Goal: Task Accomplishment & Management: Complete application form

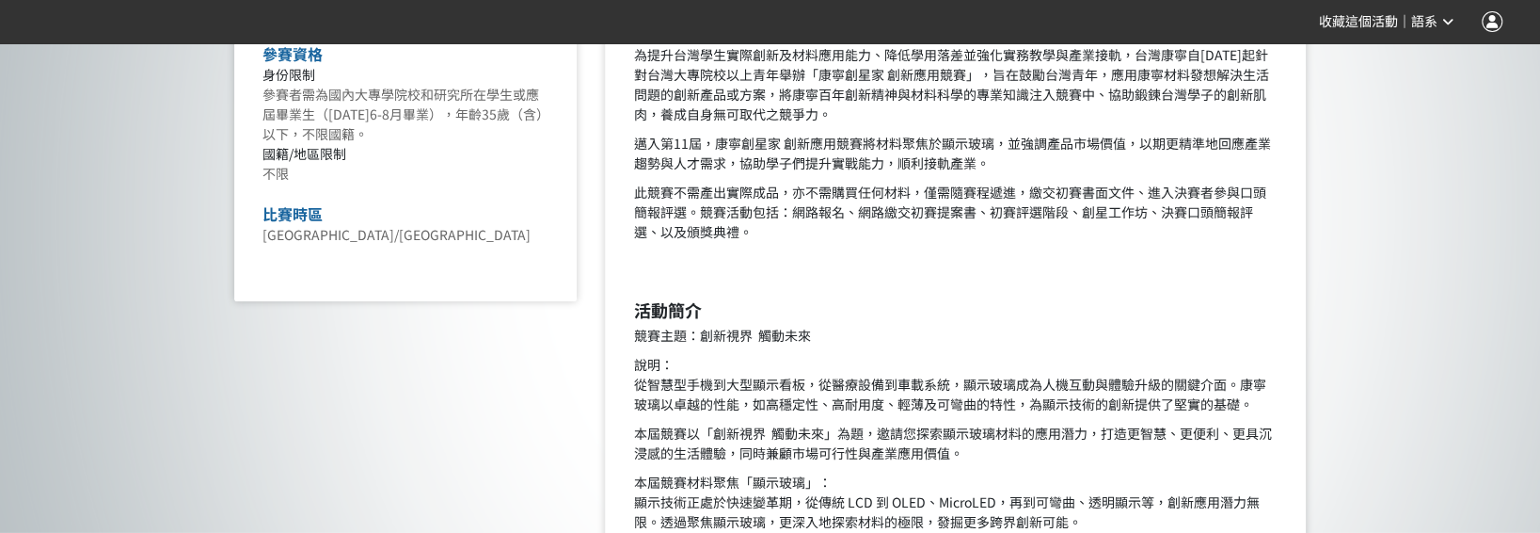
scroll to position [973, 0]
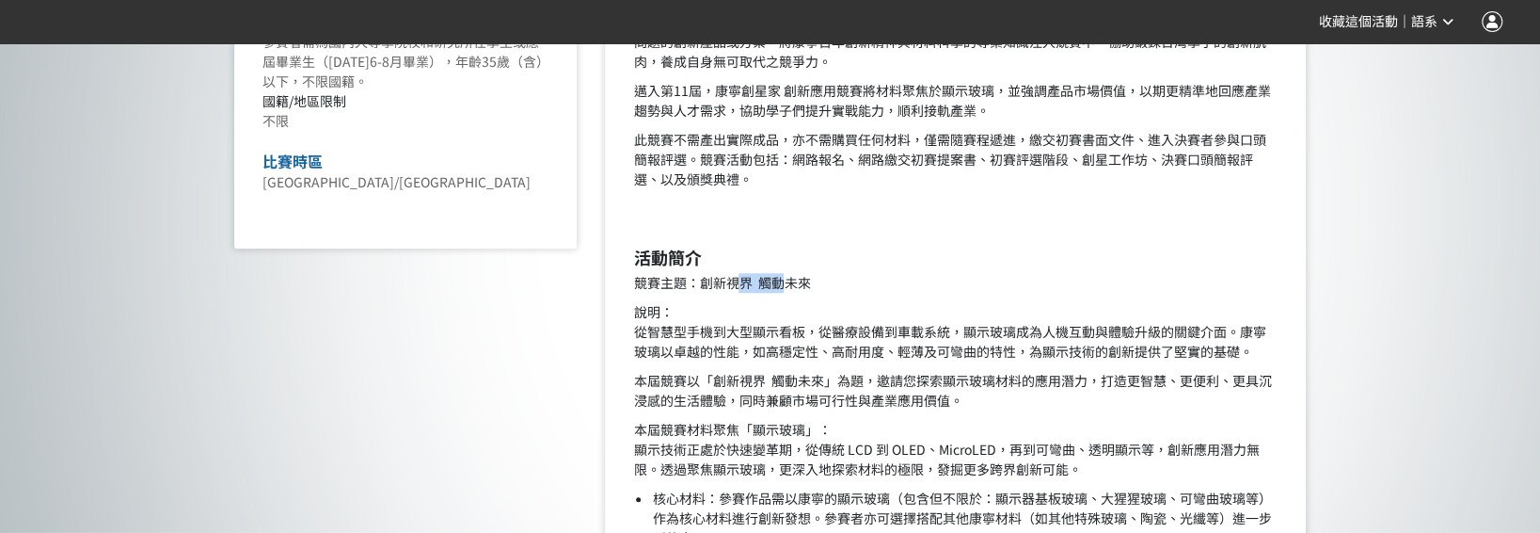
drag, startPoint x: 744, startPoint y: 282, endPoint x: 784, endPoint y: 281, distance: 39.5
click at [784, 281] on p "競賽主題：創新視界 觸動未來" at bounding box center [955, 283] width 645 height 20
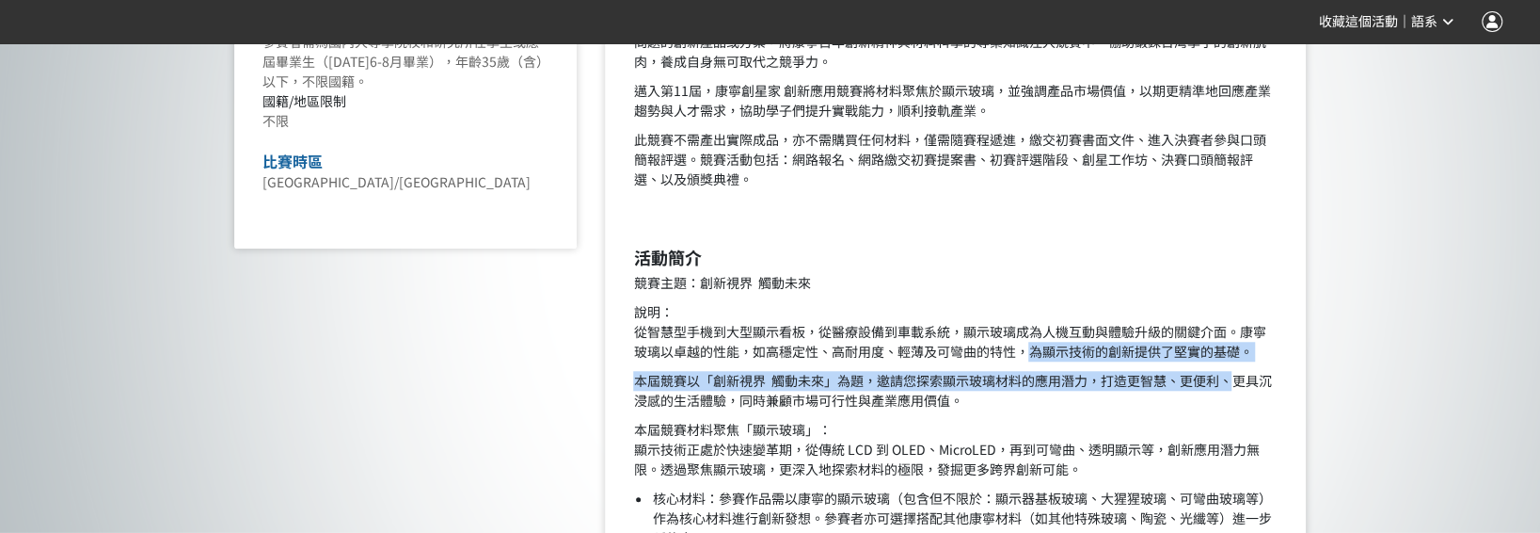
drag, startPoint x: 1029, startPoint y: 346, endPoint x: 1232, endPoint y: 363, distance: 203.0
drag, startPoint x: 1232, startPoint y: 363, endPoint x: 1157, endPoint y: 368, distance: 75.4
click at [726, 386] on p "本屆競賽以「創新視界 觸動未來」為題，邀請您探索顯示玻璃材料的應用潛力，打造更智慧、更便利、更具沉浸感的生活體驗，同時兼顧市場可行性與產業應用價值。" at bounding box center [955, 391] width 645 height 40
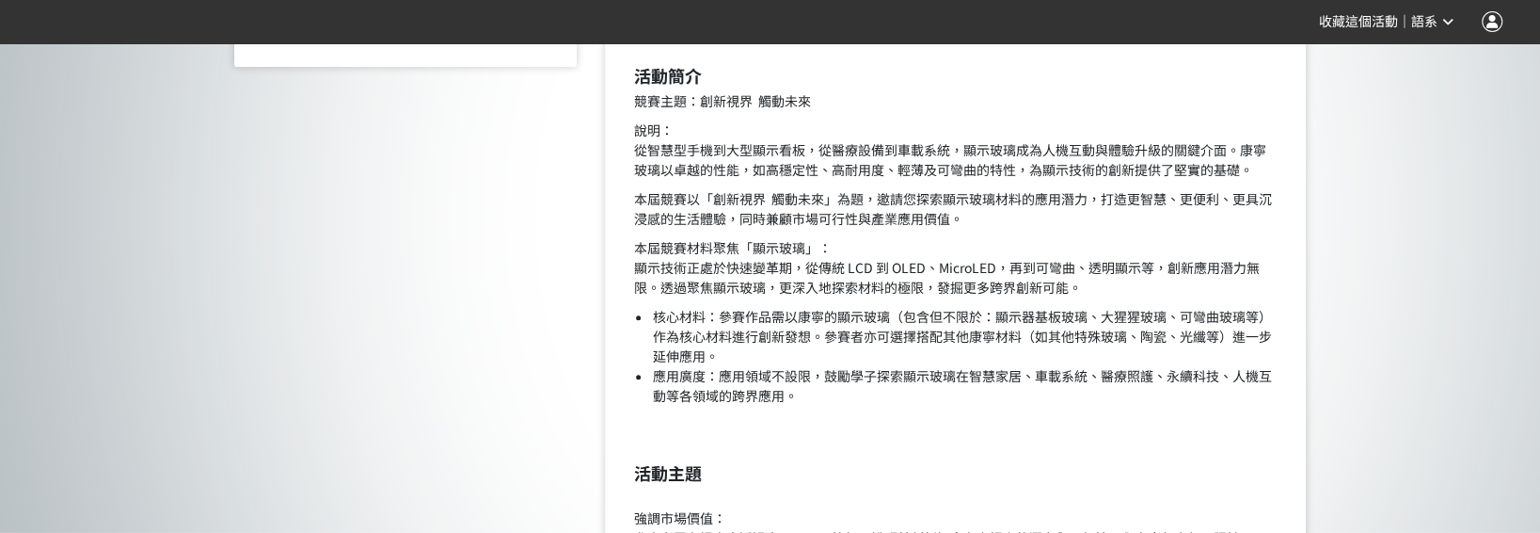
scroll to position [1161, 0]
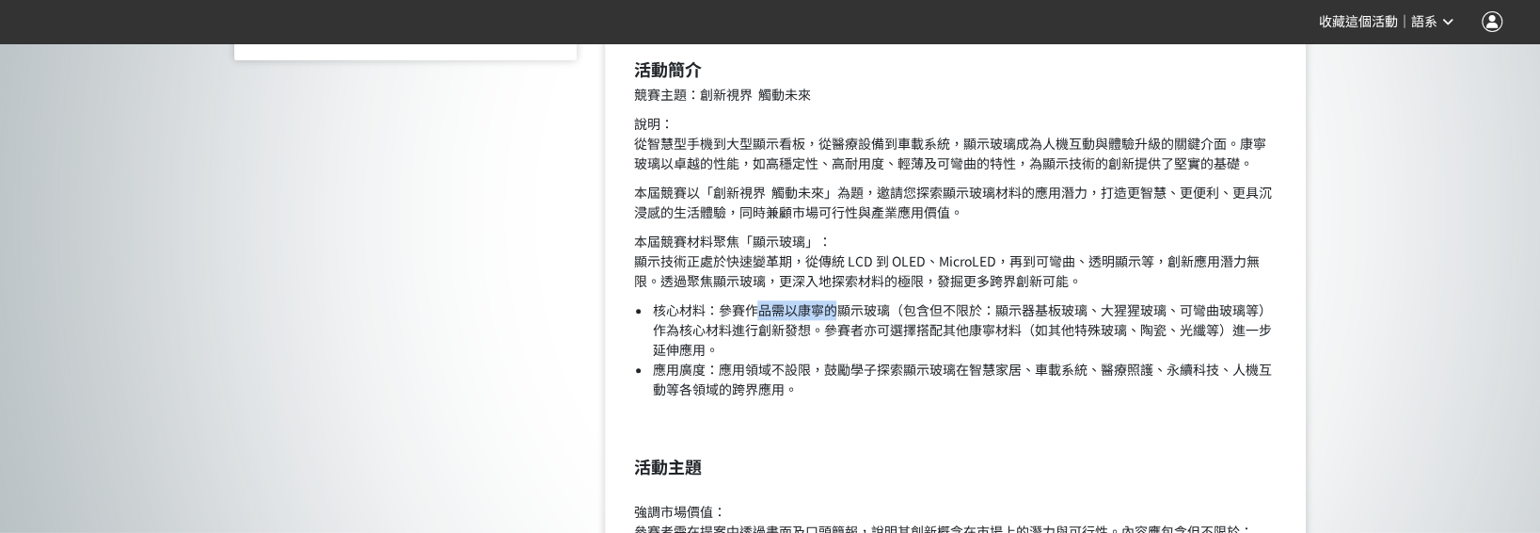
drag, startPoint x: 759, startPoint y: 309, endPoint x: 836, endPoint y: 305, distance: 76.3
click at [836, 305] on li "核心材料：參賽作品需以康寧的顯示玻璃（包含但不限於：顯示器基板玻璃、大猩猩玻璃、可彎曲玻璃等）作為核心材料進行創新發想。參賽者亦可選擇搭配其他康寧材料（如其他…" at bounding box center [965, 329] width 626 height 59
drag, startPoint x: 836, startPoint y: 305, endPoint x: 910, endPoint y: 313, distance: 74.8
click at [910, 313] on li "核心材料：參賽作品需以康寧的顯示玻璃（包含但不限於：顯示器基板玻璃、大猩猩玻璃、可彎曲玻璃等）作為核心材料進行創新發想。參賽者亦可選擇搭配其他康寧材料（如其他…" at bounding box center [965, 329] width 626 height 59
drag, startPoint x: 991, startPoint y: 312, endPoint x: 1013, endPoint y: 313, distance: 21.7
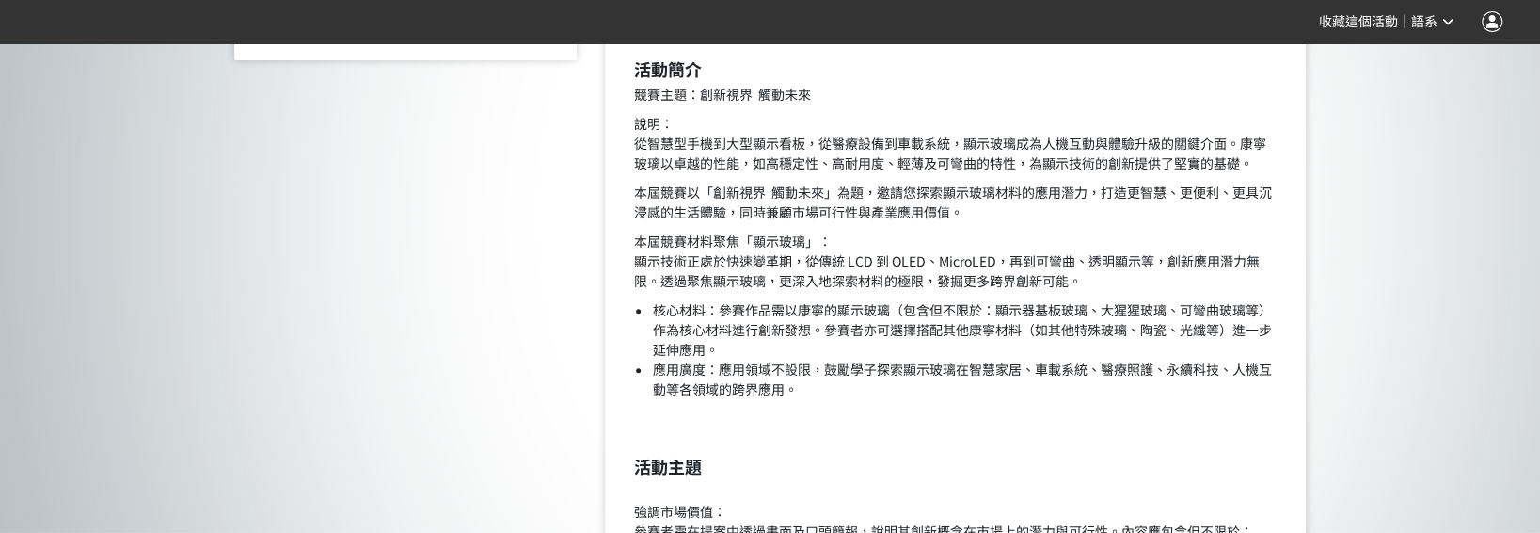
click at [1009, 313] on li "核心材料：參賽作品需以康寧的顯示玻璃（包含但不限於：顯示器基板玻璃、大猩猩玻璃、可彎曲玻璃等）作為核心材料進行創新發想。參賽者亦可選擇搭配其他康寧材料（如其他…" at bounding box center [965, 329] width 626 height 59
drag, startPoint x: 1013, startPoint y: 313, endPoint x: 1098, endPoint y: 313, distance: 85.6
click at [1098, 313] on li "核心材料：參賽作品需以康寧的顯示玻璃（包含但不限於：顯示器基板玻璃、大猩猩玻璃、可彎曲玻璃等）作為核心材料進行創新發想。參賽者亦可選擇搭配其他康寧材料（如其他…" at bounding box center [965, 329] width 626 height 59
drag, startPoint x: 1098, startPoint y: 313, endPoint x: 1204, endPoint y: 313, distance: 106.3
click at [1204, 313] on li "核心材料：參賽作品需以康寧的顯示玻璃（包含但不限於：顯示器基板玻璃、大猩猩玻璃、可彎曲玻璃等）作為核心材料進行創新發想。參賽者亦可選擇搭配其他康寧材料（如其他…" at bounding box center [965, 329] width 626 height 59
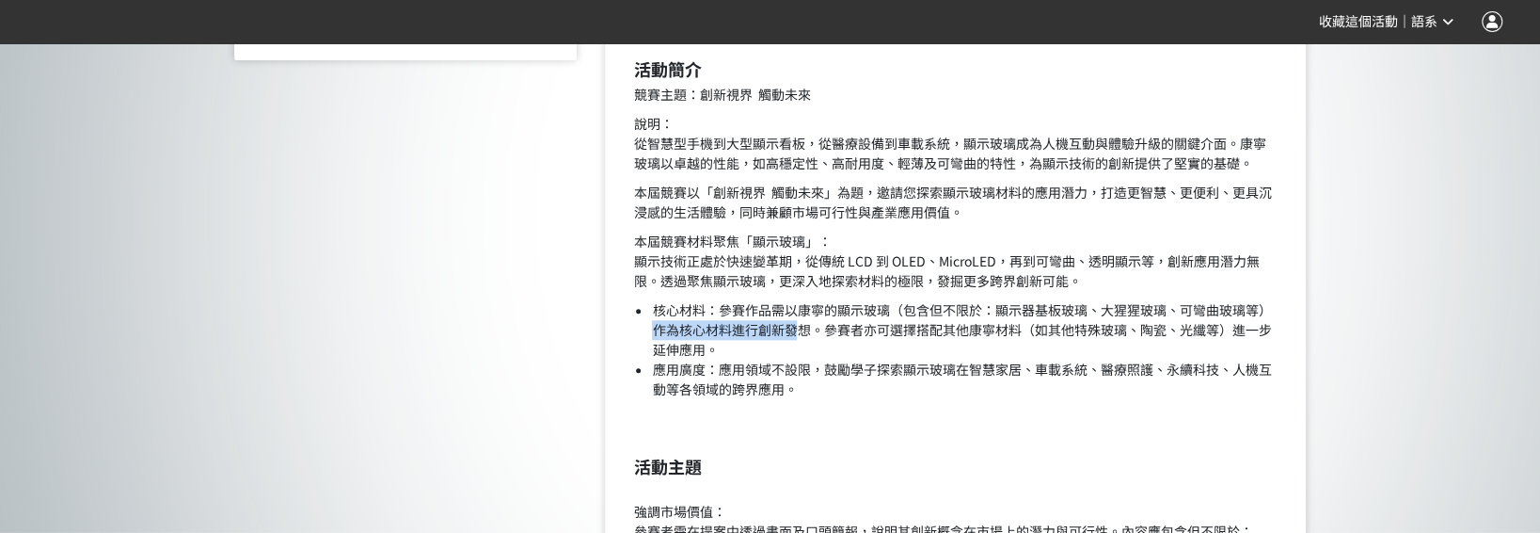
drag, startPoint x: 650, startPoint y: 333, endPoint x: 801, endPoint y: 331, distance: 150.6
click at [801, 331] on ul "核心材料：參賽作品需以康寧的顯示玻璃（包含但不限於：顯示器基板玻璃、大猩猩玻璃、可彎曲玻璃等）作為核心材料進行創新發想。參賽者亦可選擇搭配其他康寧材料（如其他…" at bounding box center [955, 349] width 645 height 99
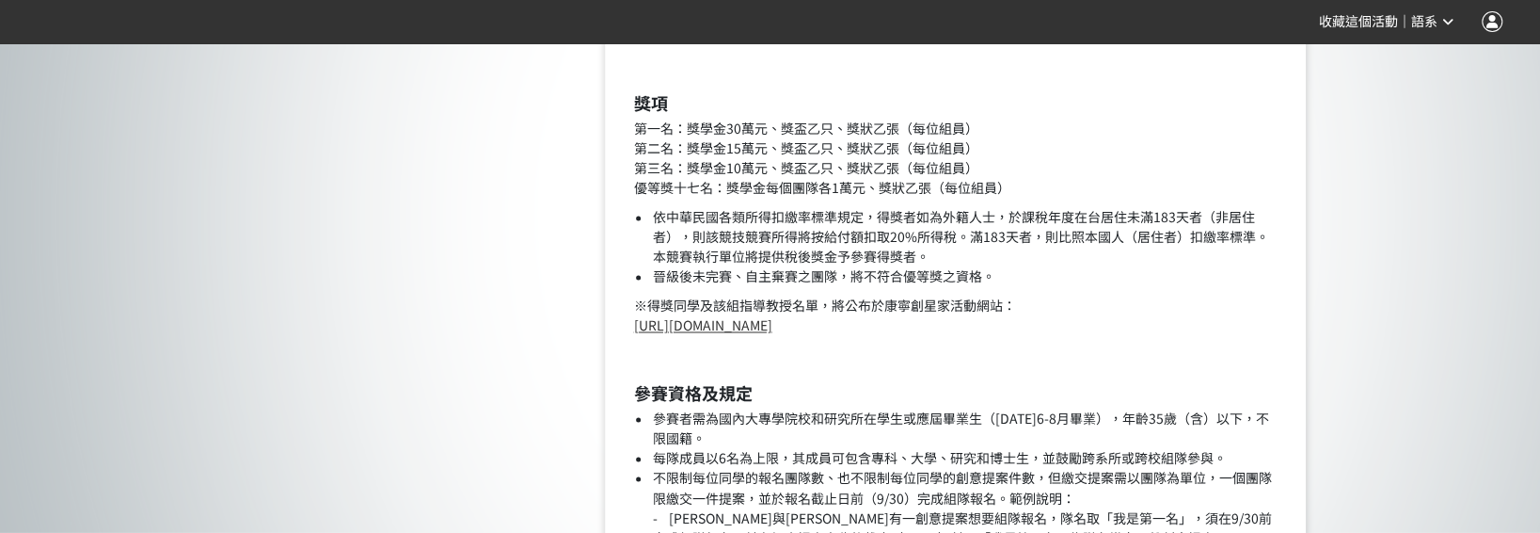
scroll to position [1820, 0]
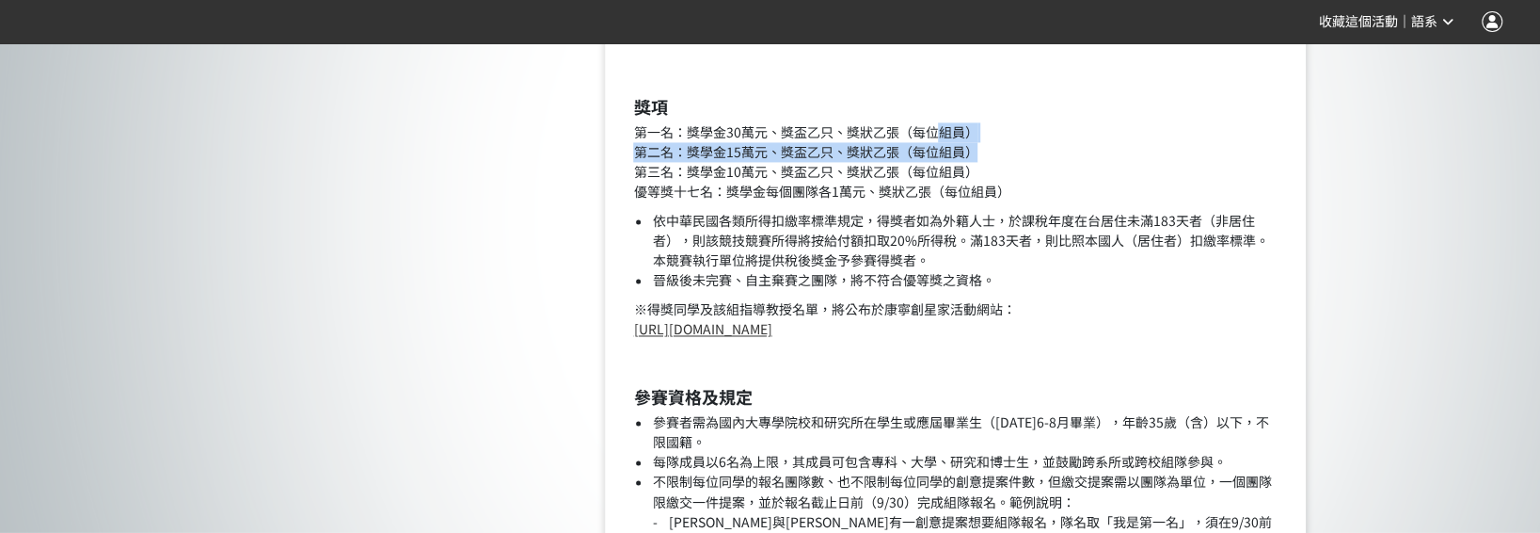
drag, startPoint x: 934, startPoint y: 137, endPoint x: 1014, endPoint y: 157, distance: 82.4
click at [1014, 157] on p "第一名：獎學金30萬元、獎盃乙只、獎狀乙張（每位組員） 第二名：獎學金15萬元、獎盃乙只、獎狀乙張（每位組員） 第三名：獎學金10萬元、獎盃乙只、獎狀乙張（每…" at bounding box center [955, 161] width 645 height 79
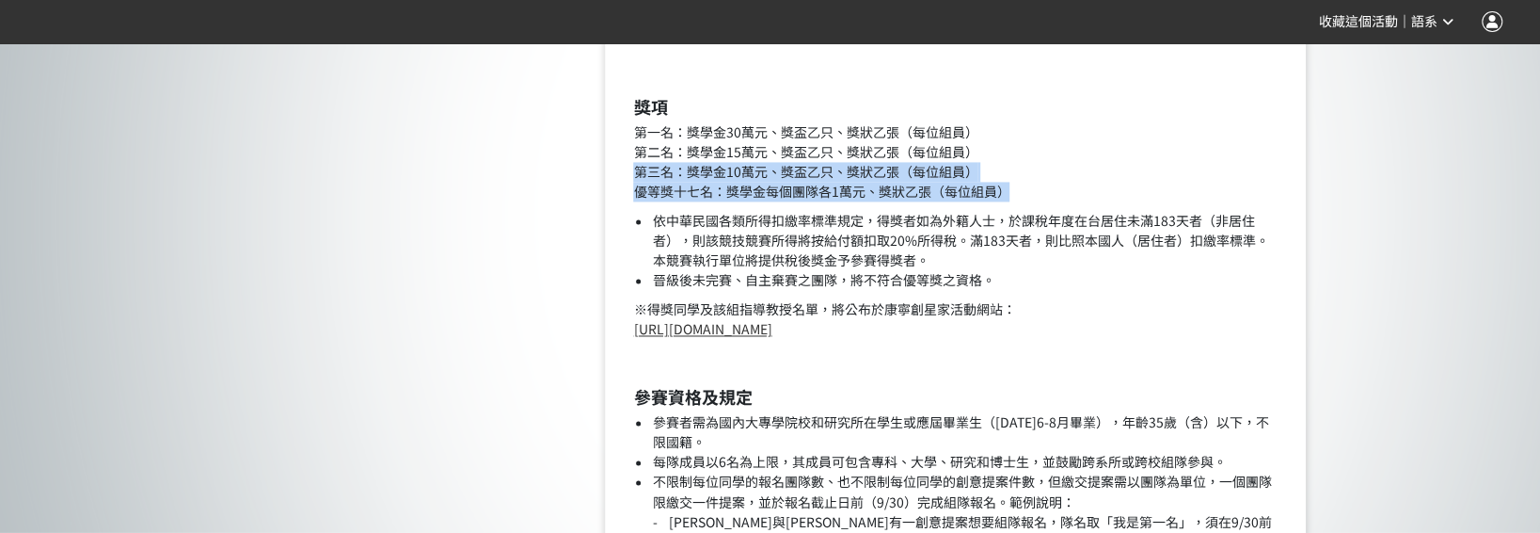
drag, startPoint x: 1014, startPoint y: 157, endPoint x: 1043, endPoint y: 183, distance: 38.0
click at [1043, 183] on p "第一名：獎學金30萬元、獎盃乙只、獎狀乙張（每位組員） 第二名：獎學金15萬元、獎盃乙只、獎狀乙張（每位組員） 第三名：獎學金10萬元、獎盃乙只、獎狀乙張（每…" at bounding box center [955, 161] width 645 height 79
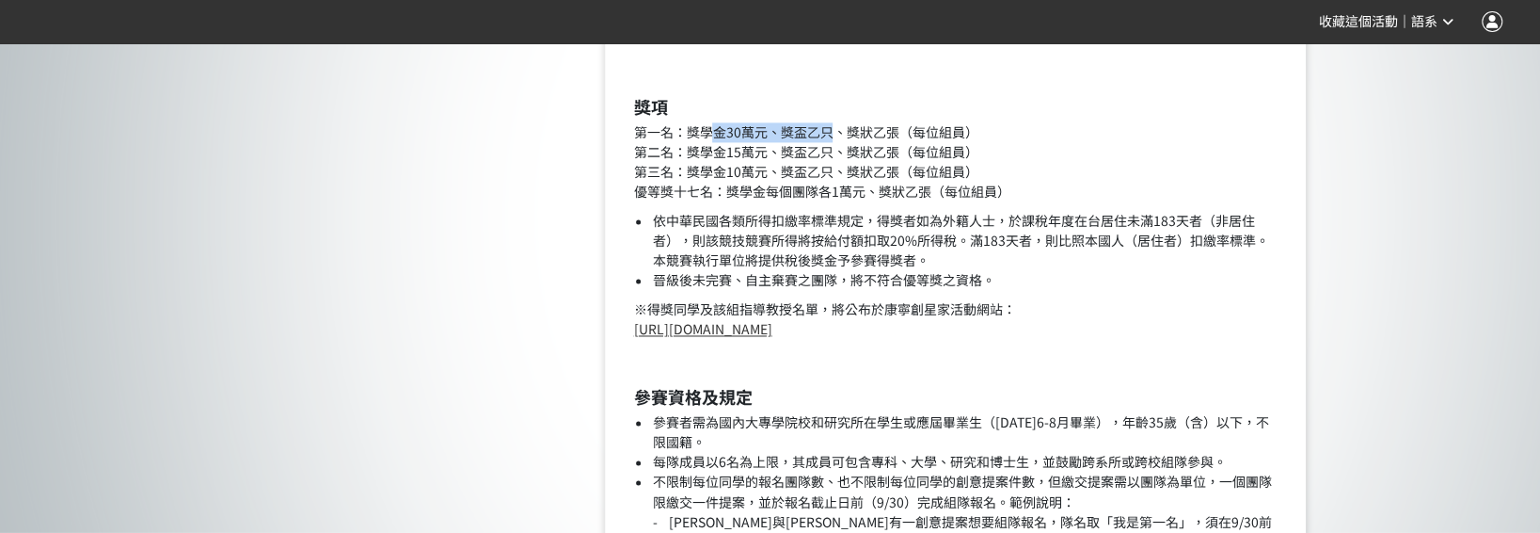
drag, startPoint x: 707, startPoint y: 126, endPoint x: 833, endPoint y: 130, distance: 126.2
click at [833, 130] on p "第一名：獎學金30萬元、獎盃乙只、獎狀乙張（每位組員） 第二名：獎學金15萬元、獎盃乙只、獎狀乙張（每位組員） 第三名：獎學金10萬元、獎盃乙只、獎狀乙張（每…" at bounding box center [955, 161] width 645 height 79
drag, startPoint x: 833, startPoint y: 130, endPoint x: 1086, endPoint y: 180, distance: 258.0
click at [1143, 185] on p "第一名：獎學金30萬元、獎盃乙只、獎狀乙張（每位組員） 第二名：獎學金15萬元、獎盃乙只、獎狀乙張（每位組員） 第三名：獎學金10萬元、獎盃乙只、獎狀乙張（每…" at bounding box center [955, 161] width 645 height 79
drag, startPoint x: 729, startPoint y: 127, endPoint x: 742, endPoint y: 130, distance: 13.5
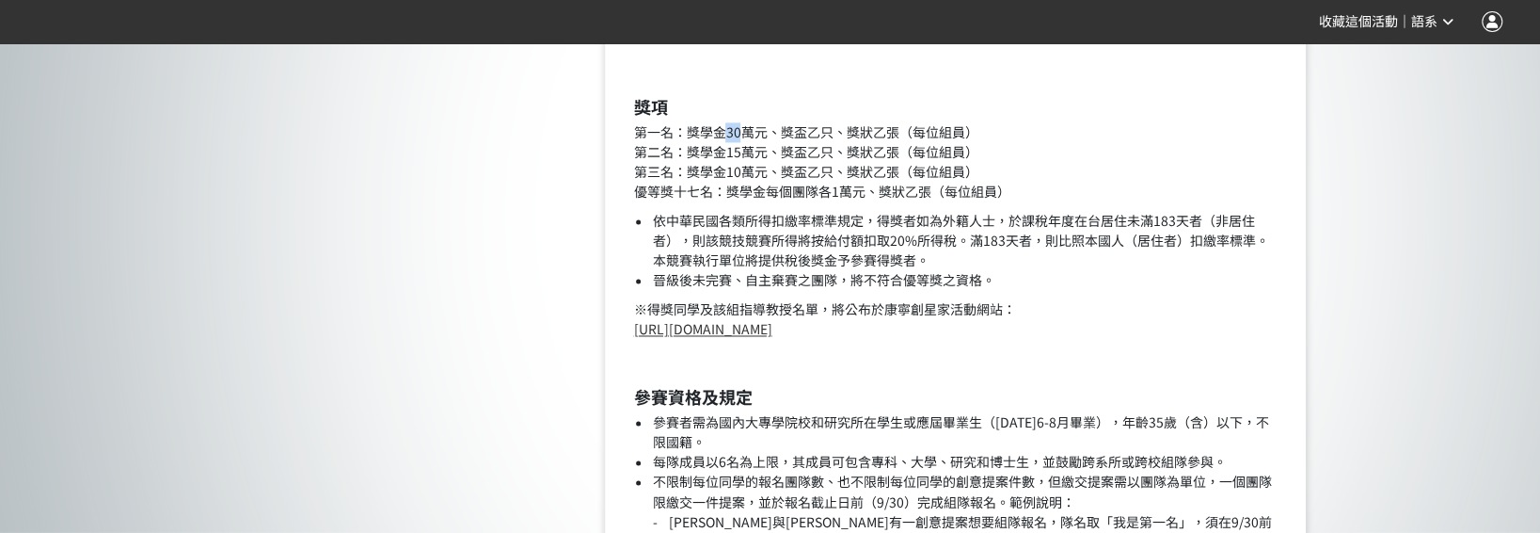
click at [742, 130] on p "第一名：獎學金30萬元、獎盃乙只、獎狀乙張（每位組員） 第二名：獎學金15萬元、獎盃乙只、獎狀乙張（每位組員） 第三名：獎學金10萬元、獎盃乙只、獎狀乙張（每…" at bounding box center [955, 161] width 645 height 79
drag, startPoint x: 742, startPoint y: 130, endPoint x: 1008, endPoint y: 155, distance: 266.6
click at [1010, 154] on p "第一名：獎學金30萬元、獎盃乙只、獎狀乙張（每位組員） 第二名：獎學金15萬元、獎盃乙只、獎狀乙張（每位組員） 第三名：獎學金10萬元、獎盃乙只、獎狀乙張（每…" at bounding box center [955, 161] width 645 height 79
click at [780, 136] on p "第一名：獎學金30萬元、獎盃乙只、獎狀乙張（每位組員） 第二名：獎學金15萬元、獎盃乙只、獎狀乙張（每位組員） 第三名：獎學金10萬元、獎盃乙只、獎狀乙張（每…" at bounding box center [955, 161] width 645 height 79
drag, startPoint x: 780, startPoint y: 136, endPoint x: 729, endPoint y: 134, distance: 50.9
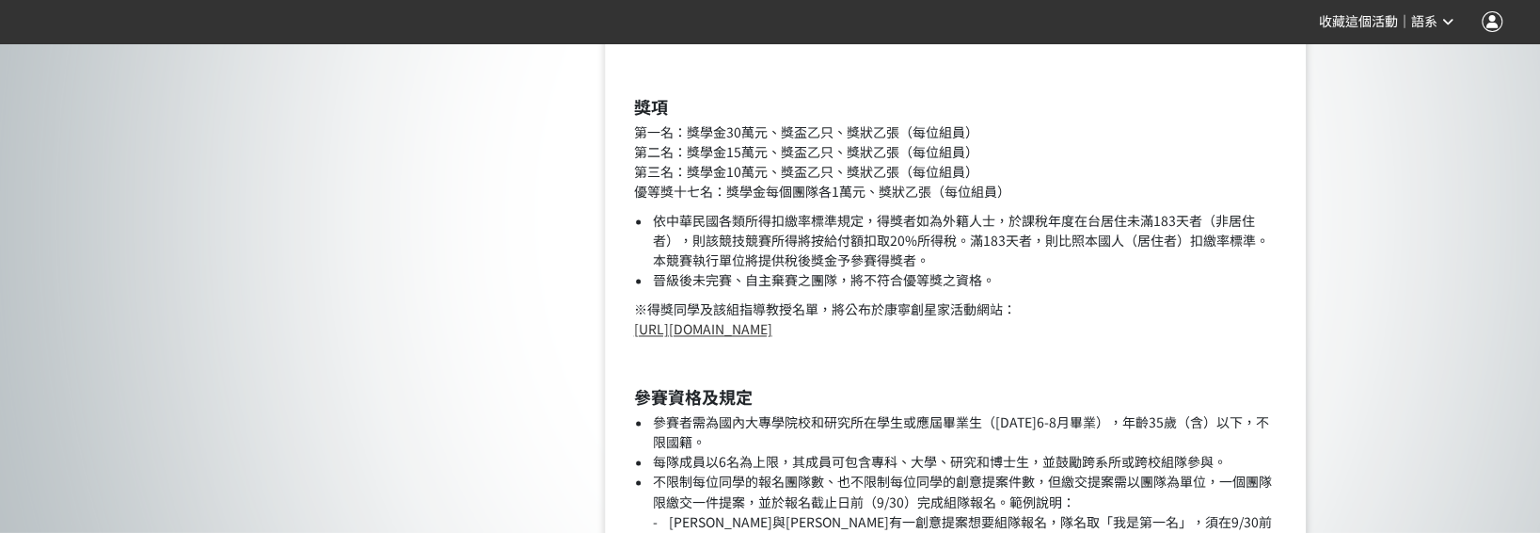
click at [729, 134] on p "第一名：獎學金30萬元、獎盃乙只、獎狀乙張（每位組員） 第二名：獎學金15萬元、獎盃乙只、獎狀乙張（每位組員） 第三名：獎學金10萬元、獎盃乙只、獎狀乙張（每…" at bounding box center [955, 161] width 645 height 79
click at [752, 136] on p "第一名：獎學金30萬元、獎盃乙只、獎狀乙張（每位組員） 第二名：獎學金15萬元、獎盃乙只、獎狀乙張（每位組員） 第三名：獎學金10萬元、獎盃乙只、獎狀乙張（每…" at bounding box center [955, 161] width 645 height 79
drag, startPoint x: 752, startPoint y: 136, endPoint x: 1072, endPoint y: 222, distance: 331.2
click at [1072, 222] on li "依中華民國各類所得扣繳率標準規定，得獎者如為外籍人士，於課稅年度在台居住未滿183天者（非居住者），則該競技競賽所得將按給付額扣取20%所得稅。滿183天者，…" at bounding box center [965, 240] width 626 height 59
drag, startPoint x: 1072, startPoint y: 222, endPoint x: 1006, endPoint y: 250, distance: 71.7
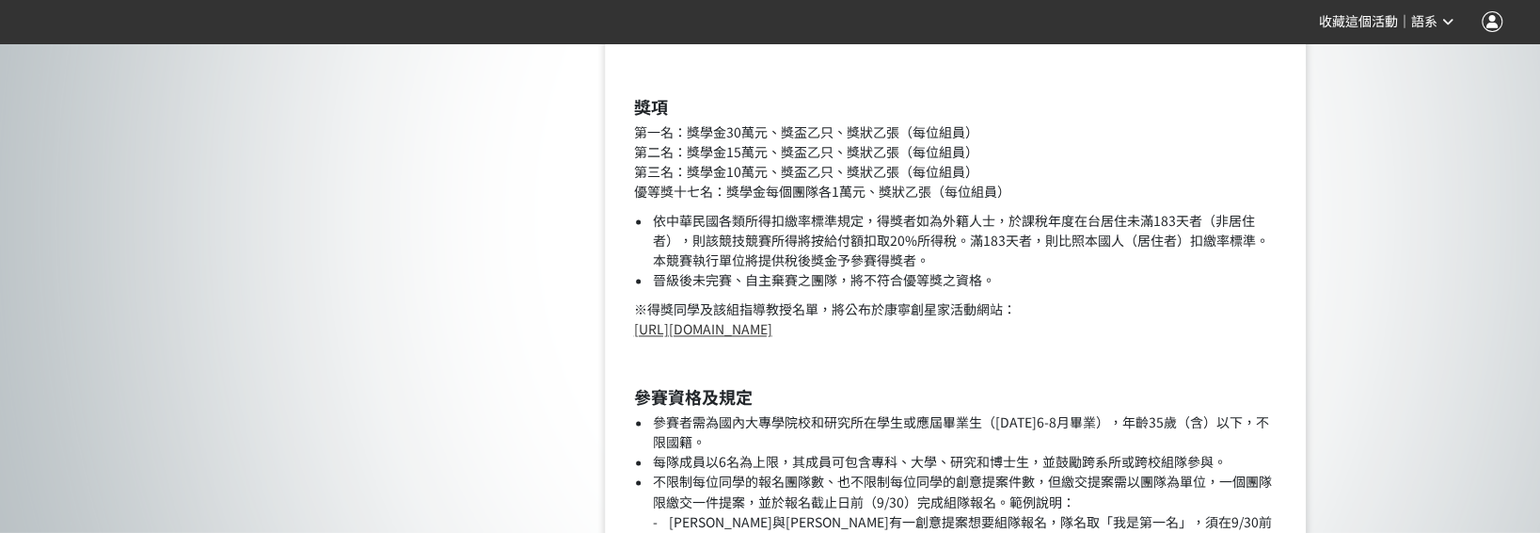
click at [1006, 250] on li "依中華民國各類所得扣繳率標準規定，得獎者如為外籍人士，於課稅年度在台居住未滿183天者（非居住者），則該競技競賽所得將按給付額扣取20%所得稅。滿183天者，…" at bounding box center [965, 240] width 626 height 59
drag, startPoint x: 722, startPoint y: 191, endPoint x: 790, endPoint y: 193, distance: 68.7
click at [790, 193] on p "第一名：獎學金30萬元、獎盃乙只、獎狀乙張（每位組員） 第二名：獎學金15萬元、獎盃乙只、獎狀乙張（每位組員） 第三名：獎學金10萬元、獎盃乙只、獎狀乙張（每…" at bounding box center [955, 161] width 645 height 79
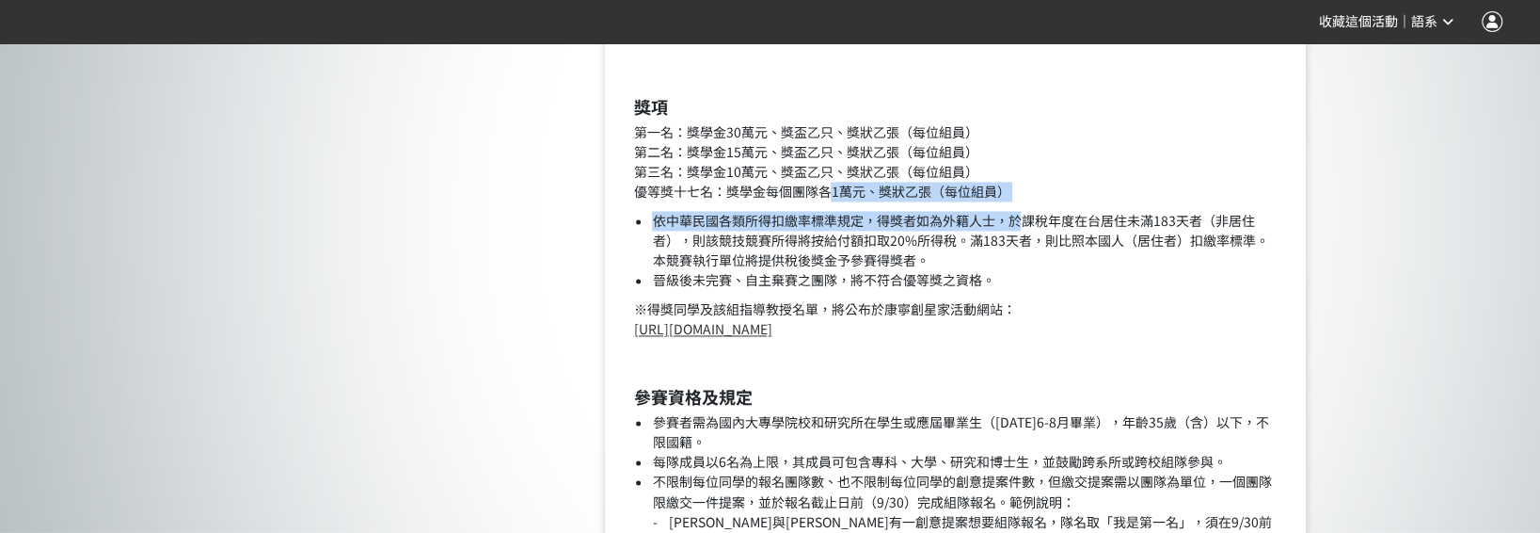
drag, startPoint x: 790, startPoint y: 193, endPoint x: 1029, endPoint y: 201, distance: 238.2
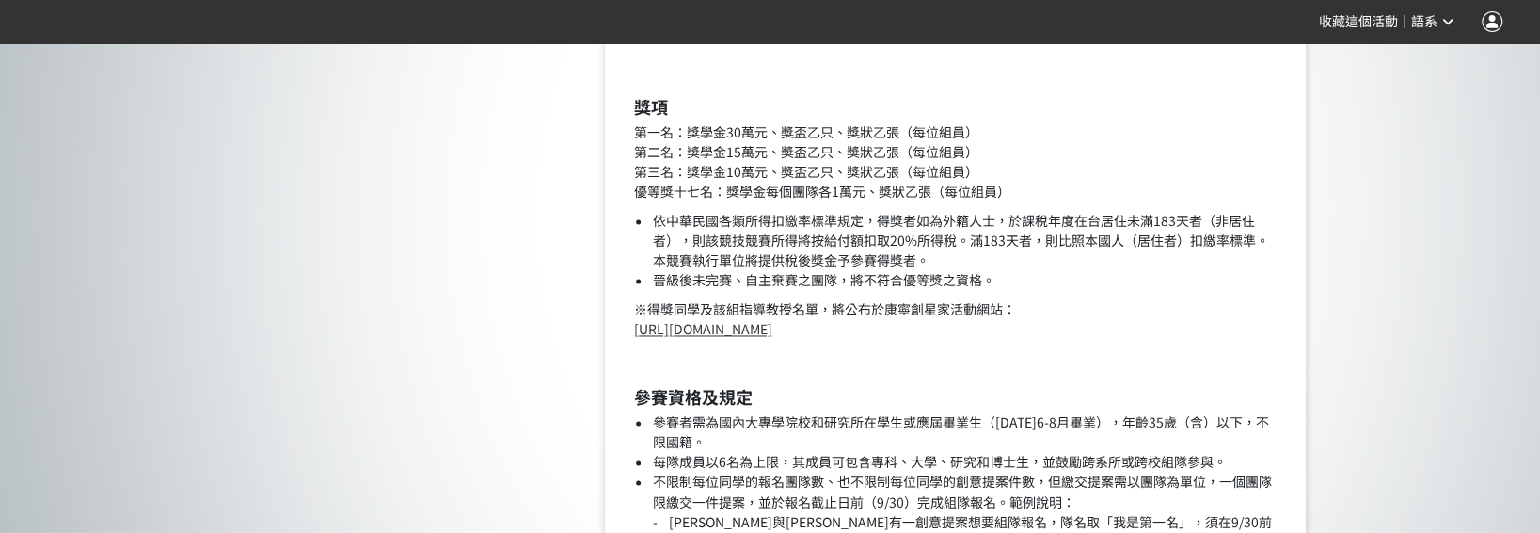
click at [759, 183] on p "第一名：獎學金30萬元、獎盃乙只、獎狀乙張（每位組員） 第二名：獎學金15萬元、獎盃乙只、獎狀乙張（每位組員） 第三名：獎學金10萬元、獎盃乙只、獎狀乙張（每…" at bounding box center [955, 161] width 645 height 79
drag, startPoint x: 684, startPoint y: 166, endPoint x: 767, endPoint y: 167, distance: 82.8
click at [767, 167] on p "第一名：獎學金30萬元、獎盃乙只、獎狀乙張（每位組員） 第二名：獎學金15萬元、獎盃乙只、獎狀乙張（每位組員） 第三名：獎學金10萬元、獎盃乙只、獎狀乙張（每…" at bounding box center [955, 161] width 645 height 79
drag, startPoint x: 767, startPoint y: 167, endPoint x: 959, endPoint y: 171, distance: 192.0
click at [959, 171] on p "第一名：獎學金30萬元、獎盃乙只、獎狀乙張（每位組員） 第二名：獎學金15萬元、獎盃乙只、獎狀乙張（每位組員） 第三名：獎學金10萬元、獎盃乙只、獎狀乙張（每…" at bounding box center [955, 161] width 645 height 79
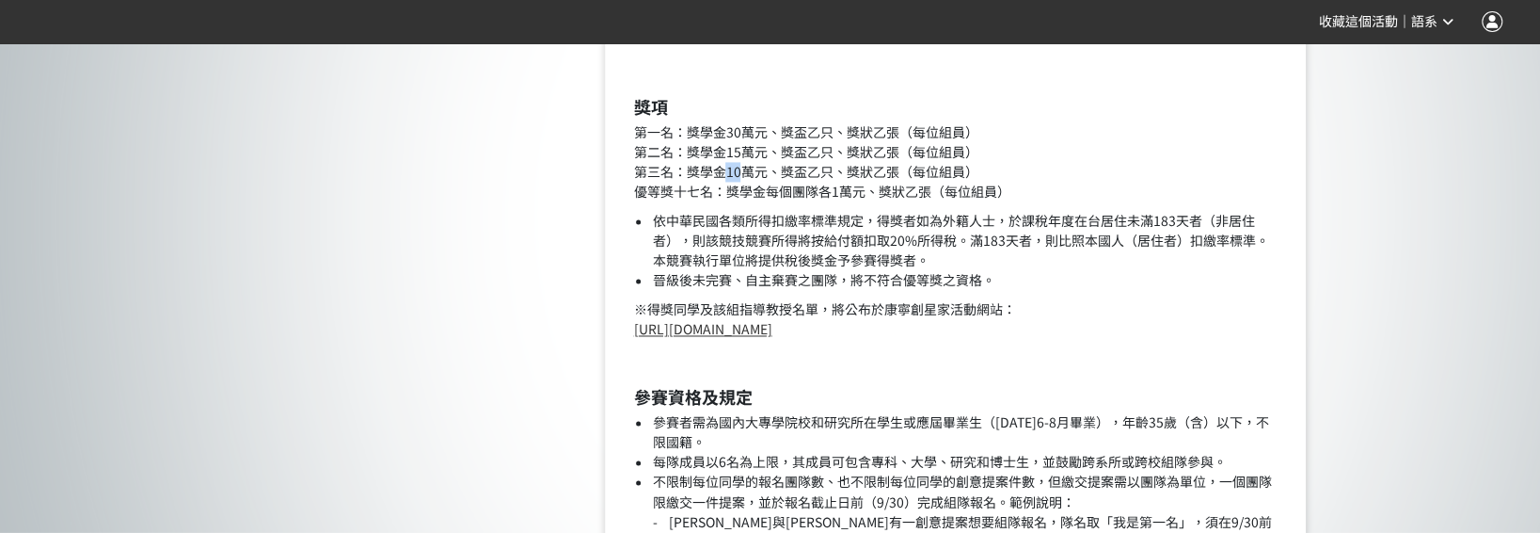
drag, startPoint x: 725, startPoint y: 169, endPoint x: 746, endPoint y: 169, distance: 21.6
click at [746, 169] on p "第一名：獎學金30萬元、獎盃乙只、獎狀乙張（每位組員） 第二名：獎學金15萬元、獎盃乙只、獎狀乙張（每位組員） 第三名：獎學金10萬元、獎盃乙只、獎狀乙張（每…" at bounding box center [955, 161] width 645 height 79
drag, startPoint x: 746, startPoint y: 169, endPoint x: 1048, endPoint y: 322, distance: 338.4
click at [1048, 322] on p "※得獎同學及該組指導教授名單，將公布於康寧創星家活動網站： [URL][DOMAIN_NAME]" at bounding box center [955, 319] width 645 height 40
drag, startPoint x: 702, startPoint y: 202, endPoint x: 799, endPoint y: 202, distance: 96.9
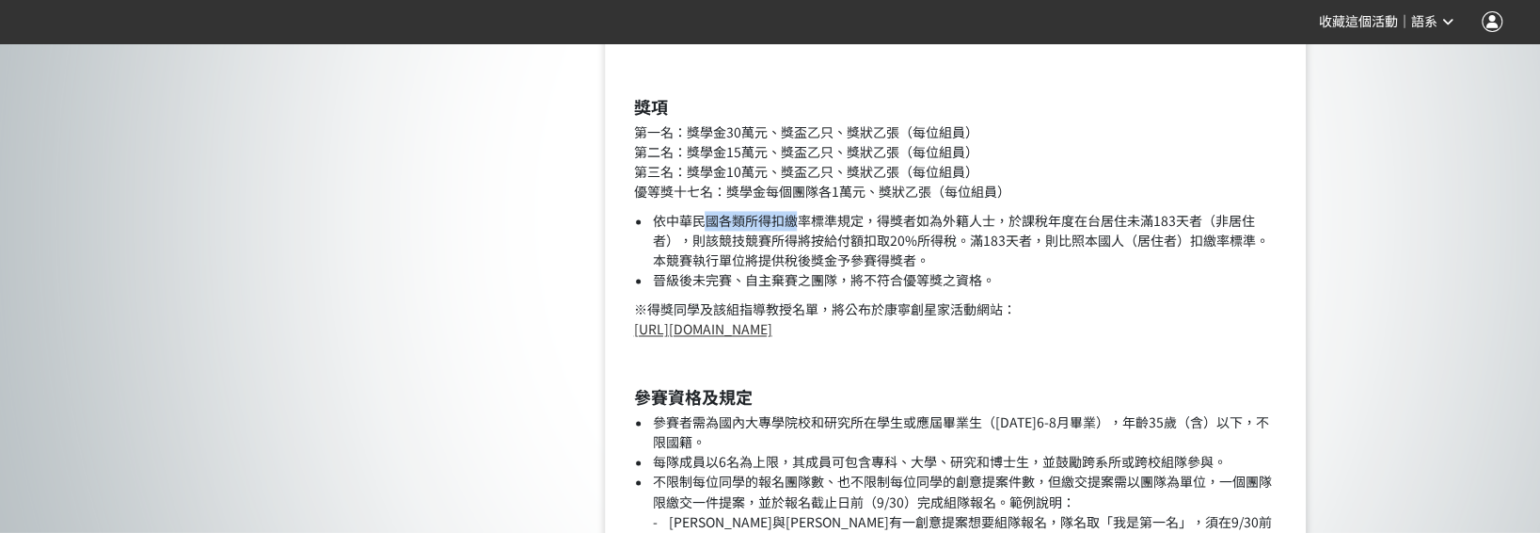
drag, startPoint x: 799, startPoint y: 202, endPoint x: 1061, endPoint y: 290, distance: 275.9
click at [1066, 287] on li "晉級後未完賽、自主棄賽之團隊，將不符合優等獎之資格。" at bounding box center [965, 280] width 626 height 20
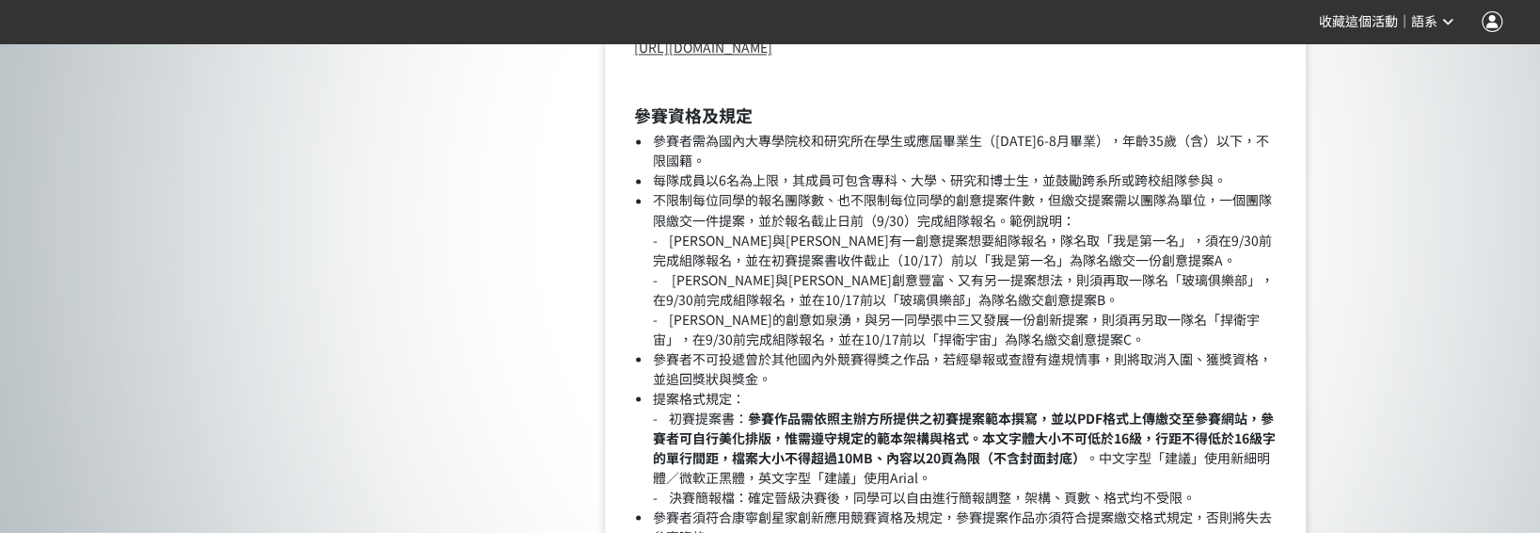
scroll to position [2102, 0]
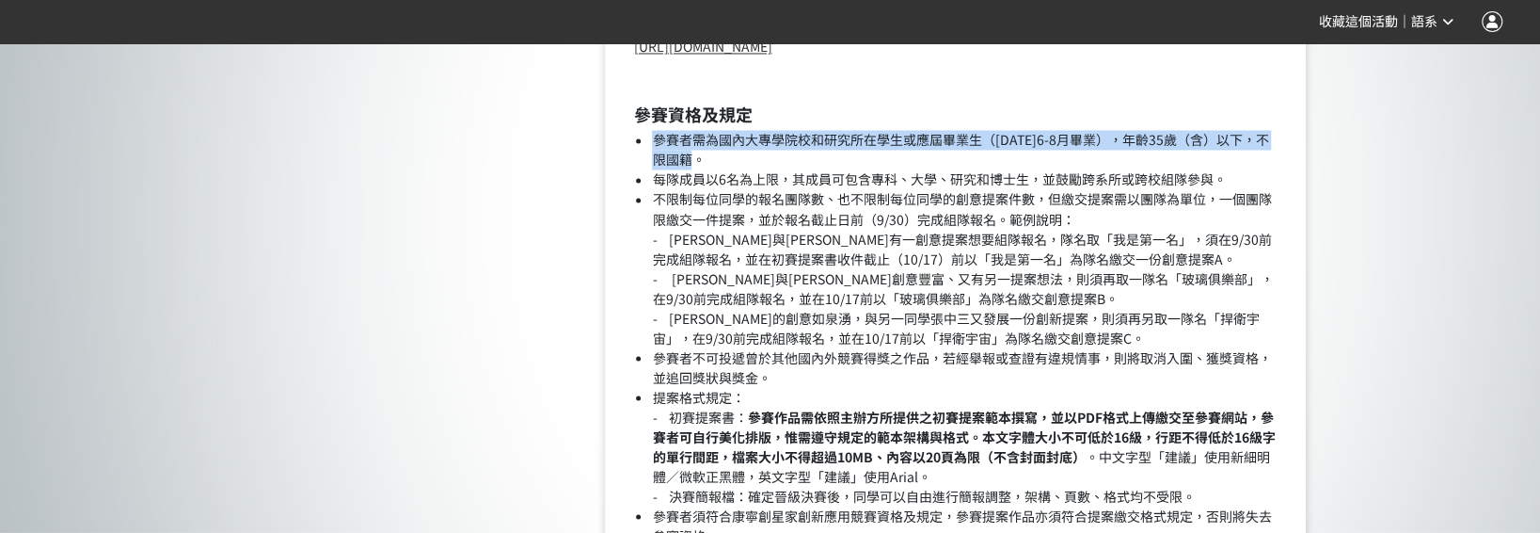
drag, startPoint x: 641, startPoint y: 139, endPoint x: 1001, endPoint y: 158, distance: 360.9
click at [1001, 158] on li "參賽者需為國內大專學院校和研究所在學生或應屆畢業生（[DATE]6-8月畢業），年齡35歲（含）以下，不限國籍。" at bounding box center [965, 150] width 626 height 40
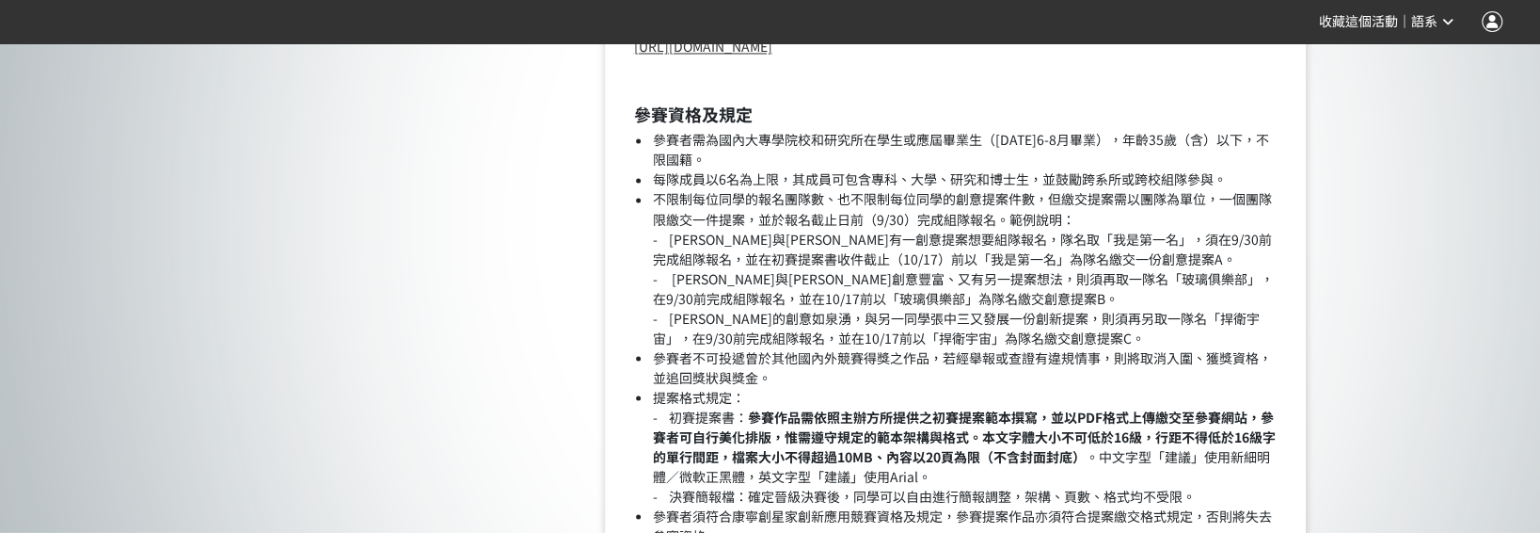
click at [782, 265] on li "不限制每位同學的報名團隊數、也不限制每位同學的創意提案件數，但繳交提案需以團隊為單位，一個團隊限繳交一件提案，並於報名截止日前（9/30）完成組隊報名。範例說…" at bounding box center [965, 268] width 626 height 158
drag, startPoint x: 671, startPoint y: 237, endPoint x: 894, endPoint y: 243, distance: 223.1
click at [894, 243] on li "不限制每位同學的報名團隊數、也不限制每位同學的創意提案件數，但繳交提案需以團隊為單位，一個團隊限繳交一件提案，並於報名截止日前（9/30）完成組隊報名。範例說…" at bounding box center [965, 268] width 626 height 158
drag, startPoint x: 894, startPoint y: 243, endPoint x: 987, endPoint y: 259, distance: 94.5
click at [987, 259] on li "不限制每位同學的報名團隊數、也不限制每位同學的創意提案件數，但繳交提案需以團隊為單位，一個團隊限繳交一件提案，並於報名截止日前（9/30）完成組隊報名。範例說…" at bounding box center [965, 268] width 626 height 158
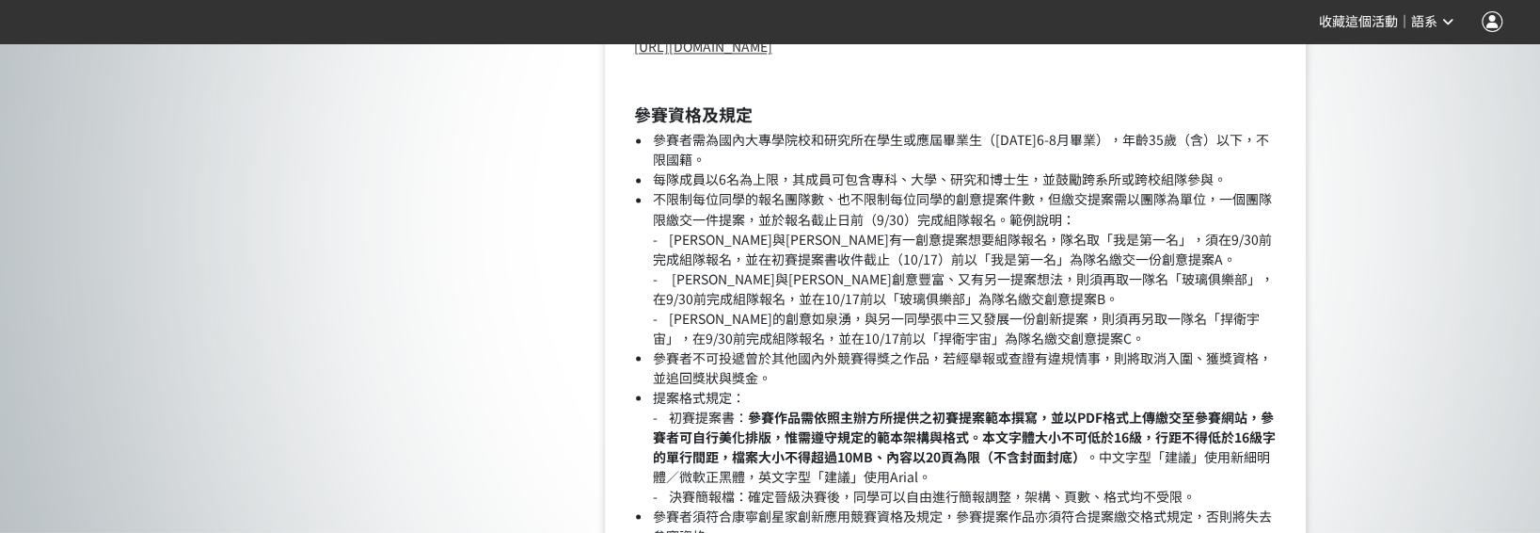
click at [1089, 240] on li "不限制每位同學的報名團隊數、也不限制每位同學的創意提案件數，但繳交提案需以團隊為單位，一個團隊限繳交一件提案，並於報名截止日前（9/30）完成組隊報名。範例說…" at bounding box center [965, 268] width 626 height 158
click at [1130, 238] on li "不限制每位同學的報名團隊數、也不限制每位同學的創意提案件數，但繳交提案需以團隊為單位，一個團隊限繳交一件提案，並於報名截止日前（9/30）完成組隊報名。範例說…" at bounding box center [965, 268] width 626 height 158
drag, startPoint x: 1193, startPoint y: 240, endPoint x: 1204, endPoint y: 243, distance: 10.7
click at [1203, 242] on li "不限制每位同學的報名團隊數、也不限制每位同學的創意提案件數，但繳交提案需以團隊為單位，一個團隊限繳交一件提案，並於報名截止日前（9/30）完成組隊報名。範例說…" at bounding box center [965, 268] width 626 height 158
drag, startPoint x: 1204, startPoint y: 243, endPoint x: 1213, endPoint y: 261, distance: 20.2
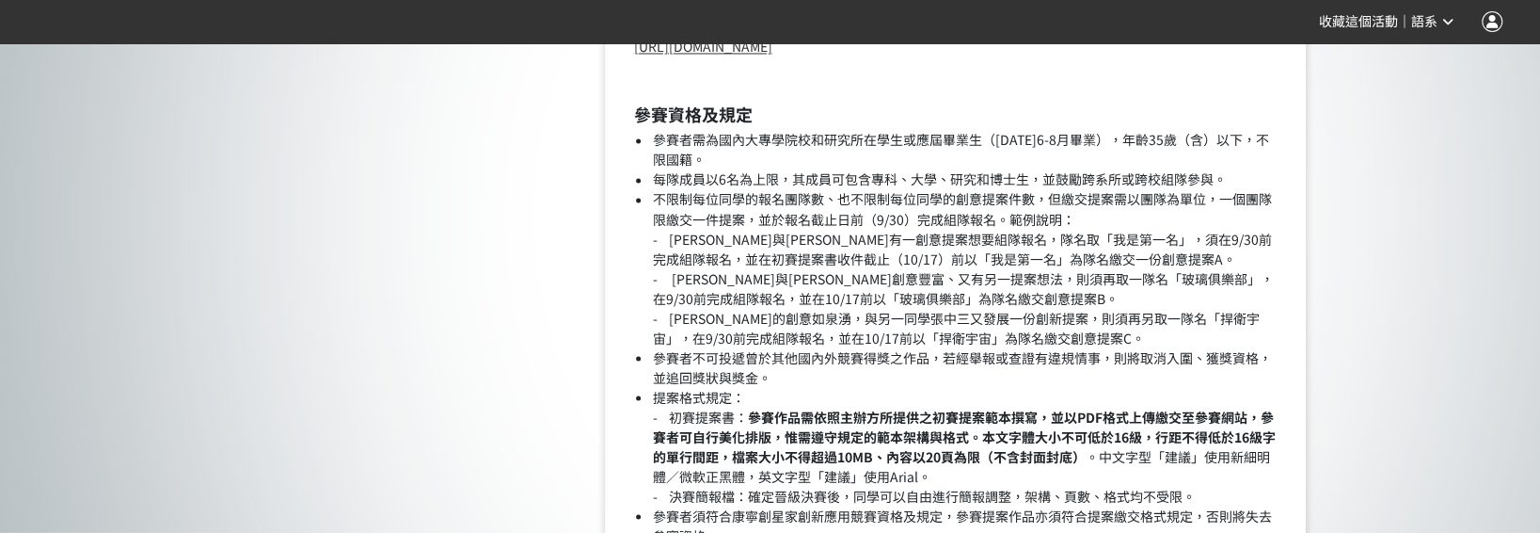
click at [1251, 254] on li "不限制每位同學的報名團隊數、也不限制每位同學的創意提案件數，但繳交提案需以團隊為單位，一個團隊限繳交一件提案，並於報名截止日前（9/30）完成組隊報名。範例說…" at bounding box center [965, 268] width 626 height 158
click at [730, 254] on li "不限制每位同學的報名團隊數、也不限制每位同學的創意提案件數，但繳交提案需以團隊為單位，一個團隊限繳交一件提案，並於報名截止日前（9/30）完成組隊報名。範例說…" at bounding box center [965, 268] width 626 height 158
drag, startPoint x: 912, startPoint y: 199, endPoint x: 933, endPoint y: 196, distance: 21.0
click at [919, 199] on li "不限制每位同學的報名團隊數、也不限制每位同學的創意提案件數，但繳交提案需以團隊為單位，一個團隊限繳交一件提案，並於報名截止日前（9/30）完成組隊報名。範例說…" at bounding box center [965, 268] width 626 height 158
click at [964, 186] on li "每隊成員以6名為上限，其成員可包含專科、大學、研究和博士生，並鼓勵跨系所或跨校組隊參與。" at bounding box center [965, 179] width 626 height 20
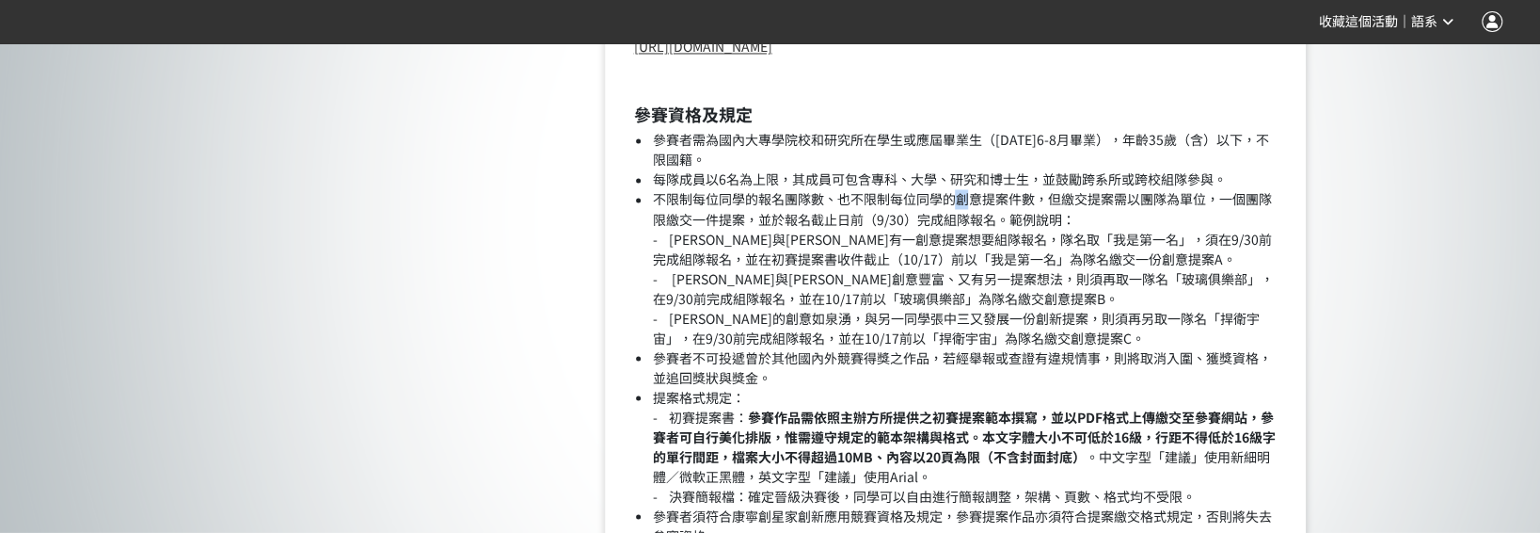
click at [957, 199] on li "不限制每位同學的報名團隊數、也不限制每位同學的創意提案件數，但繳交提案需以團隊為單位，一個團隊限繳交一件提案，並於報名截止日前（9/30）完成組隊報名。範例說…" at bounding box center [965, 268] width 626 height 158
drag, startPoint x: 957, startPoint y: 199, endPoint x: 916, endPoint y: 220, distance: 46.7
click at [916, 219] on li "不限制每位同學的報名團隊數、也不限制每位同學的創意提案件數，但繳交提案需以團隊為單位，一個團隊限繳交一件提案，並於報名截止日前（9/30）完成組隊報名。範例說…" at bounding box center [965, 268] width 626 height 158
click at [850, 203] on li "不限制每位同學的報名團隊數、也不限制每位同學的創意提案件數，但繳交提案需以團隊為單位，一個團隊限繳交一件提案，並於報名截止日前（9/30）完成組隊報名。範例說…" at bounding box center [965, 268] width 626 height 158
drag, startPoint x: 932, startPoint y: 201, endPoint x: 946, endPoint y: 204, distance: 14.4
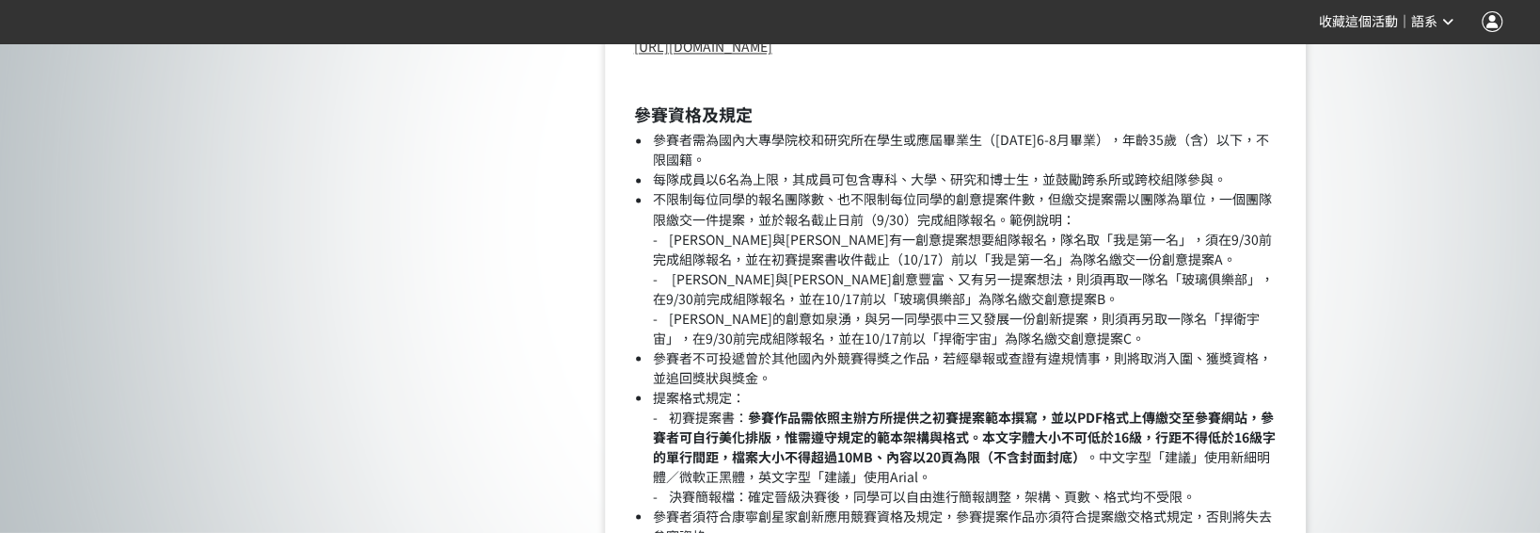
click at [944, 204] on li "不限制每位同學的報名團隊數、也不限制每位同學的創意提案件數，但繳交提案需以團隊為單位，一個團隊限繳交一件提案，並於報名截止日前（9/30）完成組隊報名。範例說…" at bounding box center [965, 268] width 626 height 158
drag, startPoint x: 946, startPoint y: 204, endPoint x: 1122, endPoint y: 203, distance: 176.0
click at [1122, 203] on li "不限制每位同學的報名團隊數、也不限制每位同學的創意提案件數，但繳交提案需以團隊為單位，一個團隊限繳交一件提案，並於報名截止日前（9/30）完成組隊報名。範例說…" at bounding box center [965, 268] width 626 height 158
drag, startPoint x: 1128, startPoint y: 202, endPoint x: 1153, endPoint y: 201, distance: 24.5
click at [1153, 201] on li "不限制每位同學的報名團隊數、也不限制每位同學的創意提案件數，但繳交提案需以團隊為單位，一個團隊限繳交一件提案，並於報名截止日前（9/30）完成組隊報名。範例說…" at bounding box center [965, 268] width 626 height 158
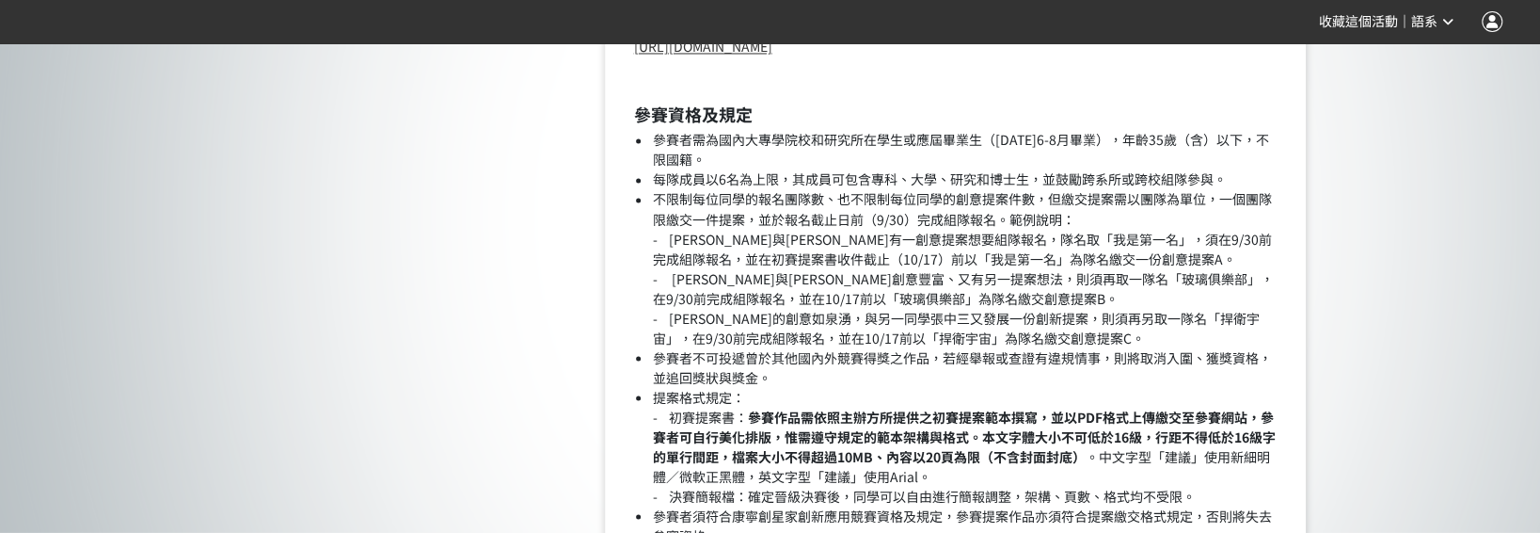
click at [701, 213] on li "不限制每位同學的報名團隊數、也不限制每位同學的創意提案件數，但繳交提案需以團隊為單位，一個團隊限繳交一件提案，並於報名截止日前（9/30）完成組隊報名。範例說…" at bounding box center [965, 268] width 626 height 158
click at [727, 213] on li "不限制每位同學的報名團隊數、也不限制每位同學的創意提案件數，但繳交提案需以團隊為單位，一個團隊限繳交一件提案，並於報名截止日前（9/30）完成組隊報名。範例說…" at bounding box center [965, 268] width 626 height 158
drag, startPoint x: 727, startPoint y: 213, endPoint x: 773, endPoint y: 230, distance: 48.2
click at [773, 230] on li "不限制每位同學的報名團隊數、也不限制每位同學的創意提案件數，但繳交提案需以團隊為單位，一個團隊限繳交一件提案，並於報名截止日前（9/30）完成組隊報名。範例說…" at bounding box center [965, 268] width 626 height 158
drag, startPoint x: 788, startPoint y: 220, endPoint x: 837, endPoint y: 222, distance: 49.9
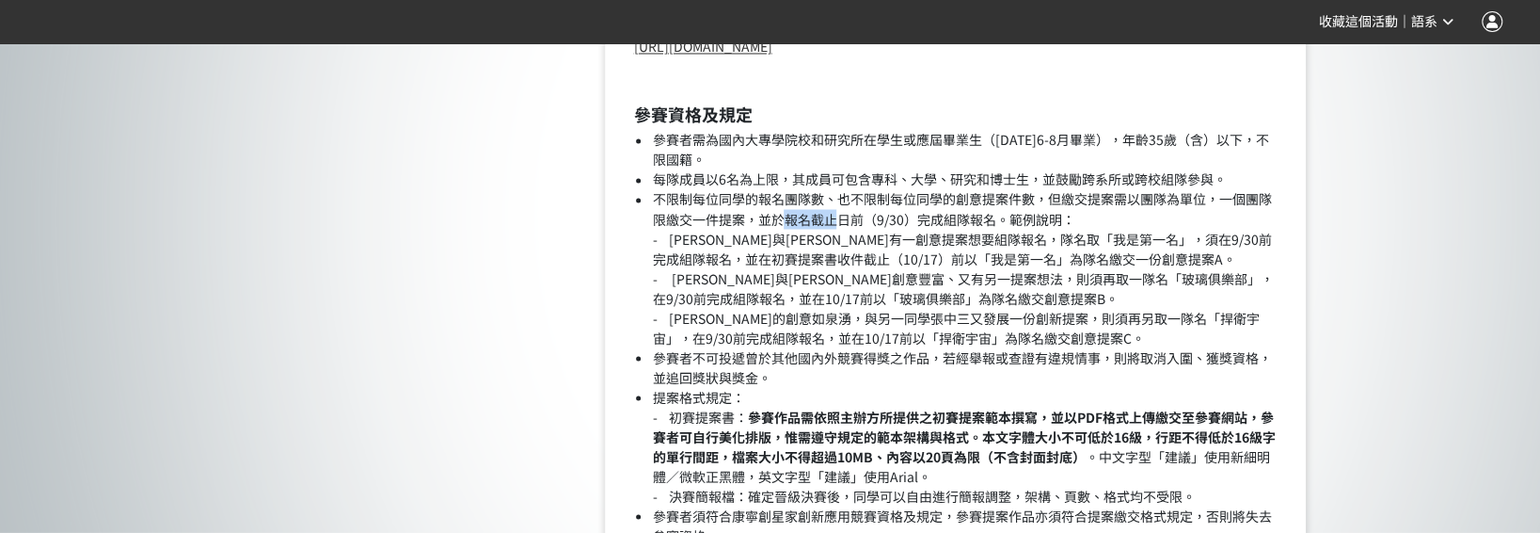
click at [837, 222] on li "不限制每位同學的報名團隊數、也不限制每位同學的創意提案件數，但繳交提案需以團隊為單位，一個團隊限繳交一件提案，並於報名截止日前（9/30）完成組隊報名。範例說…" at bounding box center [965, 268] width 626 height 158
drag, startPoint x: 837, startPoint y: 222, endPoint x: 816, endPoint y: 318, distance: 98.4
click at [832, 315] on li "不限制每位同學的報名團隊數、也不限制每位同學的創意提案件數，但繳交提案需以團隊為單位，一個團隊限繳交一件提案，並於報名截止日前（9/30）完成組隊報名。範例說…" at bounding box center [965, 268] width 626 height 158
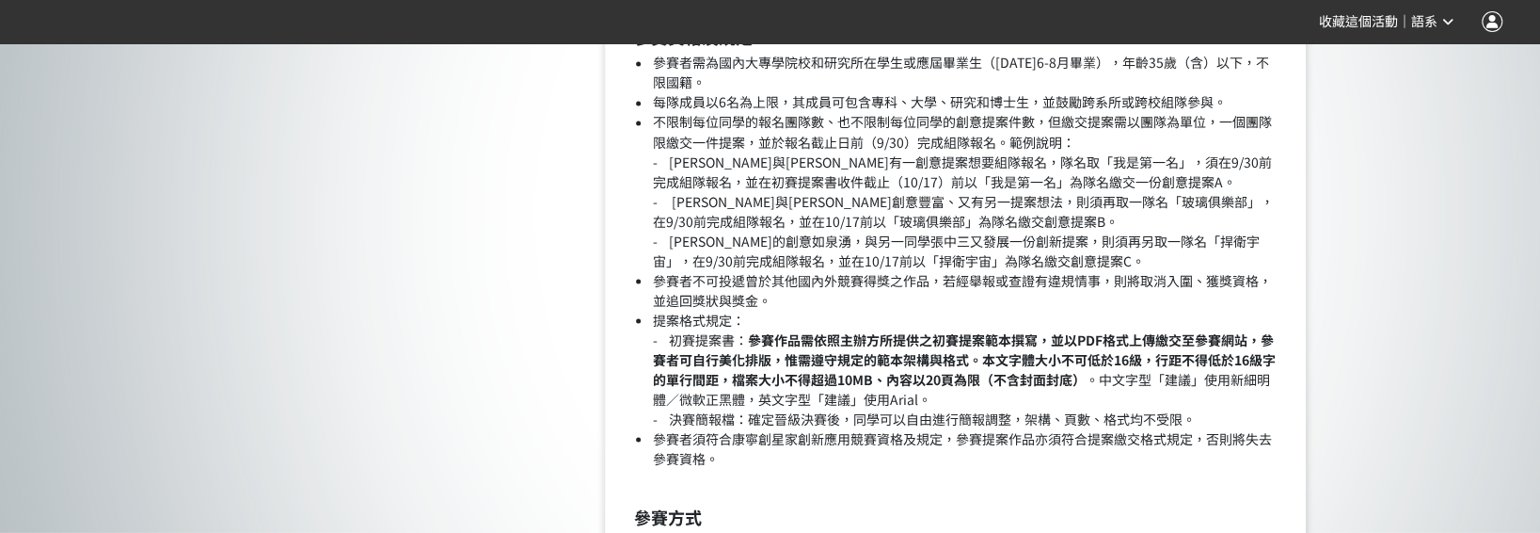
scroll to position [2196, 0]
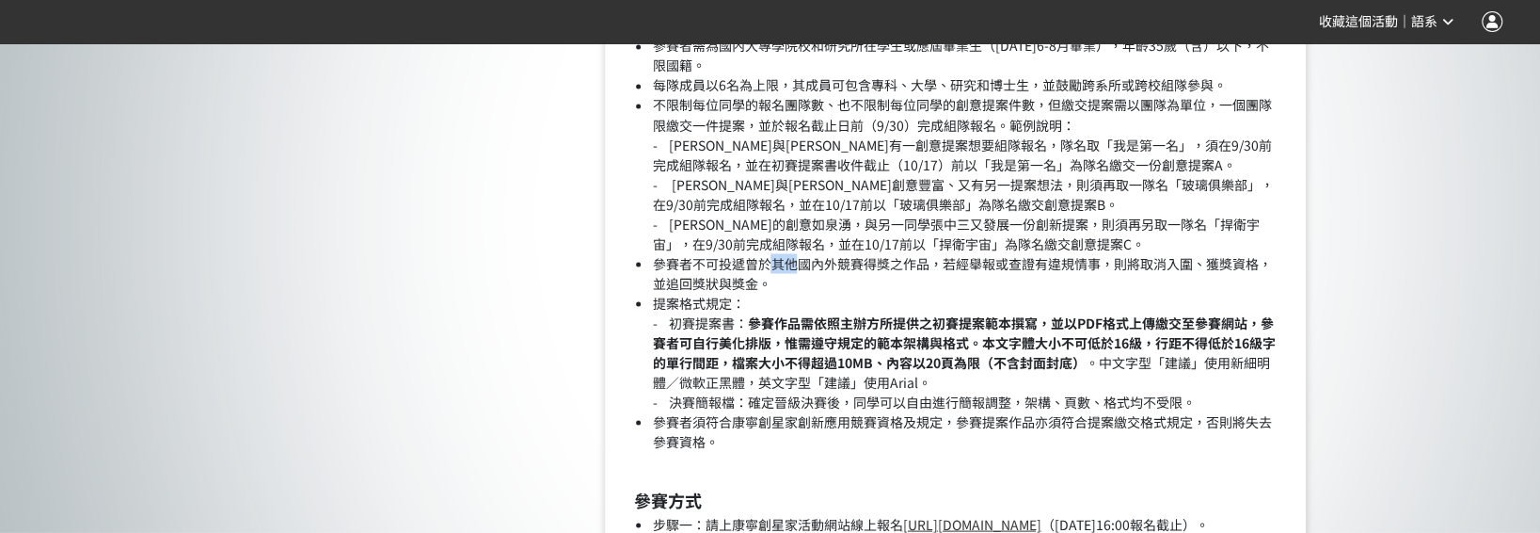
drag, startPoint x: 774, startPoint y: 253, endPoint x: 795, endPoint y: 253, distance: 20.7
click at [795, 253] on li "參賽者不可投遞曾於其他國內外競賽得獎之作品，若經舉報或查證有違規情事，則將取消入圍、獲獎資格，並追回獎狀與獎金。" at bounding box center [965, 273] width 626 height 40
drag, startPoint x: 795, startPoint y: 253, endPoint x: 887, endPoint y: 265, distance: 93.0
click at [887, 265] on li "參賽者不可投遞曾於其他國內外競賽得獎之作品，若經舉報或查證有違規情事，則將取消入圍、獲獎資格，並追回獎狀與獎金。" at bounding box center [965, 273] width 626 height 40
drag, startPoint x: 742, startPoint y: 382, endPoint x: 771, endPoint y: 382, distance: 28.2
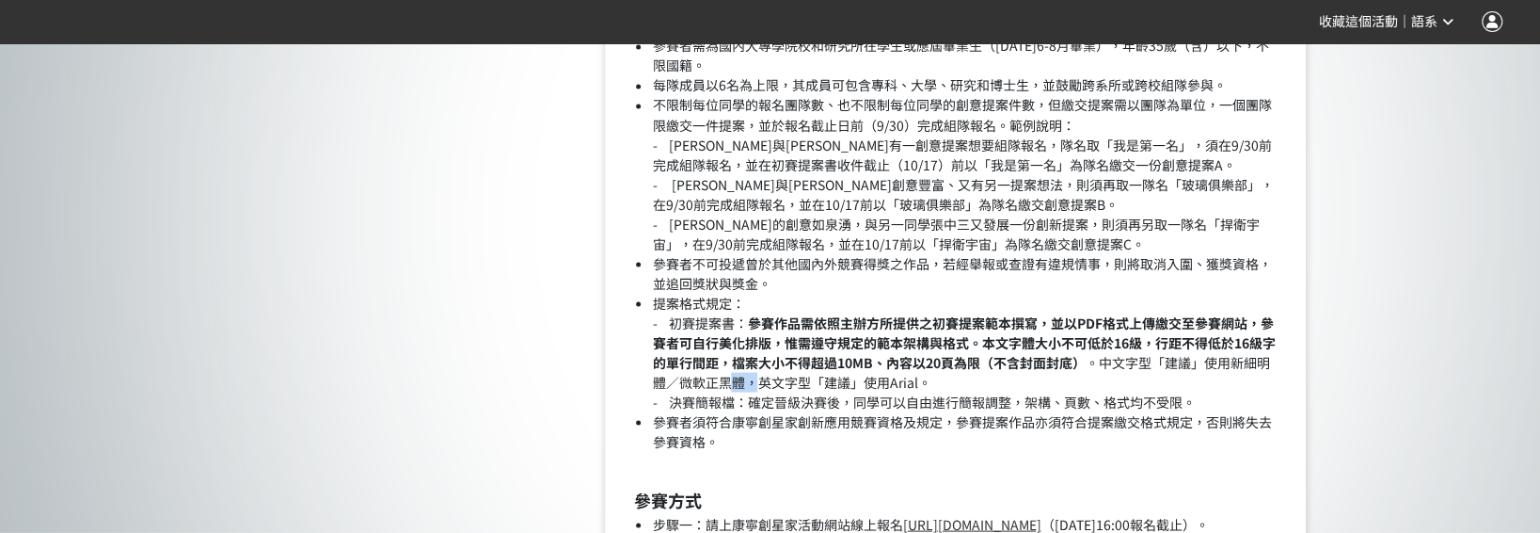
click at [771, 382] on li "提案格式規定： - 初賽提案書： 參賽作品需依照主辦方所提供之初賽提案範本撰寫，並以PDF格式上傳繳交至參賽網站，參賽者可自行美化排版，惟需遵守規定的範本架構…" at bounding box center [965, 352] width 626 height 119
drag, startPoint x: 771, startPoint y: 382, endPoint x: 857, endPoint y: 386, distance: 86.7
click at [857, 386] on li "提案格式規定： - 初賽提案書： 參賽作品需依照主辦方所提供之初賽提案範本撰寫，並以PDF格式上傳繳交至參賽網站，參賽者可自行美化排版，惟需遵守規定的範本架構…" at bounding box center [965, 352] width 626 height 119
drag, startPoint x: 680, startPoint y: 395, endPoint x: 714, endPoint y: 391, distance: 34.1
click at [695, 392] on li "提案格式規定： - 初賽提案書： 參賽作品需依照主辦方所提供之初賽提案範本撰寫，並以PDF格式上傳繳交至參賽網站，參賽者可自行美化排版，惟需遵守規定的範本架構…" at bounding box center [965, 352] width 626 height 119
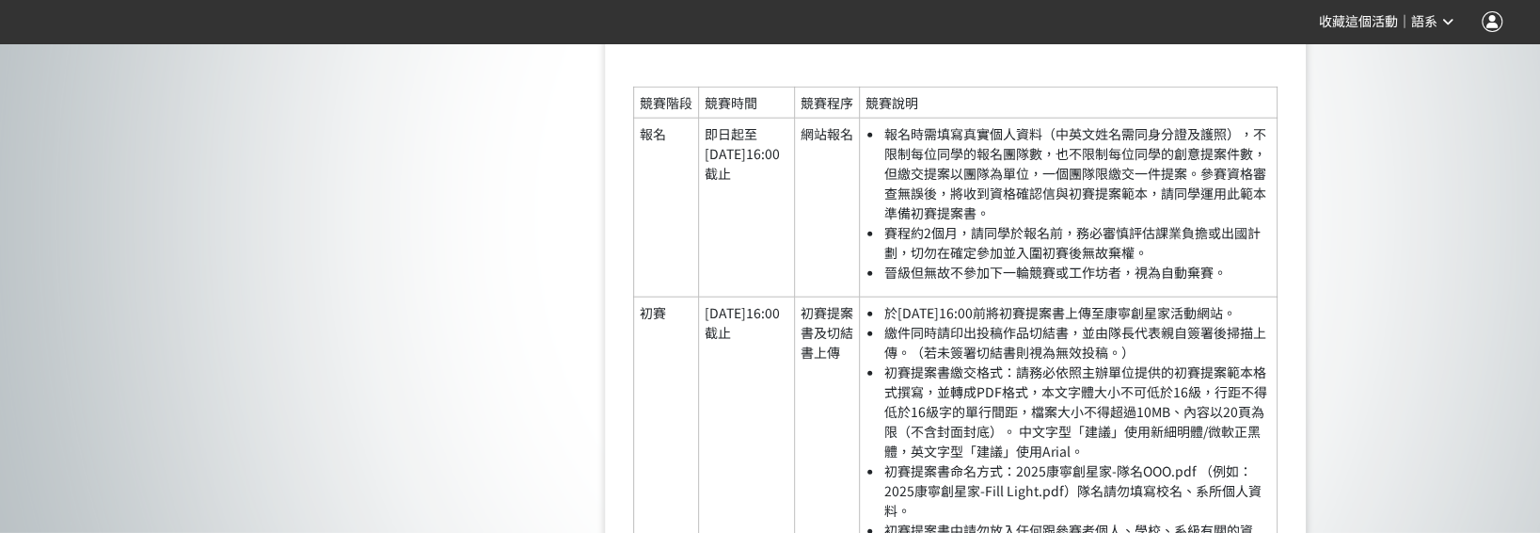
scroll to position [2949, 0]
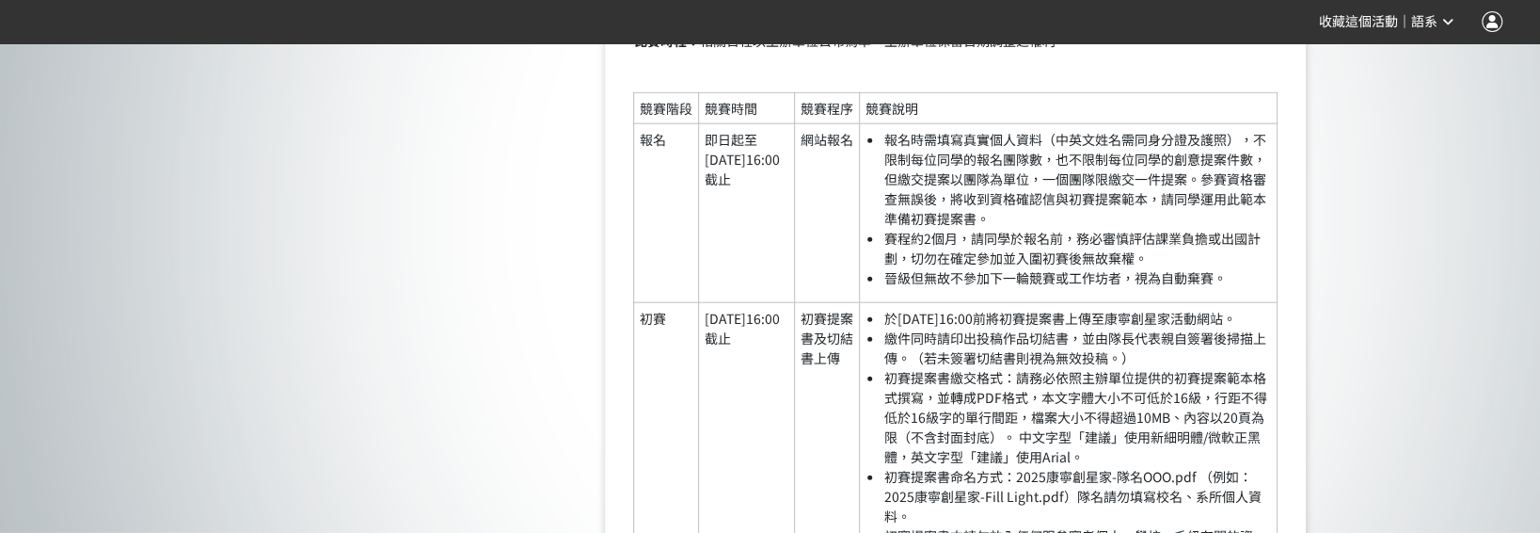
click at [967, 220] on li "報名時需填寫真實個人資料（中英文姓名需同身分證及護照），不限制每位同學的報名團隊數，也不限制每位同學的創意提案件數，但繳交提案以團隊為單位，一個團隊限繳交一件…" at bounding box center [1078, 179] width 388 height 99
drag, startPoint x: 1061, startPoint y: 164, endPoint x: 1215, endPoint y: 155, distance: 153.6
click at [1215, 155] on li "報名時需填寫真實個人資料（中英文姓名需同身分證及護照），不限制每位同學的報名團隊數，也不限制每位同學的創意提案件數，但繳交提案以團隊為單位，一個團隊限繳交一件…" at bounding box center [1078, 179] width 388 height 99
drag, startPoint x: 1226, startPoint y: 158, endPoint x: 1061, endPoint y: 159, distance: 165.6
click at [1061, 159] on li "報名時需填寫真實個人資料（中英文姓名需同身分證及護照），不限制每位同學的報名團隊數，也不限制每位同學的創意提案件數，但繳交提案以團隊為單位，一個團隊限繳交一件…" at bounding box center [1078, 179] width 388 height 99
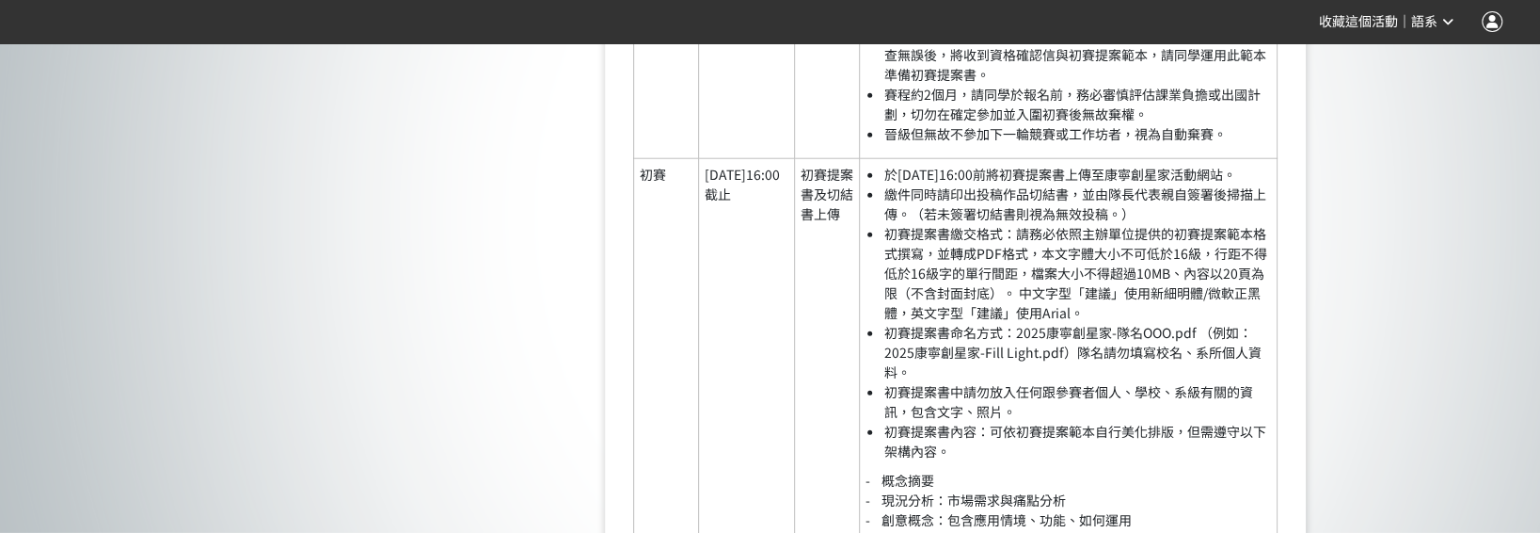
scroll to position [3137, 0]
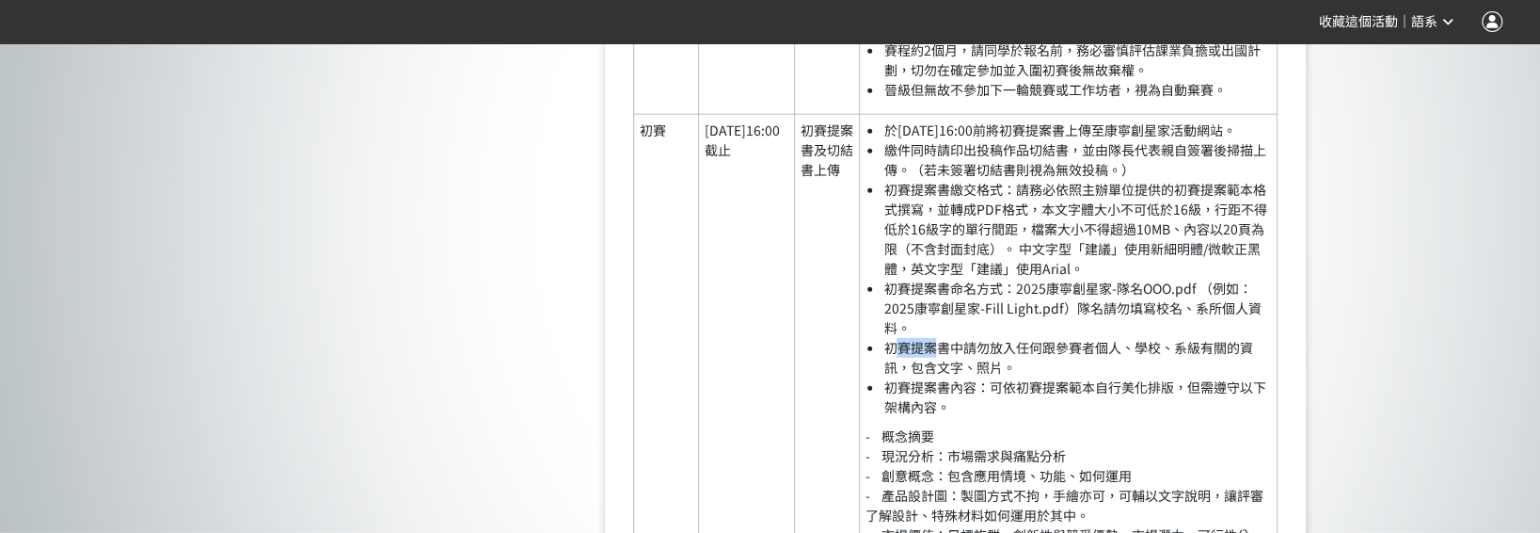
drag, startPoint x: 892, startPoint y: 367, endPoint x: 941, endPoint y: 363, distance: 49.1
click at [941, 364] on li "初賽提案書中請勿放入任何跟參賽者個人、學校、系級有關的資訊，包含文字、照片。" at bounding box center [1078, 358] width 388 height 40
drag, startPoint x: 941, startPoint y: 363, endPoint x: 1077, endPoint y: 367, distance: 136.5
click at [1073, 368] on li "初賽提案書中請勿放入任何跟參賽者個人、學校、系級有關的資訊，包含文字、照片。" at bounding box center [1078, 358] width 388 height 40
click at [1136, 366] on li "初賽提案書中請勿放入任何跟參賽者個人、學校、系級有關的資訊，包含文字、照片。" at bounding box center [1078, 358] width 388 height 40
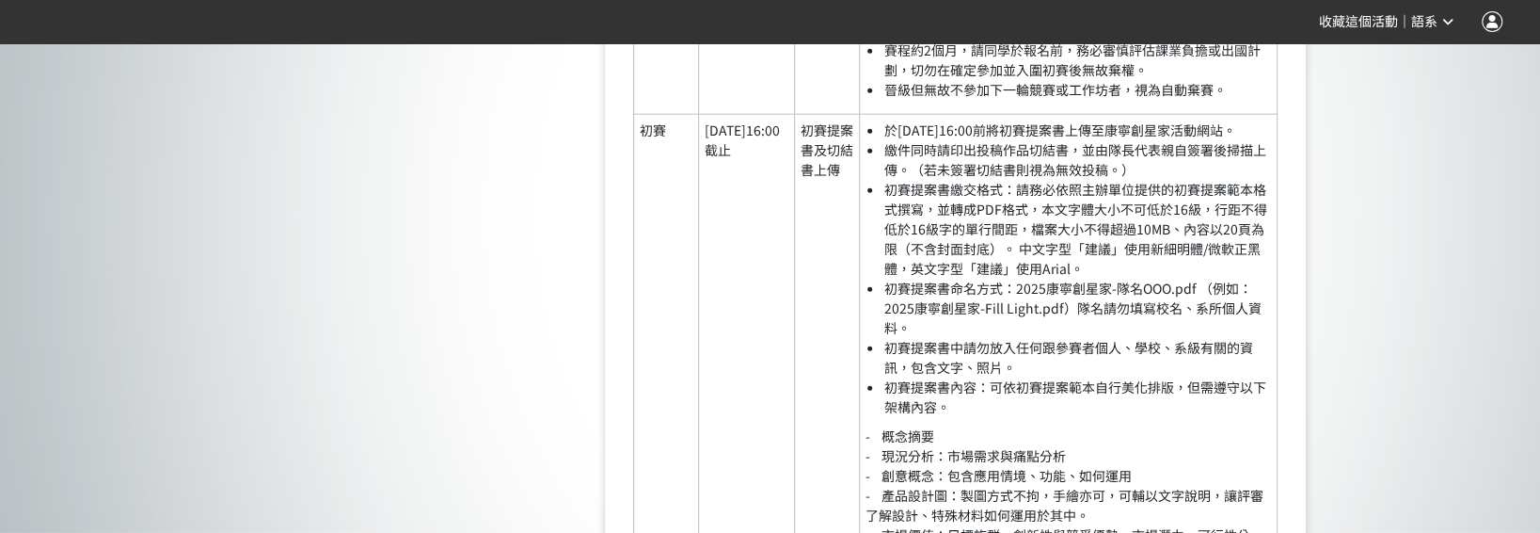
drag, startPoint x: 1193, startPoint y: 366, endPoint x: 1205, endPoint y: 367, distance: 12.3
click at [1205, 367] on li "初賽提案書中請勿放入任何跟參賽者個人、學校、系級有關的資訊，包含文字、照片。" at bounding box center [1078, 358] width 388 height 40
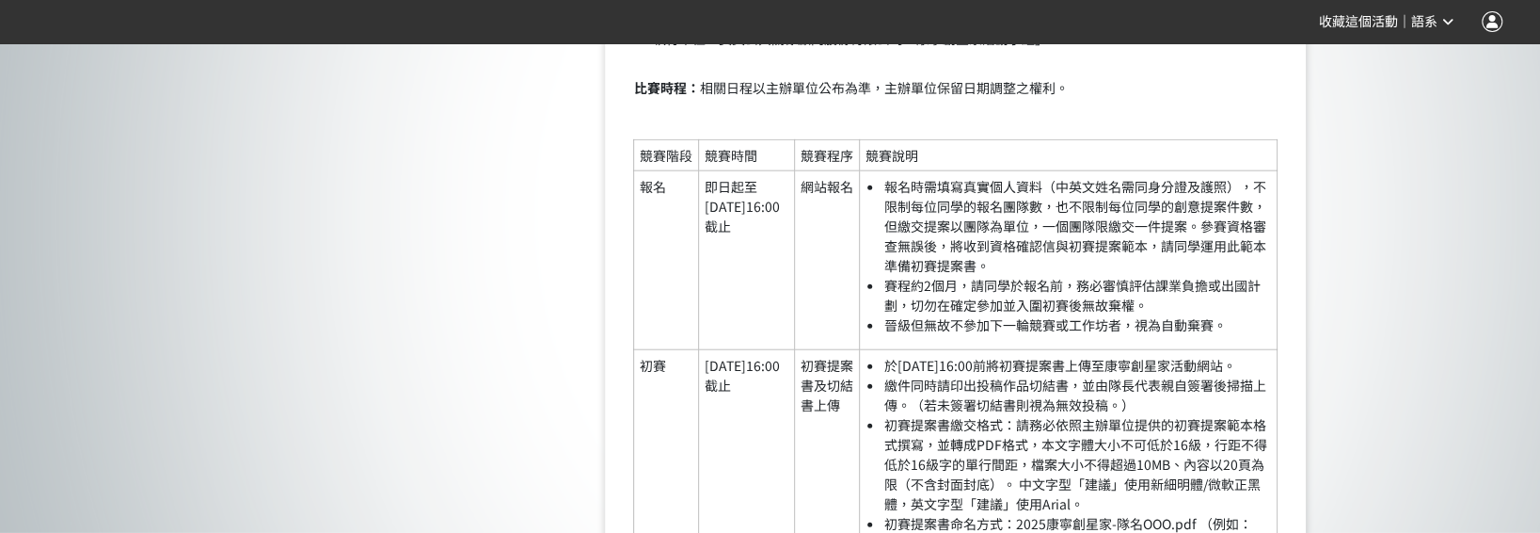
scroll to position [2949, 0]
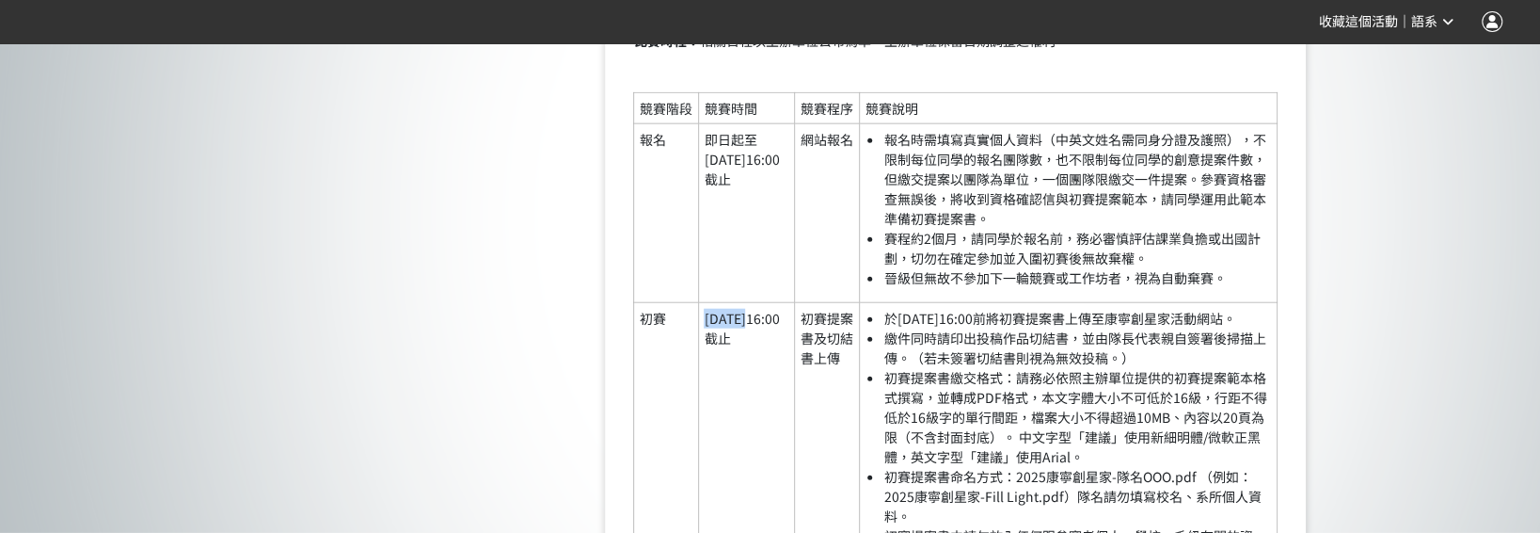
drag, startPoint x: 706, startPoint y: 343, endPoint x: 794, endPoint y: 346, distance: 88.5
drag, startPoint x: 794, startPoint y: 346, endPoint x: 814, endPoint y: 407, distance: 63.4
drag, startPoint x: 820, startPoint y: 337, endPoint x: 849, endPoint y: 376, distance: 49.1
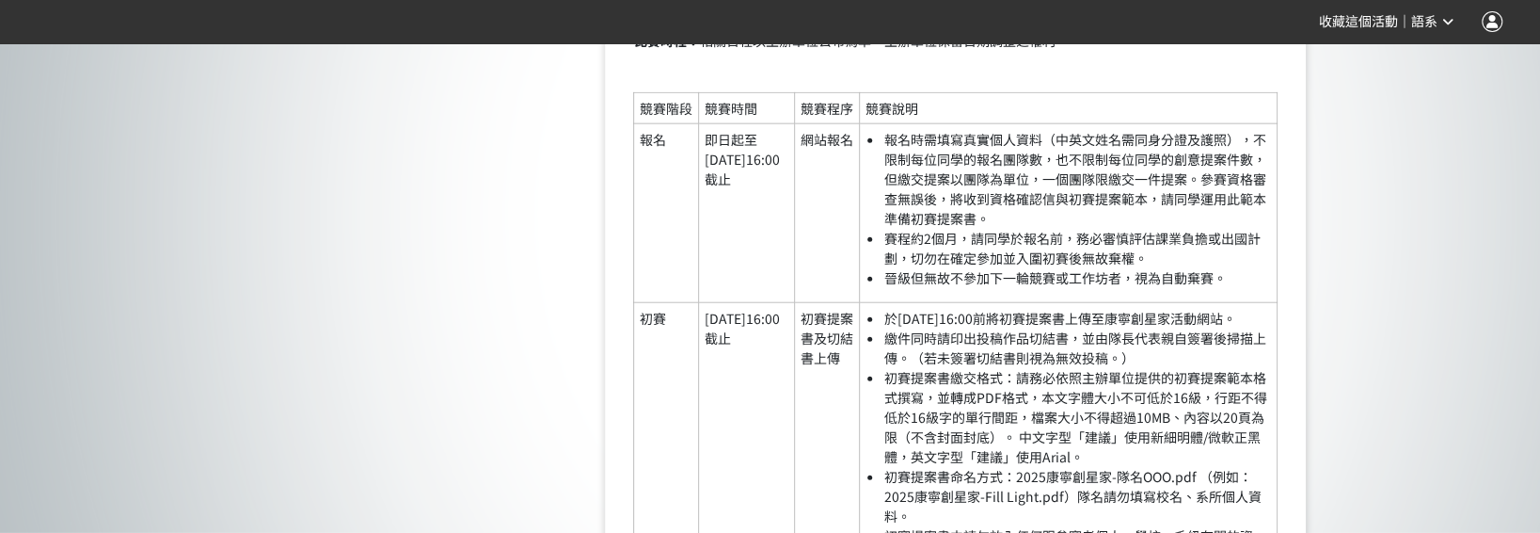
drag, startPoint x: 933, startPoint y: 337, endPoint x: 1266, endPoint y: 343, distance: 332.2
click at [1266, 328] on li "於[DATE]16:00前將初賽提案書上傳至康寧創星家活動網站。" at bounding box center [1078, 319] width 388 height 20
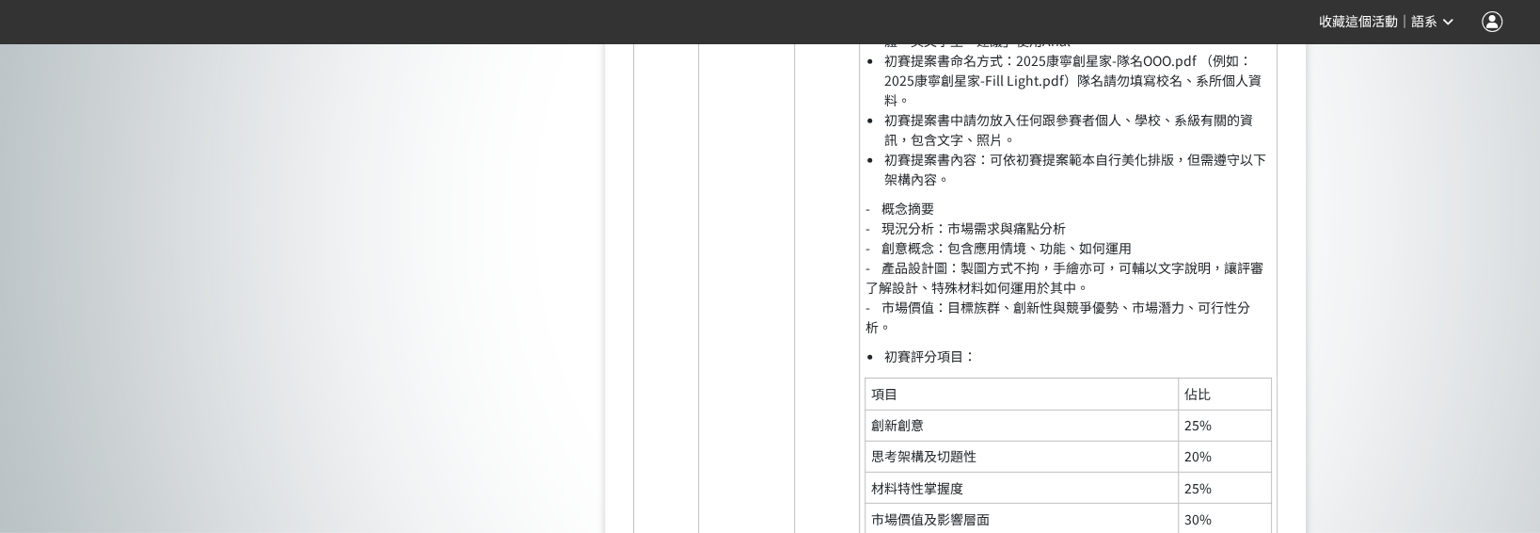
scroll to position [3796, 0]
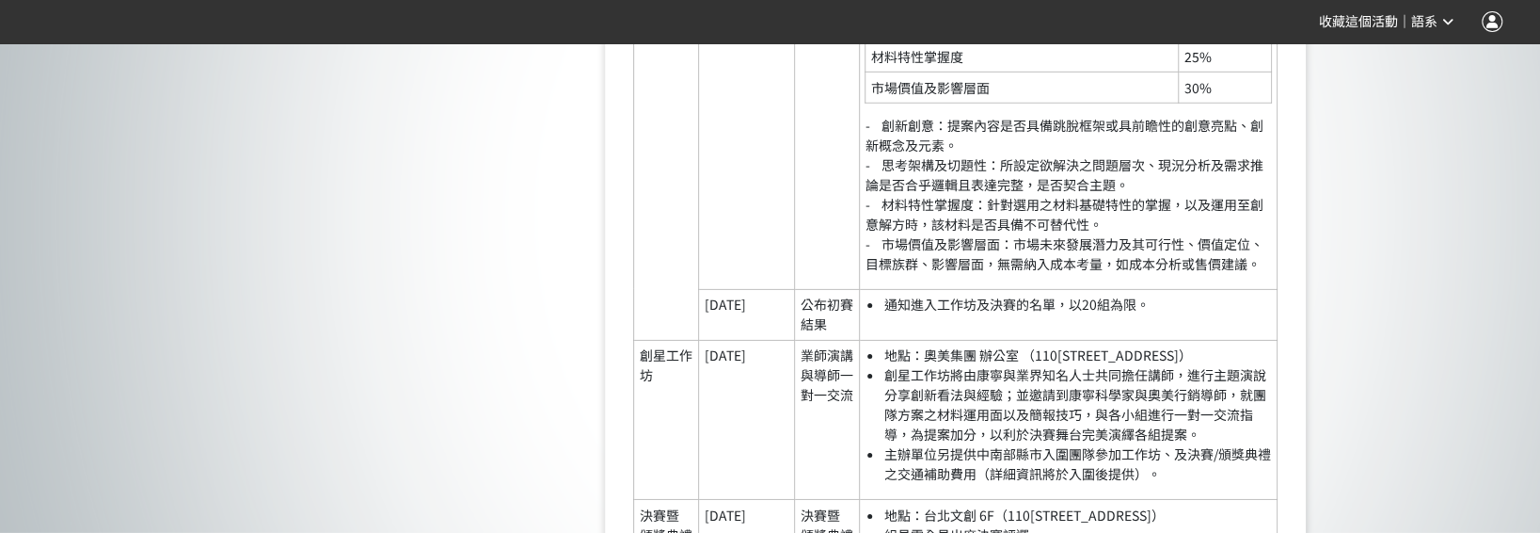
drag, startPoint x: 808, startPoint y: 314, endPoint x: 806, endPoint y: 324, distance: 9.8
click at [806, 324] on td "公布初賽結果" at bounding box center [827, 314] width 64 height 51
drag, startPoint x: 806, startPoint y: 324, endPoint x: 746, endPoint y: 321, distance: 59.4
click at [746, 321] on td "[DATE]" at bounding box center [746, 314] width 97 height 51
drag, startPoint x: 746, startPoint y: 321, endPoint x: 729, endPoint y: 318, distance: 17.2
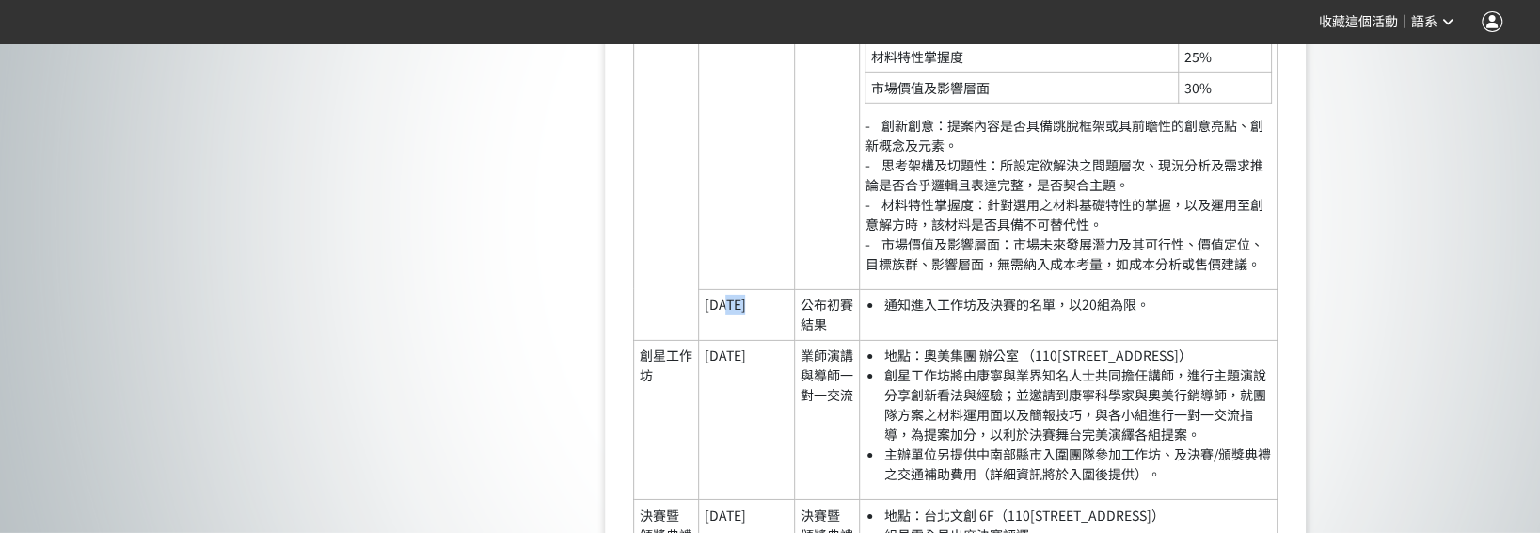
click at [729, 318] on td "[DATE]" at bounding box center [746, 314] width 97 height 51
drag, startPoint x: 729, startPoint y: 318, endPoint x: 669, endPoint y: 290, distance: 66.5
drag, startPoint x: 912, startPoint y: 320, endPoint x: 978, endPoint y: 319, distance: 65.9
click at [978, 314] on li "通知進入工作坊及決賽的名單，以20組為限。" at bounding box center [1078, 305] width 388 height 20
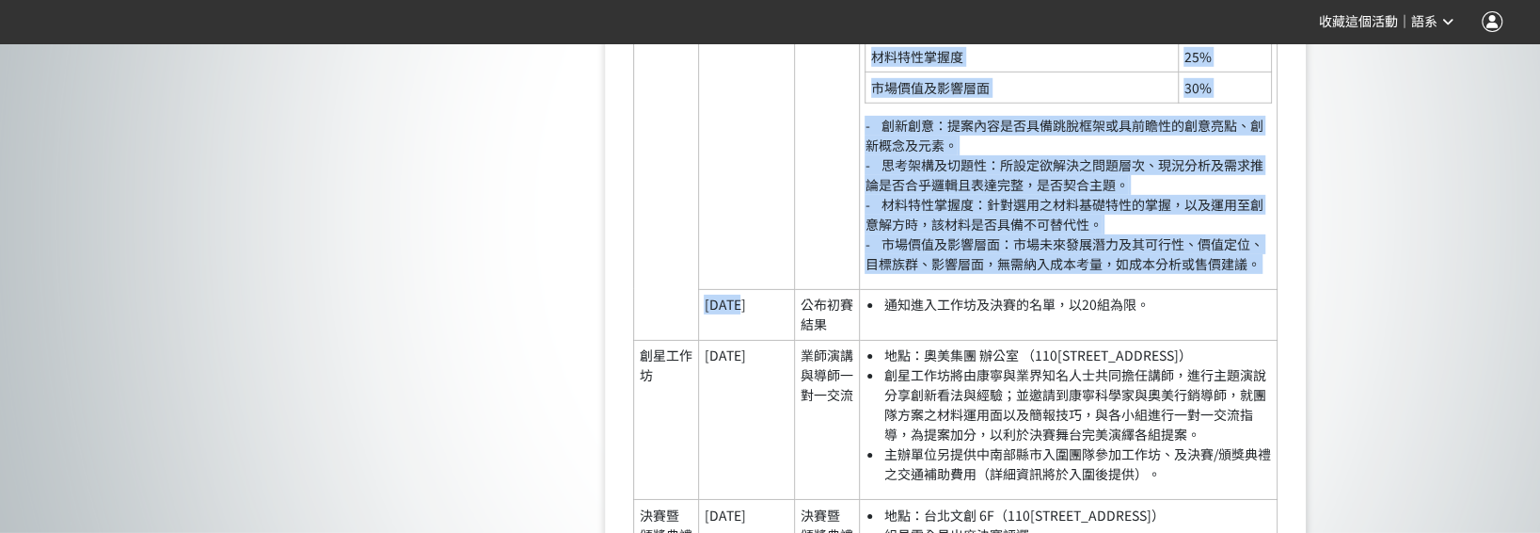
drag, startPoint x: 749, startPoint y: 322, endPoint x: 694, endPoint y: 319, distance: 55.6
click at [694, 319] on tbody "競賽階段 競賽時間 競賽程序 競賽說明 報名 即日起至[DATE]16:00截止 網站報名 報名時需填寫真實個人資料（中英文姓名需同身分證及護照），不限制每位…" at bounding box center [956, 67] width 644 height 1645
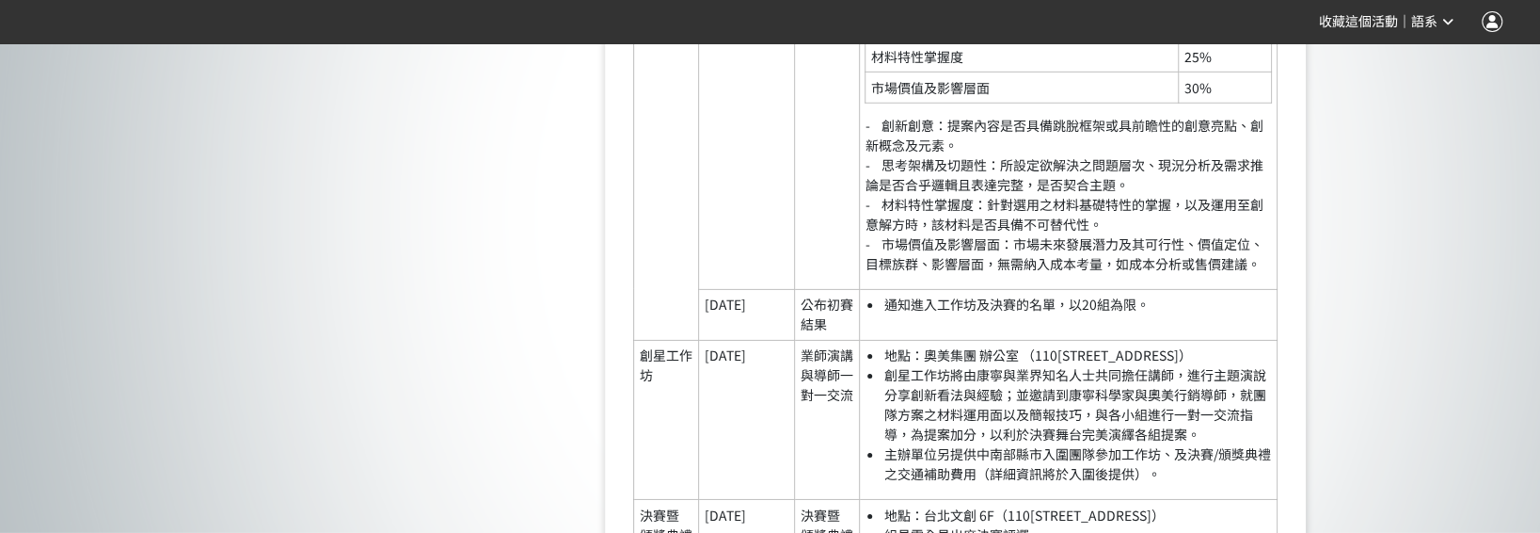
drag, startPoint x: 694, startPoint y: 319, endPoint x: 652, endPoint y: 271, distance: 63.4
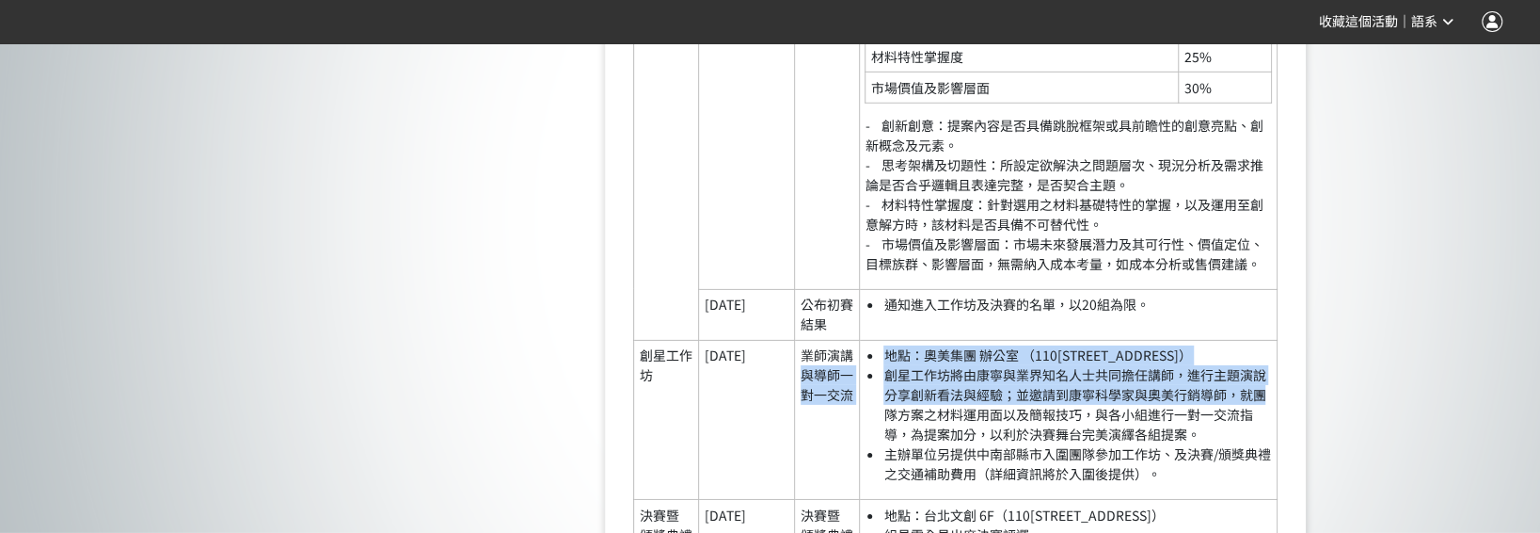
drag, startPoint x: 803, startPoint y: 391, endPoint x: 863, endPoint y: 433, distance: 73.1
click at [863, 433] on tr "創星工作坊 [DATE] 業師演講與導師一對一交流 地點：奧美集團 辦公室 （110[STREET_ADDRESS]） 創星工作坊將由康寧與業界知名人士共同擔…" at bounding box center [956, 419] width 644 height 159
drag, startPoint x: 863, startPoint y: 433, endPoint x: 792, endPoint y: 444, distance: 71.5
click at [796, 452] on td "業師演講與導師一對一交流" at bounding box center [827, 419] width 64 height 159
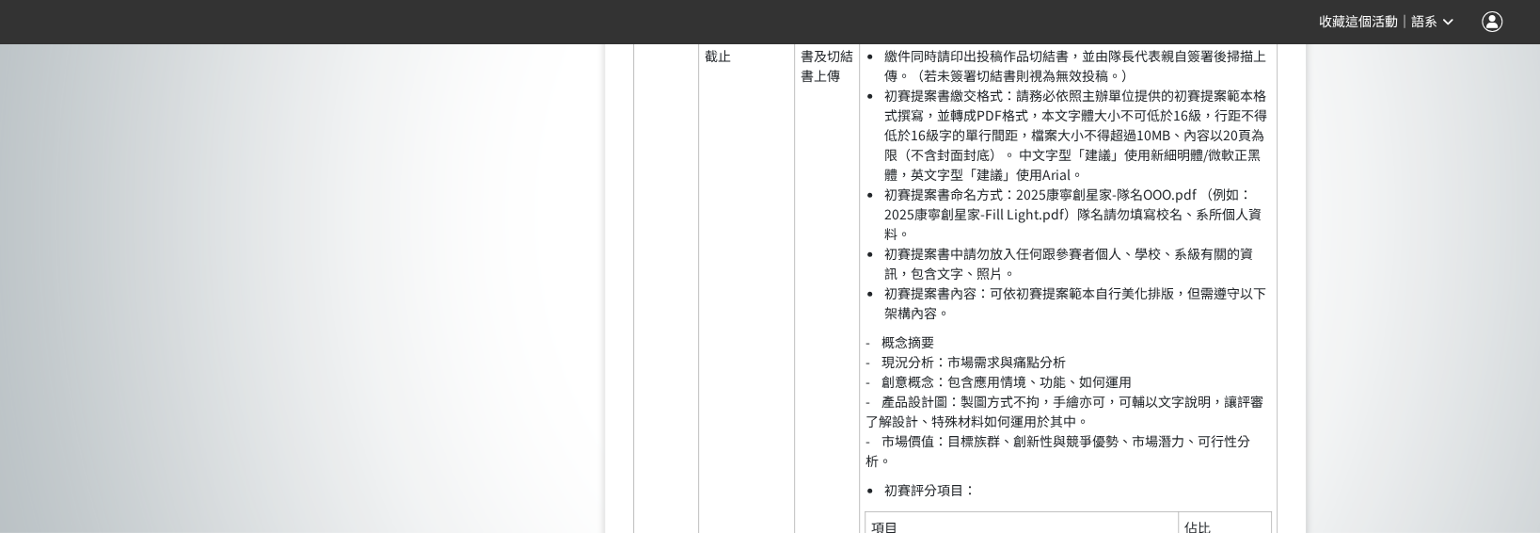
scroll to position [2855, 0]
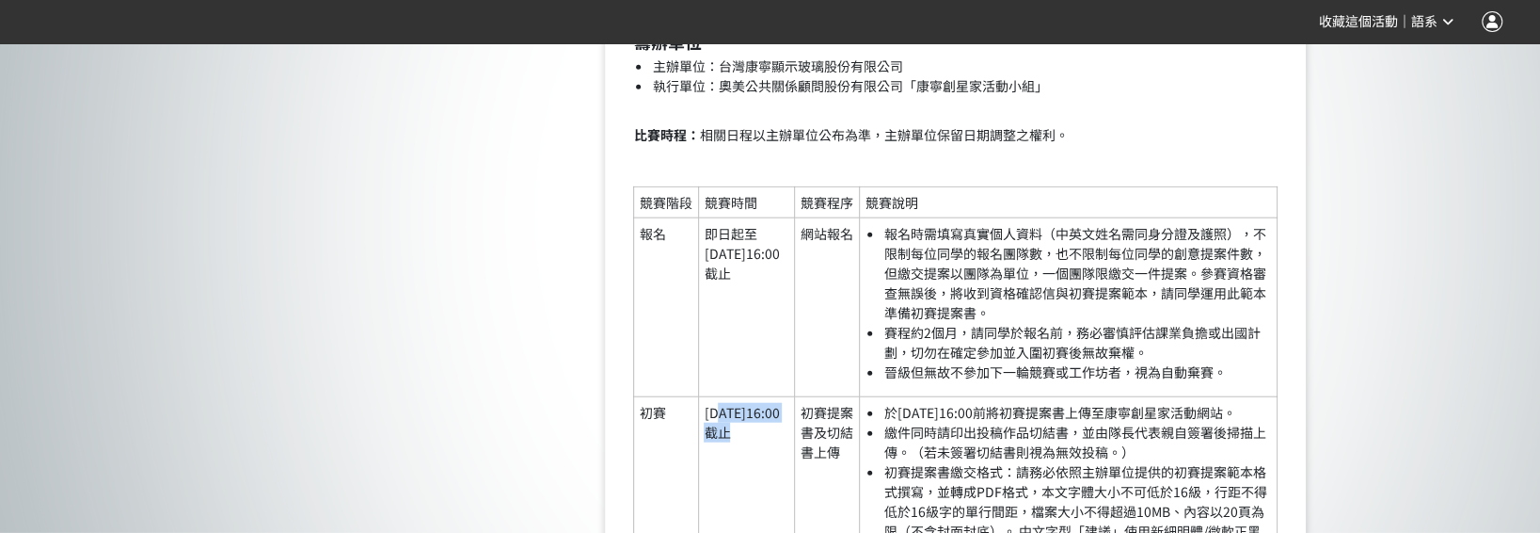
drag, startPoint x: 720, startPoint y: 428, endPoint x: 767, endPoint y: 469, distance: 62.1
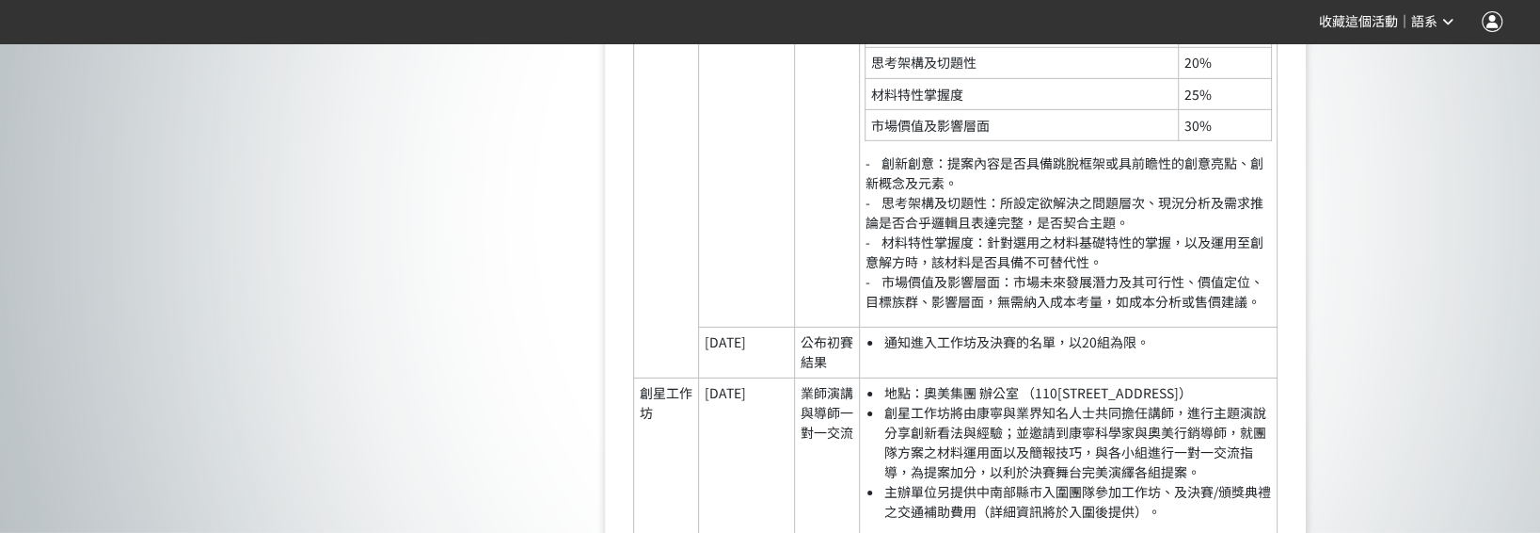
scroll to position [3984, 0]
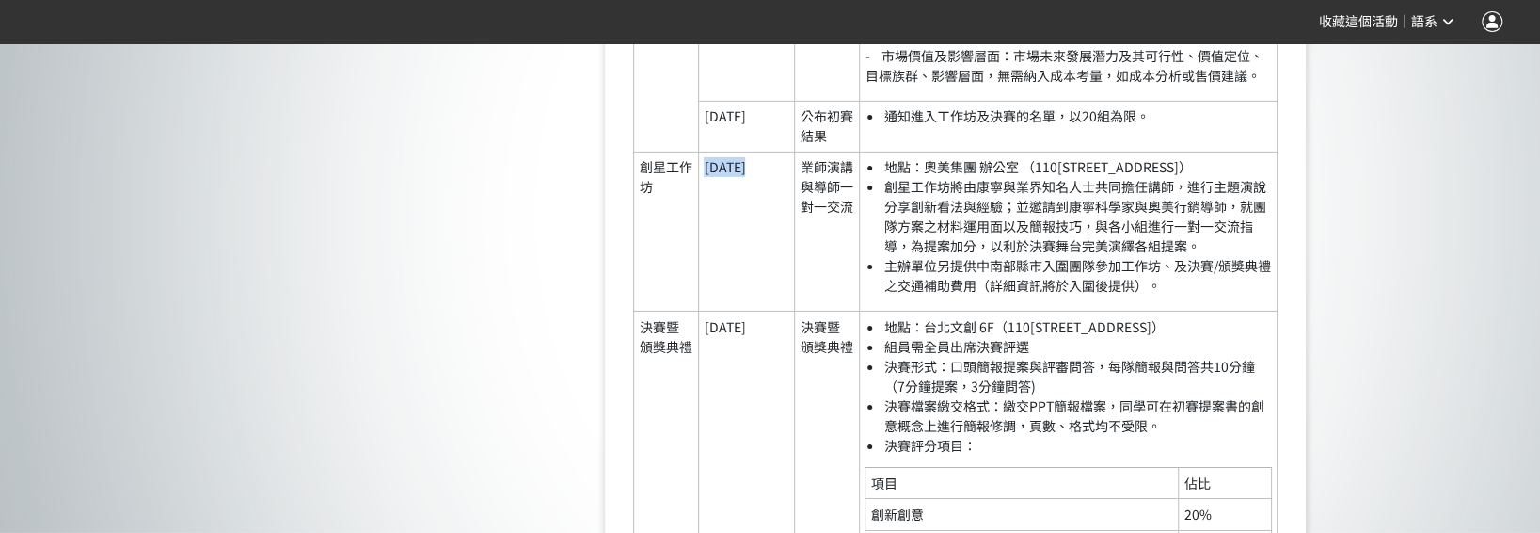
drag, startPoint x: 706, startPoint y: 171, endPoint x: 758, endPoint y: 173, distance: 51.8
click at [758, 173] on td "[DATE]" at bounding box center [746, 231] width 97 height 159
click at [1104, 279] on li "主辦單位另提供中南部縣市入圍團隊參加工作坊、及決賽/頒獎典禮之交通補助費用（詳細資訊將於入圍後提供）。" at bounding box center [1078, 276] width 388 height 40
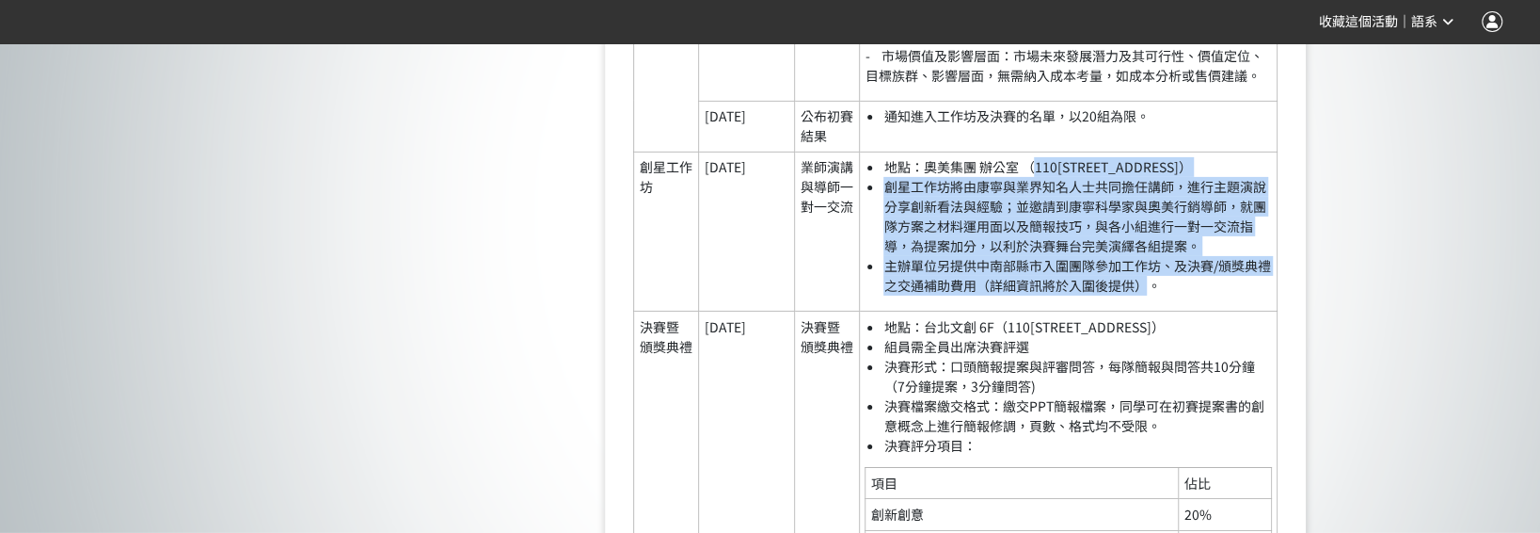
drag, startPoint x: 1150, startPoint y: 303, endPoint x: 1033, endPoint y: 187, distance: 164.4
click at [1033, 187] on ul "地點：奧美集團 辦公室 （110[STREET_ADDRESS]） 創星工作坊將由康寧與業界知名人士共同擔任講師，進行主題演說分享創新看法與經驗；並邀請到康寧…" at bounding box center [1068, 226] width 407 height 138
drag, startPoint x: 1033, startPoint y: 187, endPoint x: 1195, endPoint y: 277, distance: 184.9
click at [1195, 277] on li "主辦單位另提供中南部縣市入圍團隊參加工作坊、及決賽/頒獎典禮之交通補助費用（詳細資訊將於入圍後提供）。" at bounding box center [1078, 276] width 388 height 40
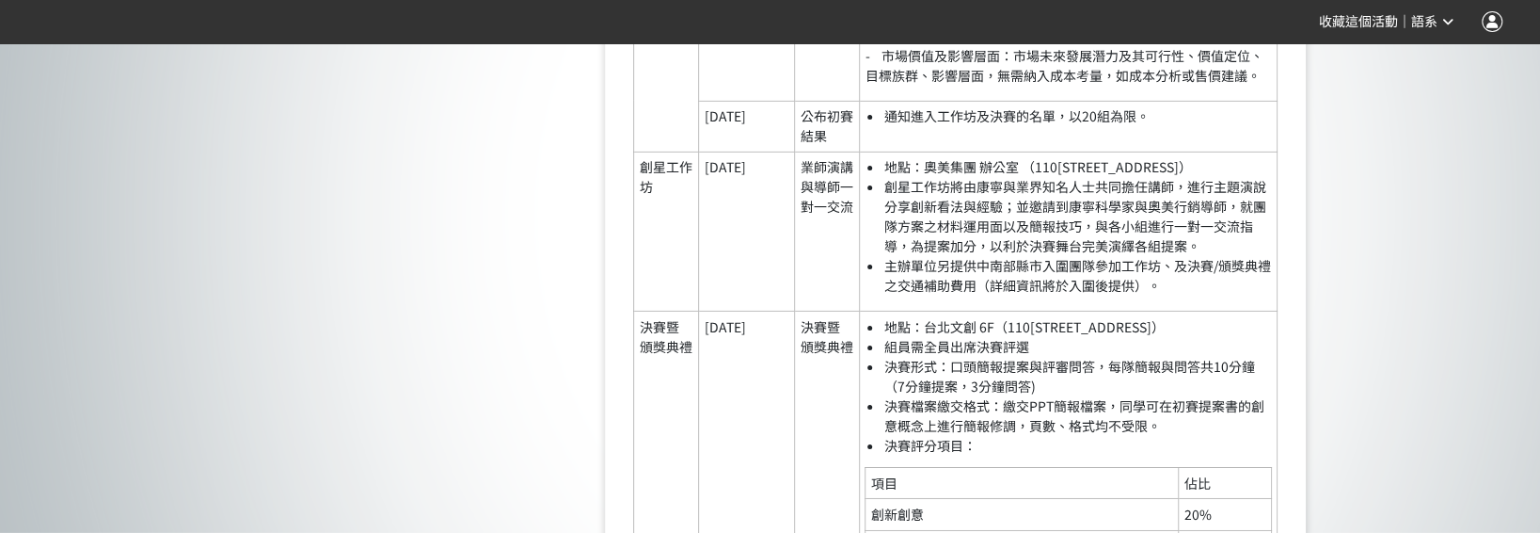
drag, startPoint x: 793, startPoint y: 180, endPoint x: 811, endPoint y: 179, distance: 17.9
click at [811, 179] on tr "創星工作坊 [DATE] 業師演講與導師一對一交流 地點：奧美集團 辦公室 （110[STREET_ADDRESS]） 創星工作坊將由康寧與業界知名人士共同擔…" at bounding box center [956, 231] width 644 height 159
drag, startPoint x: 811, startPoint y: 179, endPoint x: 823, endPoint y: 199, distance: 24.0
click at [823, 199] on td "業師演講與導師一對一交流" at bounding box center [827, 231] width 64 height 159
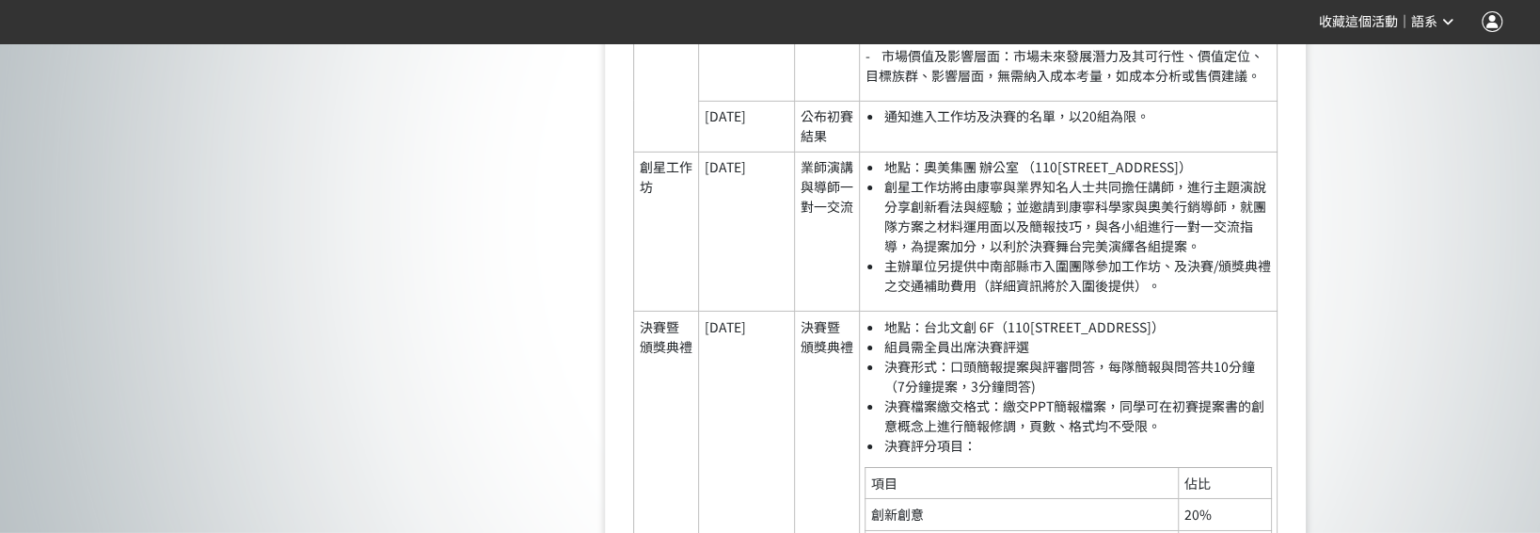
click at [825, 219] on td "業師演講與導師一對一交流" at bounding box center [827, 231] width 64 height 159
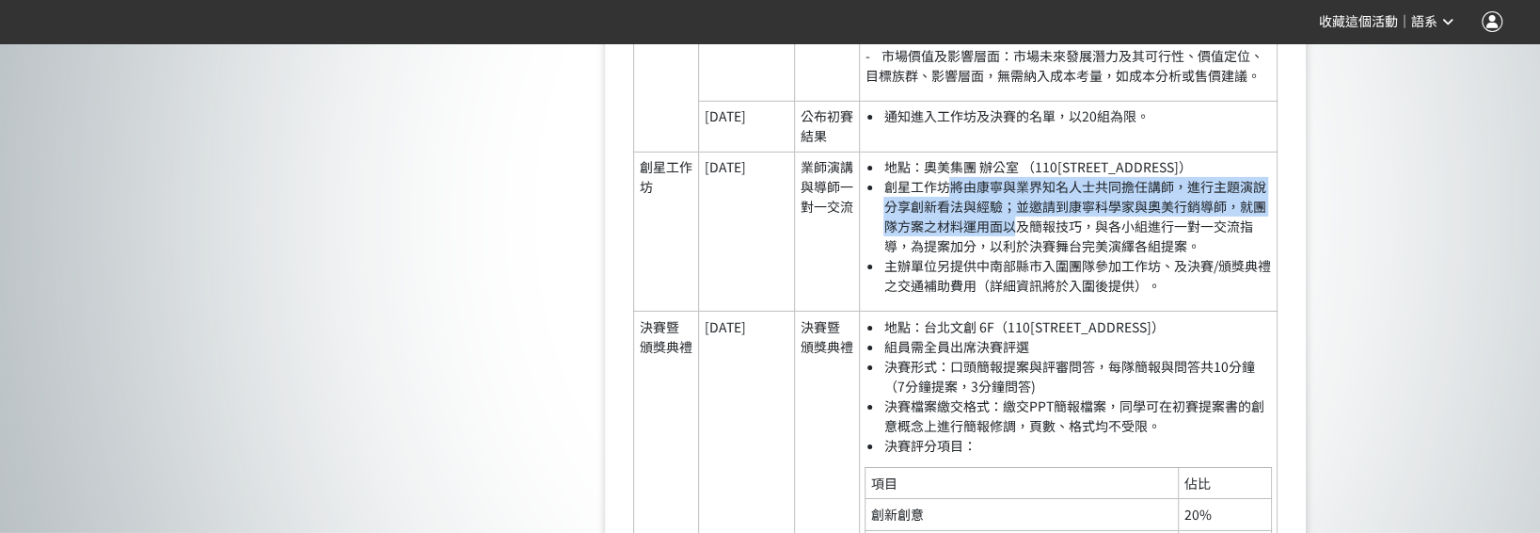
drag, startPoint x: 944, startPoint y: 210, endPoint x: 1016, endPoint y: 245, distance: 80.4
click at [1016, 245] on li "創星工作坊將由康寧與業界知名人士共同擔任講師，進行主題演說分享創新看法與經驗；並邀請到康寧科學家與奧美行銷導師，就團隊方案之材料運用面以及簡報技巧，與各小組進…" at bounding box center [1078, 216] width 388 height 79
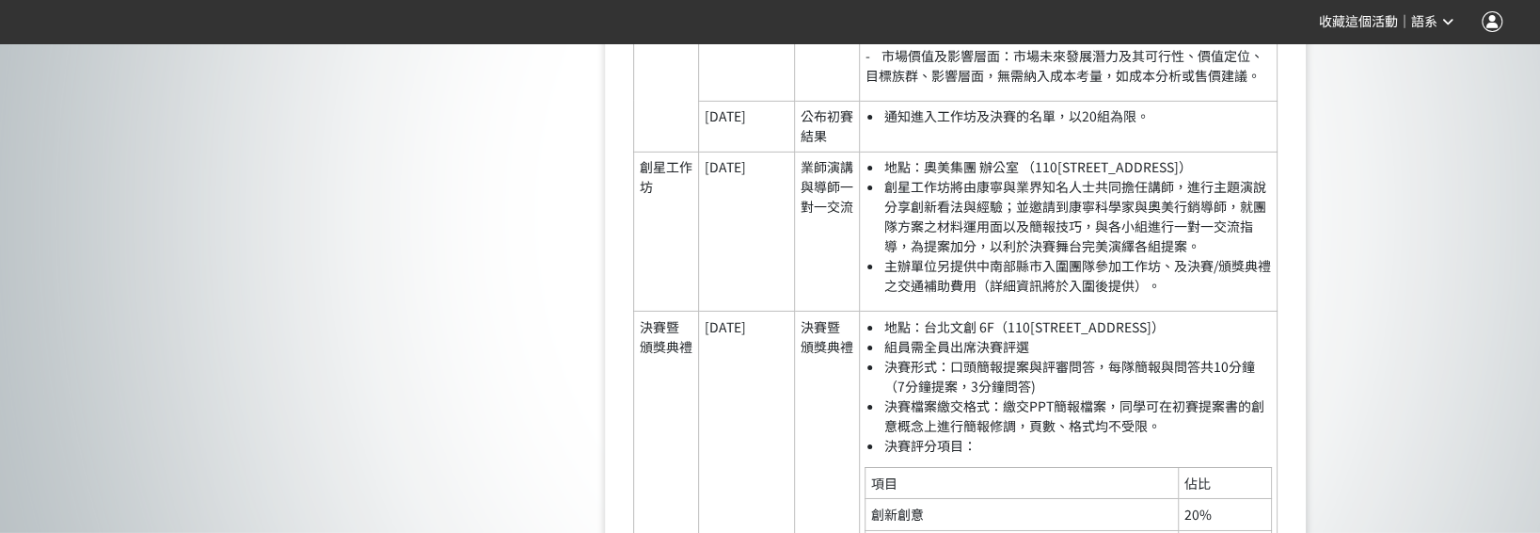
click at [781, 370] on td "[DATE]" at bounding box center [746, 506] width 97 height 391
drag, startPoint x: 741, startPoint y: 337, endPoint x: 764, endPoint y: 343, distance: 24.2
click at [741, 337] on td "[DATE]" at bounding box center [746, 506] width 97 height 391
drag, startPoint x: 808, startPoint y: 345, endPoint x: 821, endPoint y: 346, distance: 12.3
click at [820, 346] on td "決賽暨 頒獎典禮" at bounding box center [827, 506] width 64 height 391
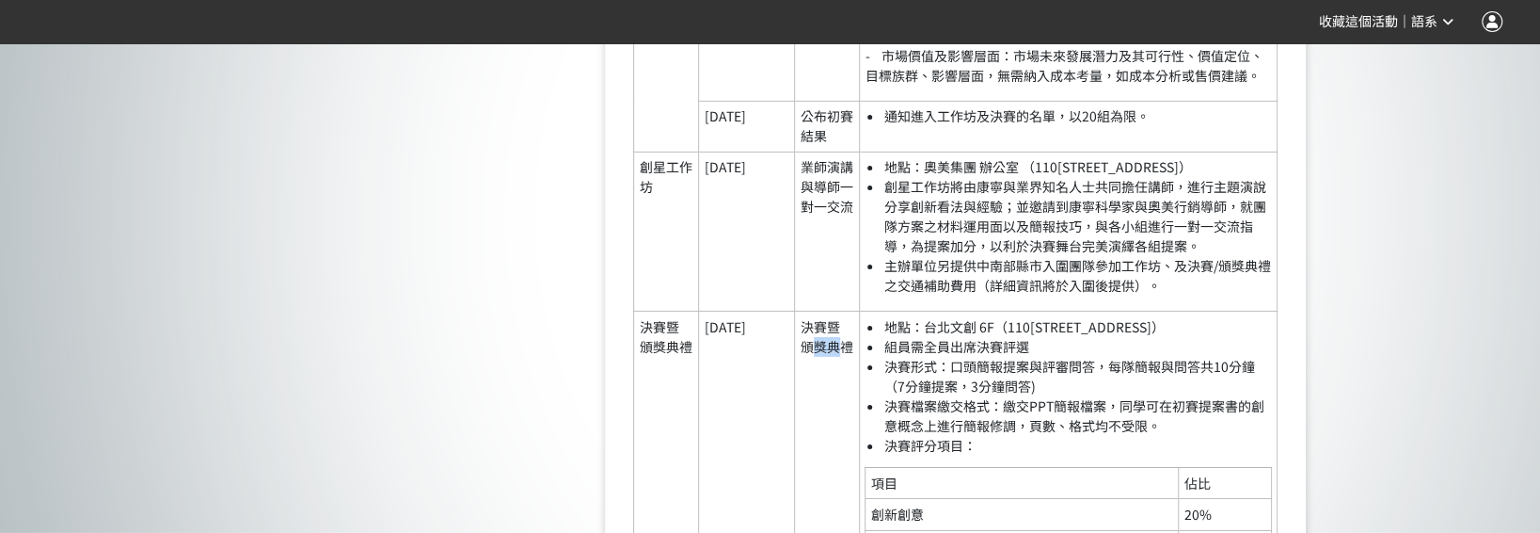
drag, startPoint x: 821, startPoint y: 346, endPoint x: 834, endPoint y: 359, distance: 18.6
click at [834, 359] on td "決賽暨 頒獎典禮" at bounding box center [827, 506] width 64 height 391
drag, startPoint x: 834, startPoint y: 359, endPoint x: 987, endPoint y: 358, distance: 153.4
click at [987, 357] on li "組員需全員出席決賽評選" at bounding box center [1078, 347] width 388 height 20
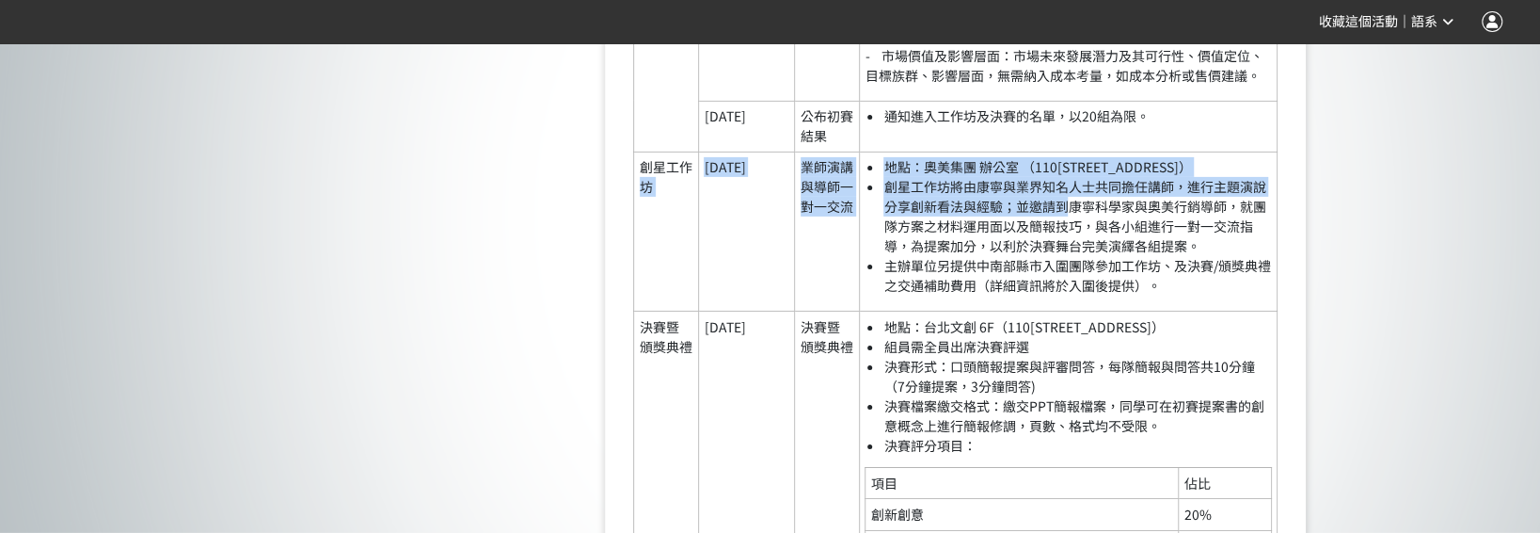
drag, startPoint x: 694, startPoint y: 179, endPoint x: 1068, endPoint y: 231, distance: 377.3
click at [1068, 231] on tr "創星工作坊 [DATE] 業師演講與導師一對一交流 地點：奧美集團 辦公室 （110[STREET_ADDRESS]） 創星工作坊將由康寧與業界知名人士共同擔…" at bounding box center [956, 231] width 644 height 159
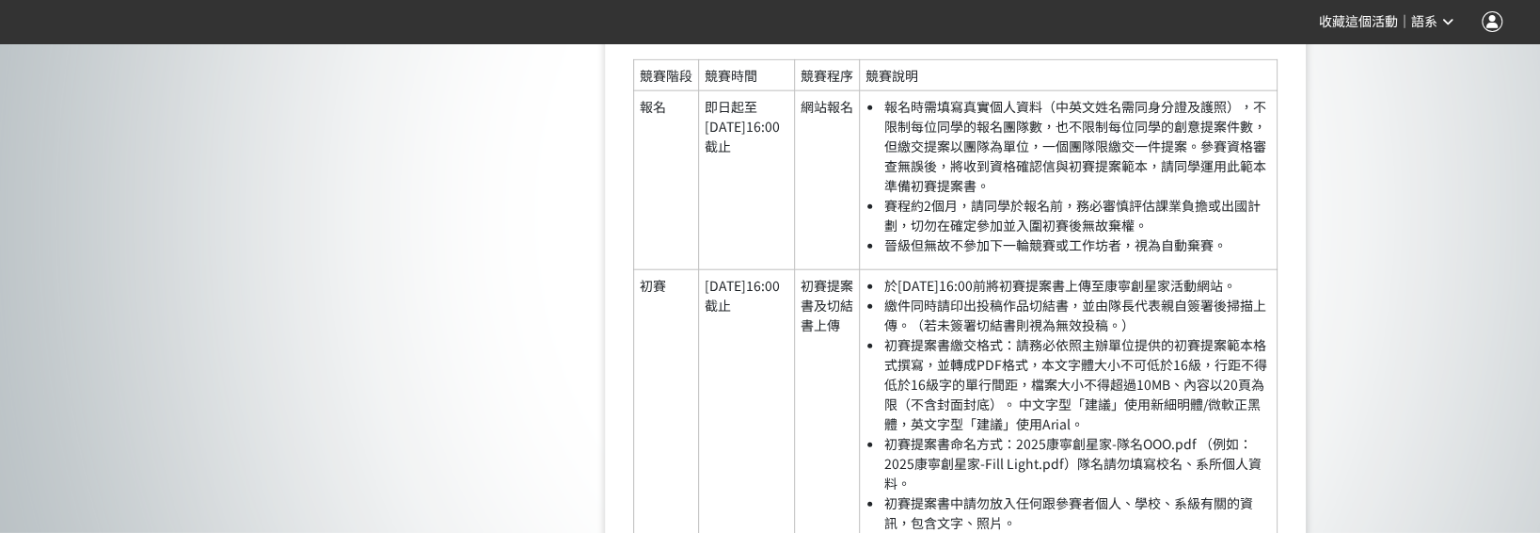
scroll to position [2949, 0]
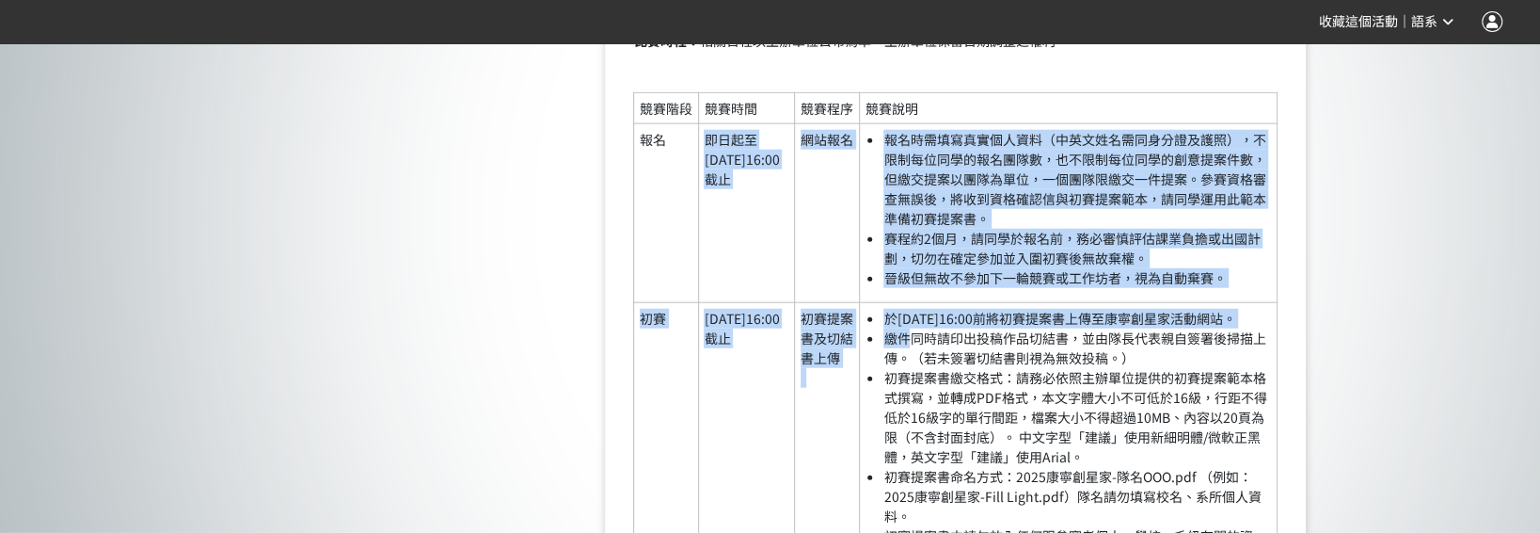
drag, startPoint x: 731, startPoint y: 221, endPoint x: 911, endPoint y: 361, distance: 228.0
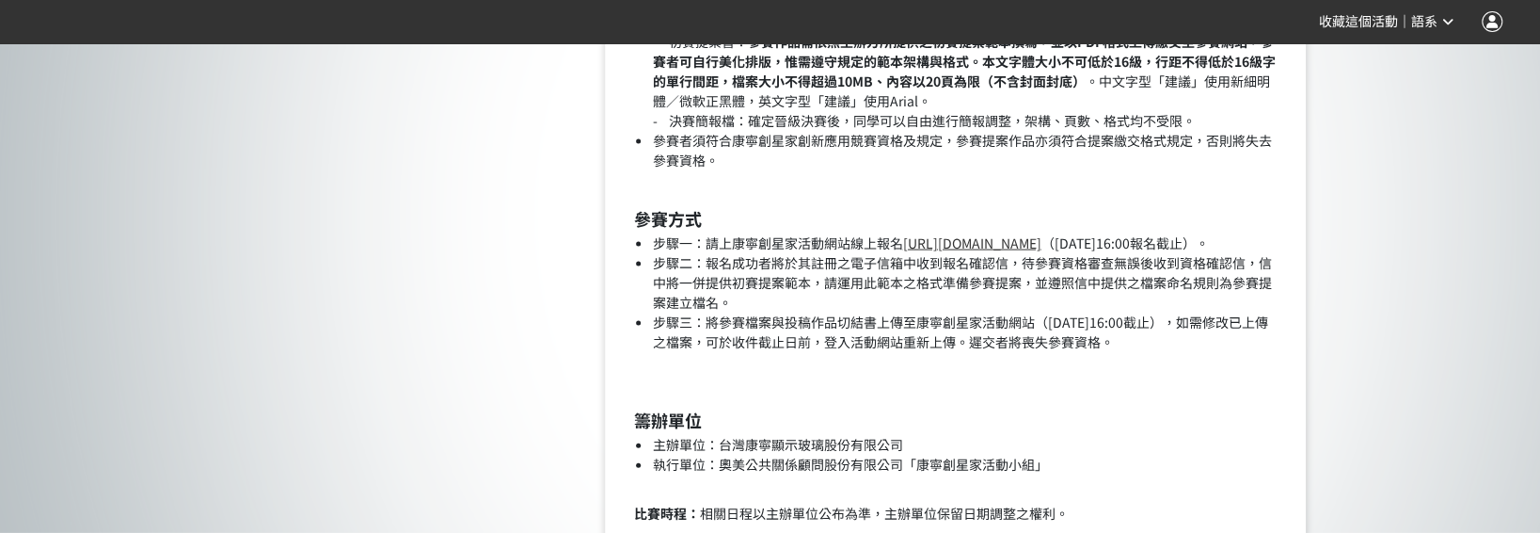
scroll to position [2479, 0]
click at [971, 237] on link "[URL][DOMAIN_NAME]" at bounding box center [971, 240] width 138 height 19
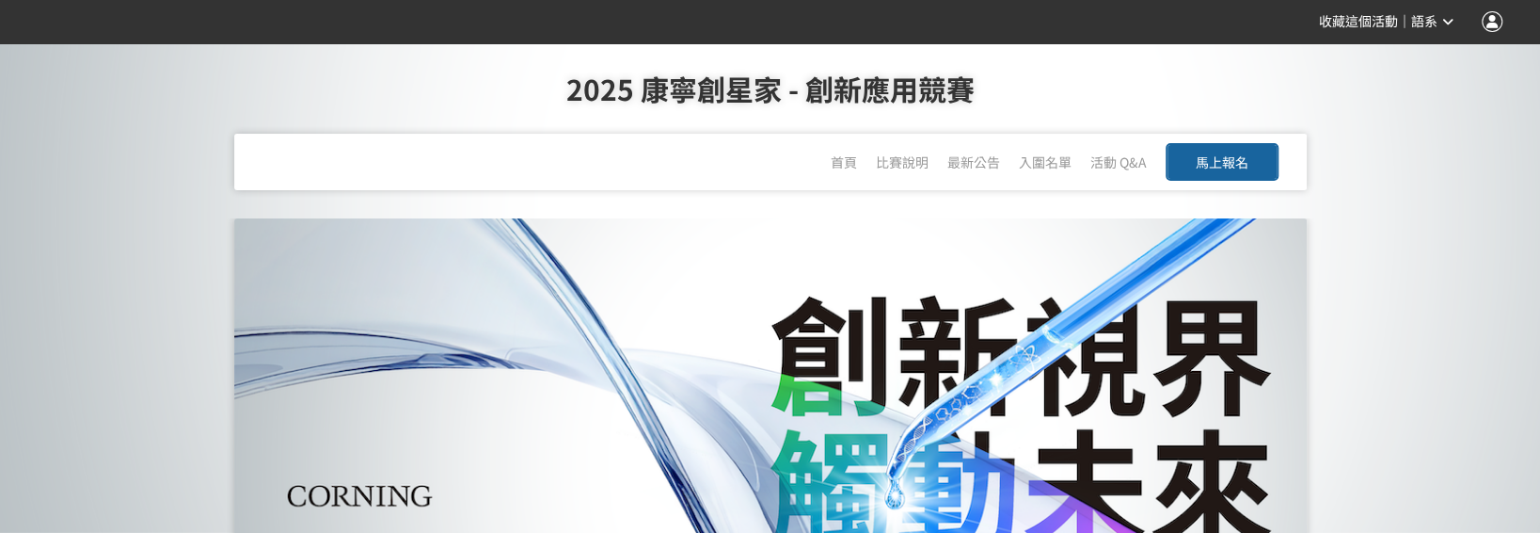
click at [1240, 173] on button "馬上報名" at bounding box center [1222, 162] width 113 height 38
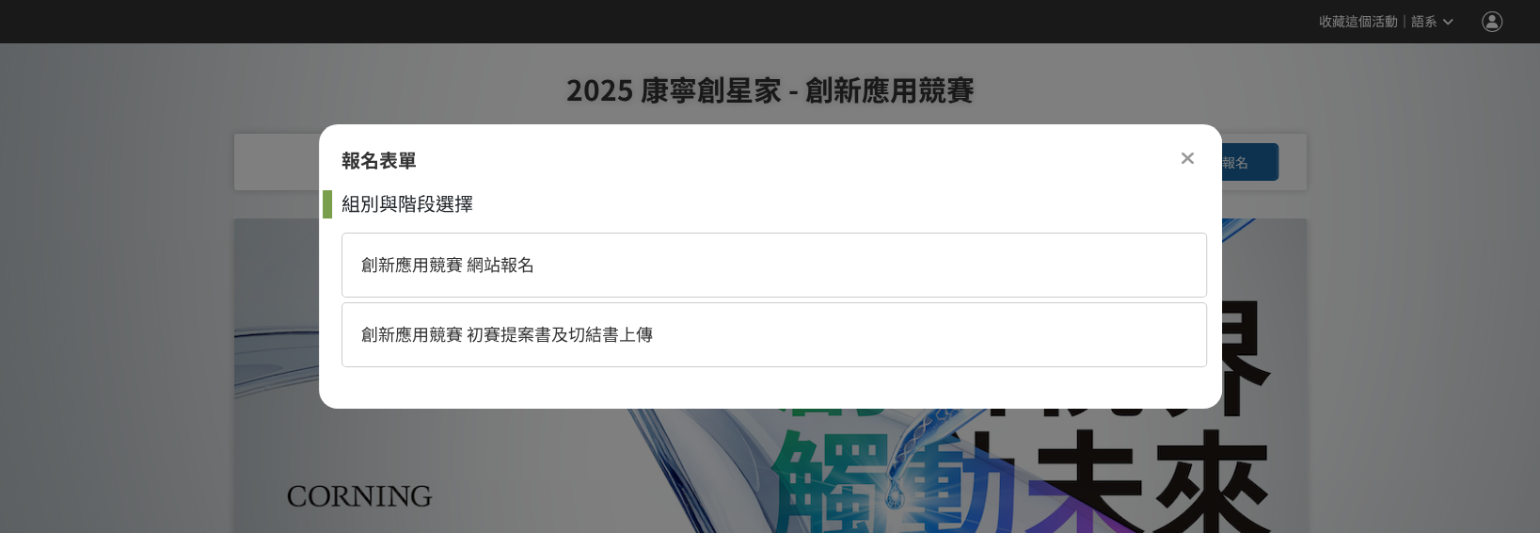
click at [933, 208] on div "組別與階段選擇" at bounding box center [775, 204] width 866 height 28
click at [908, 239] on div "創新應用競賽 網站報名" at bounding box center [775, 264] width 866 height 65
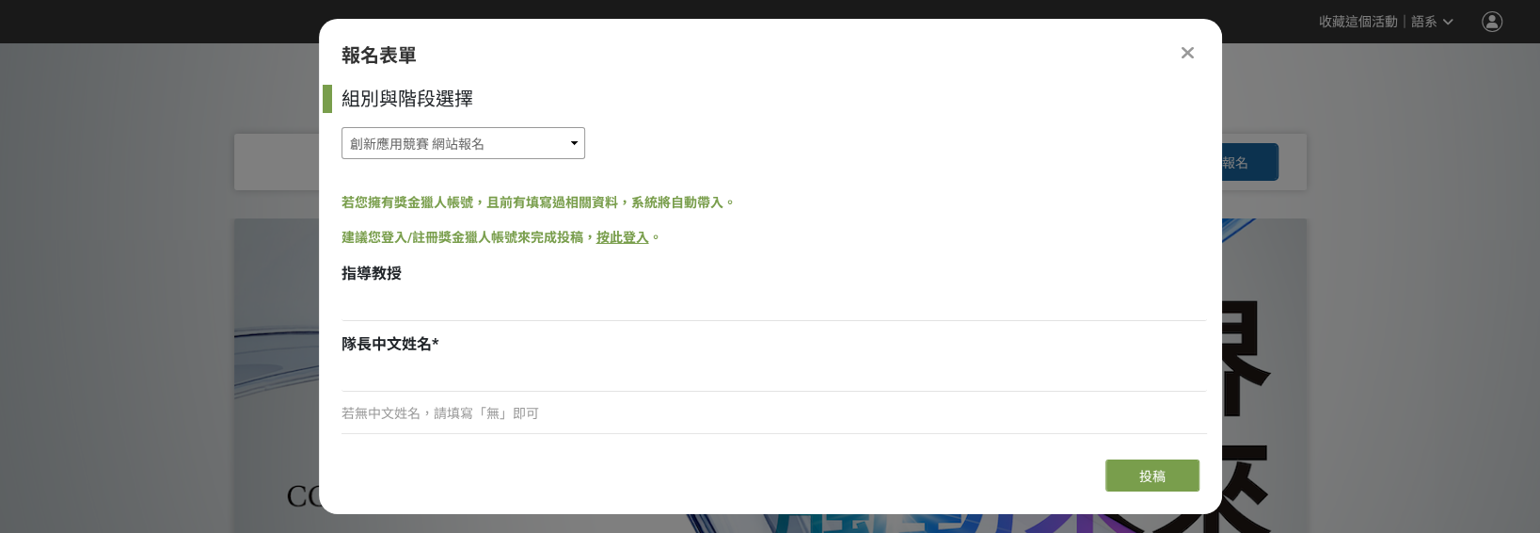
click at [516, 138] on select "創新應用競賽 網站報名 創新應用競賽 初賽提案書及切結書上傳" at bounding box center [464, 143] width 244 height 32
click at [342, 127] on select "創新應用競賽 網站報名 創新應用競賽 初賽提案書及切結書上傳" at bounding box center [464, 143] width 244 height 32
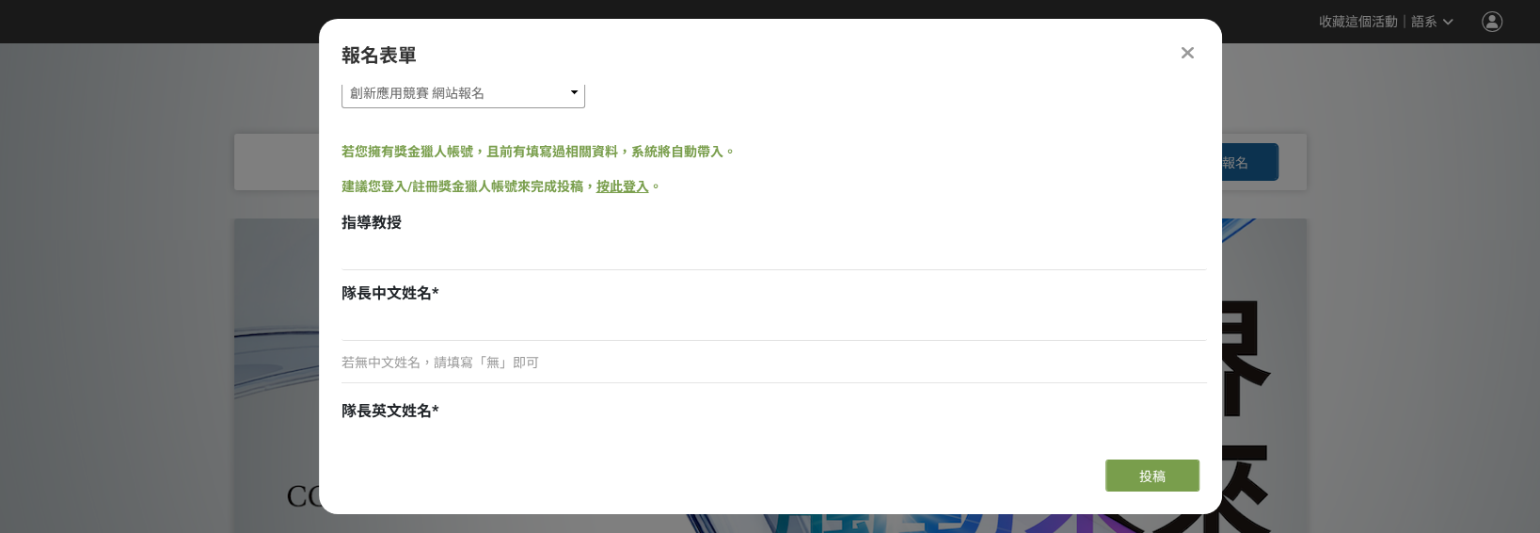
scroll to position [188, 0]
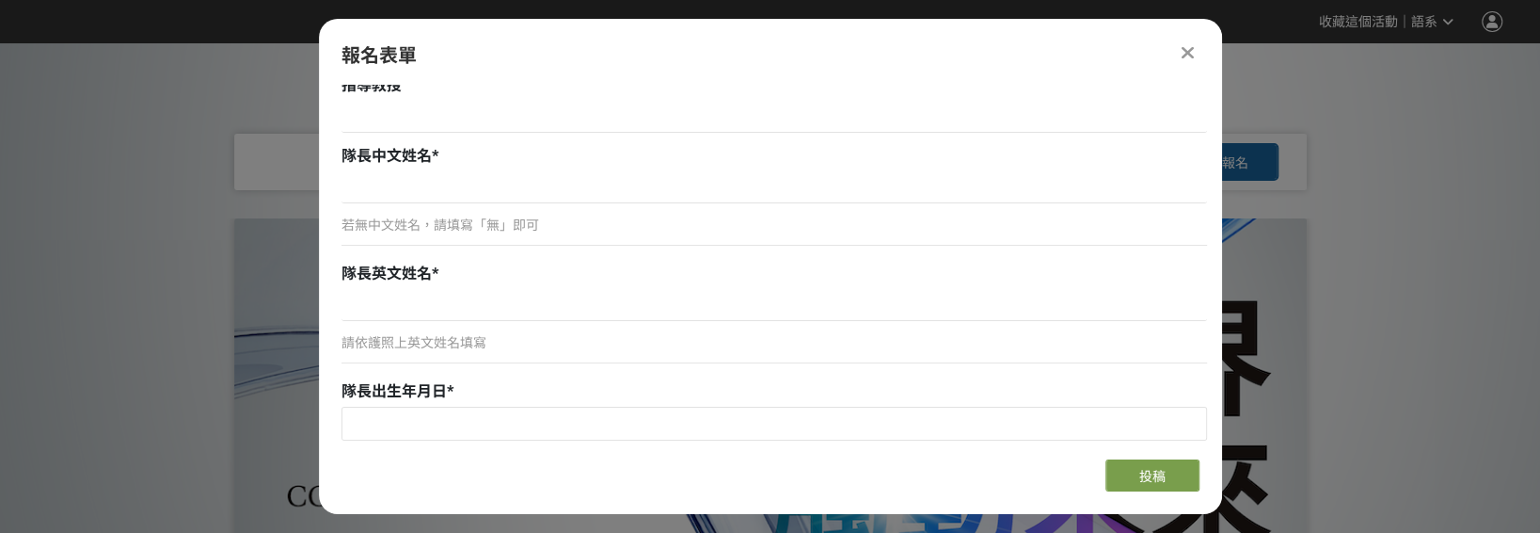
click at [537, 222] on div "若無中文姓名，請填寫「無」即可" at bounding box center [775, 225] width 866 height 20
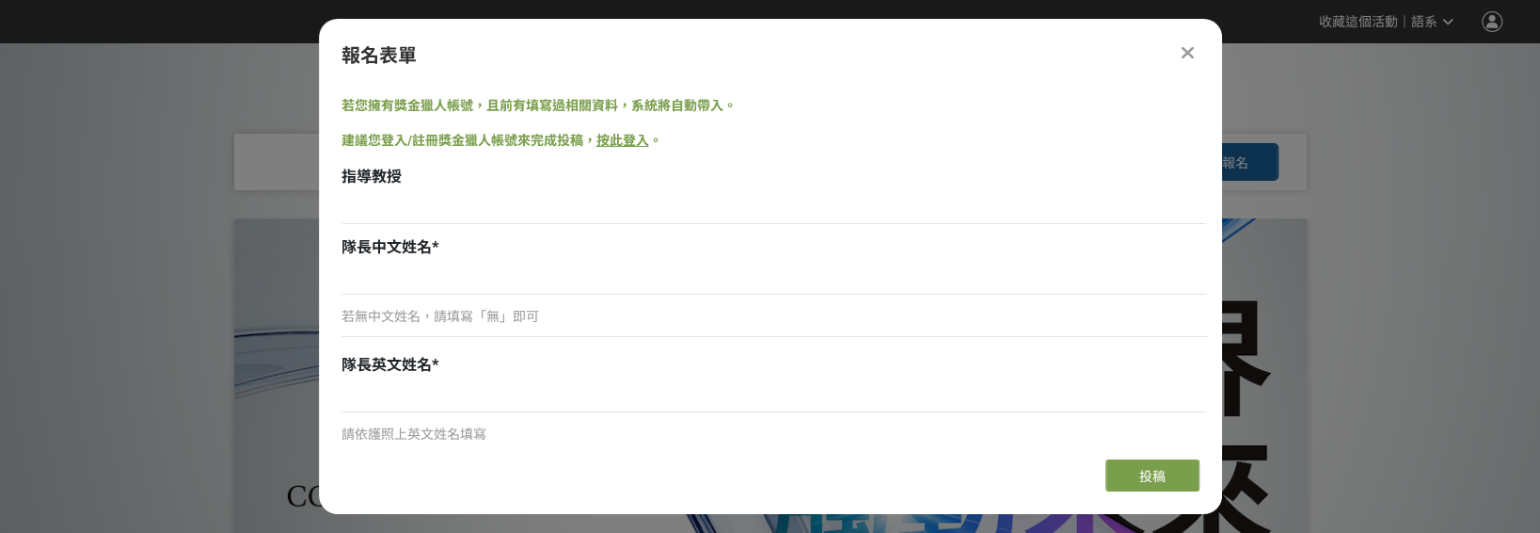
scroll to position [94, 0]
click at [455, 215] on input at bounding box center [775, 211] width 866 height 32
type input "s"
type input "v"
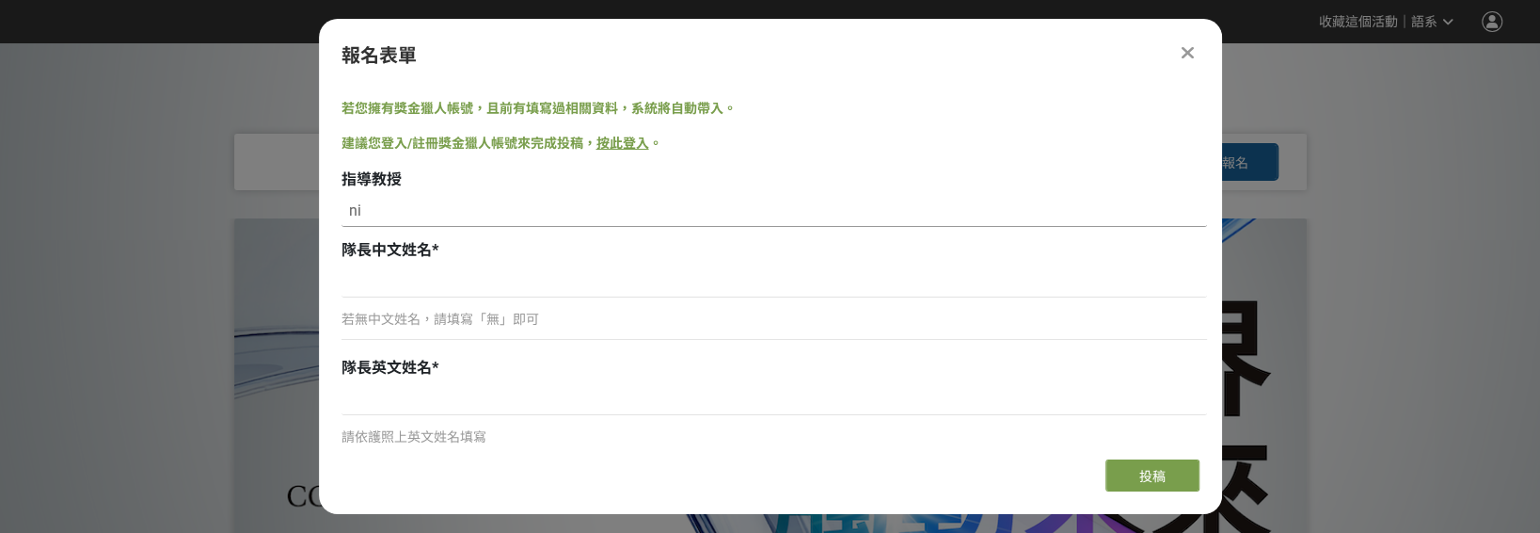
type input "n"
type input "施劭儒"
click at [402, 306] on div "若無中文姓名，請填寫「無」即可" at bounding box center [775, 327] width 866 height 43
click at [396, 292] on input at bounding box center [775, 281] width 866 height 32
type input "李"
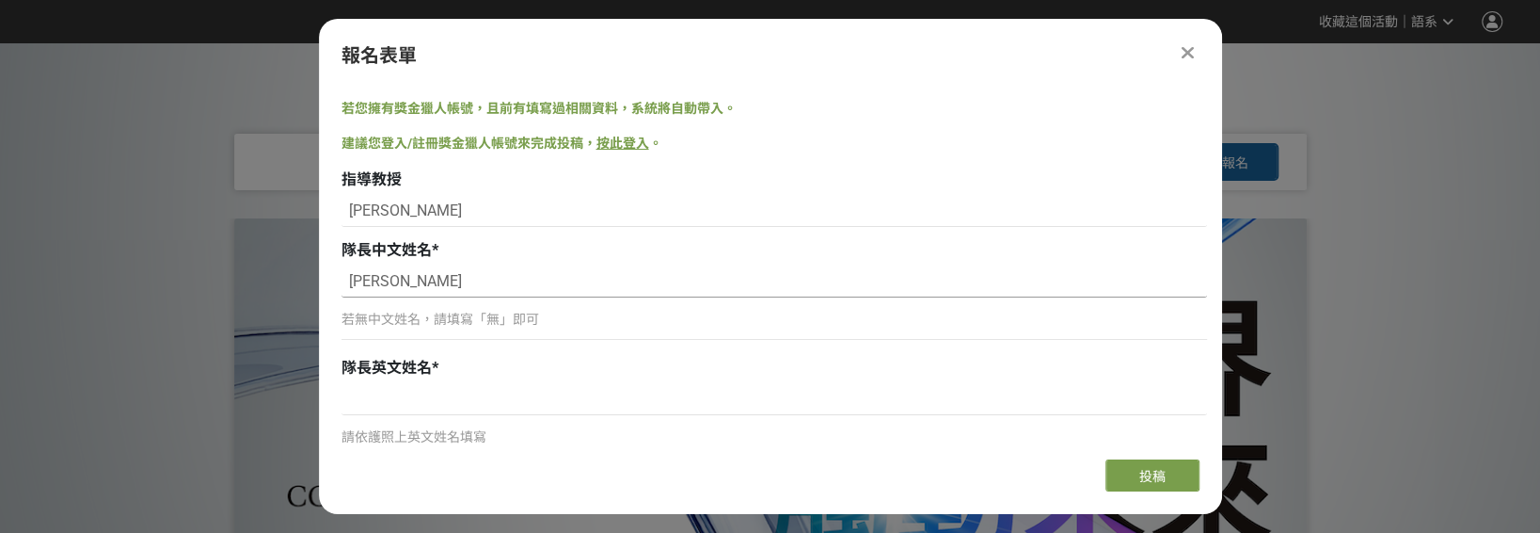
type input "李紀言"
click at [409, 327] on div "若無中文姓名，請填寫「無」即可" at bounding box center [775, 320] width 866 height 20
click at [404, 288] on input "李紀言" at bounding box center [775, 281] width 866 height 32
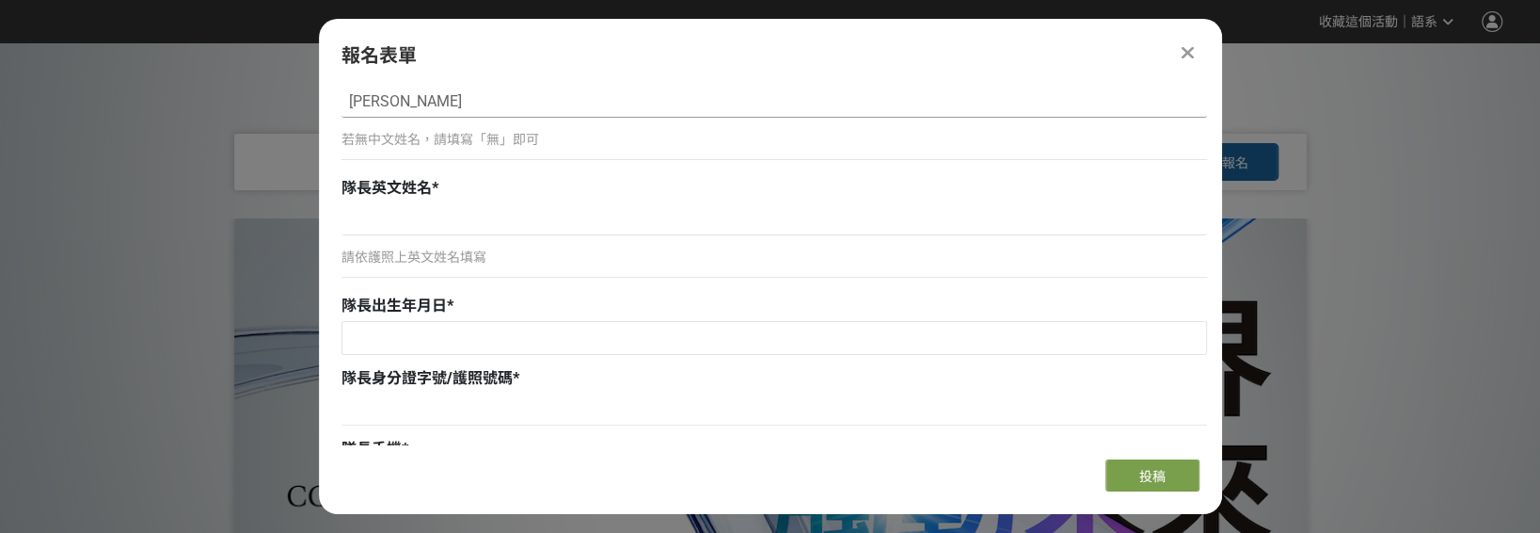
scroll to position [282, 0]
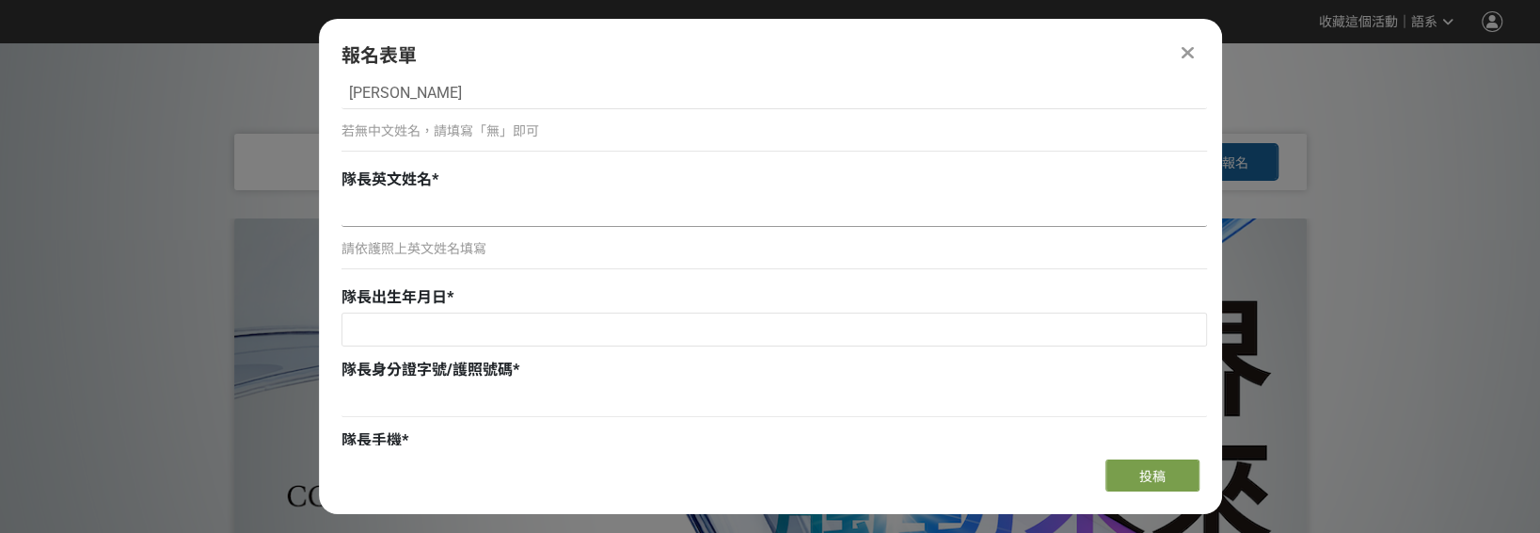
click at [379, 203] on input at bounding box center [775, 211] width 866 height 32
type input "LI JIYAN"
click at [413, 250] on div "請依護照上英文姓名填寫" at bounding box center [775, 249] width 866 height 20
click at [419, 328] on input "text" at bounding box center [775, 329] width 864 height 32
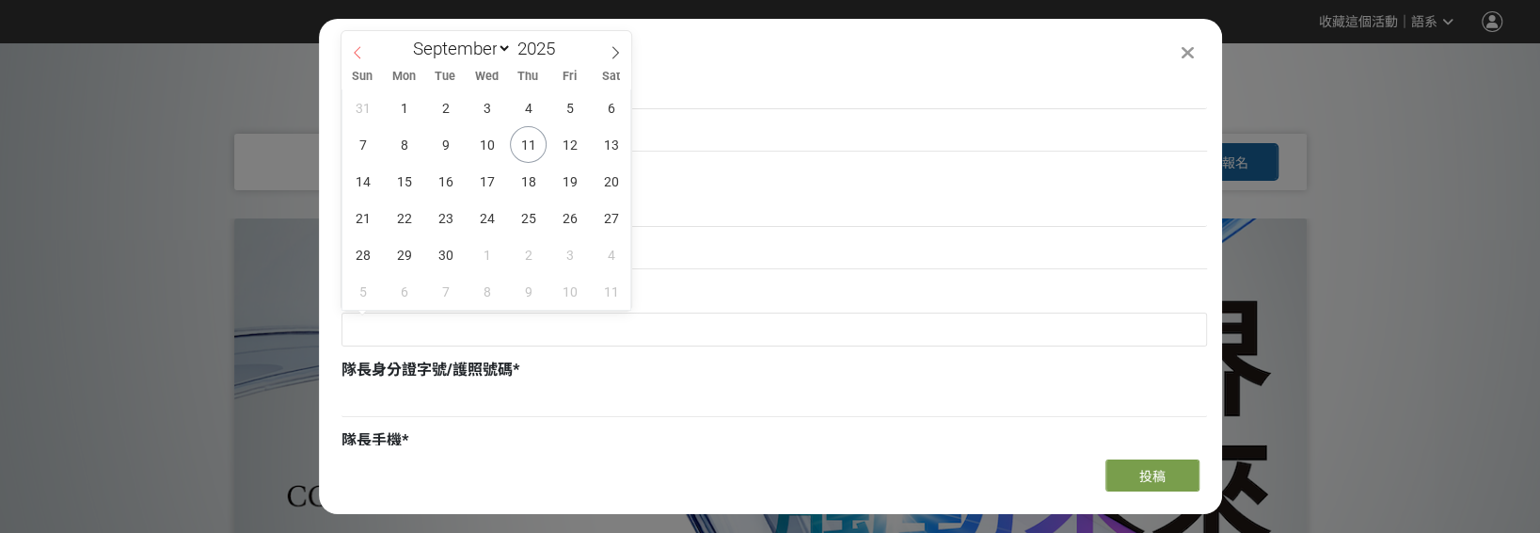
click at [363, 52] on icon at bounding box center [357, 52] width 13 height 13
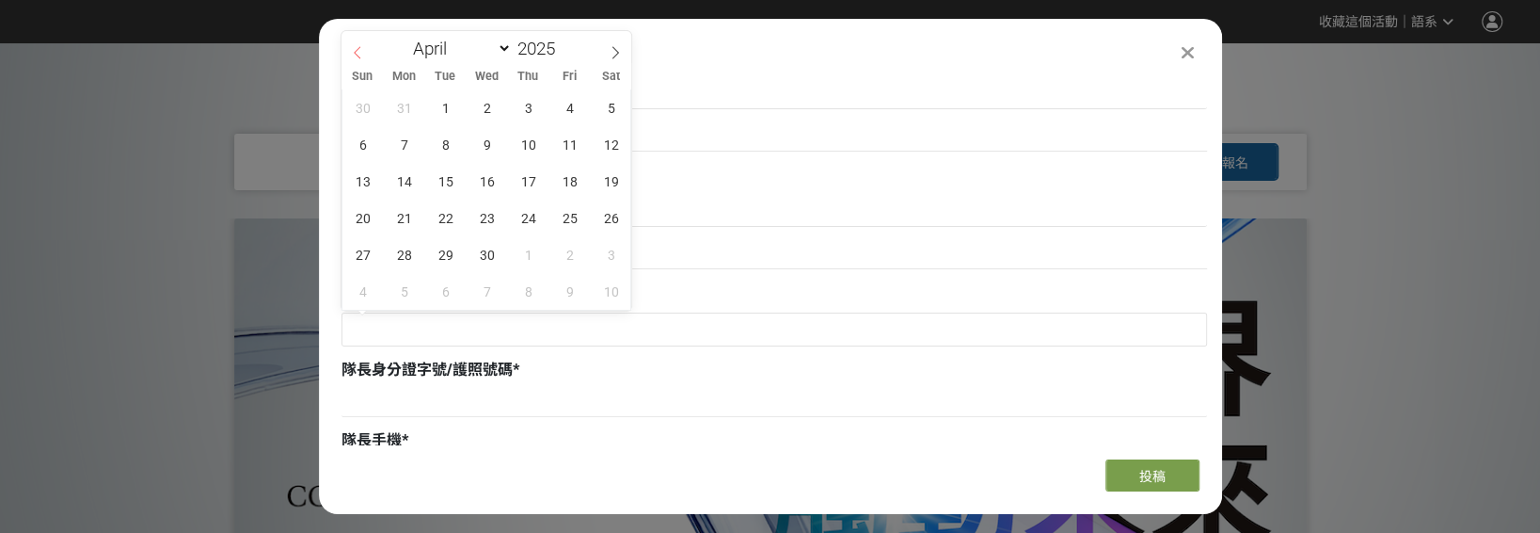
click at [363, 52] on icon at bounding box center [357, 52] width 13 height 13
click at [613, 50] on icon at bounding box center [615, 52] width 13 height 13
select select "3"
click at [541, 51] on input "2025" at bounding box center [540, 49] width 56 height 22
click at [563, 43] on span at bounding box center [561, 43] width 13 height 11
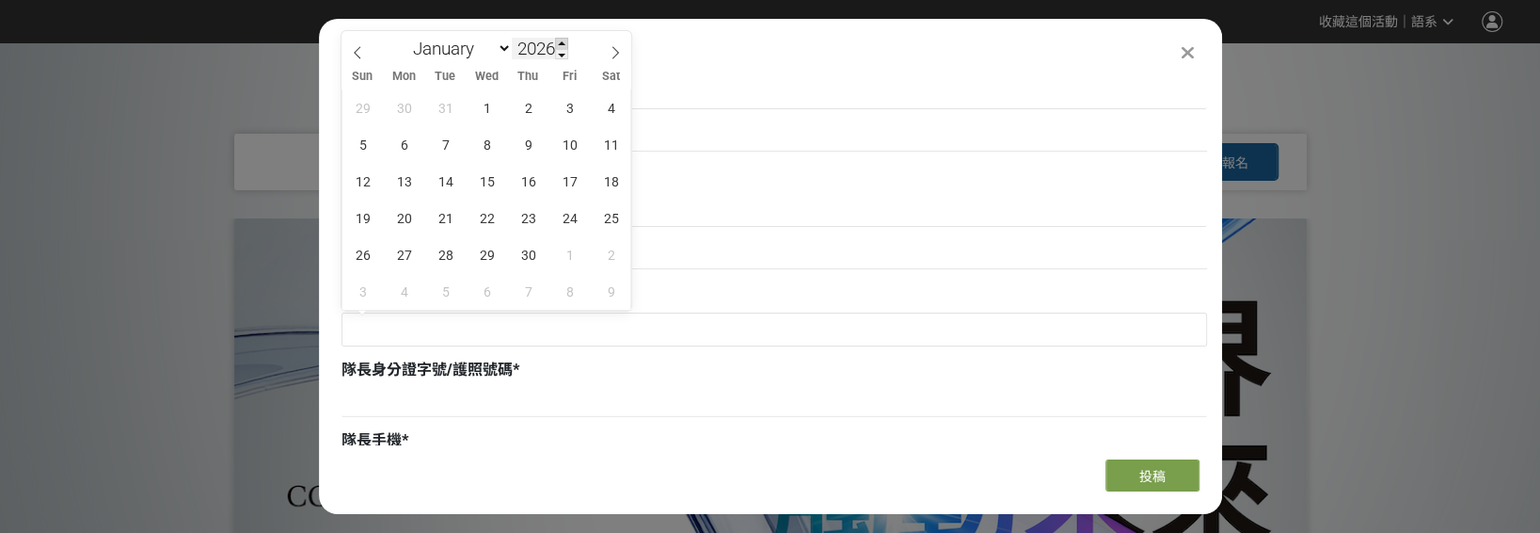
click at [563, 43] on span at bounding box center [561, 43] width 13 height 11
click at [562, 55] on span at bounding box center [561, 54] width 13 height 11
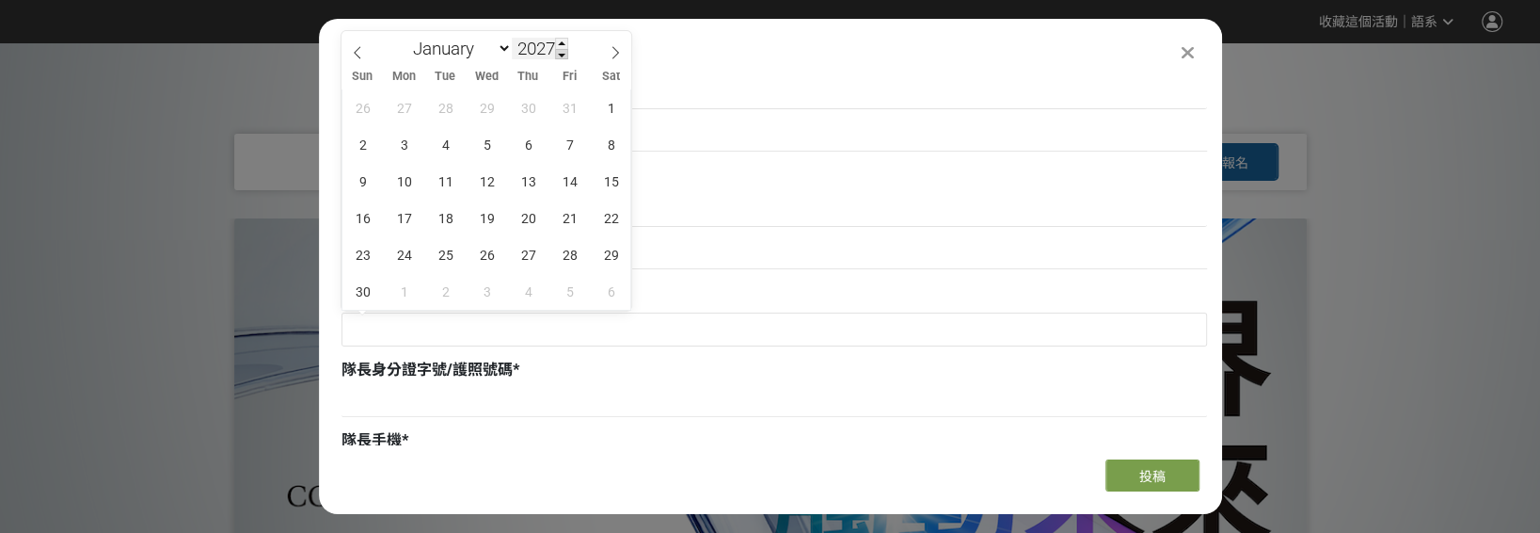
click at [562, 55] on span at bounding box center [561, 54] width 13 height 11
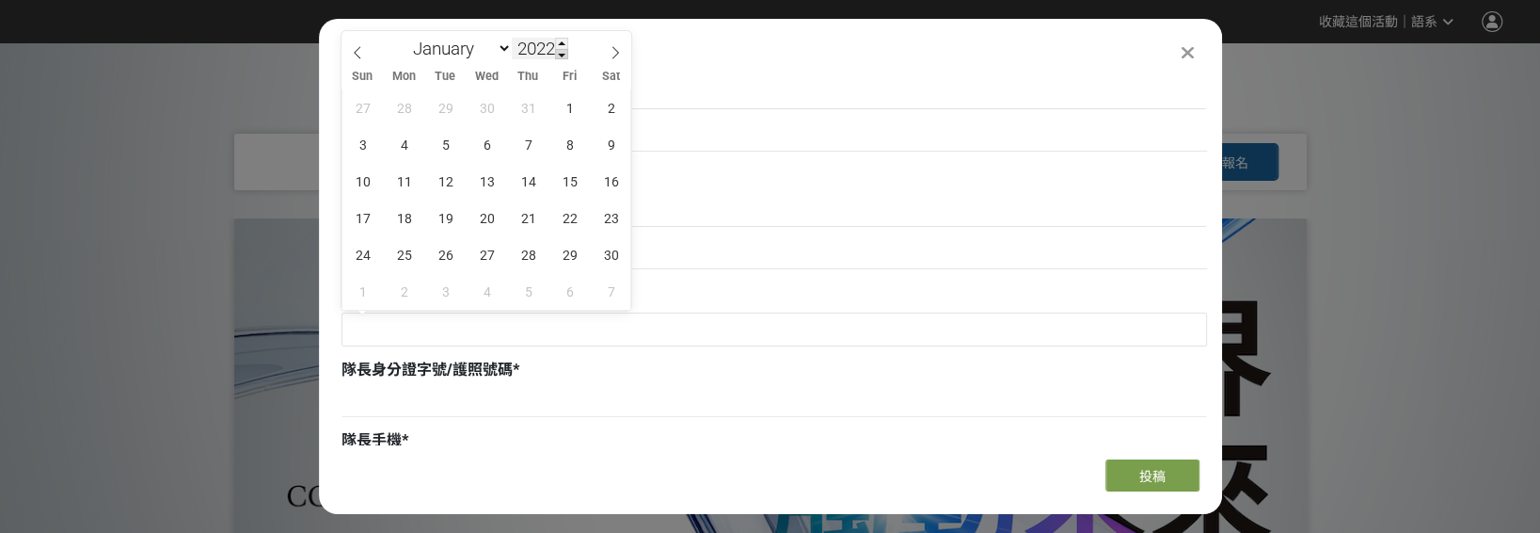
click at [562, 55] on span at bounding box center [561, 54] width 13 height 11
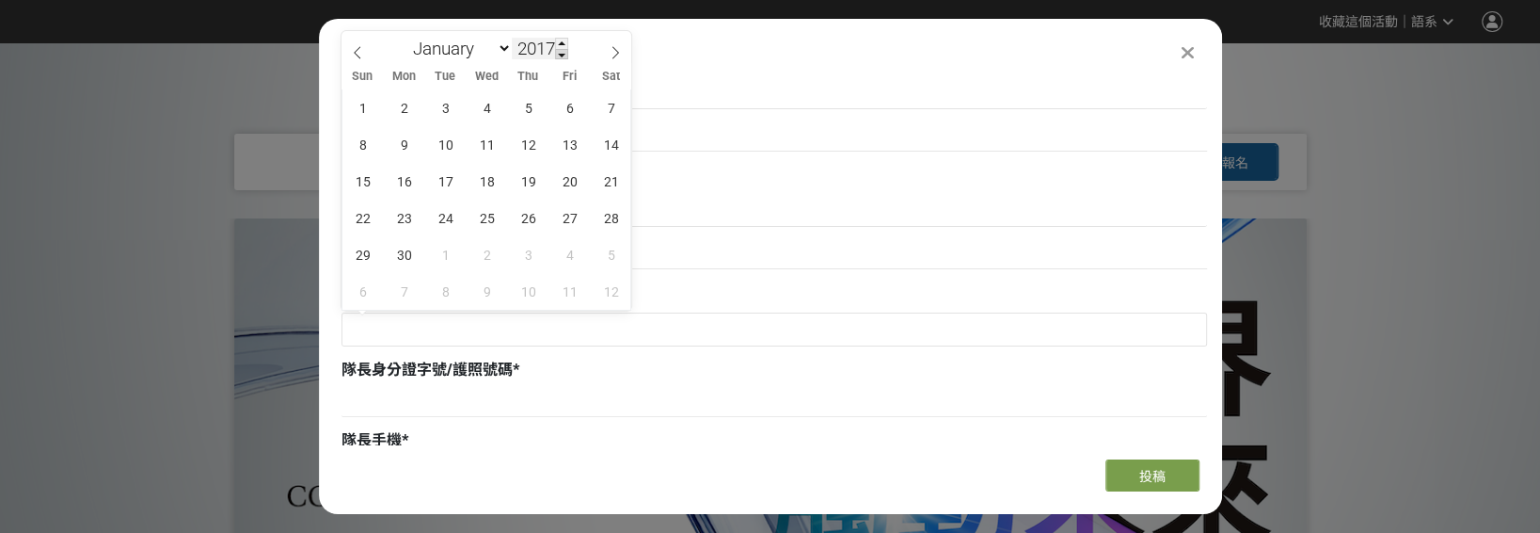
click at [562, 55] on span at bounding box center [561, 54] width 13 height 11
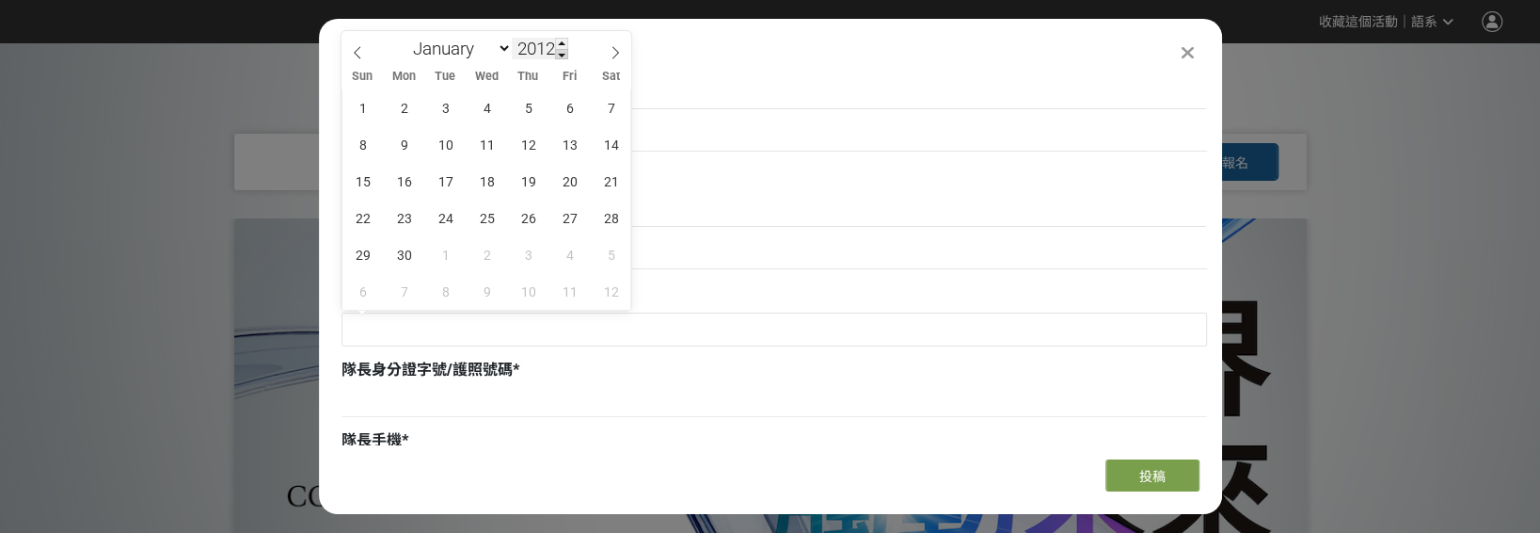
click at [562, 55] on span at bounding box center [561, 54] width 13 height 11
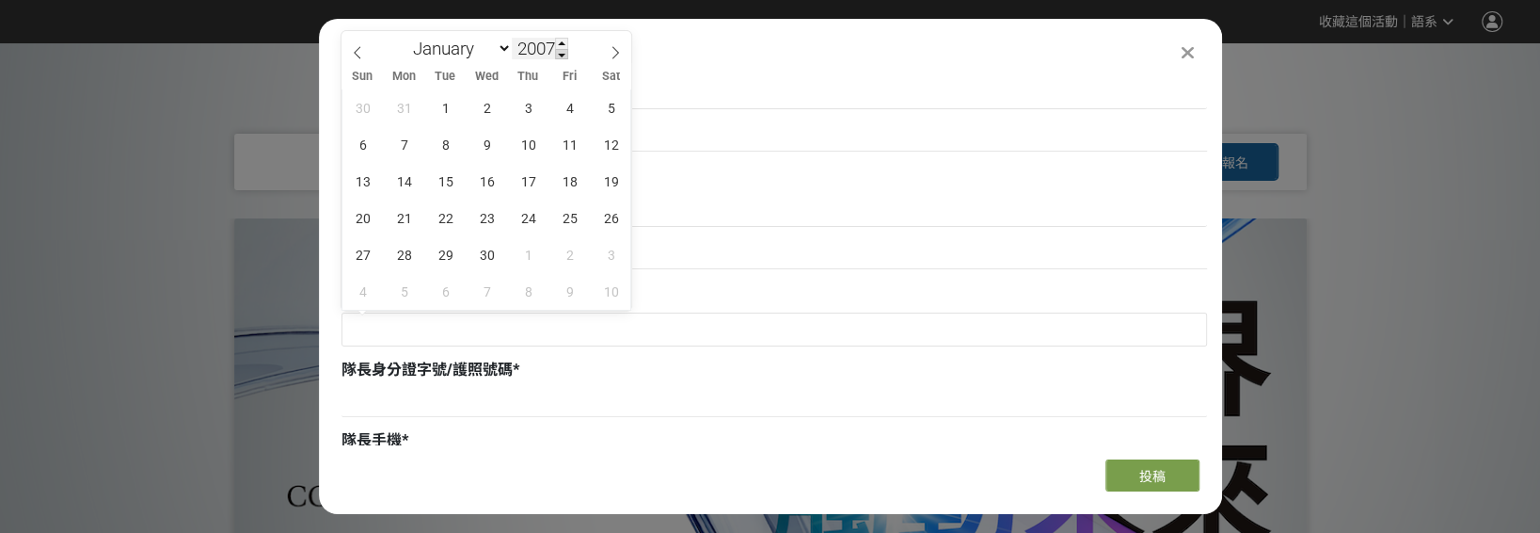
click at [562, 55] on span at bounding box center [561, 54] width 13 height 11
click at [544, 48] on input "2003" at bounding box center [540, 49] width 56 height 22
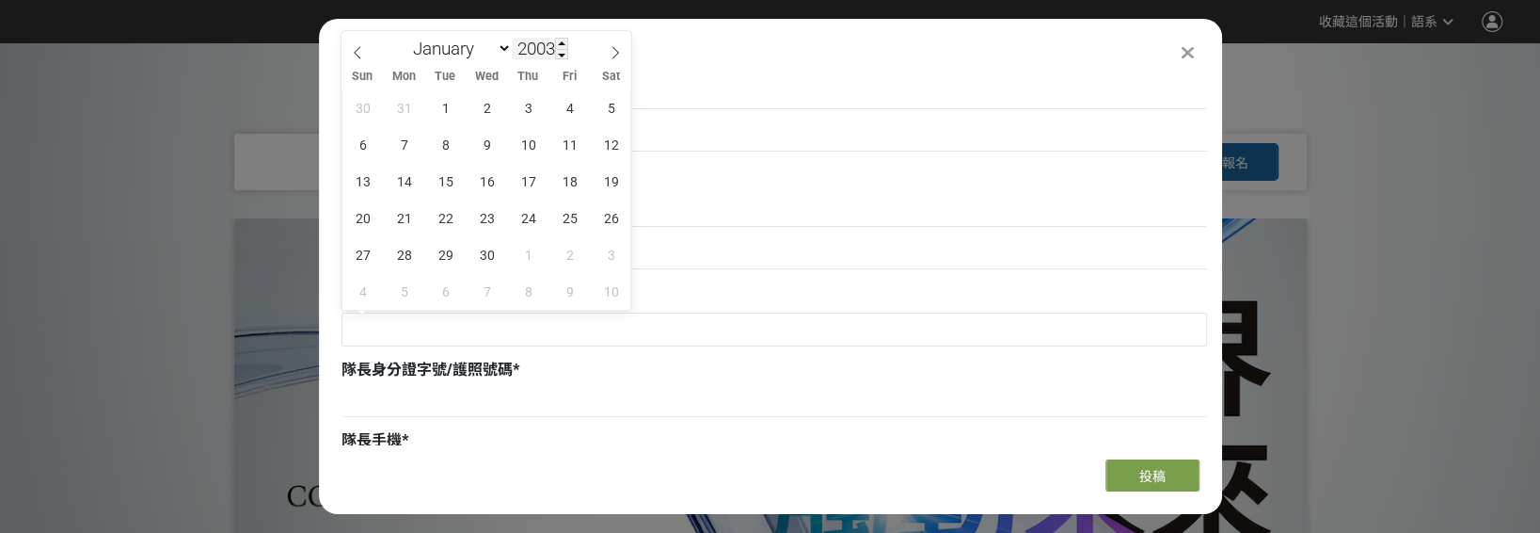
click at [550, 51] on input "2003" at bounding box center [540, 49] width 56 height 22
click at [561, 52] on span at bounding box center [561, 54] width 13 height 11
type input "2000"
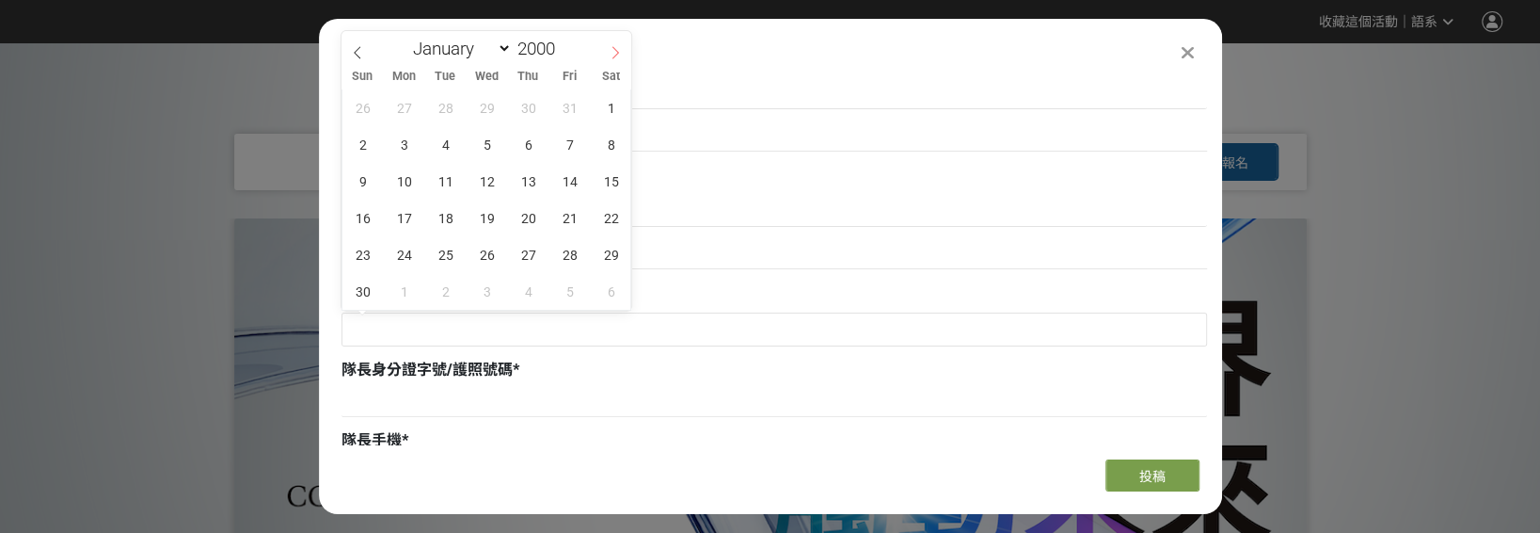
click at [603, 53] on span at bounding box center [615, 47] width 32 height 32
click at [607, 51] on span at bounding box center [615, 47] width 32 height 32
click at [609, 52] on span at bounding box center [615, 47] width 32 height 32
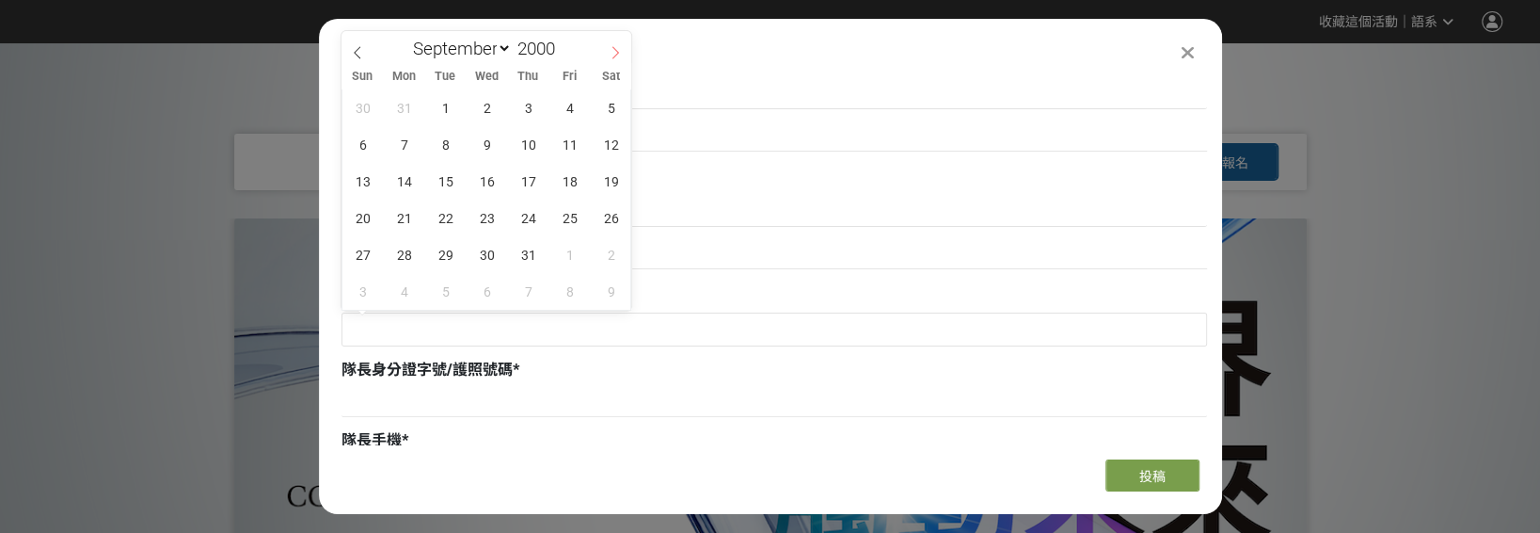
click at [609, 52] on icon at bounding box center [615, 52] width 13 height 13
select select "11"
click at [609, 52] on icon at bounding box center [615, 52] width 13 height 13
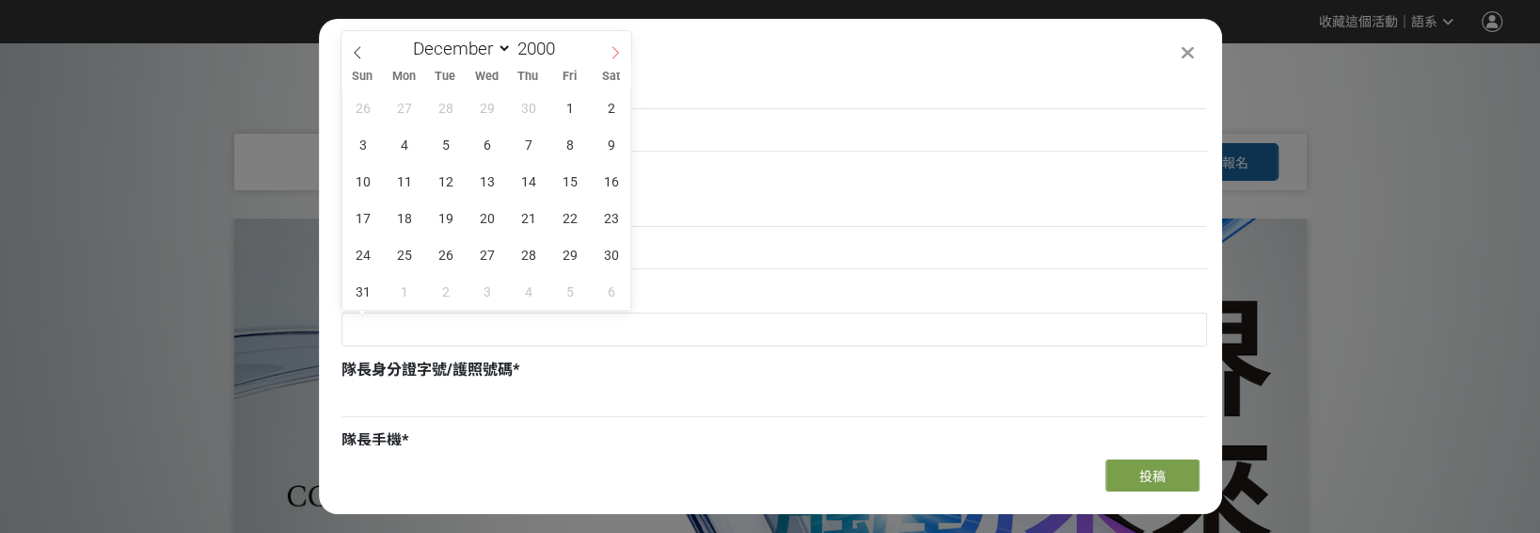
type input "2001"
select select "0"
click at [350, 54] on span at bounding box center [358, 47] width 32 height 32
type input "2000"
select select "11"
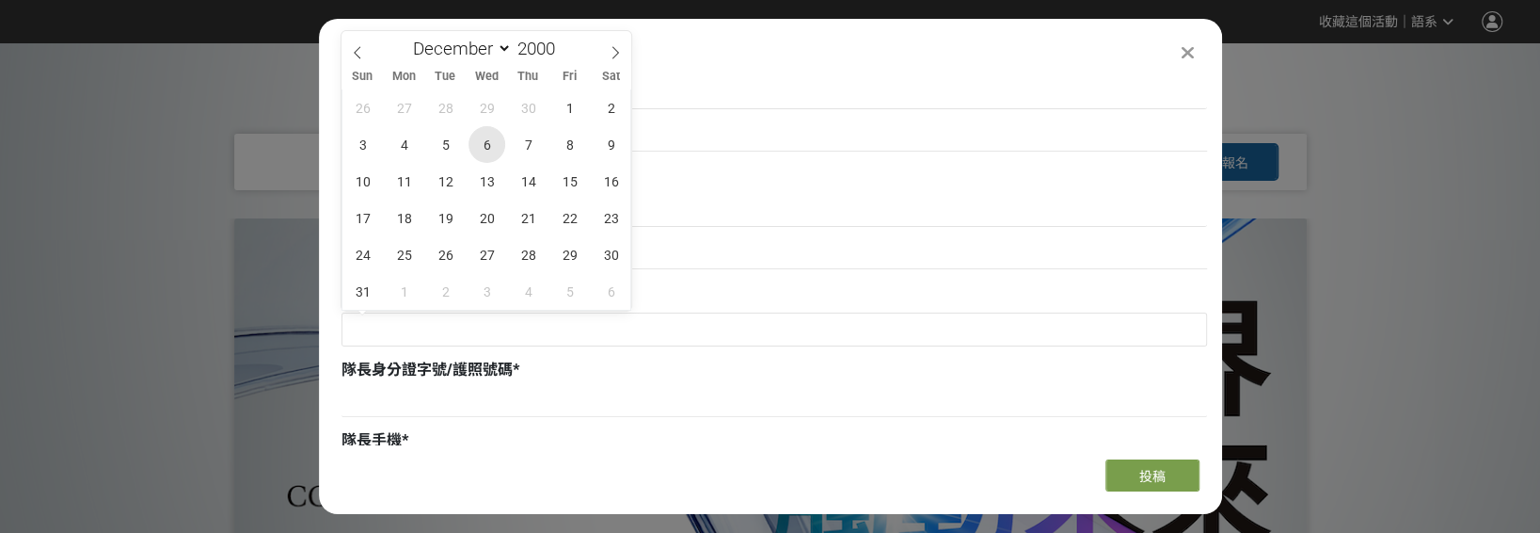
click at [486, 149] on span "6" at bounding box center [487, 144] width 37 height 37
type input "2000-12-06"
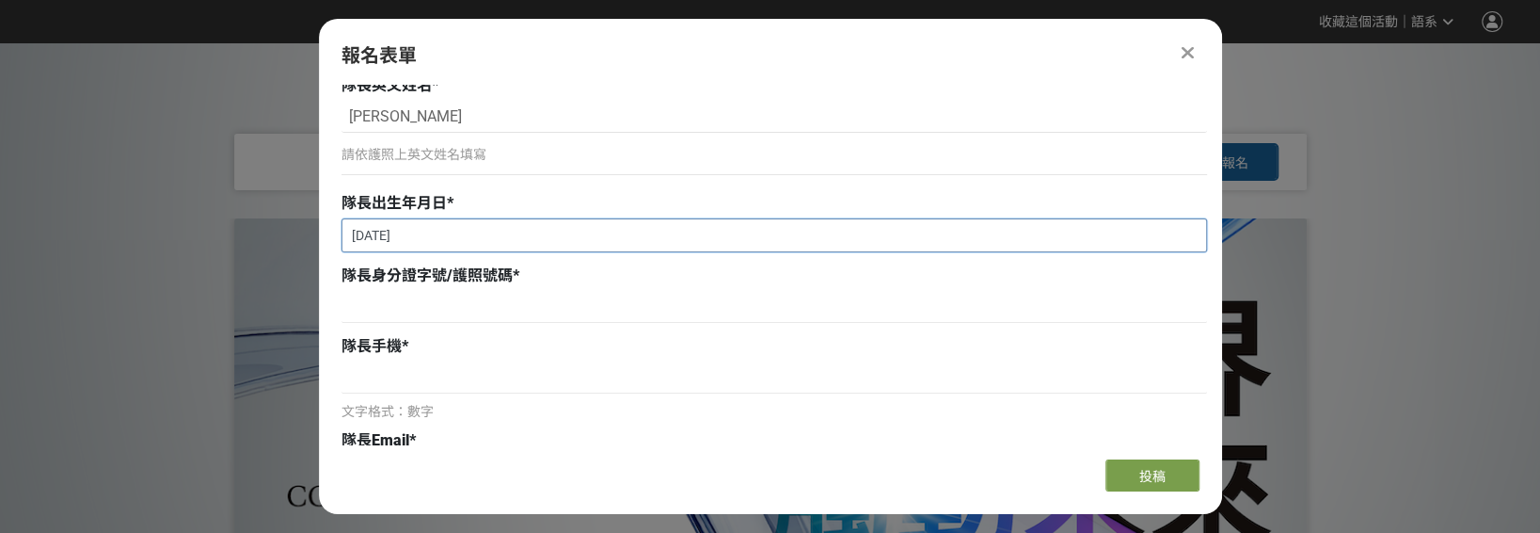
scroll to position [471, 0]
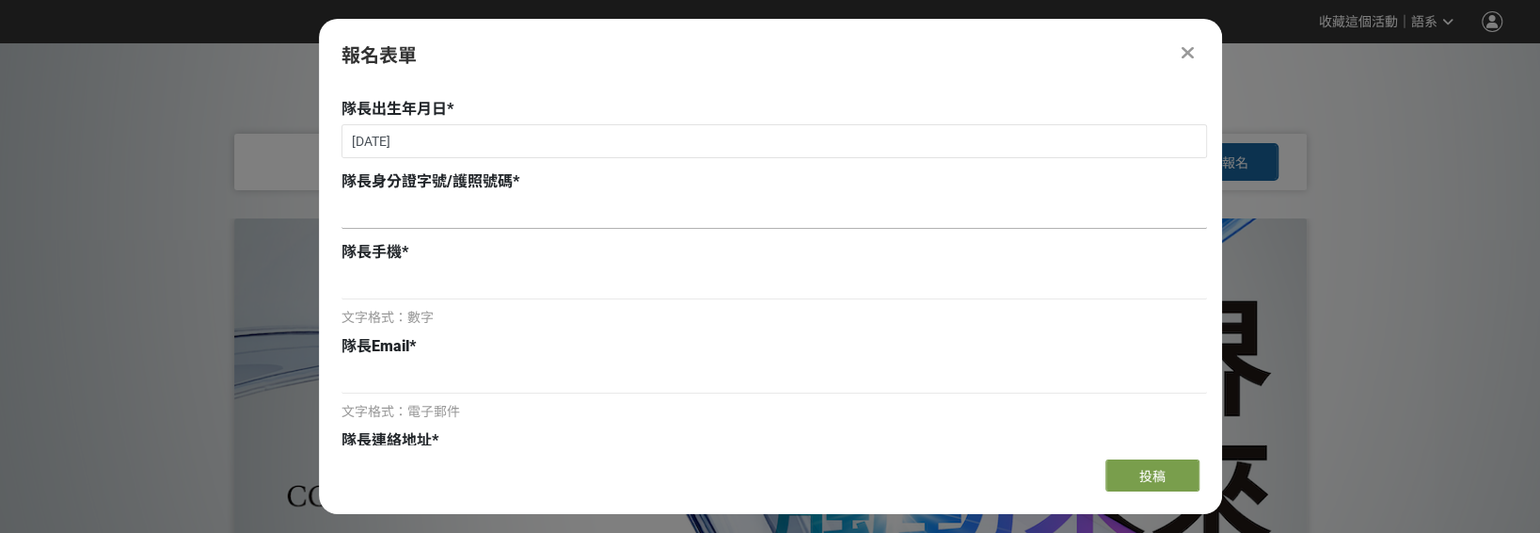
click at [406, 212] on input at bounding box center [775, 213] width 866 height 32
type input "e"
type input "ED9815964"
click at [398, 284] on input at bounding box center [775, 283] width 866 height 32
click at [354, 282] on input "093069899" at bounding box center [775, 283] width 866 height 32
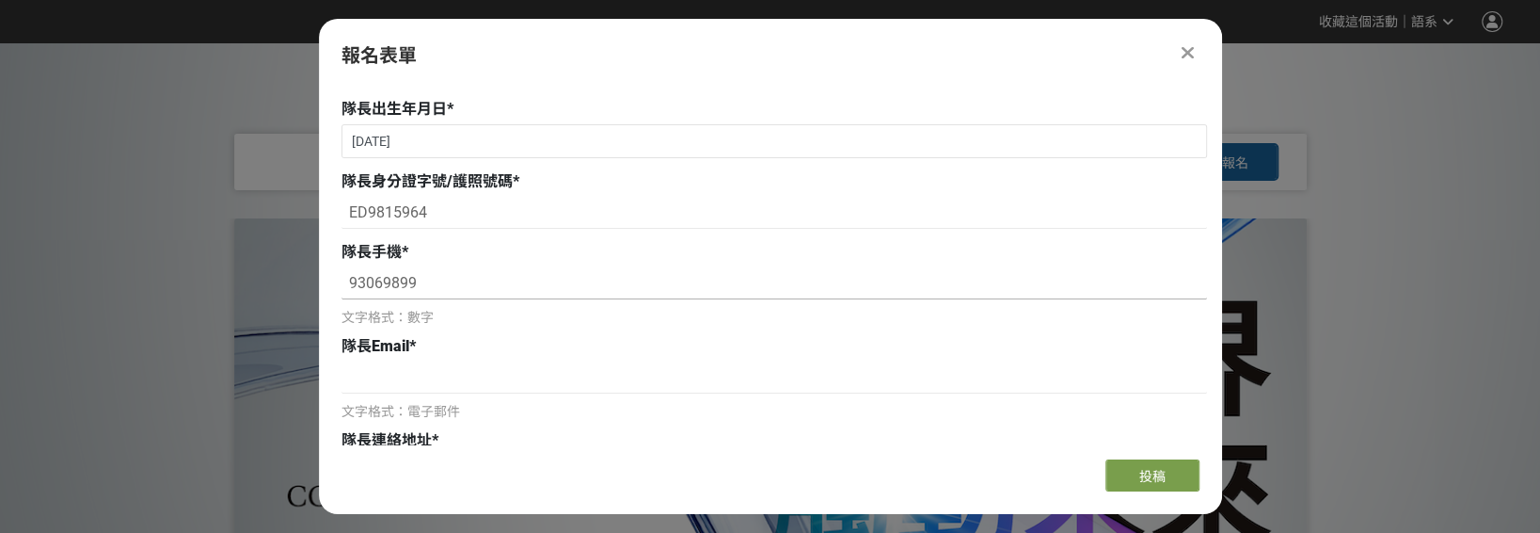
click at [518, 279] on input "93069899" at bounding box center [775, 283] width 866 height 32
click at [354, 282] on input "930698997" at bounding box center [775, 283] width 866 height 32
click at [350, 282] on input "930698997" at bounding box center [775, 283] width 866 height 32
type input "0930698997"
click at [422, 386] on input at bounding box center [775, 377] width 866 height 32
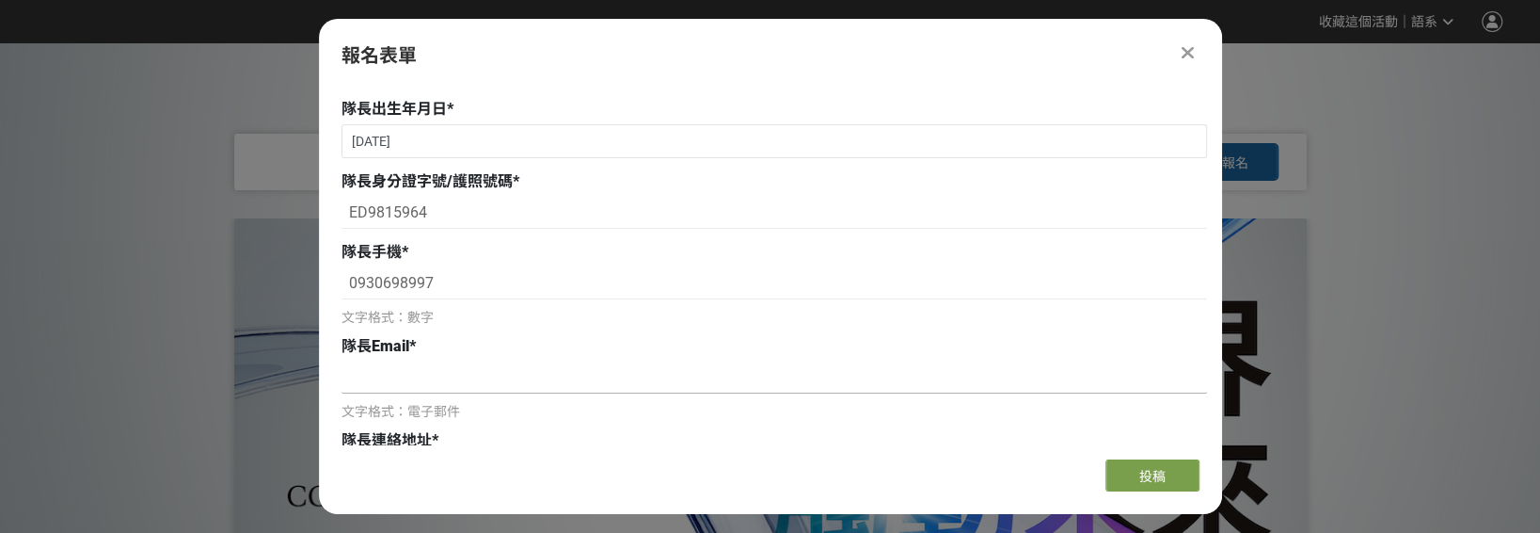
type input "lijiyan383@gmail.com"
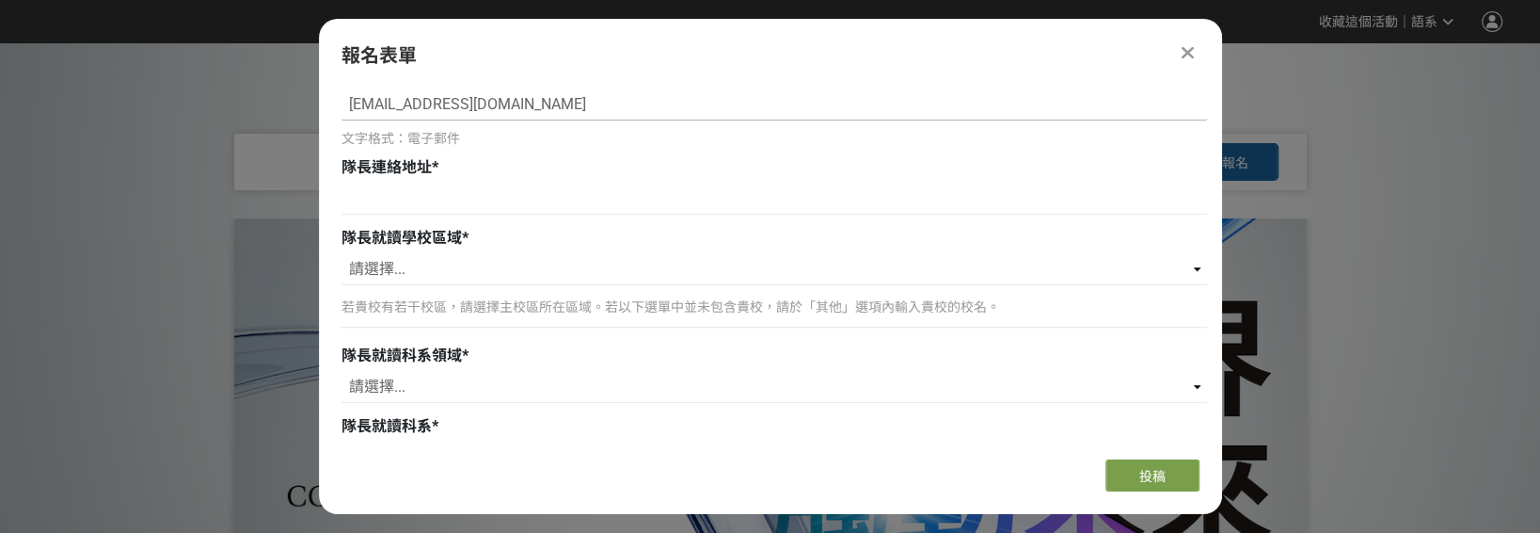
scroll to position [753, 0]
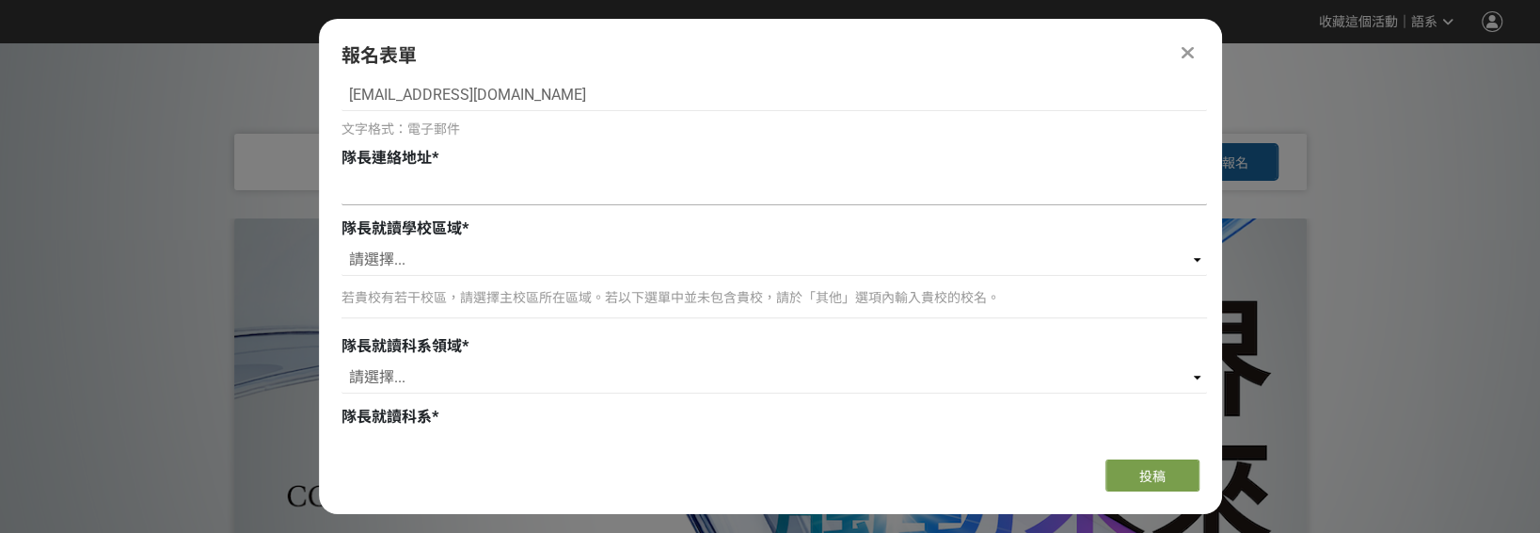
click at [402, 192] on input at bounding box center [775, 189] width 866 height 32
type input "G"
type input "Z"
type input "T"
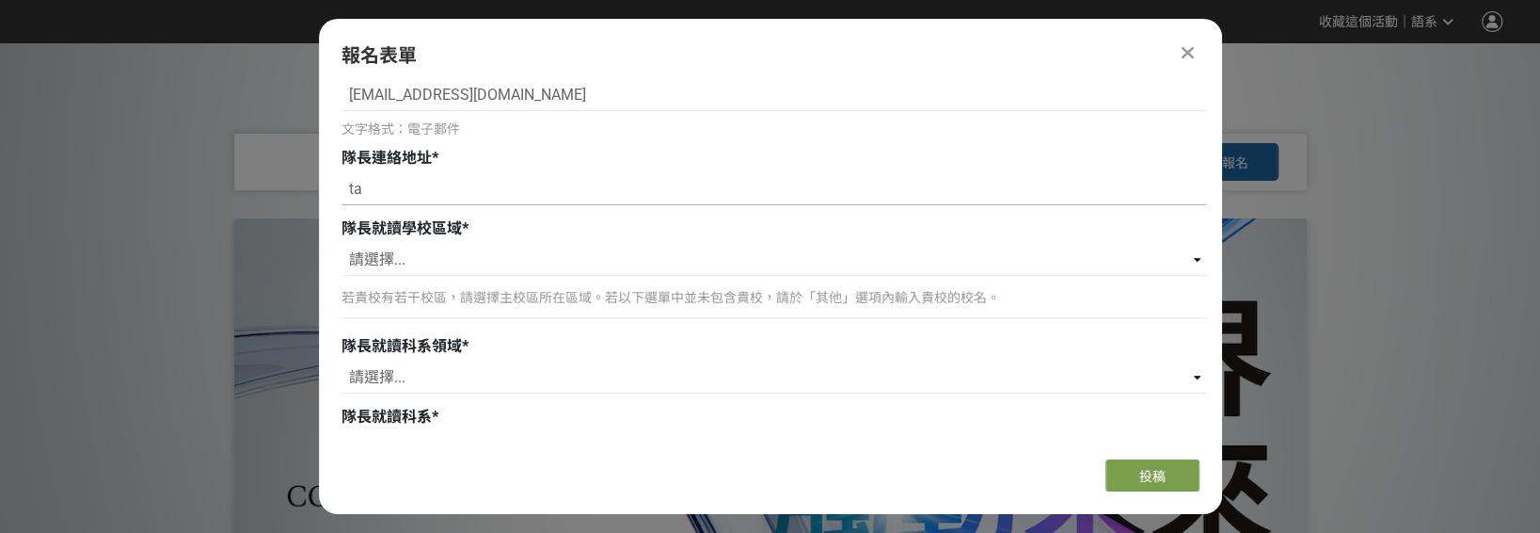
type input "t"
type input "R"
click at [533, 190] on input "臺北市中正區南昌路二段2-3號9樓之5" at bounding box center [775, 189] width 866 height 32
click at [527, 186] on input "臺北市中正區南昌路二段2-3號9樓之5" at bounding box center [775, 189] width 866 height 32
type input "臺北市中正區南昌路二段203號9樓之5"
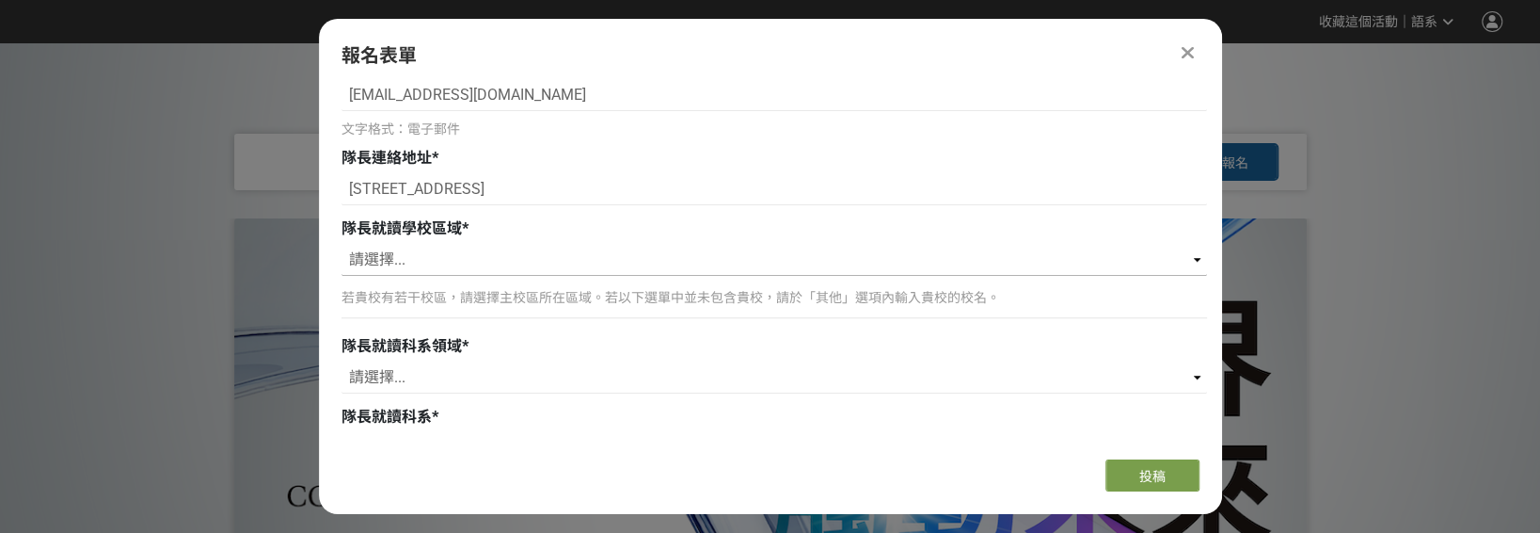
click at [441, 265] on select "請選擇... 北（台北、基隆、桃園、新竹、苗栗） 中（台中、彰化、南投、雲林） 南（嘉義、台南、高雄、屏東） 東（宜蘭、花蓮、台東） 離島（澎湖、金門） 其他" at bounding box center [775, 260] width 866 height 32
select select "北（台北、基隆、桃園、新竹、苗栗）"
click at [342, 244] on select "請選擇... 北（台北、基隆、桃園、新竹、苗栗） 中（台中、彰化、南投、雲林） 南（嘉義、台南、高雄、屏東） 東（宜蘭、花蓮、台東） 離島（澎湖、金門） 其他" at bounding box center [775, 260] width 866 height 32
click at [428, 301] on p "若貴校有若干校區，請選擇主校區所在區域。若以下選單中並未包含貴校，請於「其他」選項內輸入貴校的校名。" at bounding box center [775, 298] width 866 height 20
click at [432, 381] on input "Search for option" at bounding box center [763, 379] width 838 height 26
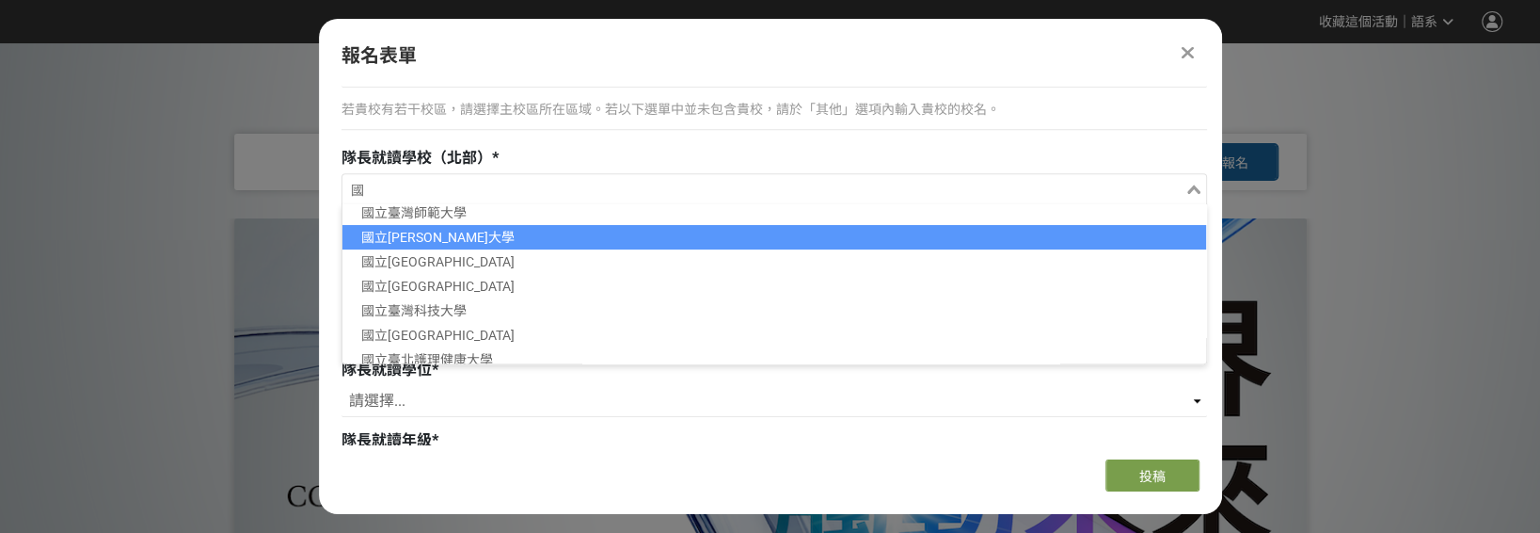
scroll to position [110, 0]
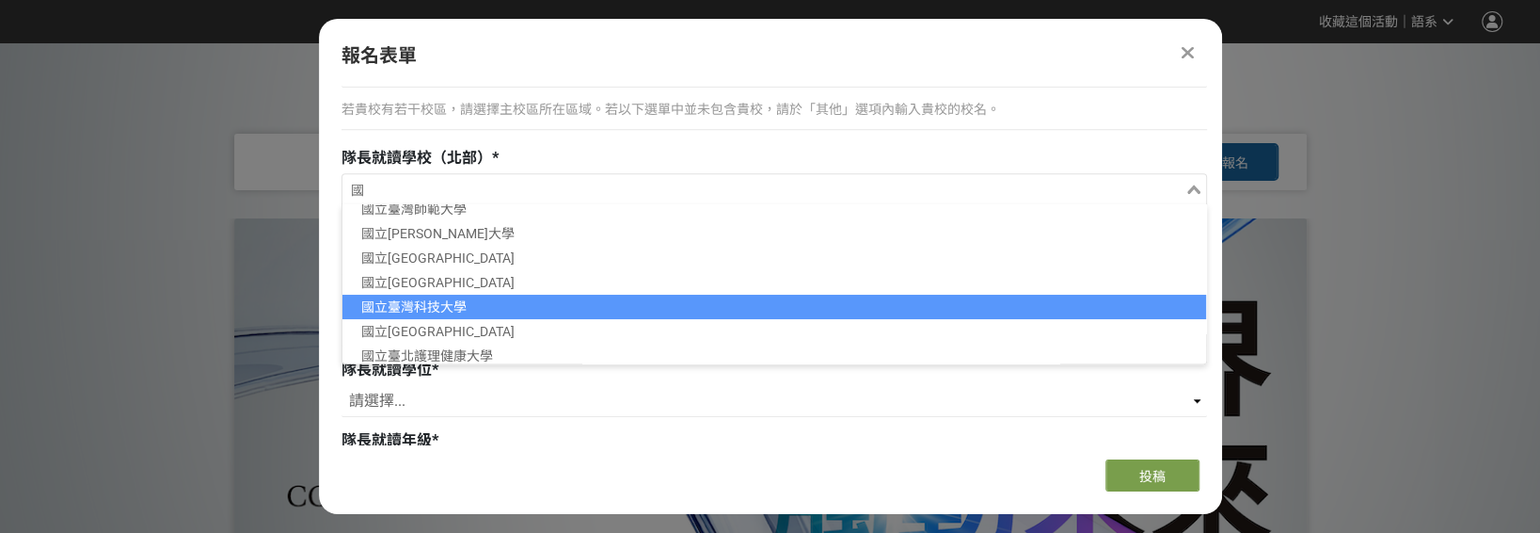
click at [468, 307] on li "國立臺灣科技大學" at bounding box center [775, 307] width 864 height 24
type input "國"
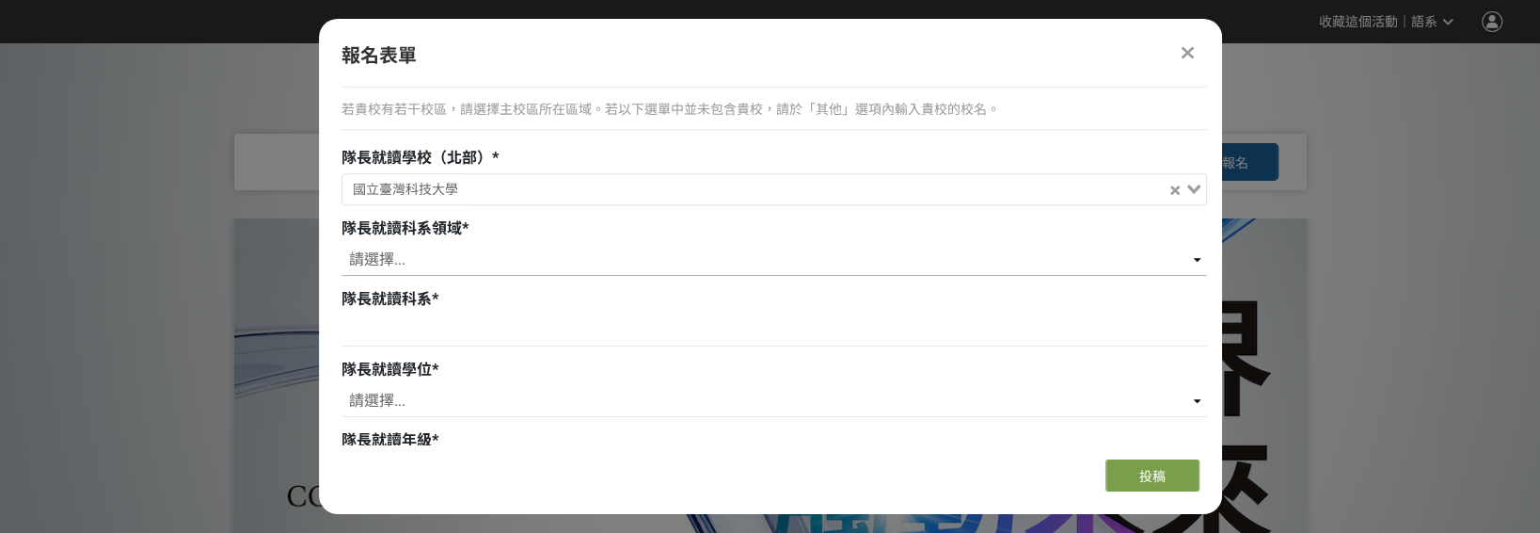
click at [415, 257] on select "請選擇... 藝術 / 設計 人文 / 社會 / 教育 商管 / 法律 / 大眾傳播 理工 / 電機 / 資訊 農林 / 生科 / 醫藥衛生 其他 / 跨域" at bounding box center [775, 260] width 866 height 32
select select "理工 / 電機 / 資訊"
click at [342, 244] on select "請選擇... 藝術 / 設計 人文 / 社會 / 教育 商管 / 法律 / 大眾傳播 理工 / 電機 / 資訊 農林 / 生科 / 醫藥衛生 其他 / 跨域" at bounding box center [775, 260] width 866 height 32
click at [395, 326] on input at bounding box center [775, 330] width 866 height 32
type input "材料科學與工程"
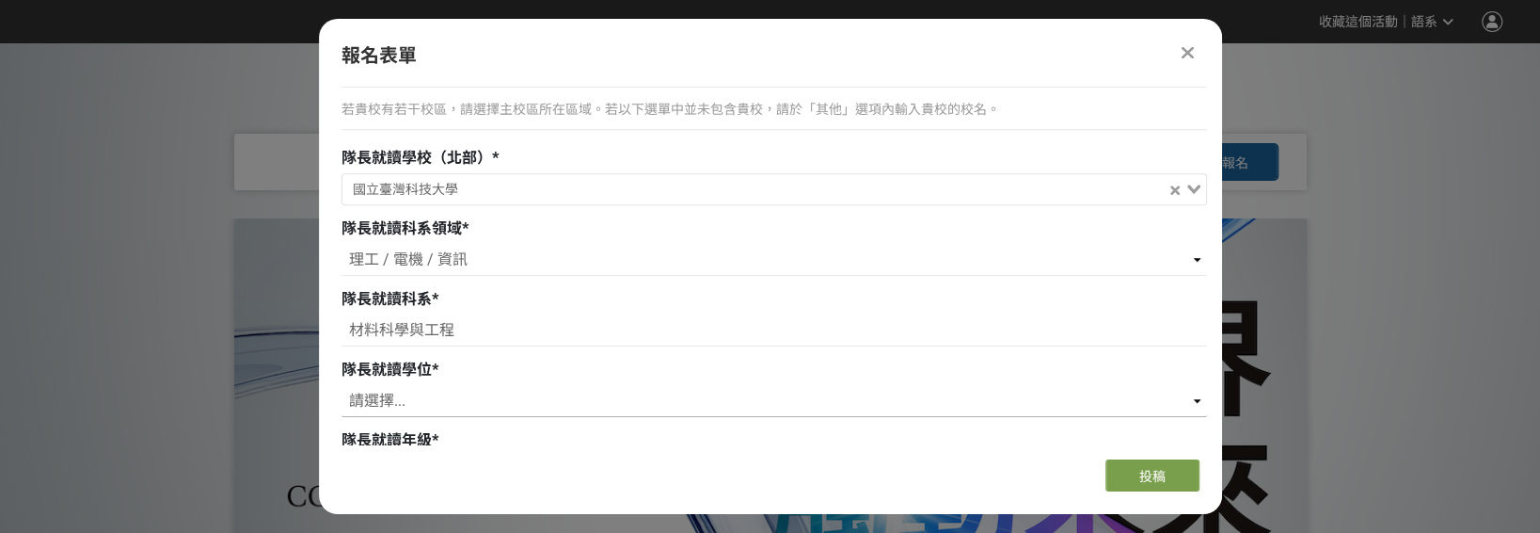
click at [426, 386] on select "請選擇... 學士 碩士 博士" at bounding box center [775, 401] width 866 height 32
click at [404, 410] on select "請選擇... 學士 碩士 博士" at bounding box center [775, 401] width 866 height 32
drag, startPoint x: 394, startPoint y: 401, endPoint x: 393, endPoint y: 391, distance: 9.5
click at [394, 401] on select "請選擇... 學士 碩士 博士" at bounding box center [775, 401] width 866 height 32
select select "碩士"
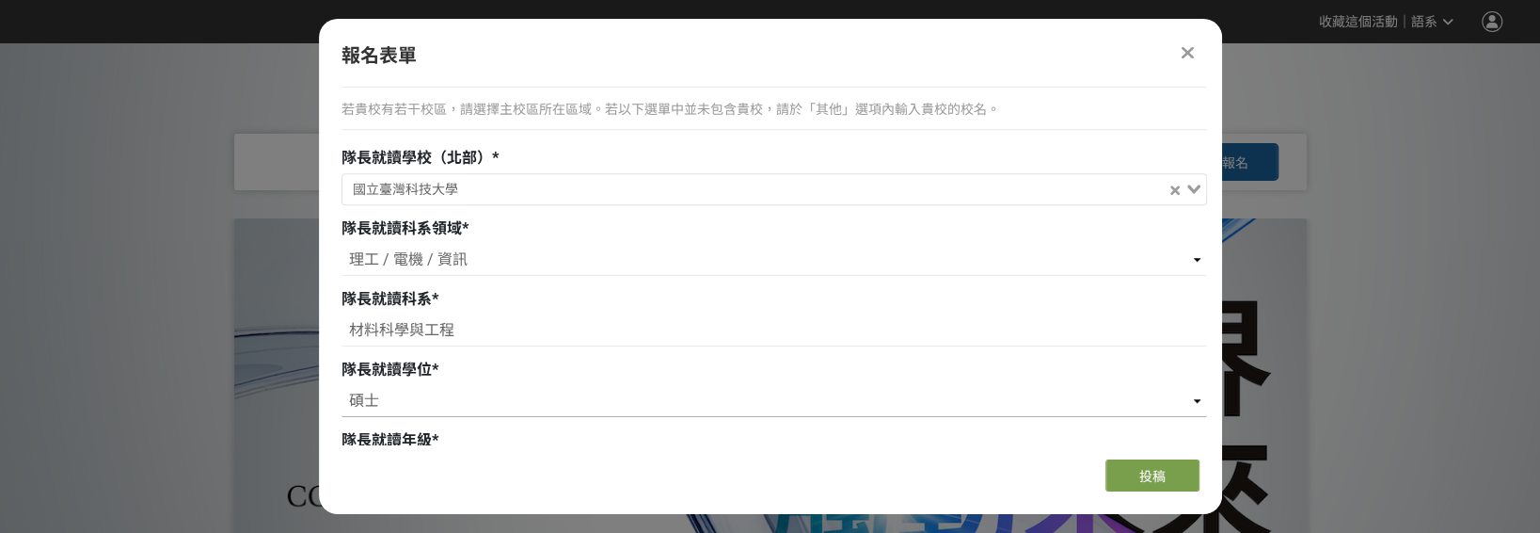
click at [342, 385] on select "請選擇... 學士 碩士 博士" at bounding box center [775, 401] width 866 height 32
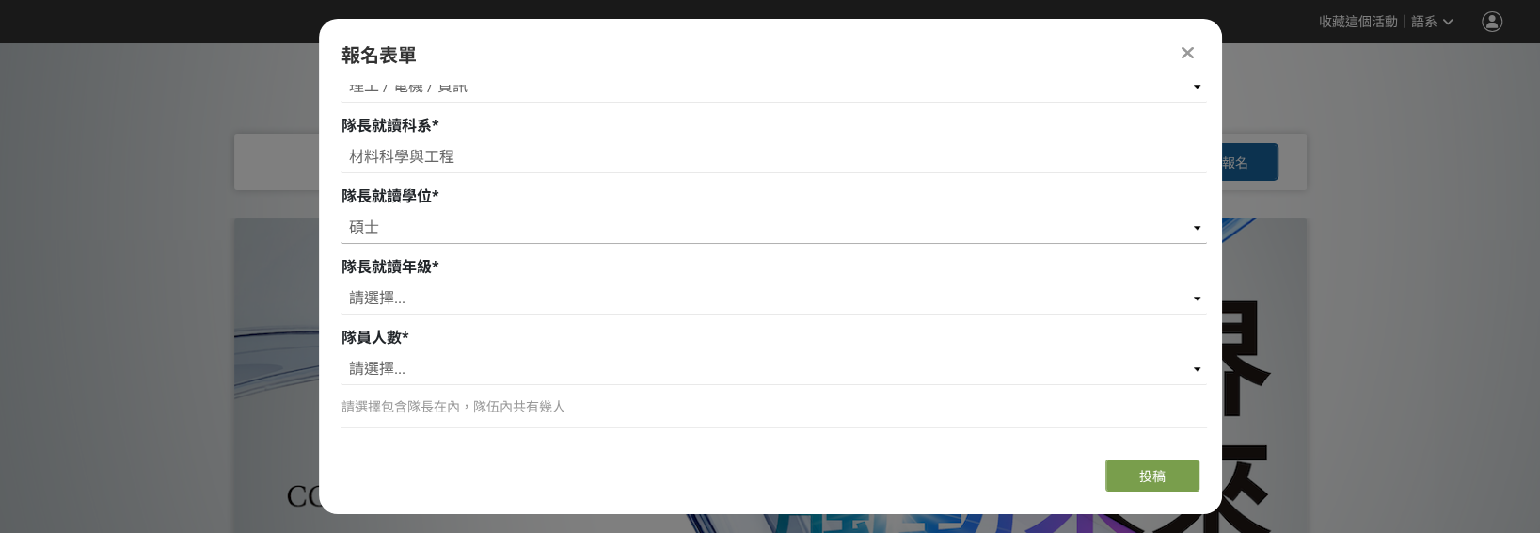
scroll to position [1129, 0]
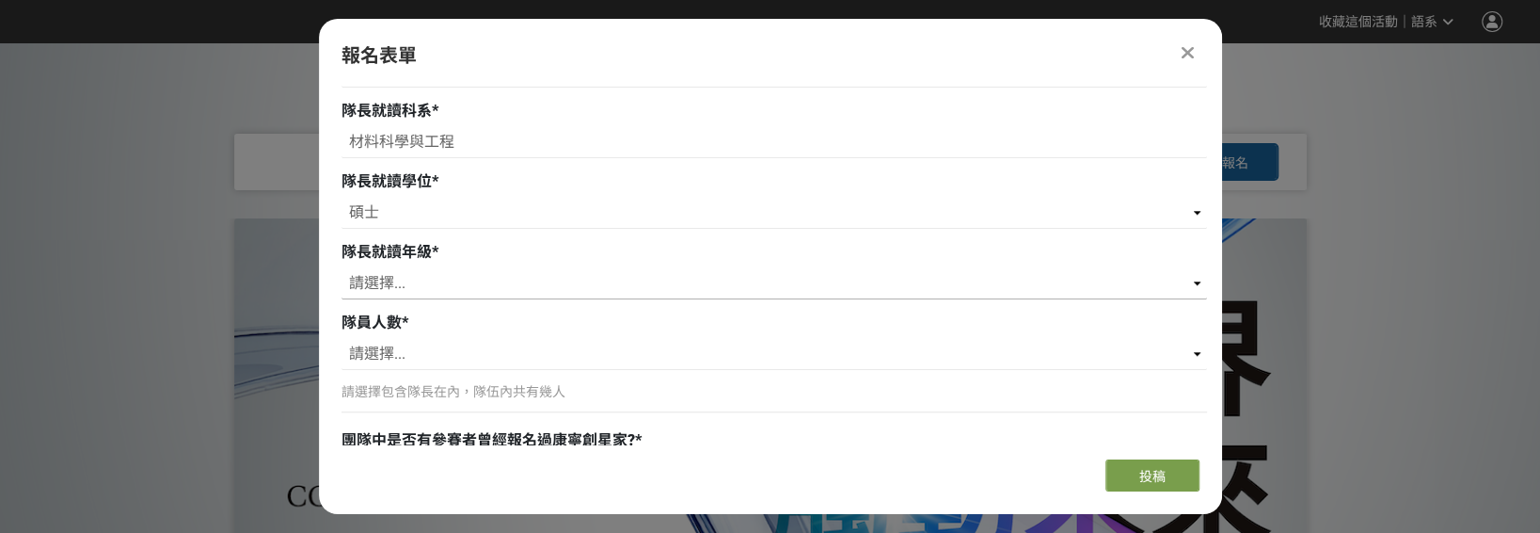
click at [404, 289] on select "請選擇... 一年級 二年級 三年級 四年級 五年級 六年級 七年級" at bounding box center [775, 283] width 866 height 32
select select "二年級"
click at [342, 267] on select "請選擇... 一年級 二年級 三年級 四年級 五年級 六年級 七年級" at bounding box center [775, 283] width 866 height 32
click at [385, 356] on select "請選擇... 1 2 3 4 5 6" at bounding box center [775, 354] width 866 height 32
select select "6"
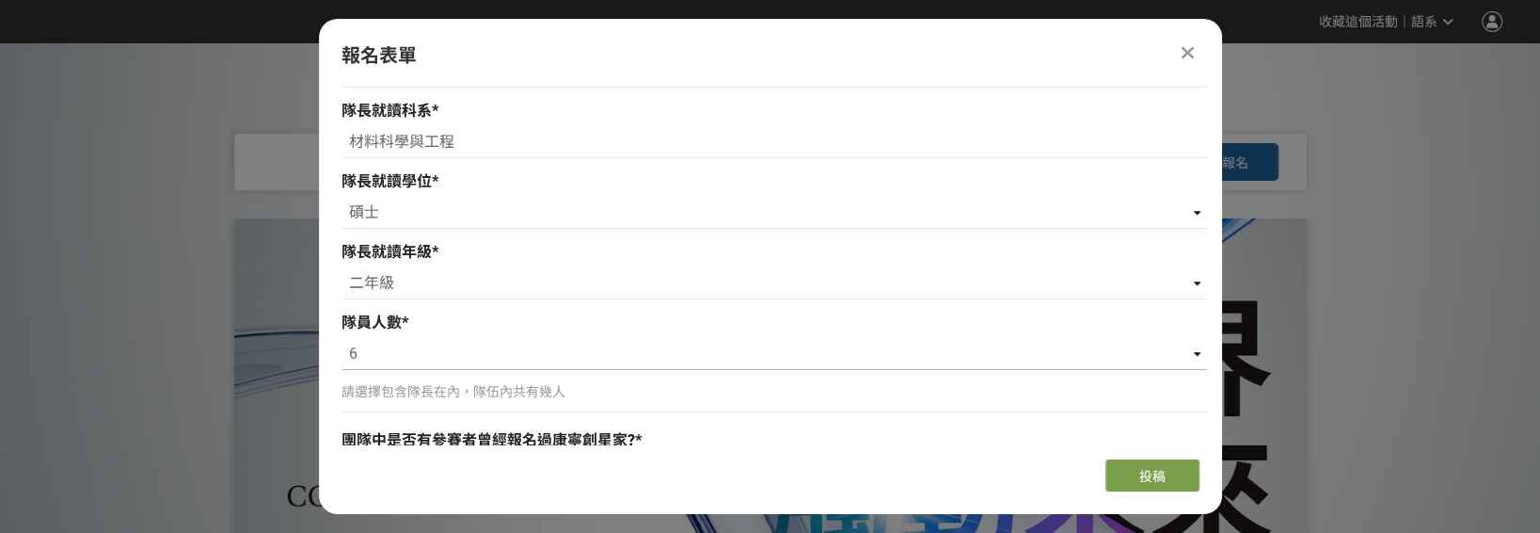
click at [342, 338] on select "請選擇... 1 2 3 4 5 6" at bounding box center [775, 354] width 866 height 32
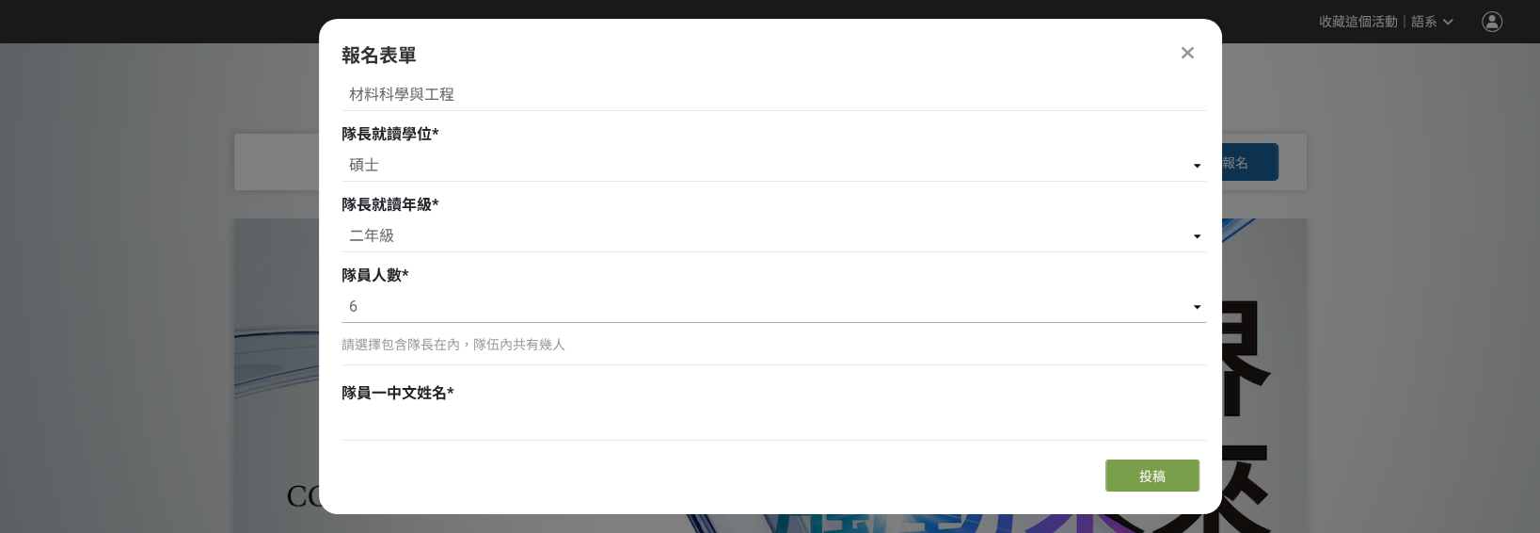
scroll to position [1223, 0]
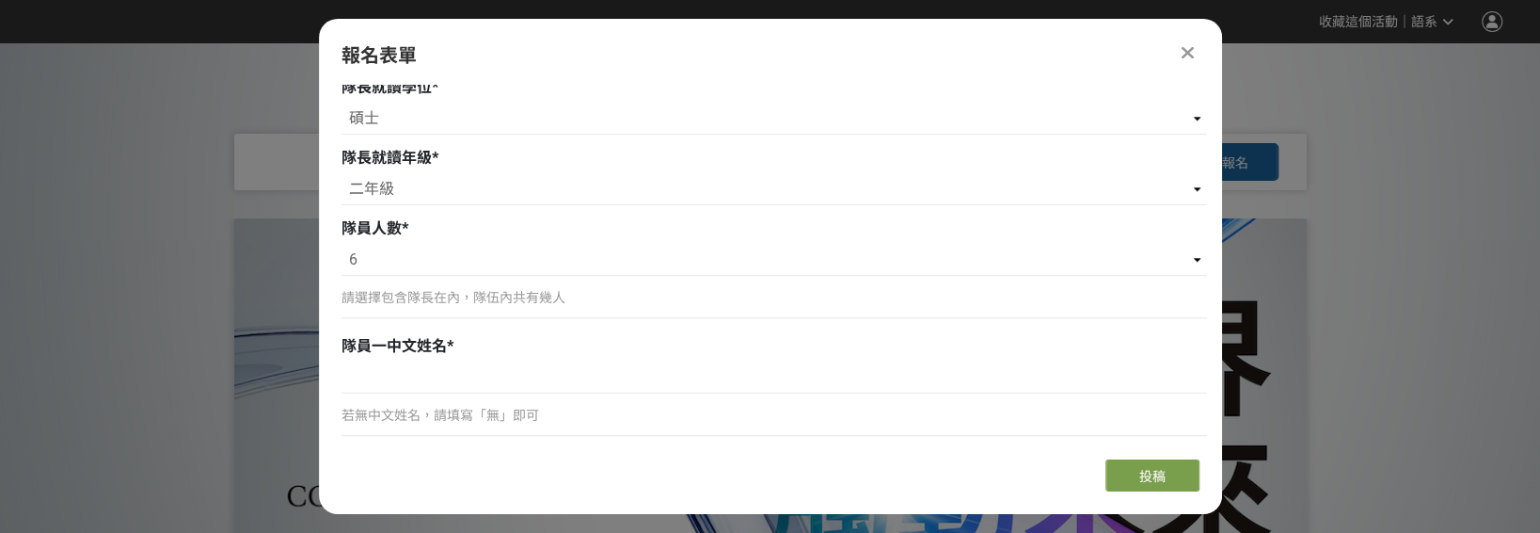
click at [382, 301] on p "請選擇包含隊長在內，隊伍內共有幾人" at bounding box center [775, 298] width 866 height 20
click at [513, 297] on p "請選擇包含隊長在內，隊伍內共有幾人" at bounding box center [775, 298] width 866 height 20
click at [386, 371] on input at bounding box center [775, 377] width 866 height 32
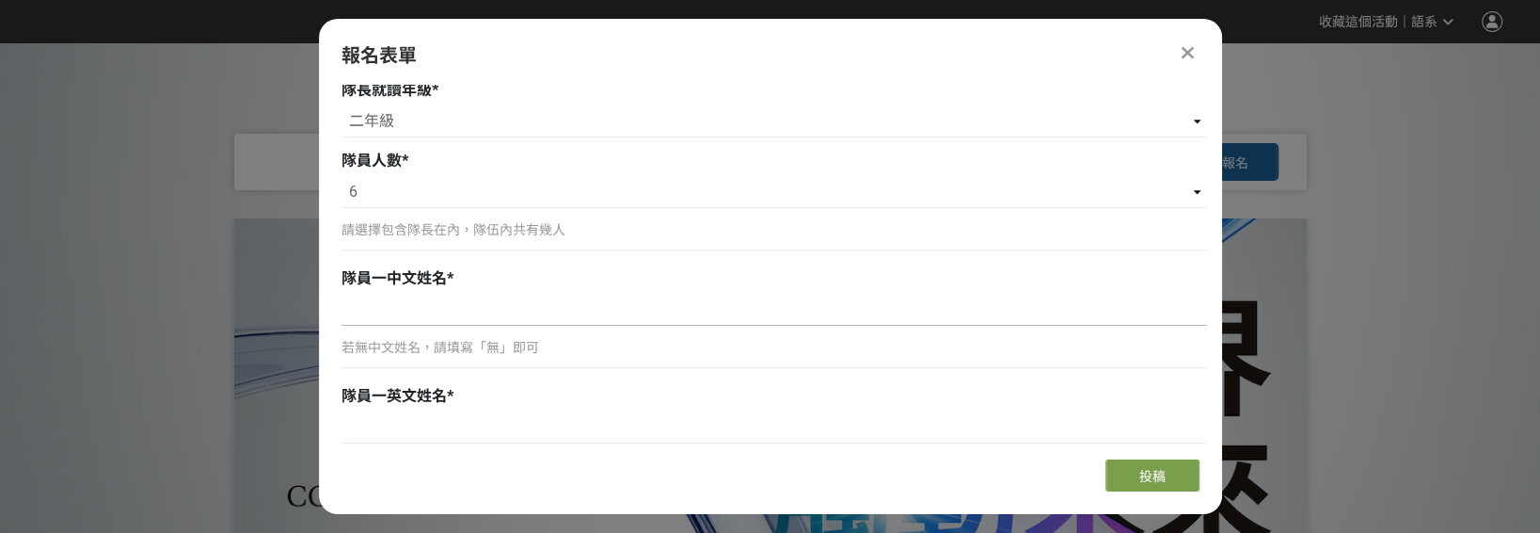
scroll to position [1287, 0]
click at [416, 326] on input at bounding box center [775, 313] width 866 height 32
click at [423, 308] on input at bounding box center [775, 313] width 866 height 32
click at [411, 349] on div "若無中文姓名，請填寫「無」即可" at bounding box center [775, 352] width 866 height 20
click at [411, 358] on div "若無中文姓名，請填寫「無」即可" at bounding box center [775, 352] width 866 height 20
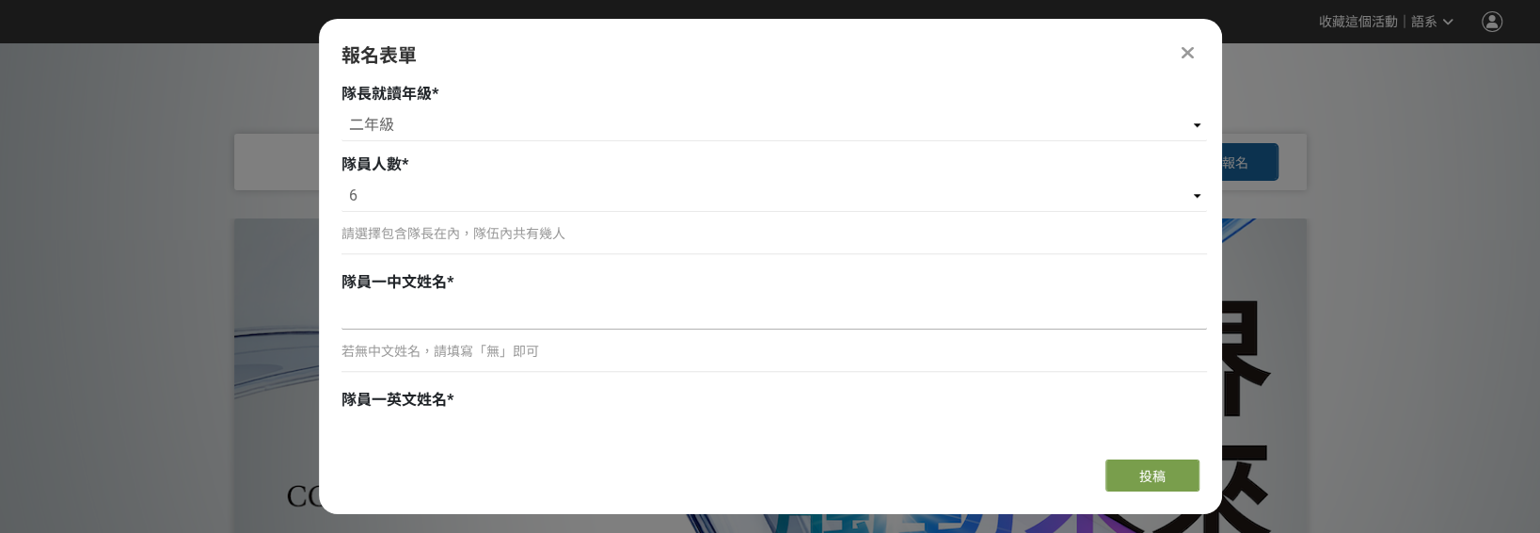
click at [409, 326] on input at bounding box center [775, 313] width 866 height 32
paste input "張亞潼"
type input "張亞潼"
click at [406, 231] on p "請選擇包含隊長在內，隊伍內共有幾人" at bounding box center [775, 234] width 866 height 20
click at [404, 343] on div "若無中文姓名，請填寫「無」即可" at bounding box center [775, 352] width 866 height 20
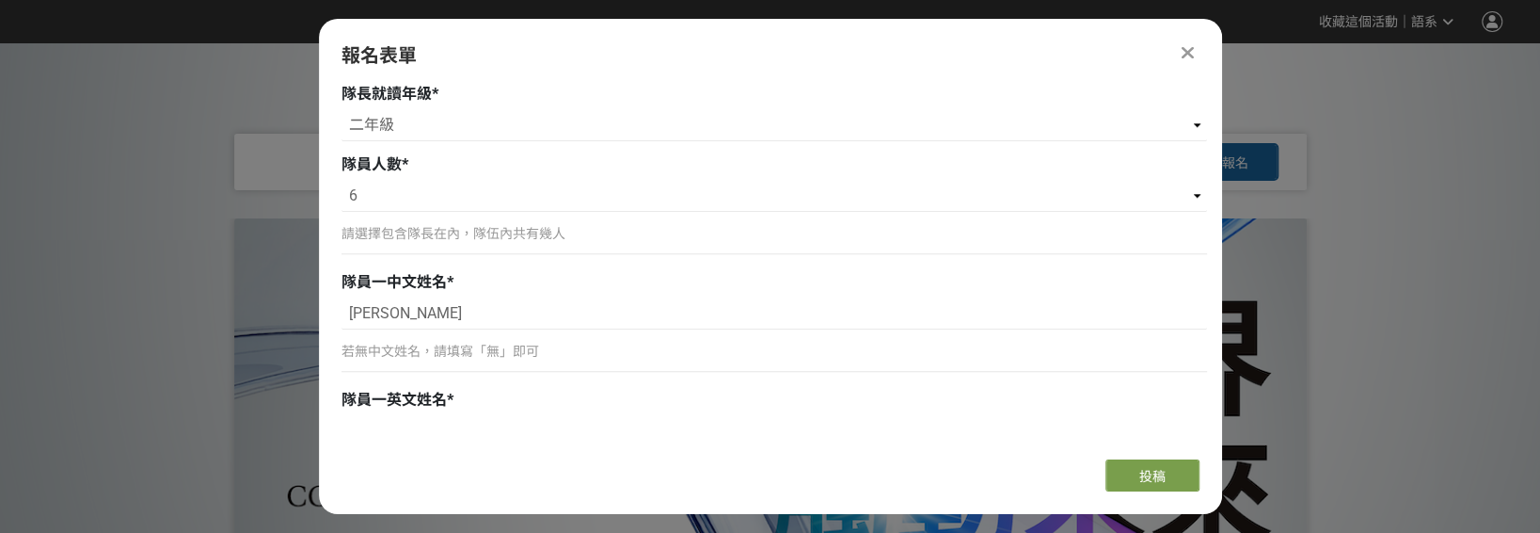
click at [407, 354] on div "若無中文姓名，請填寫「無」即可" at bounding box center [775, 352] width 866 height 20
drag, startPoint x: 406, startPoint y: 437, endPoint x: 407, endPoint y: 418, distance: 18.9
click at [406, 437] on input at bounding box center [775, 431] width 866 height 32
paste input "Ya-Tung,Chang"
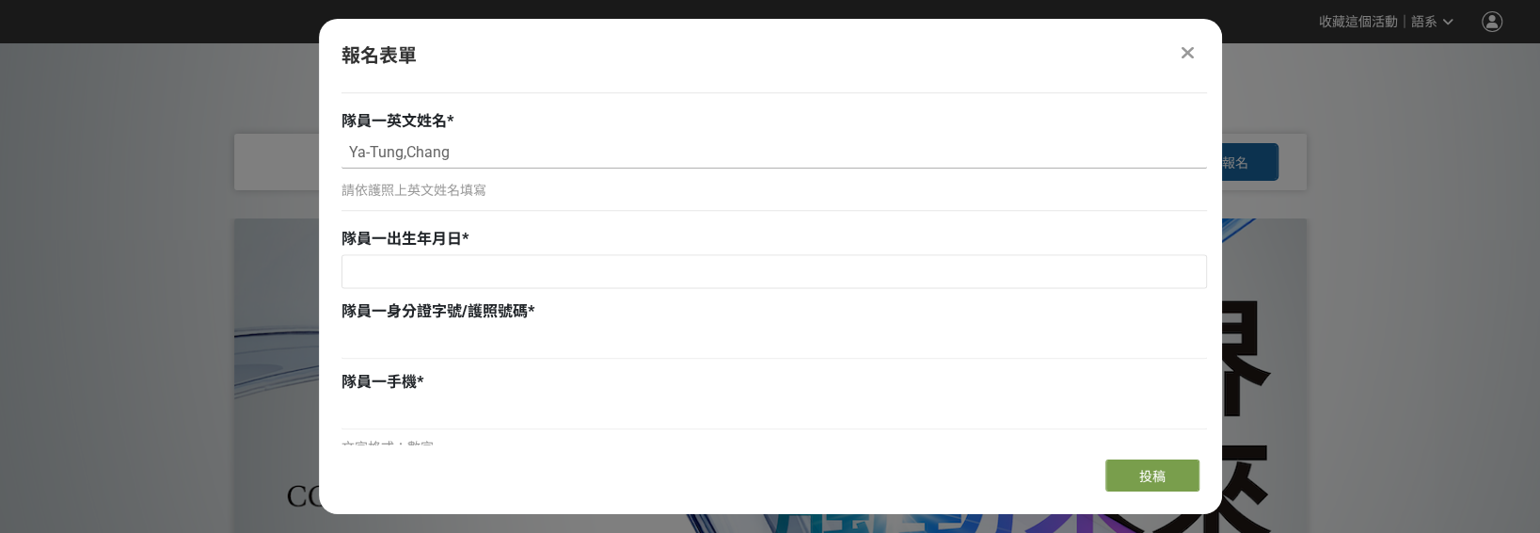
scroll to position [1570, 0]
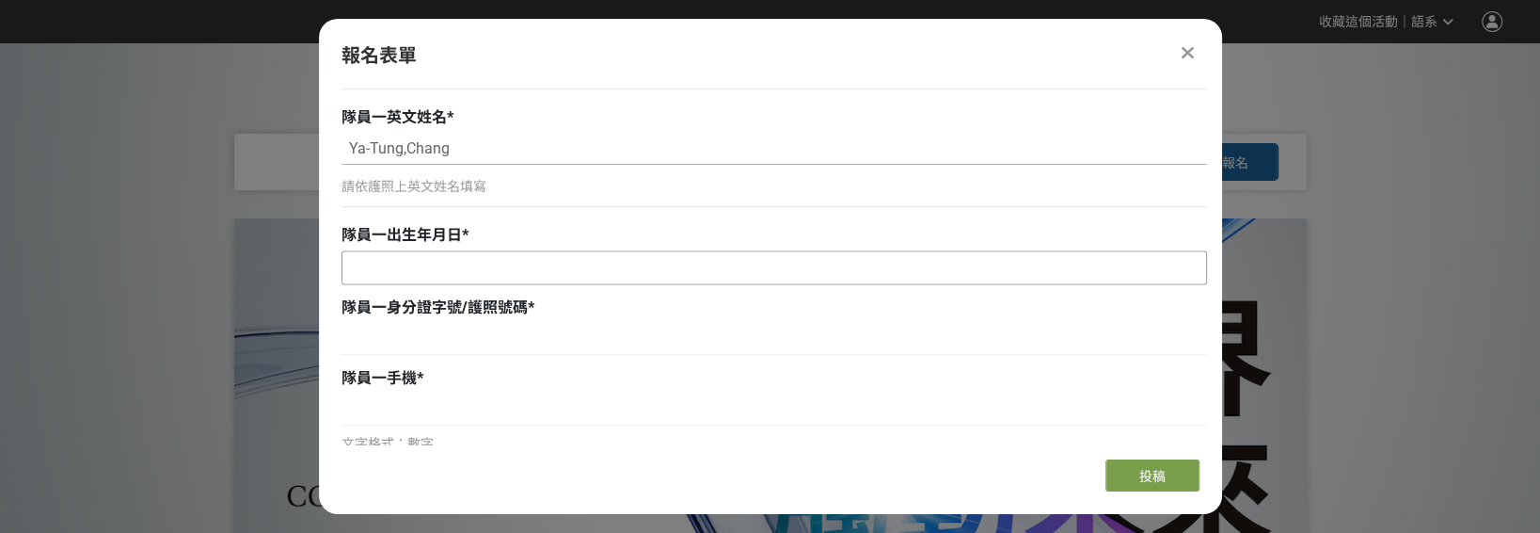
type input "Ya-Tung,Chang"
click at [427, 274] on input "text" at bounding box center [775, 267] width 864 height 32
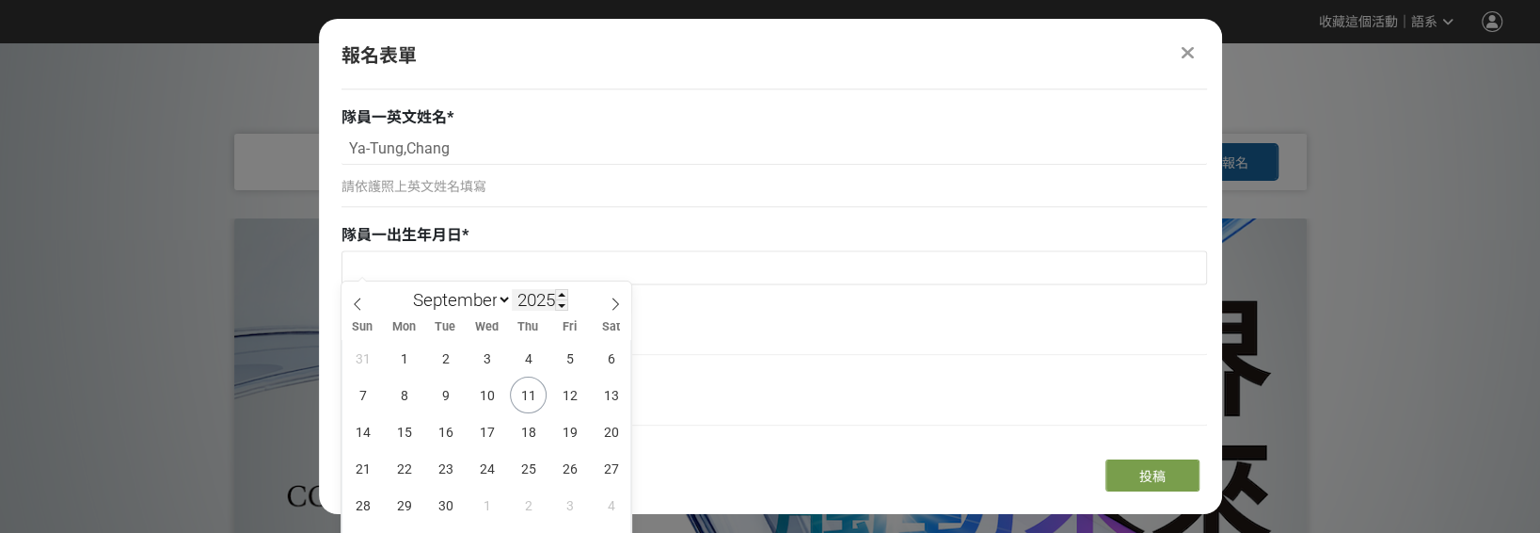
click at [556, 303] on input "2025" at bounding box center [540, 300] width 56 height 22
type input "2001"
click at [357, 300] on icon at bounding box center [357, 303] width 13 height 13
click at [609, 309] on icon at bounding box center [615, 303] width 13 height 13
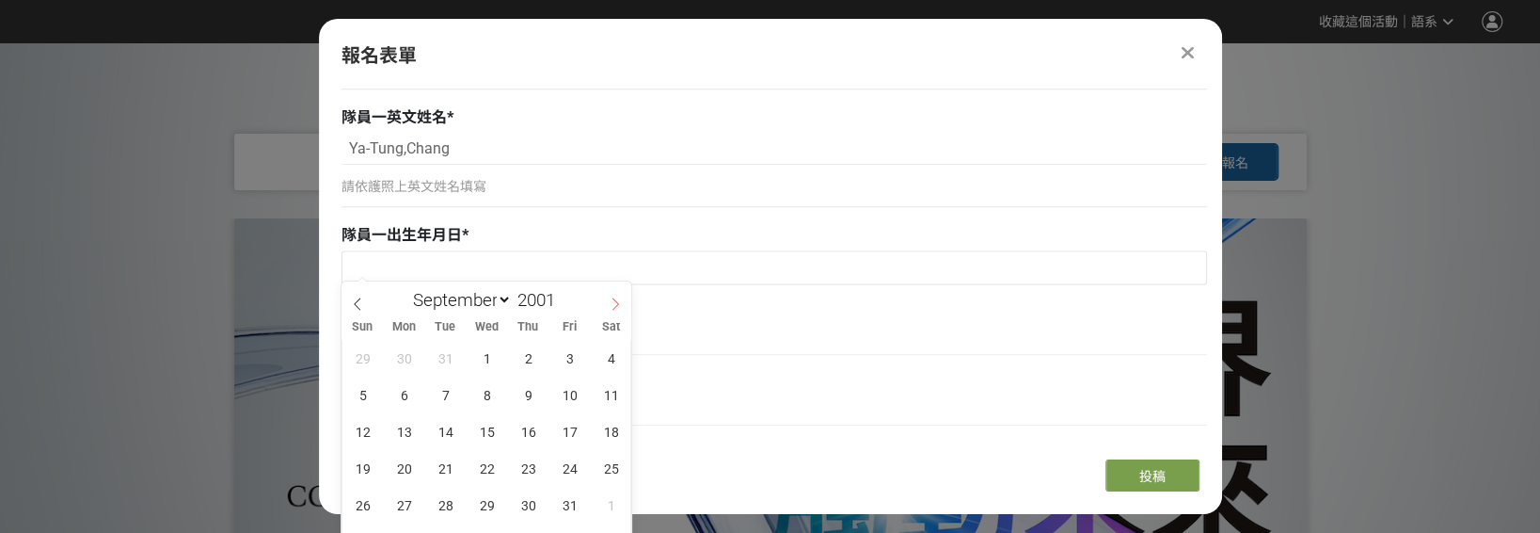
select select "9"
click at [405, 499] on span "29" at bounding box center [404, 505] width 37 height 37
type input "2001-10-29"
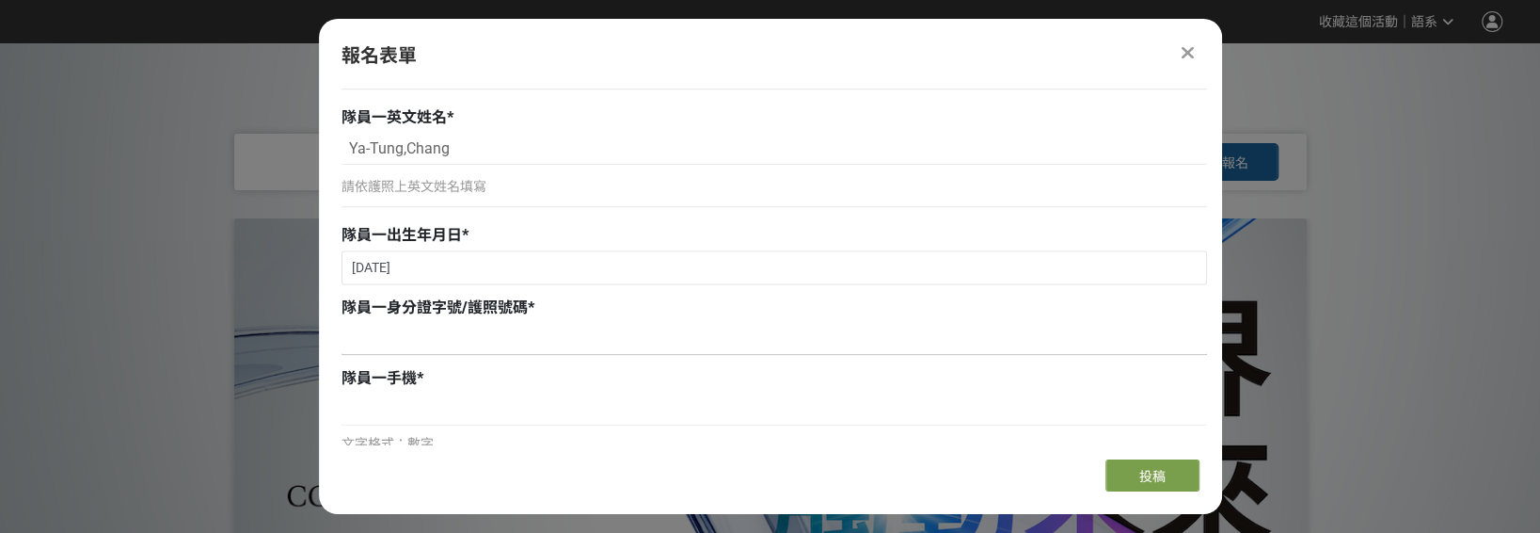
click at [426, 347] on input at bounding box center [775, 339] width 866 height 32
type input "b"
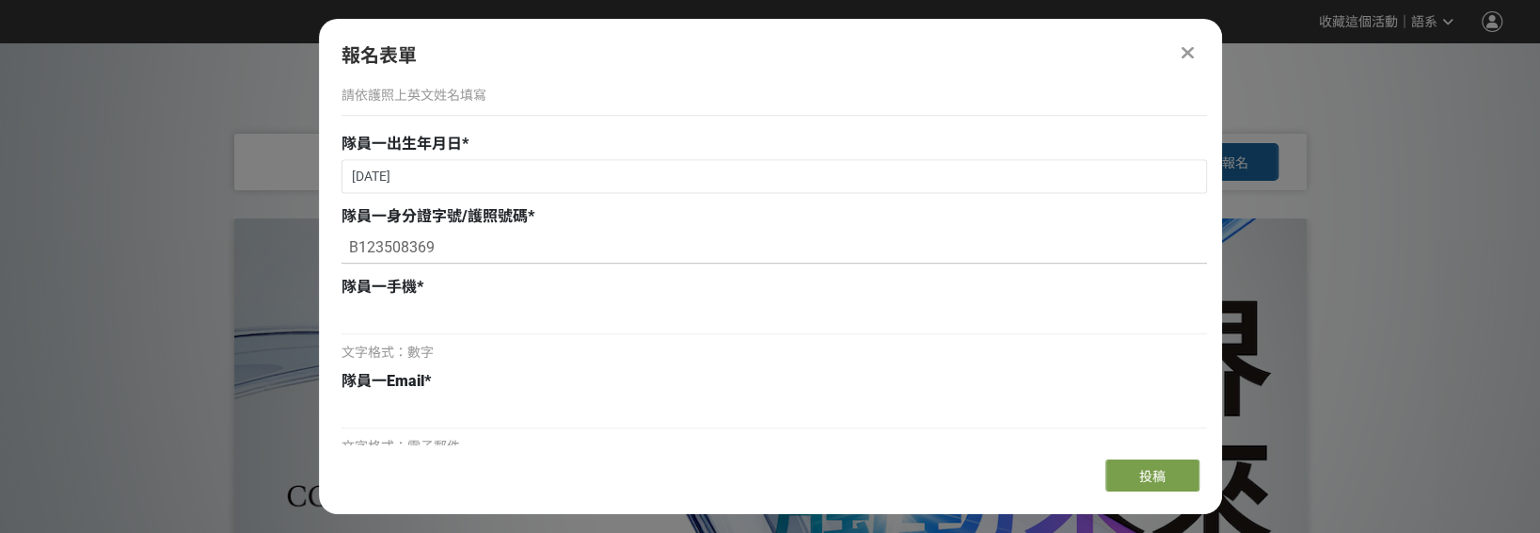
scroll to position [1664, 0]
type input "B123508369"
click at [392, 311] on input at bounding box center [775, 315] width 866 height 32
type input "0939790690"
click at [370, 405] on input at bounding box center [775, 409] width 866 height 32
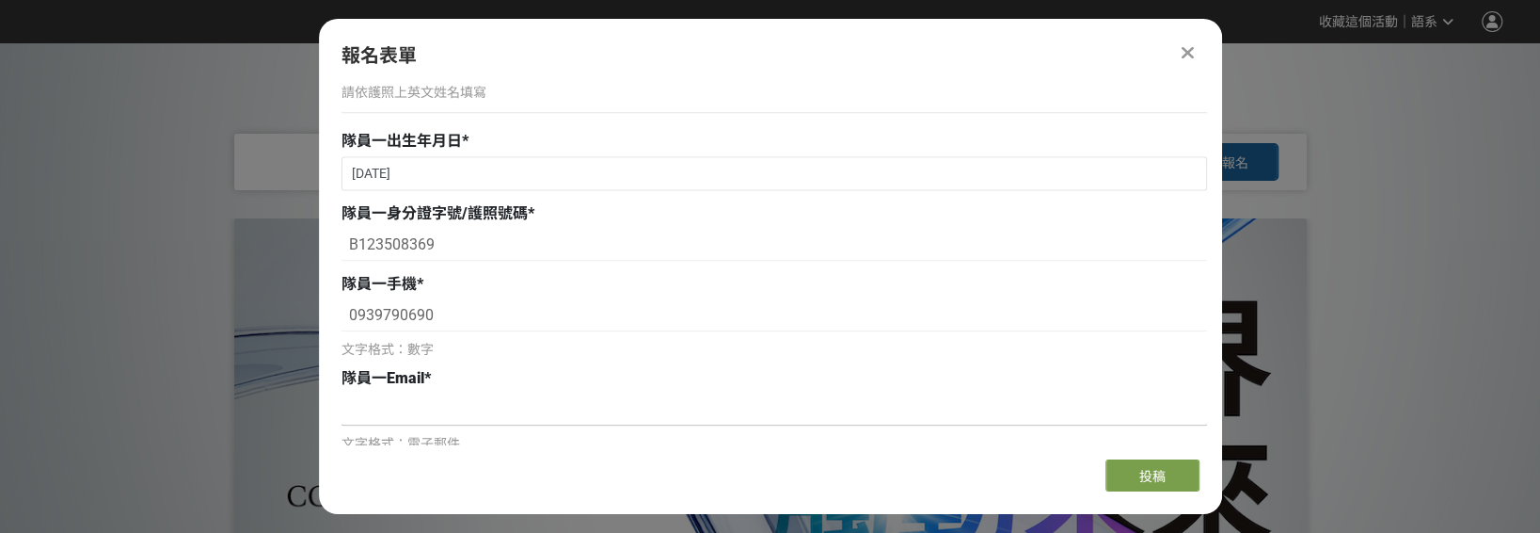
type input "Y"
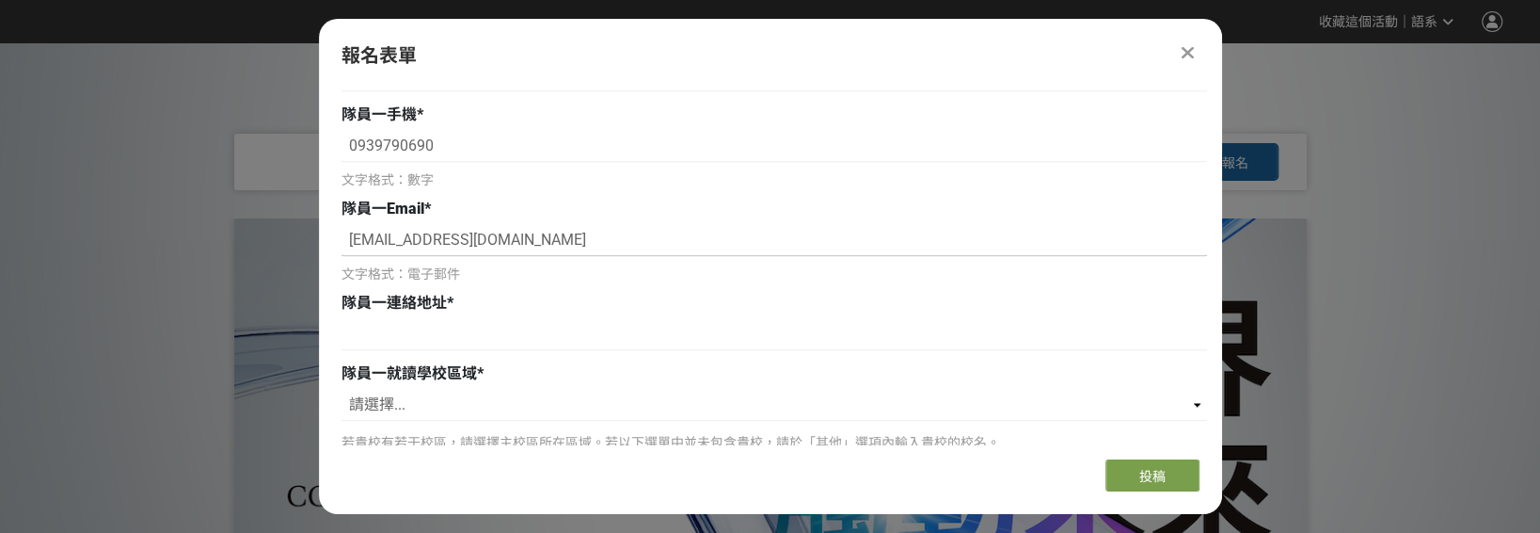
scroll to position [1852, 0]
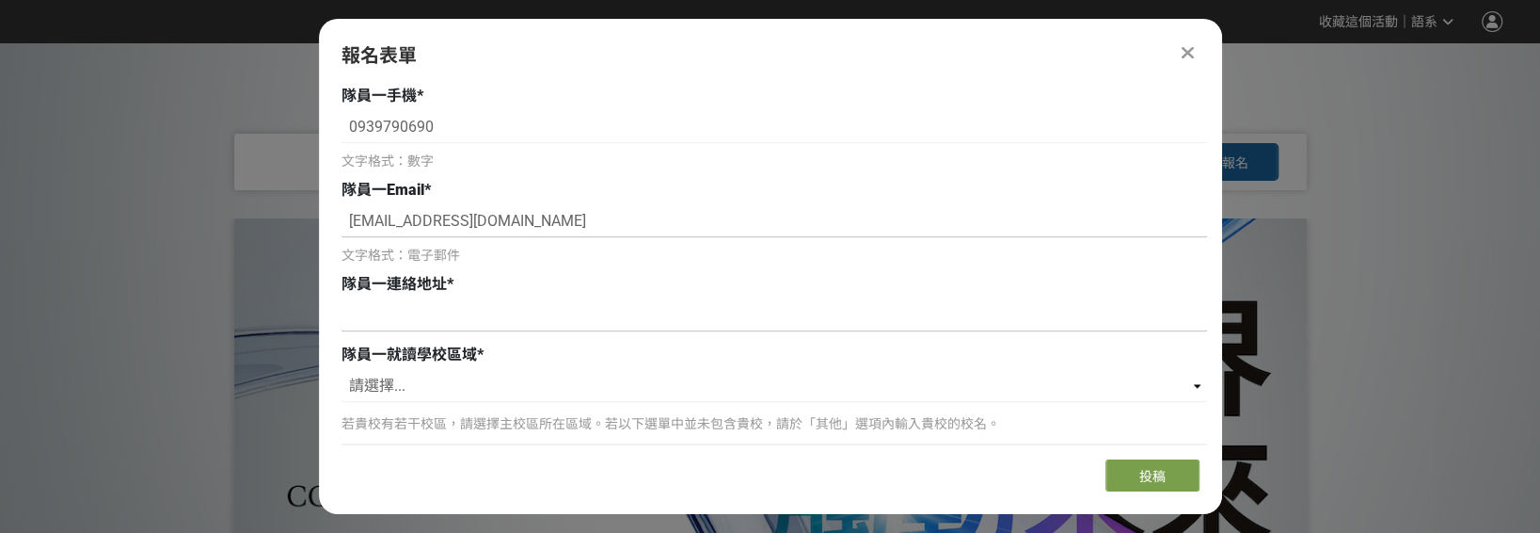
type input "yatony901029@gmail.com"
click at [497, 308] on input at bounding box center [775, 315] width 866 height 32
type input "v"
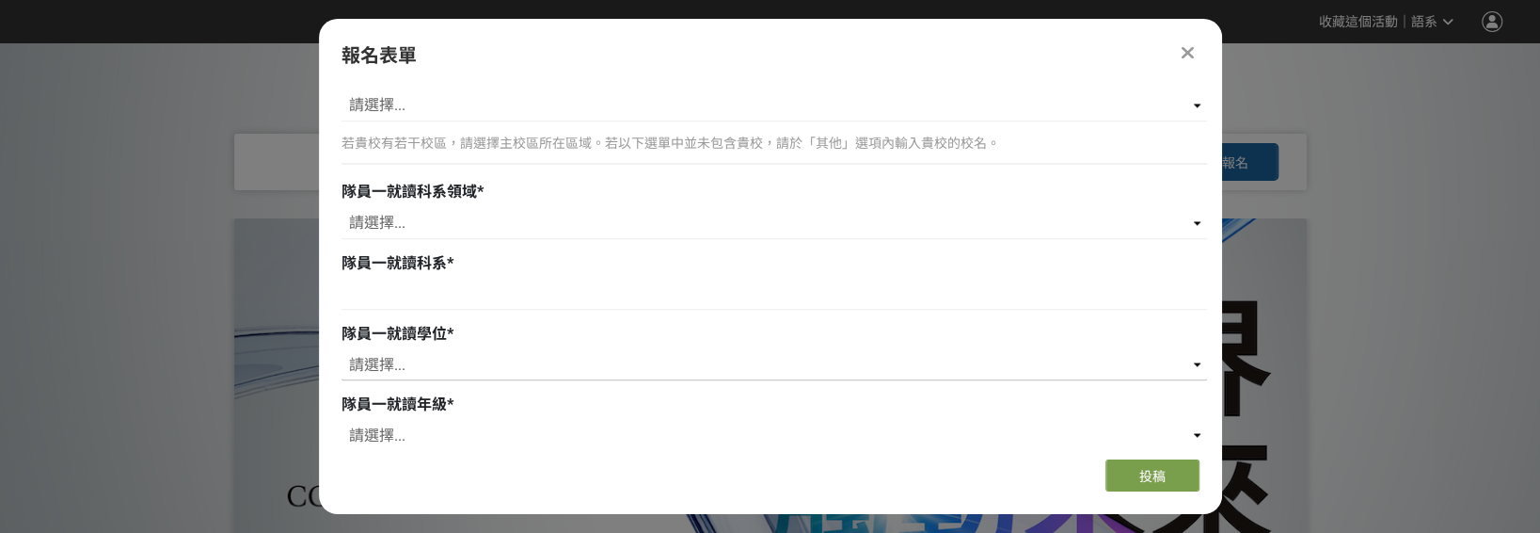
scroll to position [1946, 0]
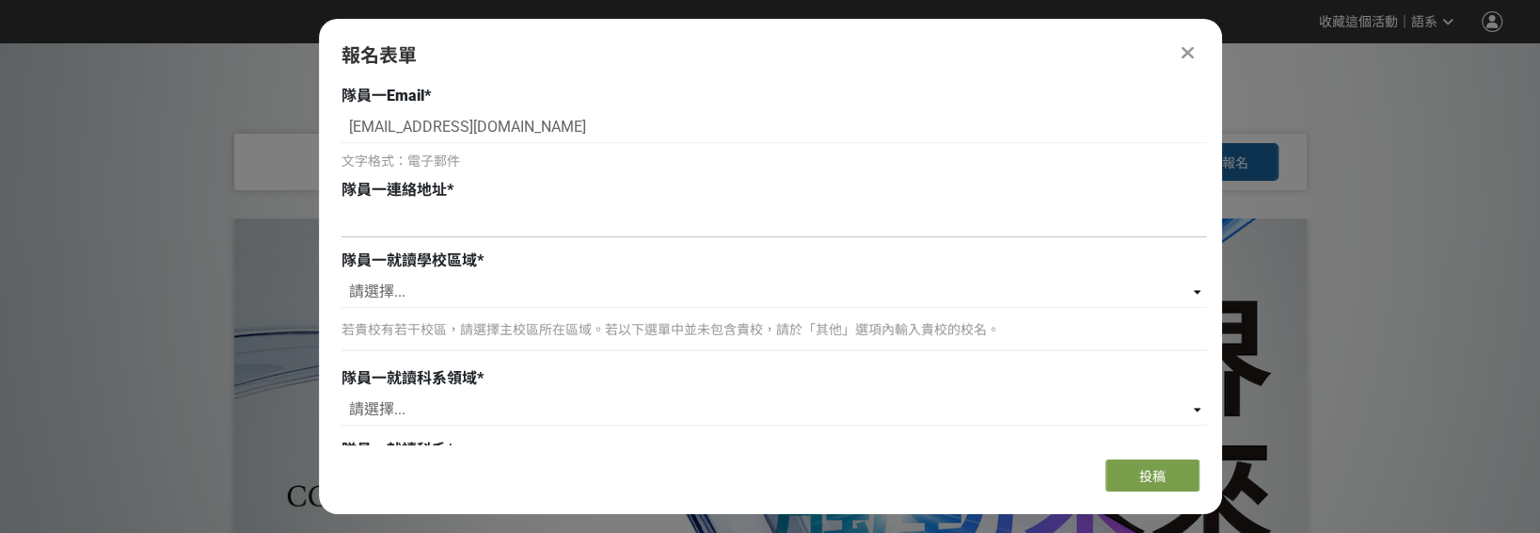
click at [413, 220] on input at bounding box center [775, 221] width 866 height 32
click at [506, 222] on input at bounding box center [775, 221] width 866 height 32
paste input "新北市中和區忠孝街55巷18號1樓"
type input "新北市中和區忠孝街55巷18號1樓"
click at [439, 280] on select "請選擇... 北（台北、基隆、桃園、新竹、苗栗） 中（台中、彰化、南投、雲林） 南（嘉義、台南、高雄、屏東） 東（宜蘭、花蓮、台東） 離島（澎湖、金門） 其他" at bounding box center [775, 292] width 866 height 32
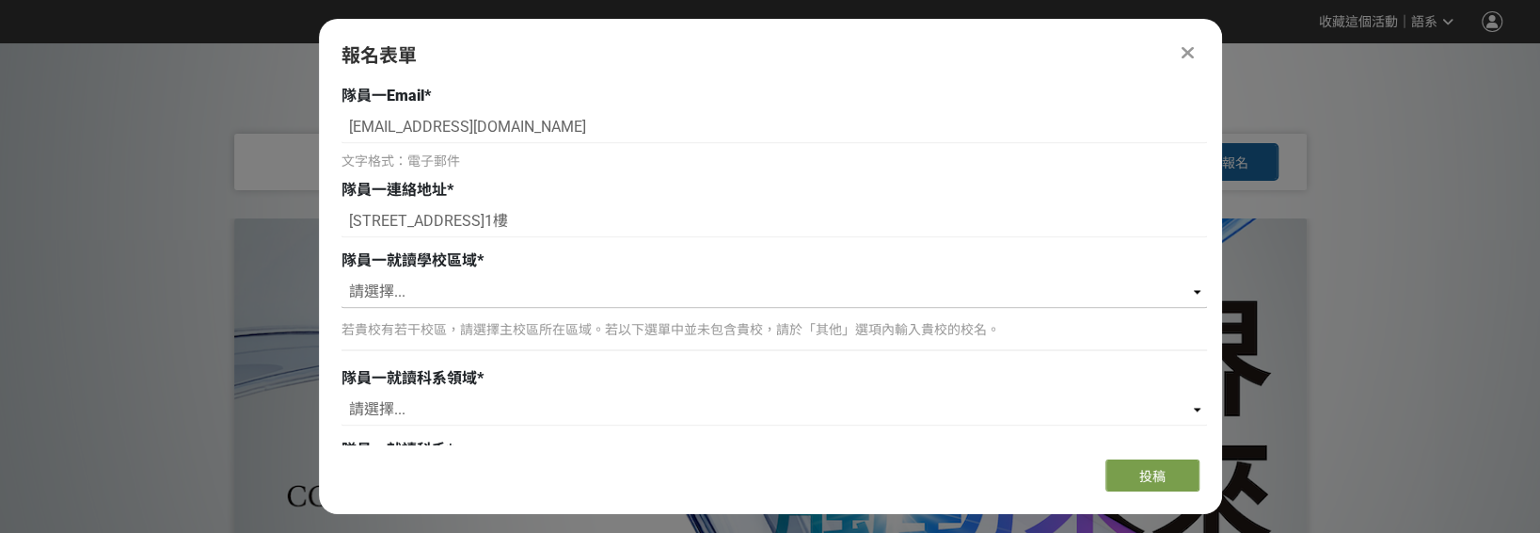
select select "北（台北、基隆、桃園、新竹、苗栗）"
click at [342, 276] on select "請選擇... 北（台北、基隆、桃園、新竹、苗栗） 中（台中、彰化、南投、雲林） 南（嘉義、台南、高雄、屏東） 東（宜蘭、花蓮、台東） 離島（澎湖、金門） 其他" at bounding box center [775, 292] width 866 height 32
click at [499, 405] on input "Search for option" at bounding box center [763, 411] width 838 height 26
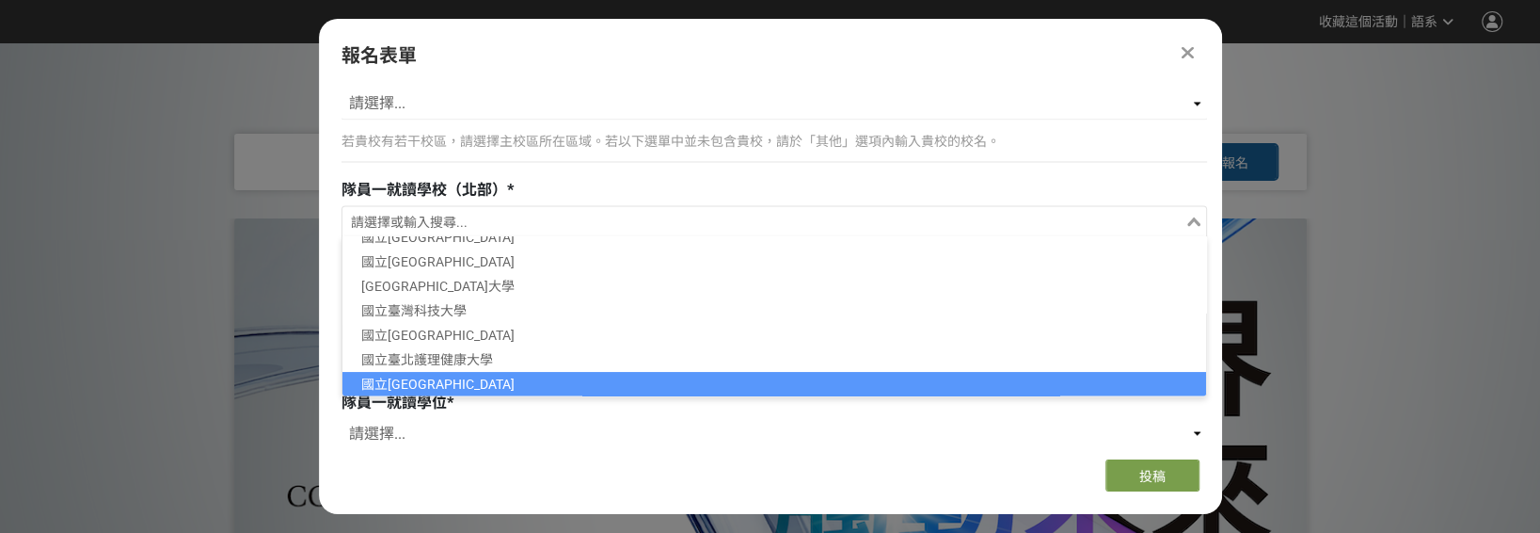
scroll to position [212, 0]
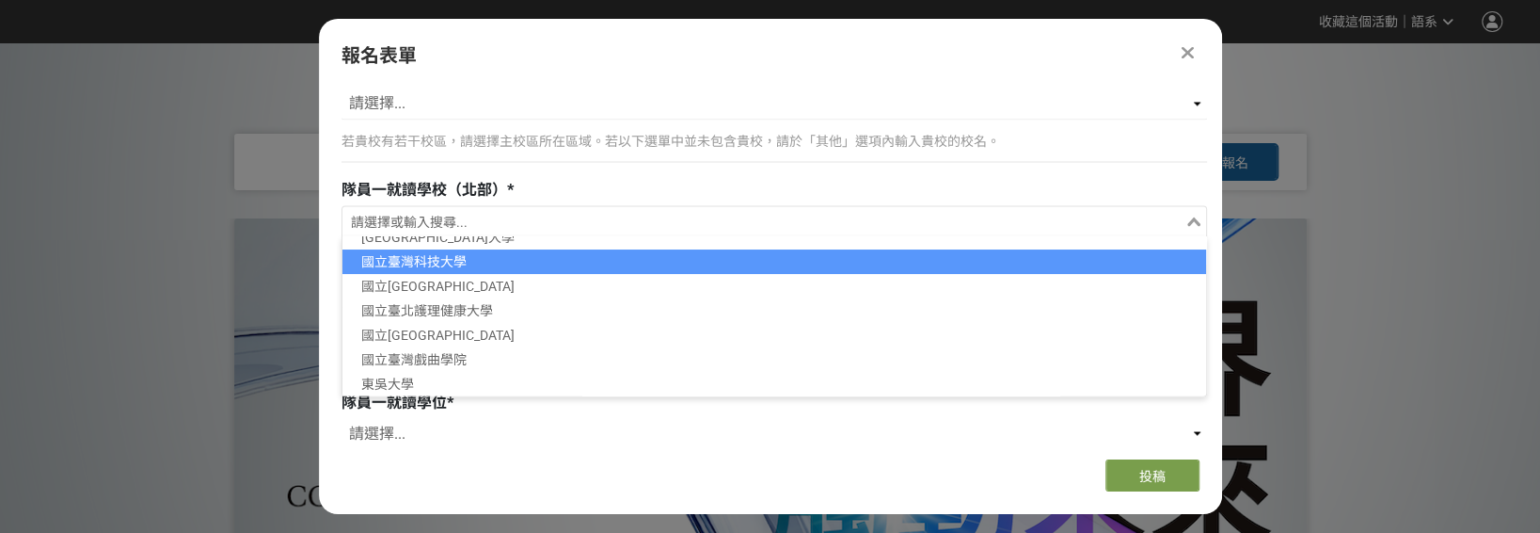
click at [509, 257] on li "國立臺灣科技大學" at bounding box center [775, 261] width 864 height 24
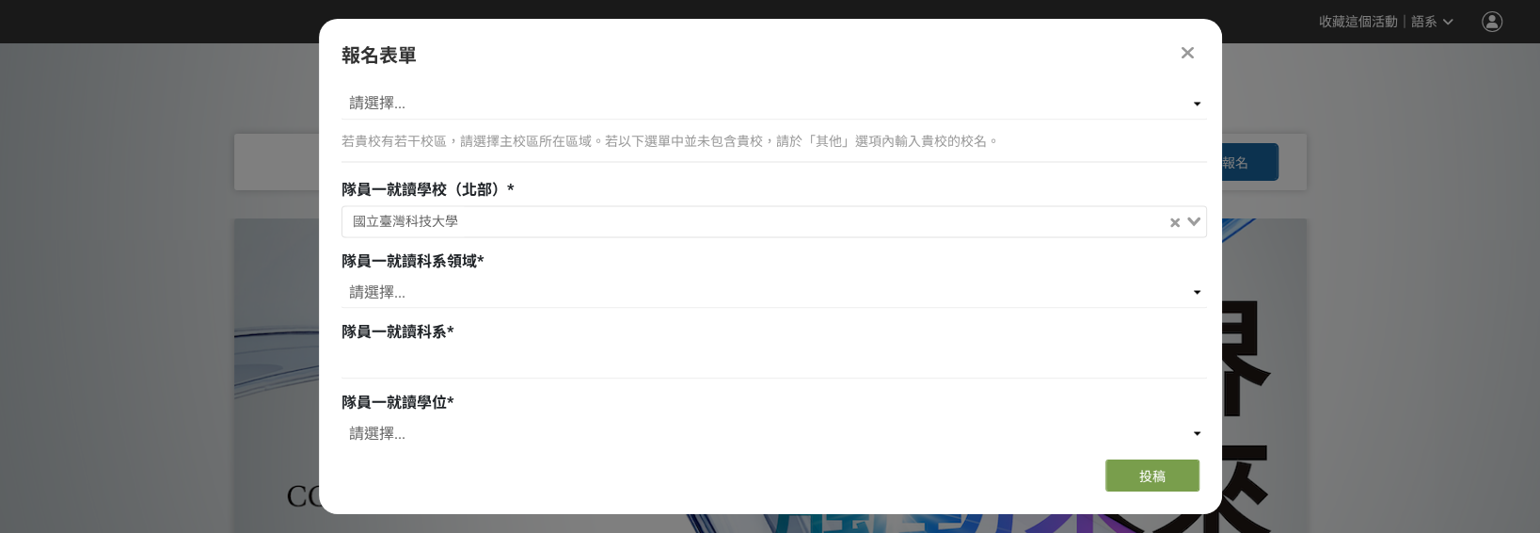
scroll to position [5, 0]
click at [494, 286] on select "請選擇... 藝術 / 設計 人文 / 社會 / 教育 商管 / 法律 / 大眾傳播 理工 / 電機 / 資訊 農林 / 生科 / 醫藥衛生 其他 / 跨域" at bounding box center [775, 292] width 866 height 32
select select "理工 / 電機 / 資訊"
click at [342, 276] on select "請選擇... 藝術 / 設計 人文 / 社會 / 教育 商管 / 法律 / 大眾傳播 理工 / 電機 / 資訊 農林 / 生科 / 醫藥衛生 其他 / 跨域" at bounding box center [775, 292] width 866 height 32
click at [444, 360] on input at bounding box center [775, 362] width 866 height 32
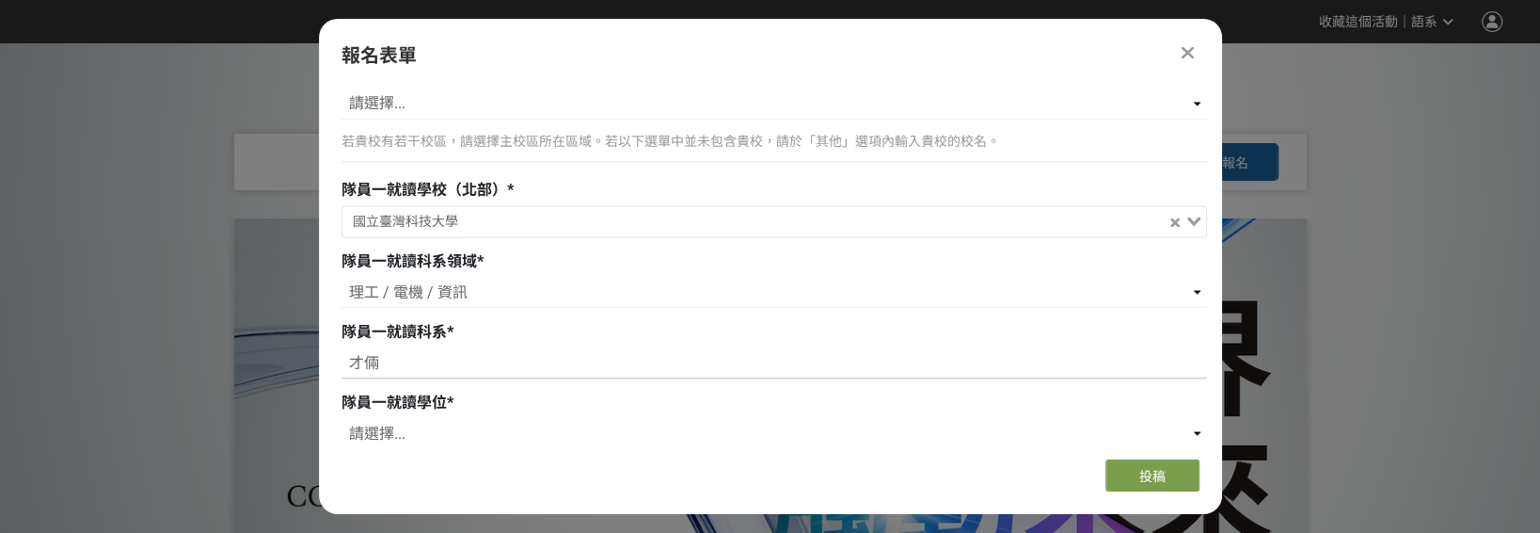
type input "才"
type input "材料科學與工程"
click at [385, 417] on select "請選擇... 學士 碩士 博士" at bounding box center [775, 433] width 866 height 32
select select "碩士"
click at [342, 417] on select "請選擇... 學士 碩士 博士" at bounding box center [775, 433] width 866 height 32
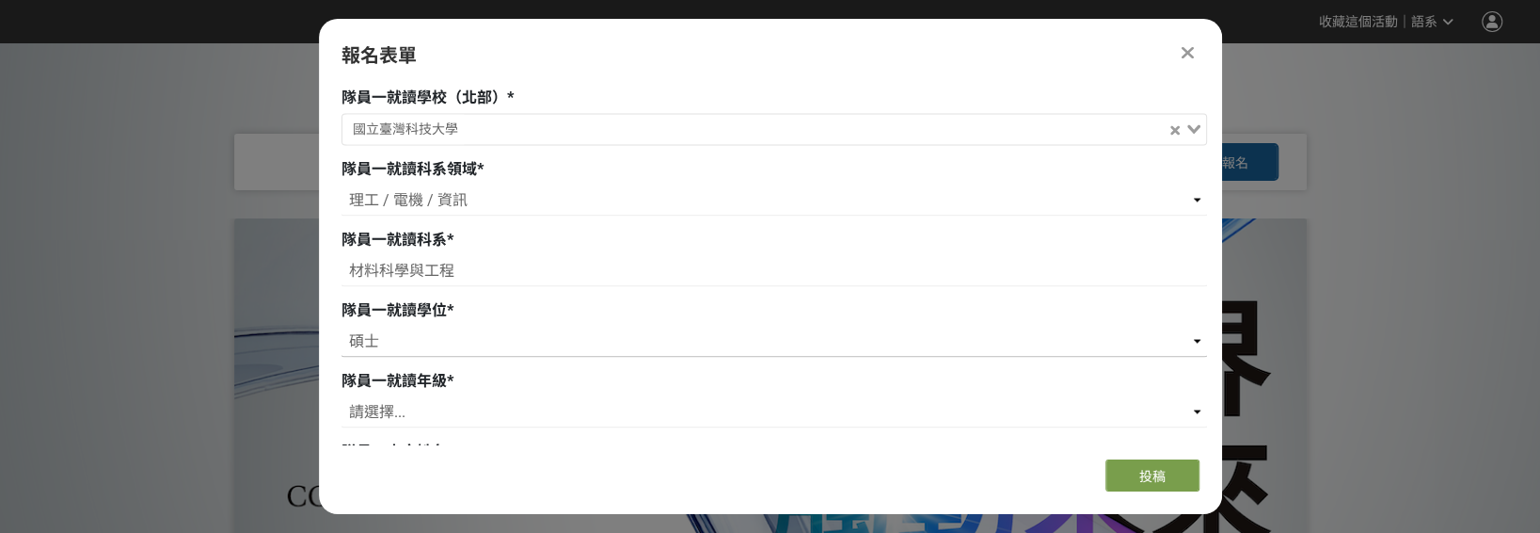
scroll to position [2228, 0]
click at [411, 408] on select "請選擇... 一年級 二年級 三年級 四年級 五年級 六年級 七年級" at bounding box center [775, 409] width 866 height 32
select select "二年級"
click at [342, 393] on select "請選擇... 一年級 二年級 三年級 四年級 五年級 六年級 七年級" at bounding box center [775, 409] width 866 height 32
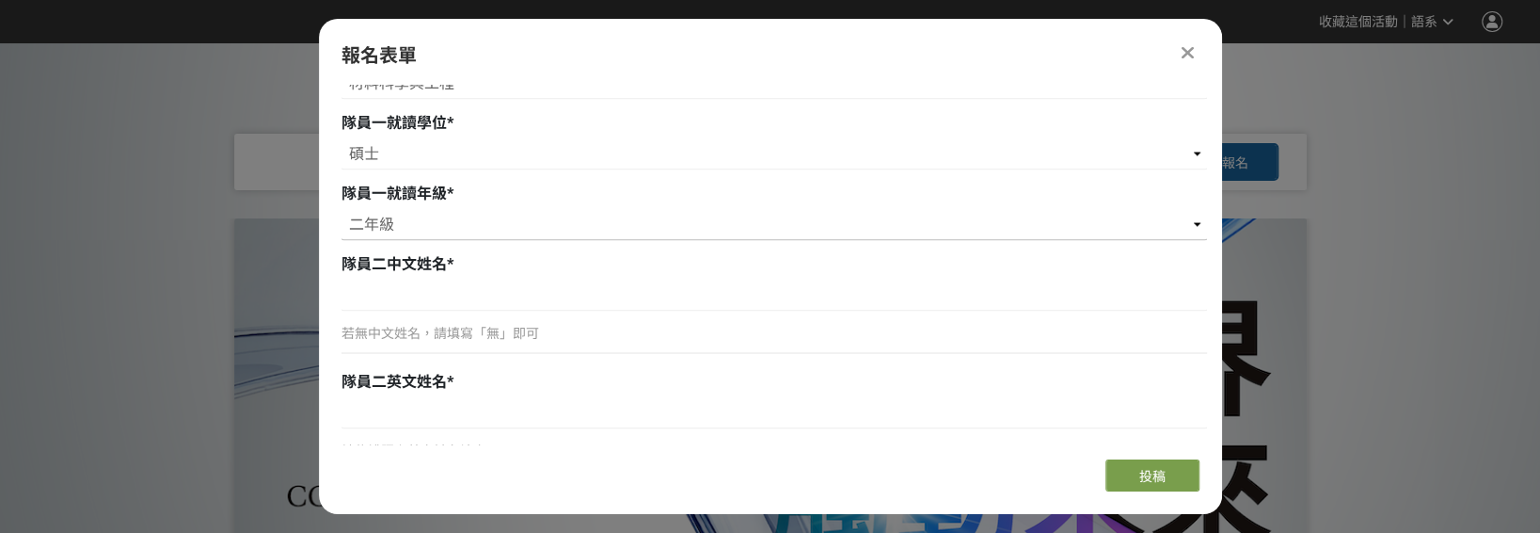
scroll to position [2417, 0]
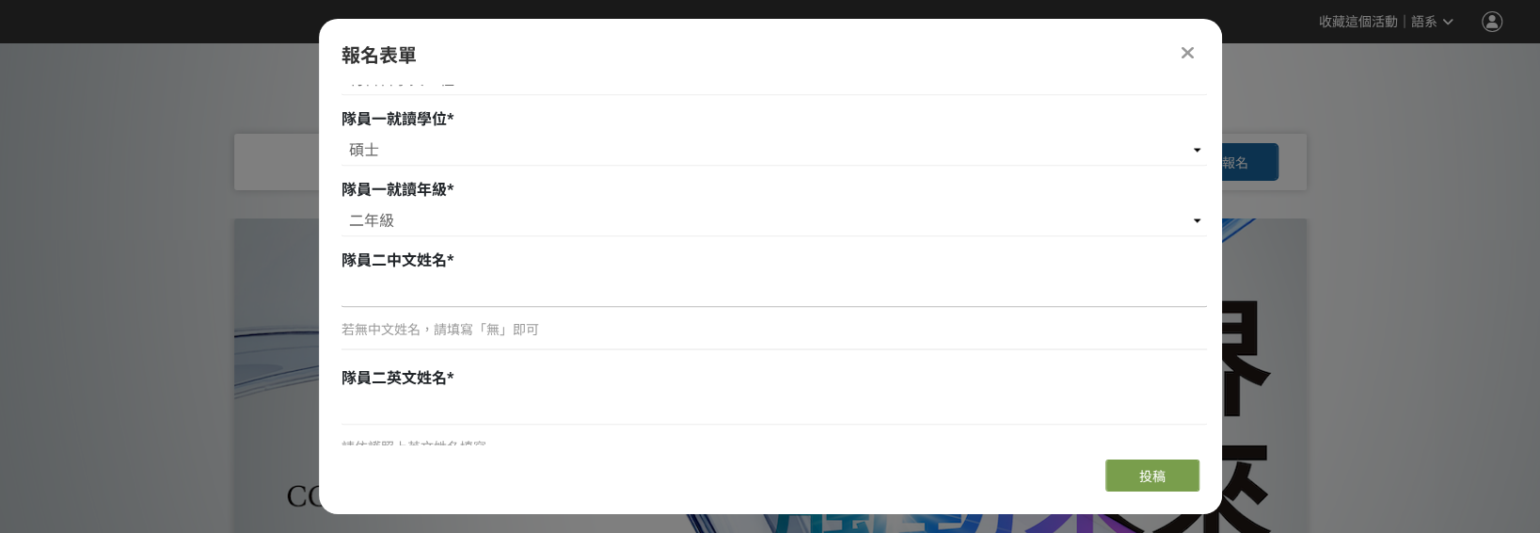
click at [411, 276] on input at bounding box center [775, 292] width 866 height 32
click at [422, 290] on input at bounding box center [775, 292] width 866 height 32
paste input "曾旭彥"
type input "曾旭彥"
click at [380, 396] on input at bounding box center [775, 409] width 866 height 32
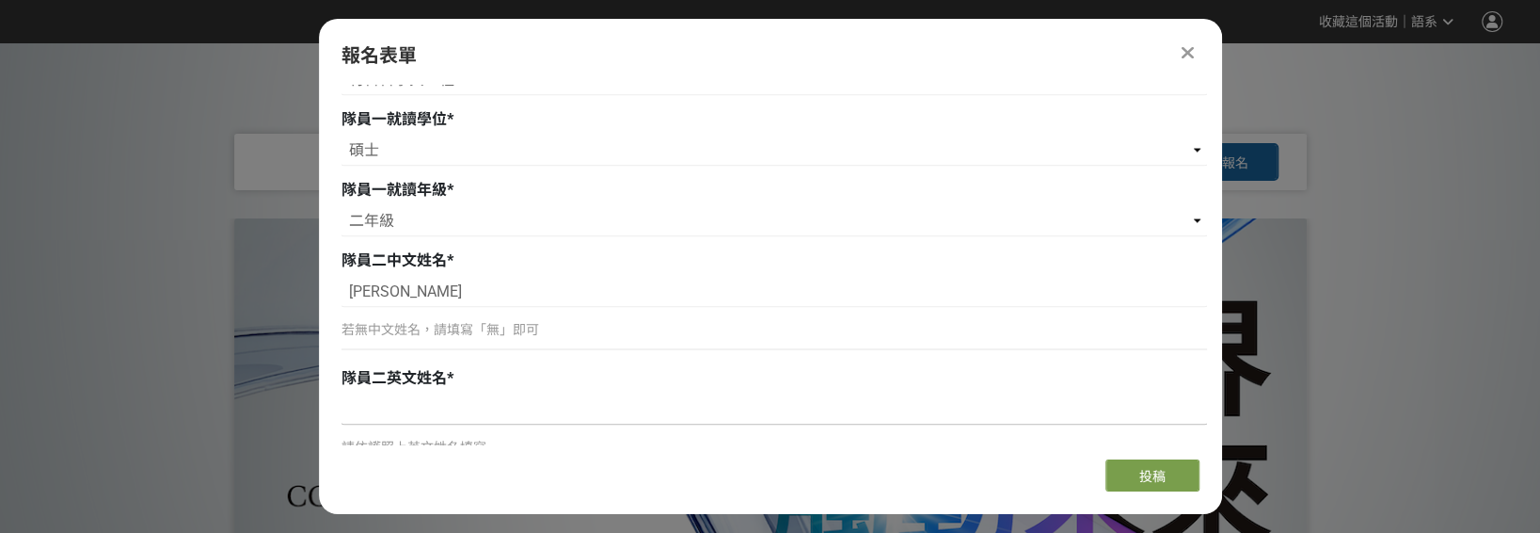
paste input "Hsu-Yen,Tseng"
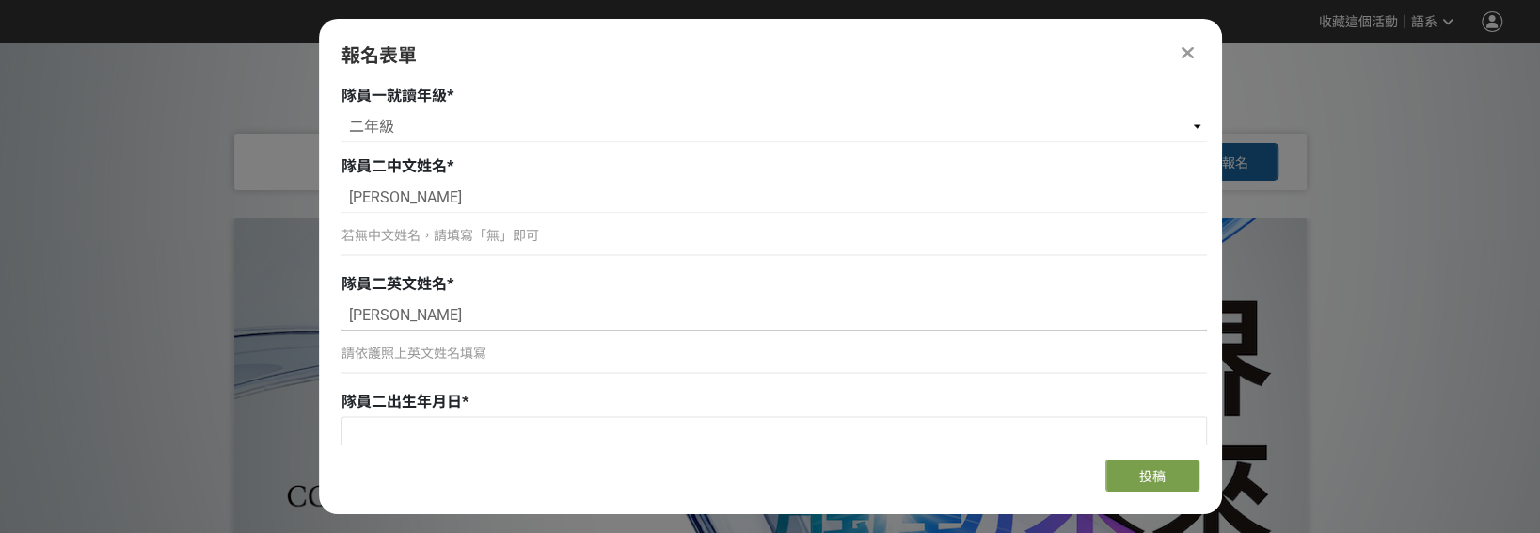
scroll to position [2511, 0]
type input "Hsu-Yen,Tseng"
click at [421, 198] on input "曾旭彥" at bounding box center [775, 198] width 866 height 32
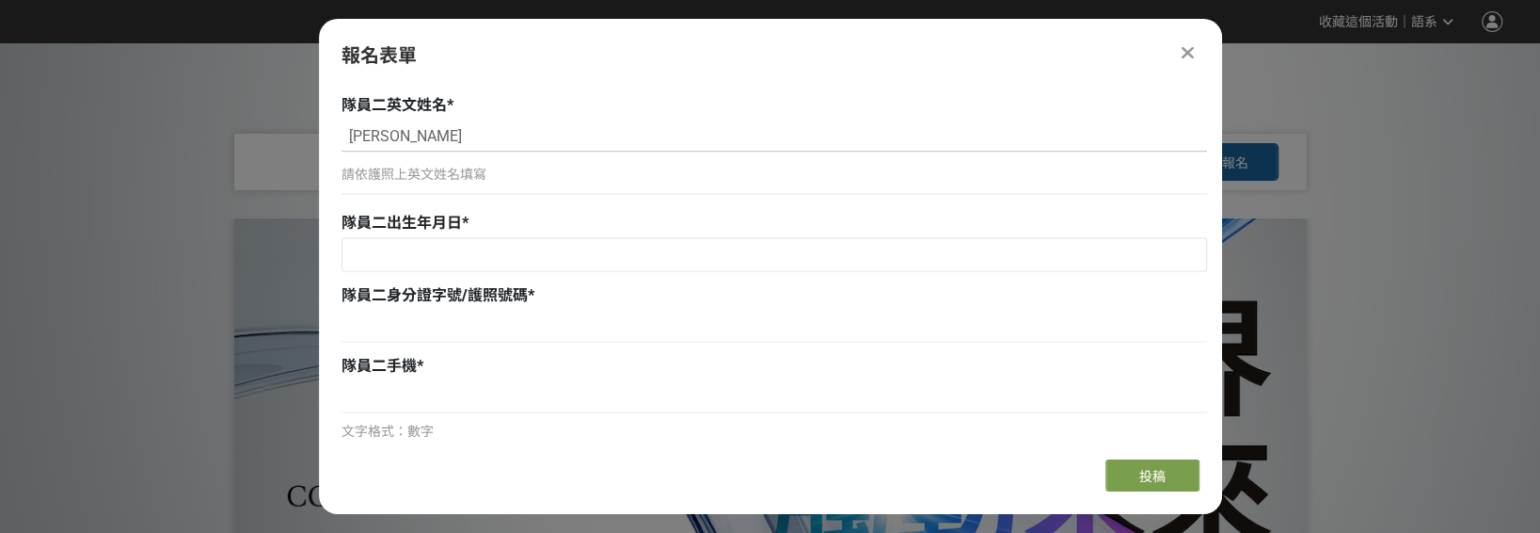
scroll to position [2699, 0]
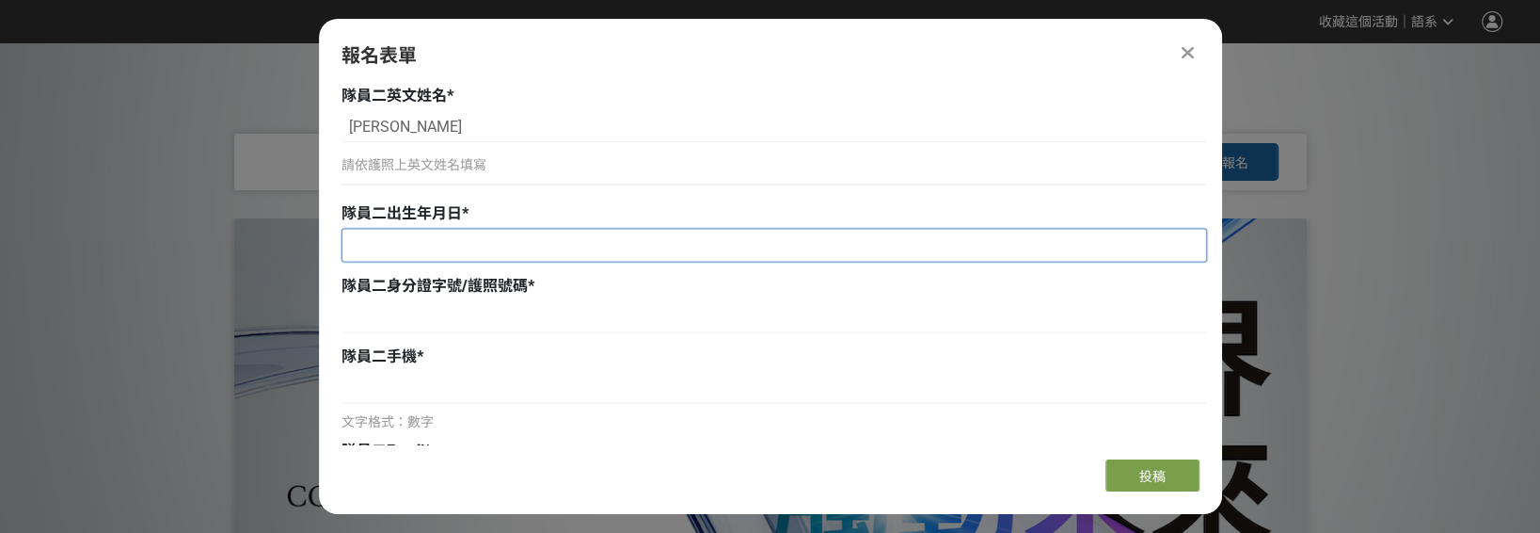
click at [423, 231] on input "text" at bounding box center [775, 246] width 864 height 32
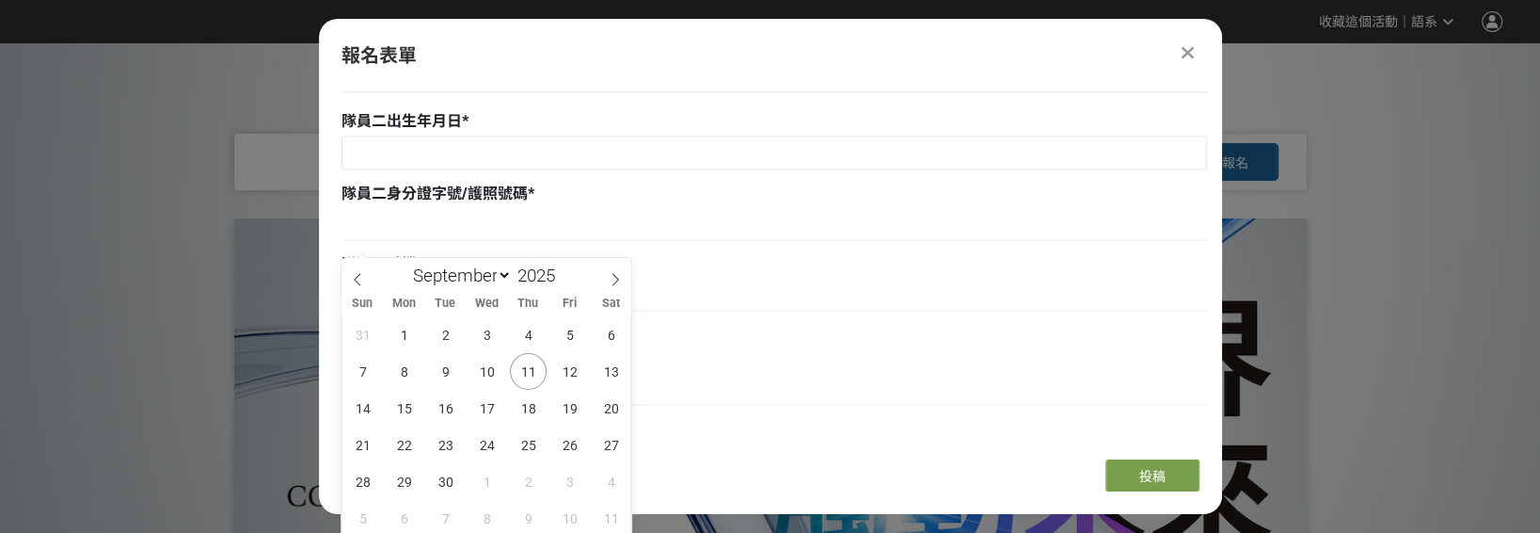
scroll to position [2793, 0]
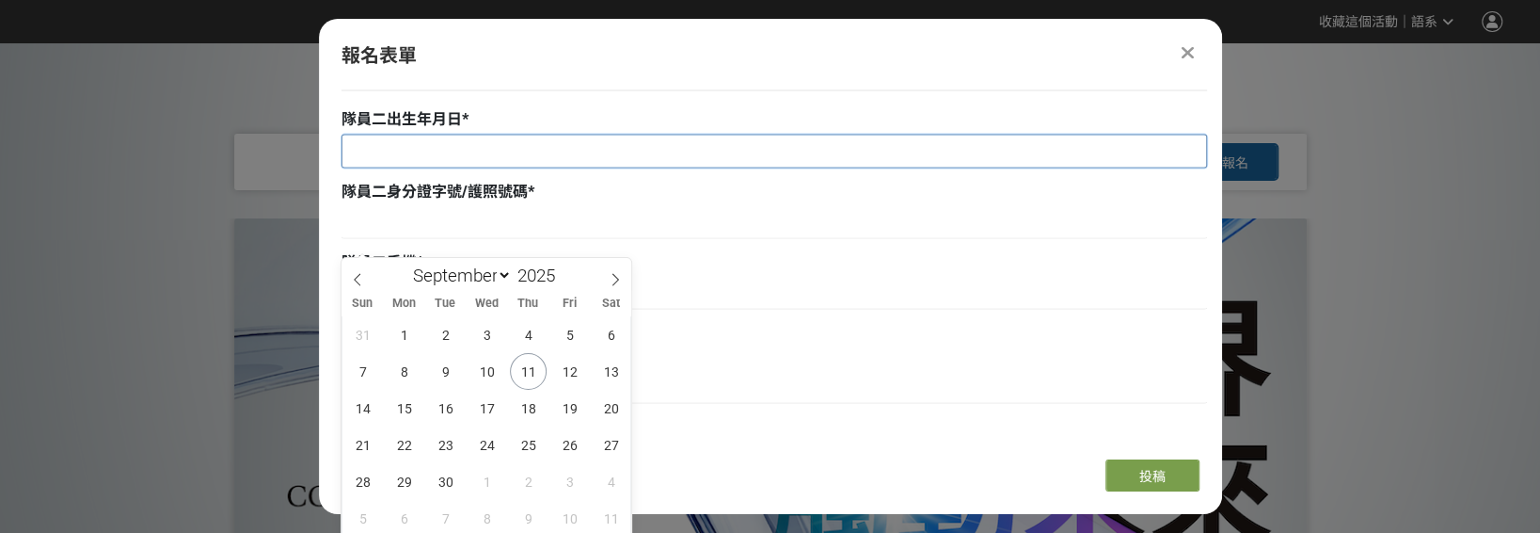
click at [409, 142] on input "text" at bounding box center [775, 152] width 864 height 32
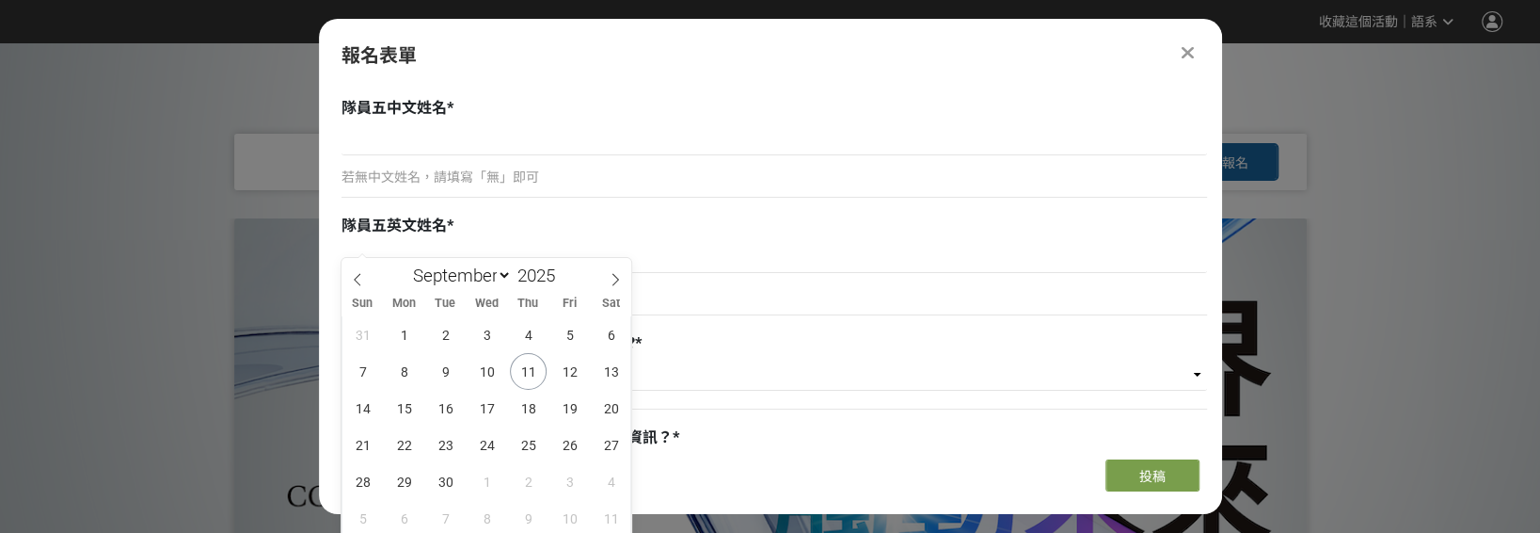
scroll to position [4182, 0]
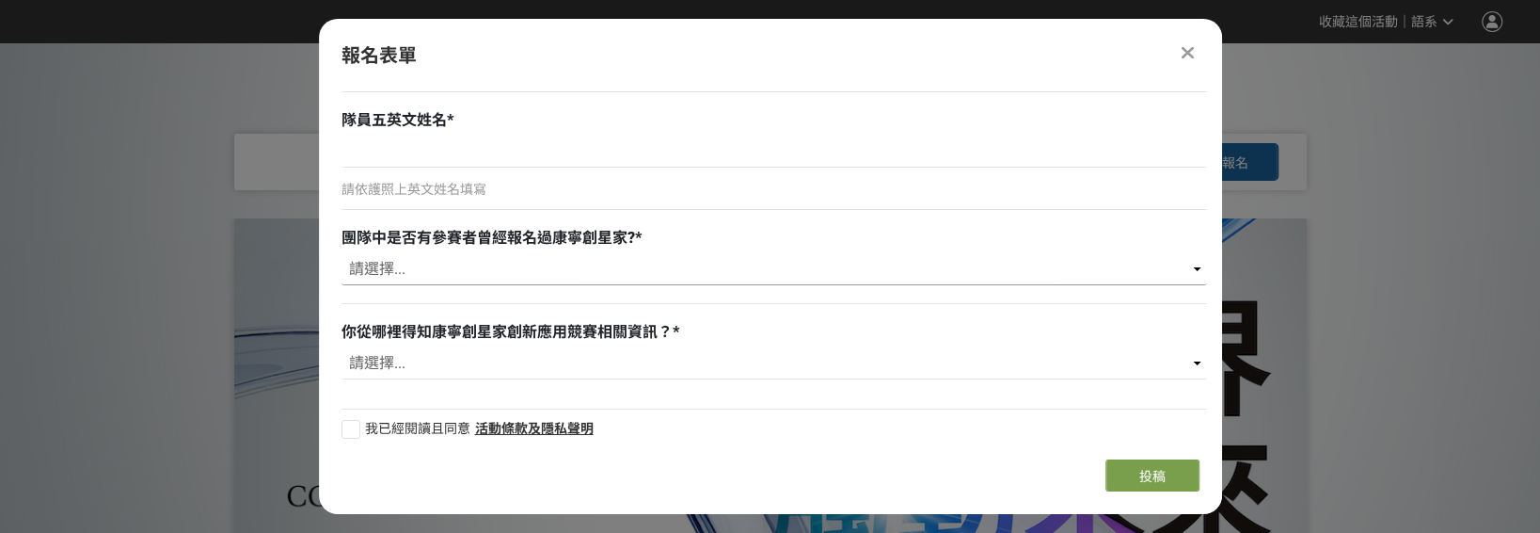
click at [690, 273] on select "請選擇... 有 沒有" at bounding box center [775, 269] width 866 height 32
click at [457, 262] on select "請選擇... 有 沒有" at bounding box center [775, 269] width 866 height 32
select select "沒有"
click at [342, 253] on select "請選擇... 有 沒有" at bounding box center [775, 269] width 866 height 32
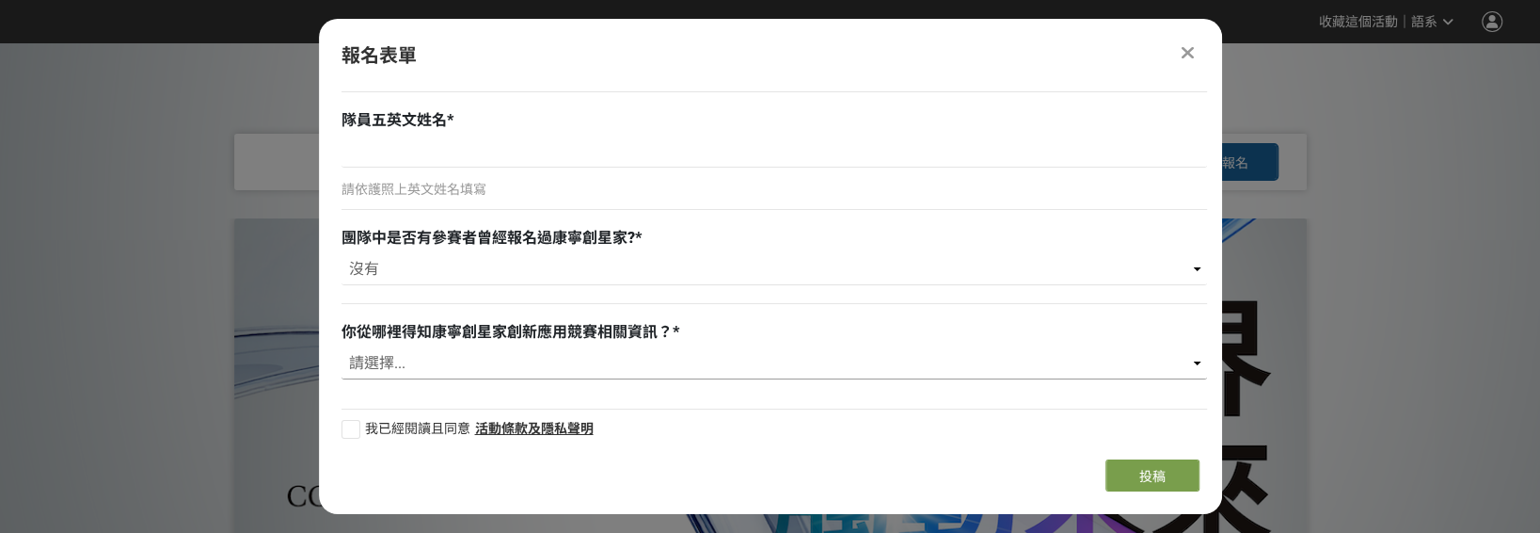
click at [426, 348] on select "請選擇... 競賽說明會 老師推薦 獎金獵人 康寧創星家粉絲專頁 社群廣告（FB、IG、Dcard） 同學 其他" at bounding box center [775, 363] width 866 height 32
select select "老師推薦"
click at [342, 347] on select "請選擇... 競賽說明會 老師推薦 獎金獵人 康寧創星家粉絲專頁 社群廣告（FB、IG、Dcard） 同學 其他" at bounding box center [775, 363] width 866 height 32
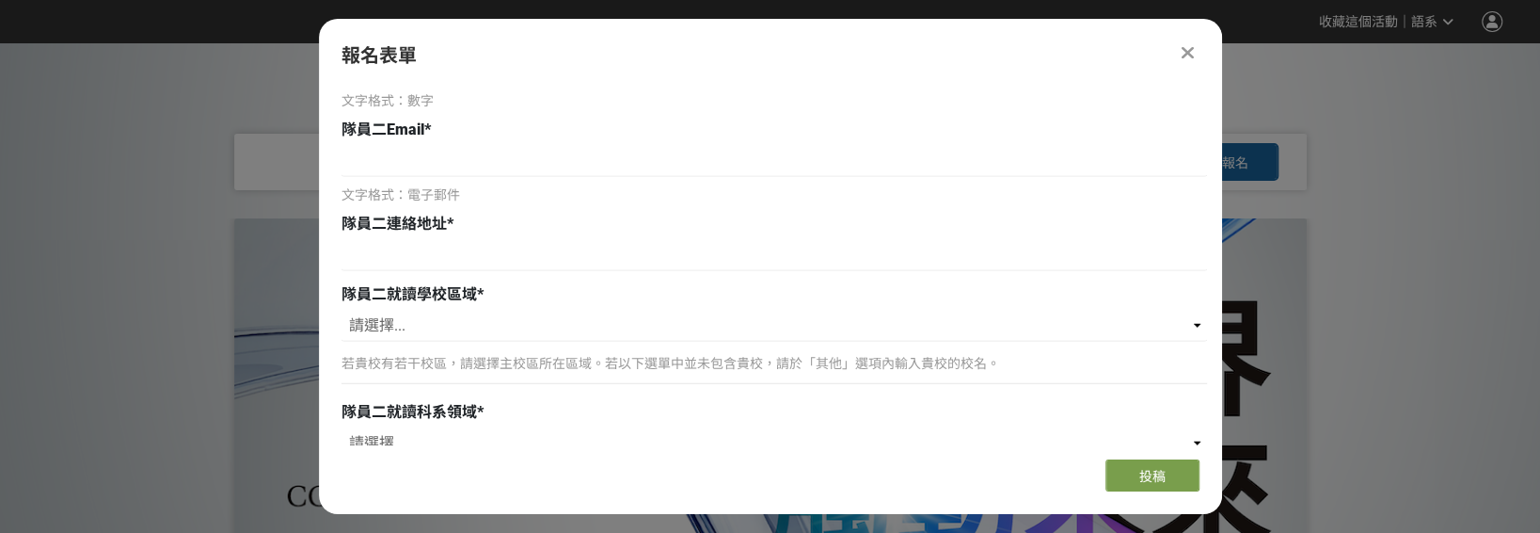
scroll to position [2676, 0]
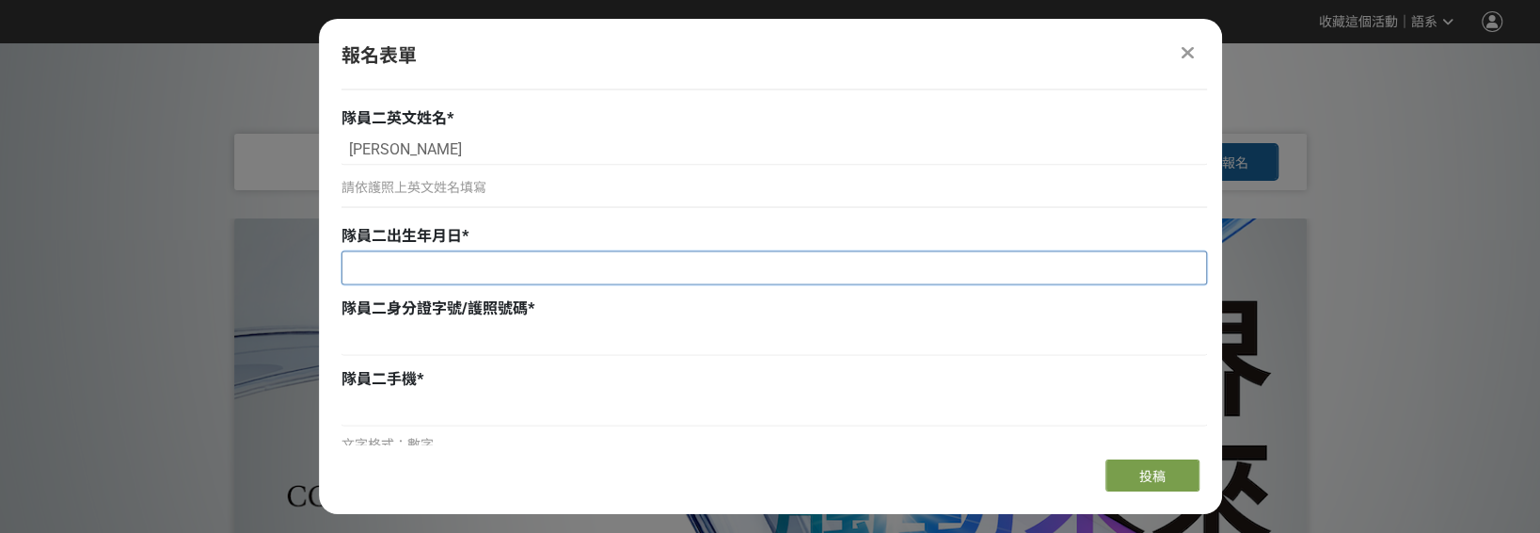
drag, startPoint x: 581, startPoint y: 267, endPoint x: 566, endPoint y: 267, distance: 15.1
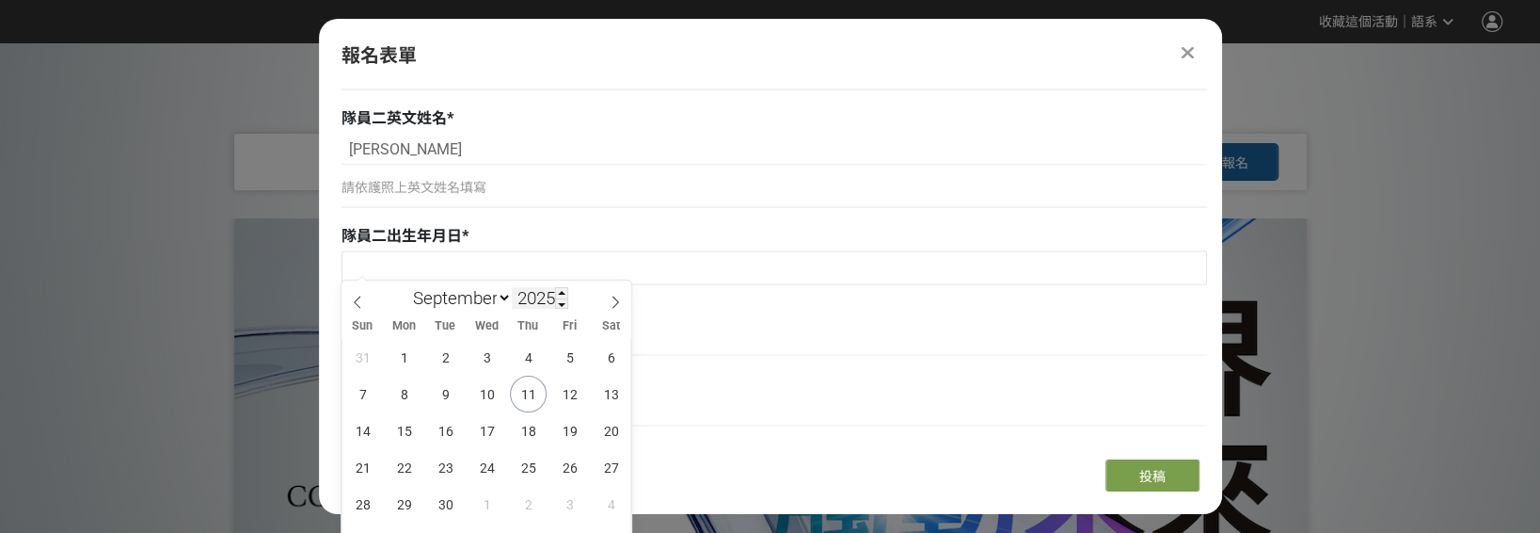
click at [539, 294] on input "2025" at bounding box center [540, 298] width 56 height 22
type input "2001"
click at [722, 326] on input at bounding box center [775, 340] width 866 height 32
click at [402, 269] on input "text" at bounding box center [775, 268] width 864 height 32
click at [357, 303] on icon at bounding box center [357, 301] width 13 height 13
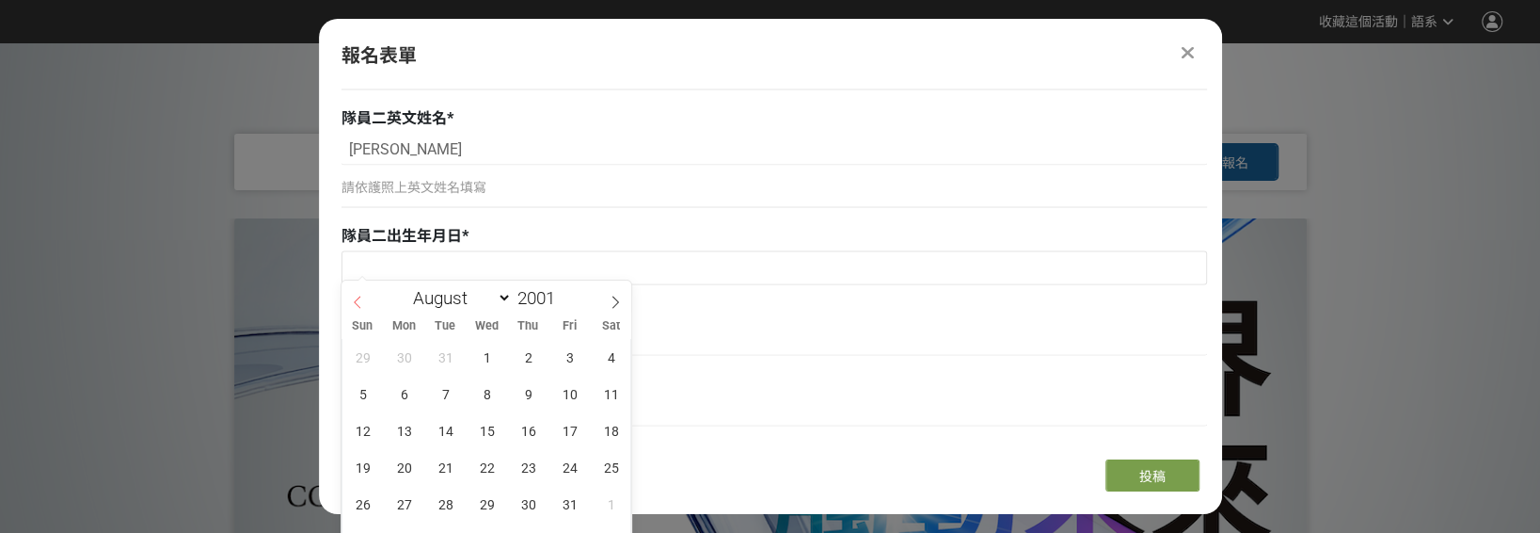
click at [359, 303] on icon at bounding box center [357, 301] width 13 height 13
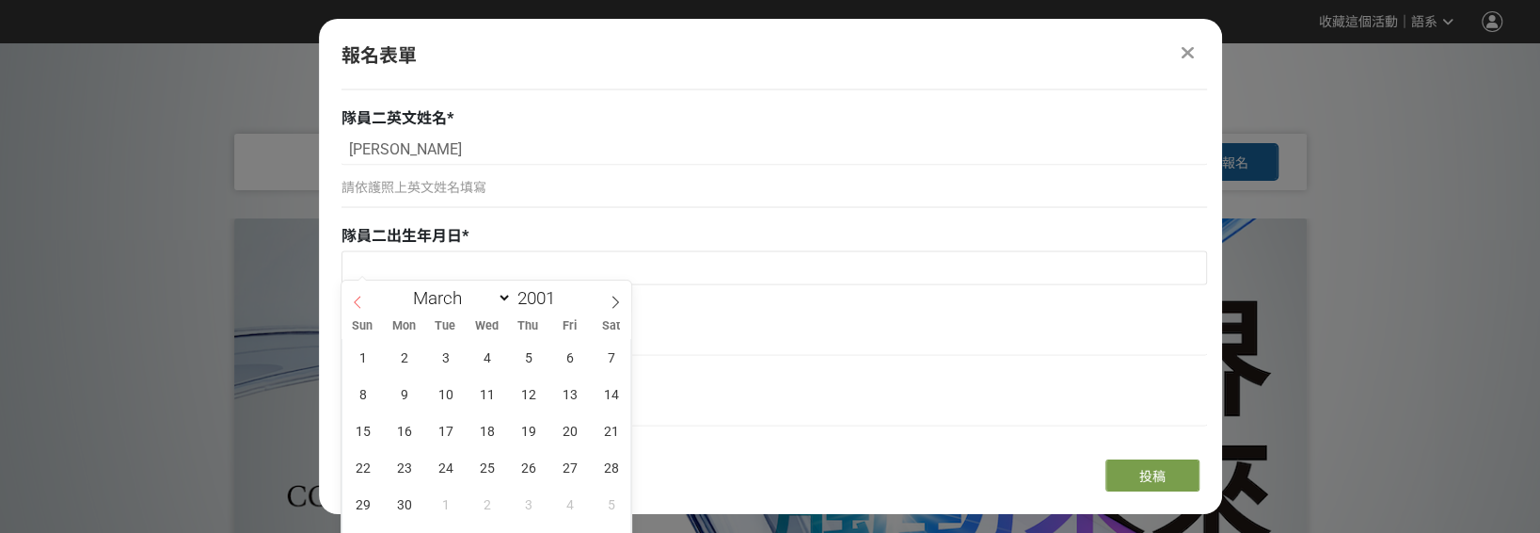
click at [359, 303] on icon at bounding box center [357, 301] width 13 height 13
click at [619, 303] on icon at bounding box center [615, 301] width 13 height 13
select select "1"
click at [401, 426] on span "12" at bounding box center [404, 430] width 37 height 37
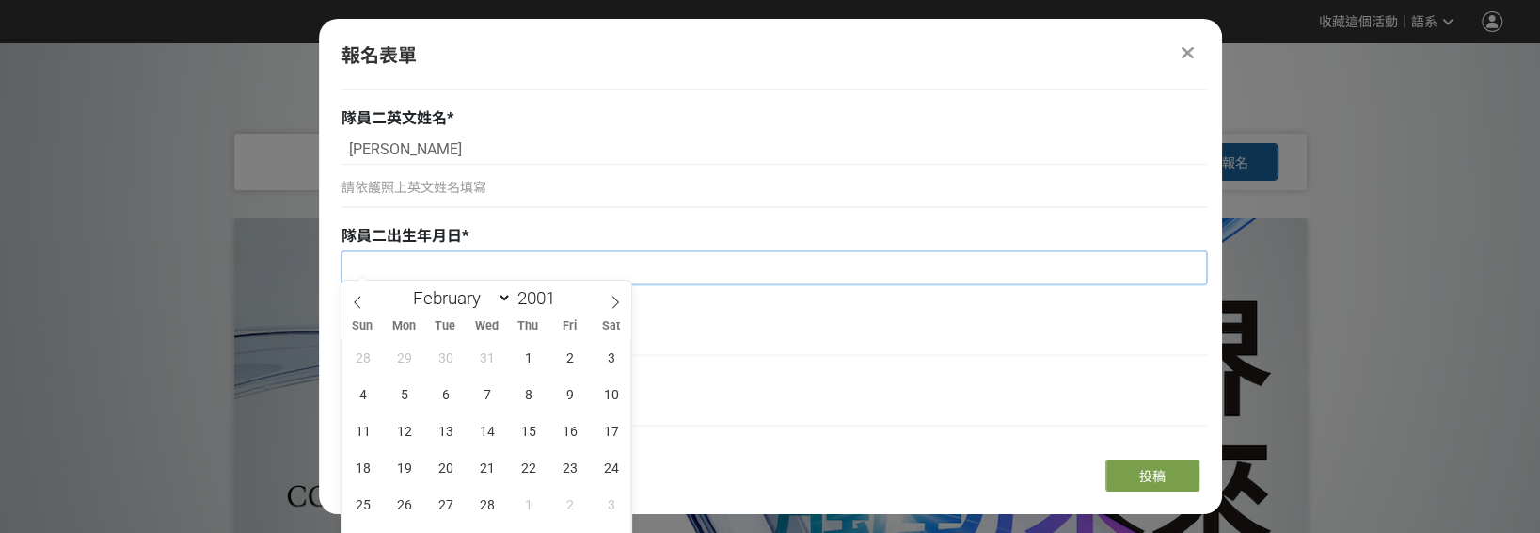
type input "2001-02-12"
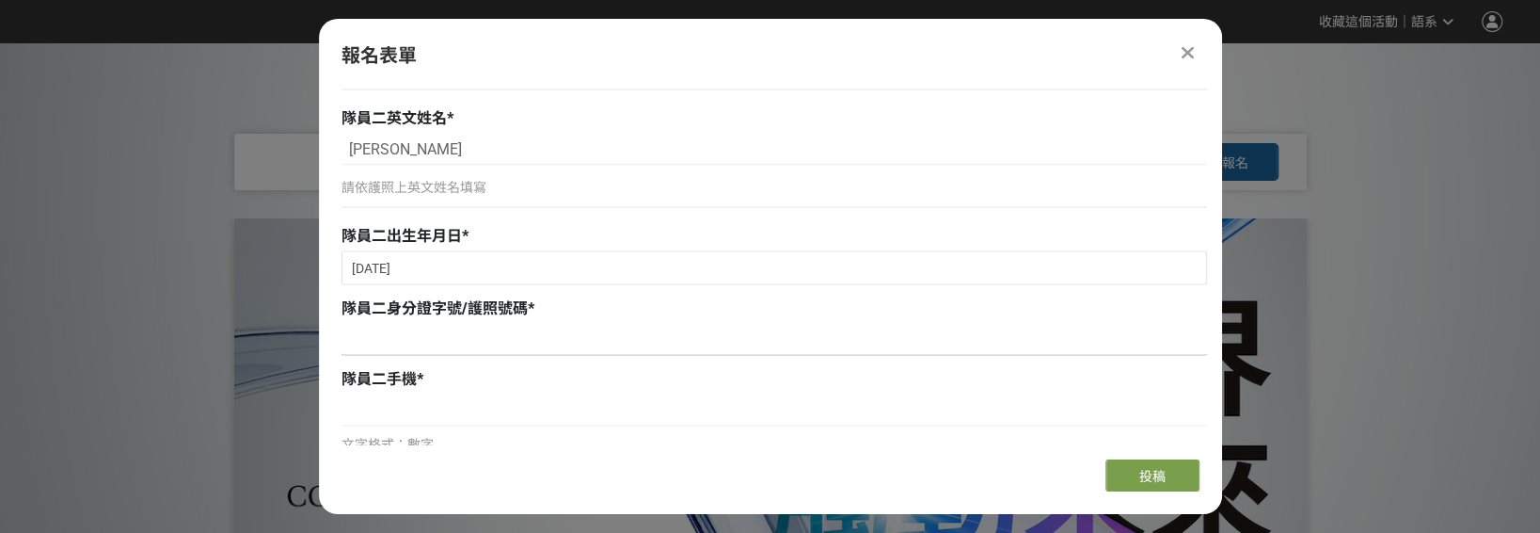
click at [413, 349] on input at bounding box center [775, 340] width 866 height 32
click at [502, 337] on input at bounding box center [775, 340] width 866 height 32
paste input "R124941325"
type input "R124941325"
click at [471, 403] on input at bounding box center [775, 410] width 866 height 32
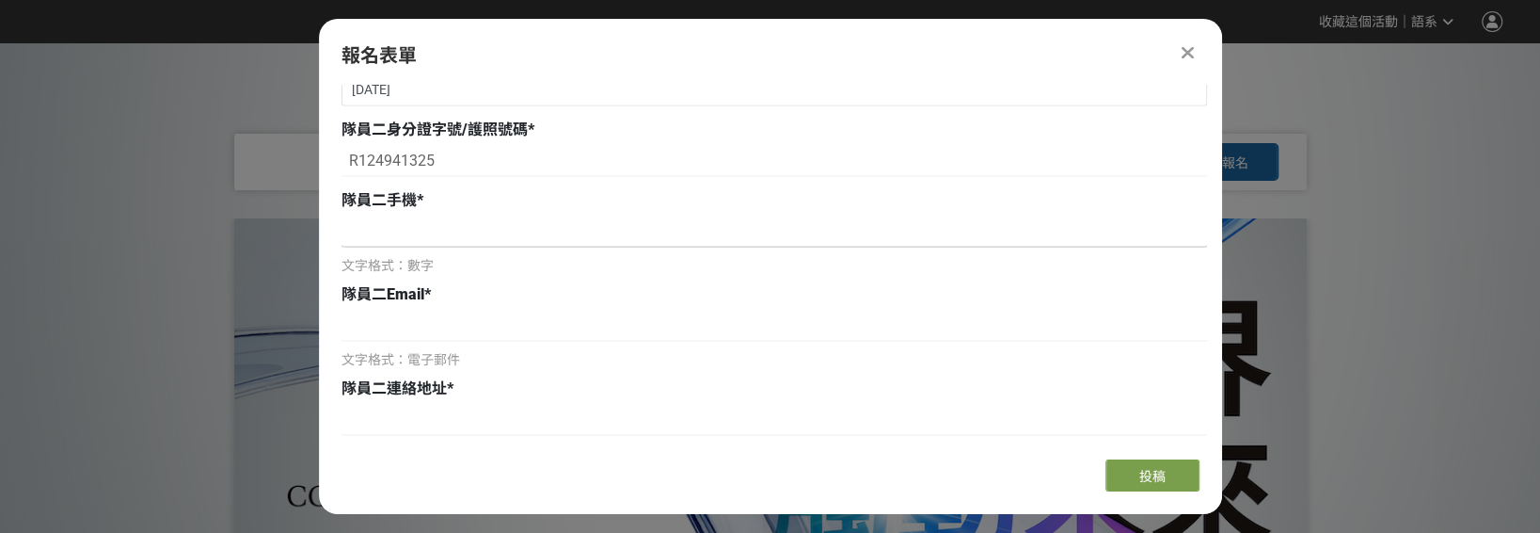
scroll to position [2864, 0]
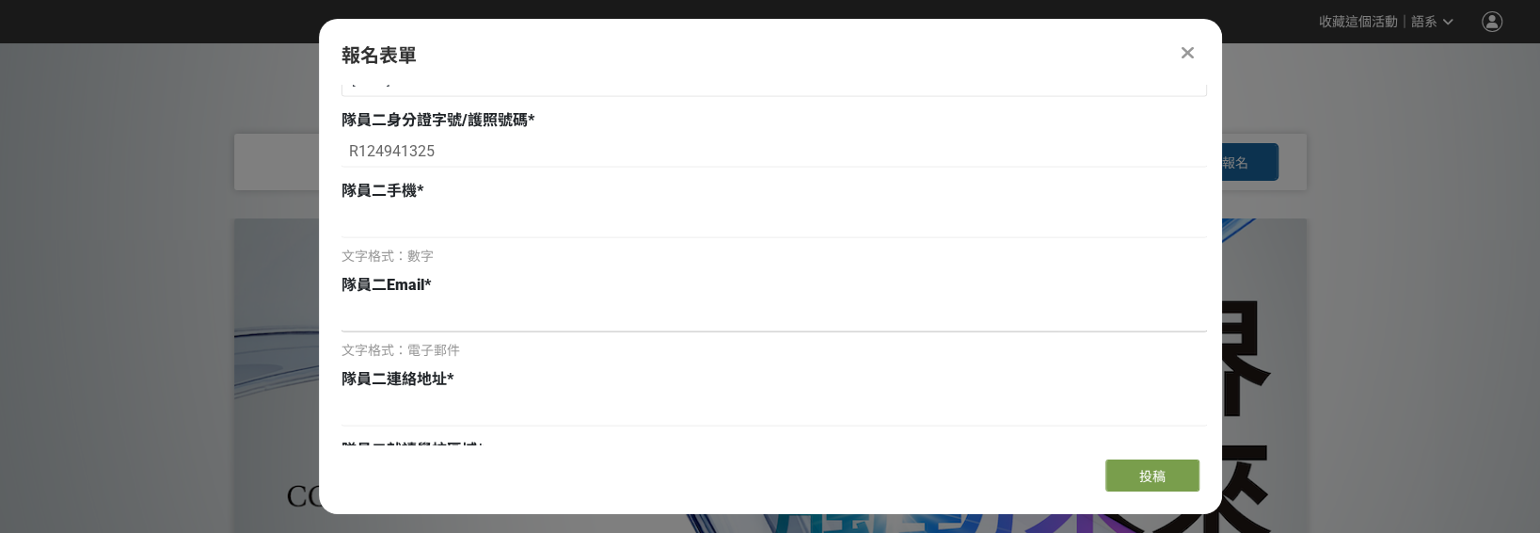
click at [434, 320] on input at bounding box center [775, 316] width 866 height 32
paste input "高雄市左營區重忠路152巷53號二樓之一"
type input "高雄市左營區重忠路152巷53號二樓之一"
click at [425, 233] on div "文字格式：數字" at bounding box center [775, 236] width 866 height 60
click at [427, 226] on input at bounding box center [775, 222] width 866 height 32
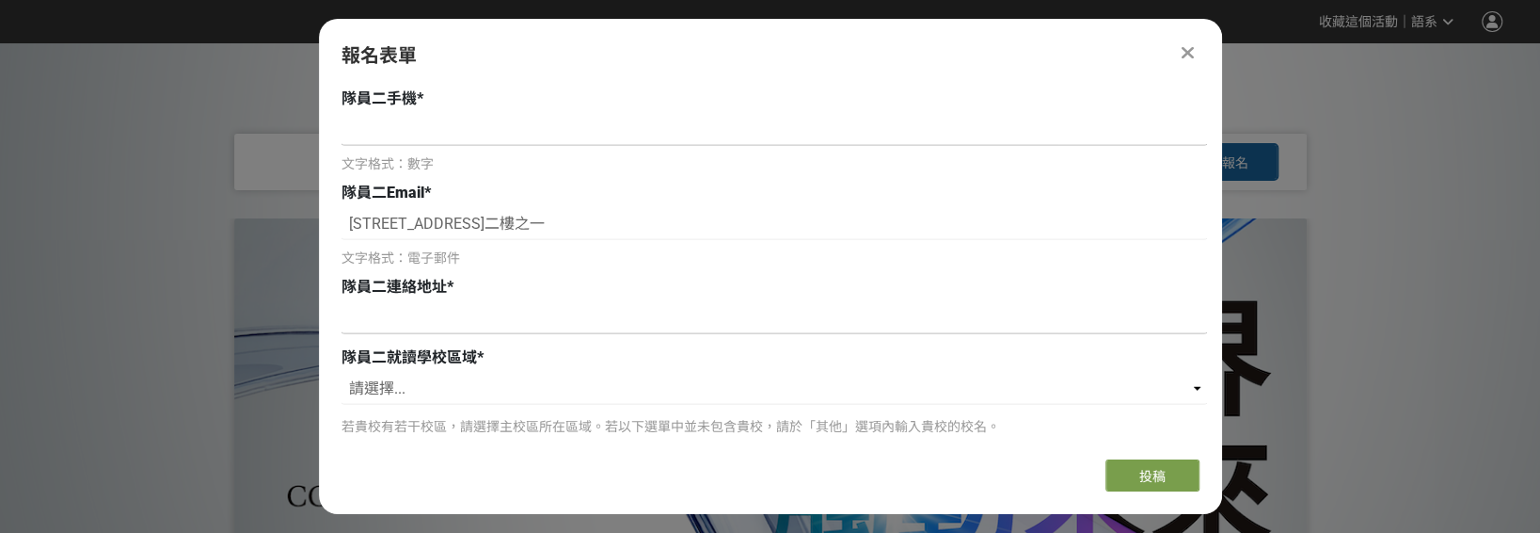
scroll to position [2959, 0]
click at [497, 318] on input at bounding box center [775, 316] width 866 height 32
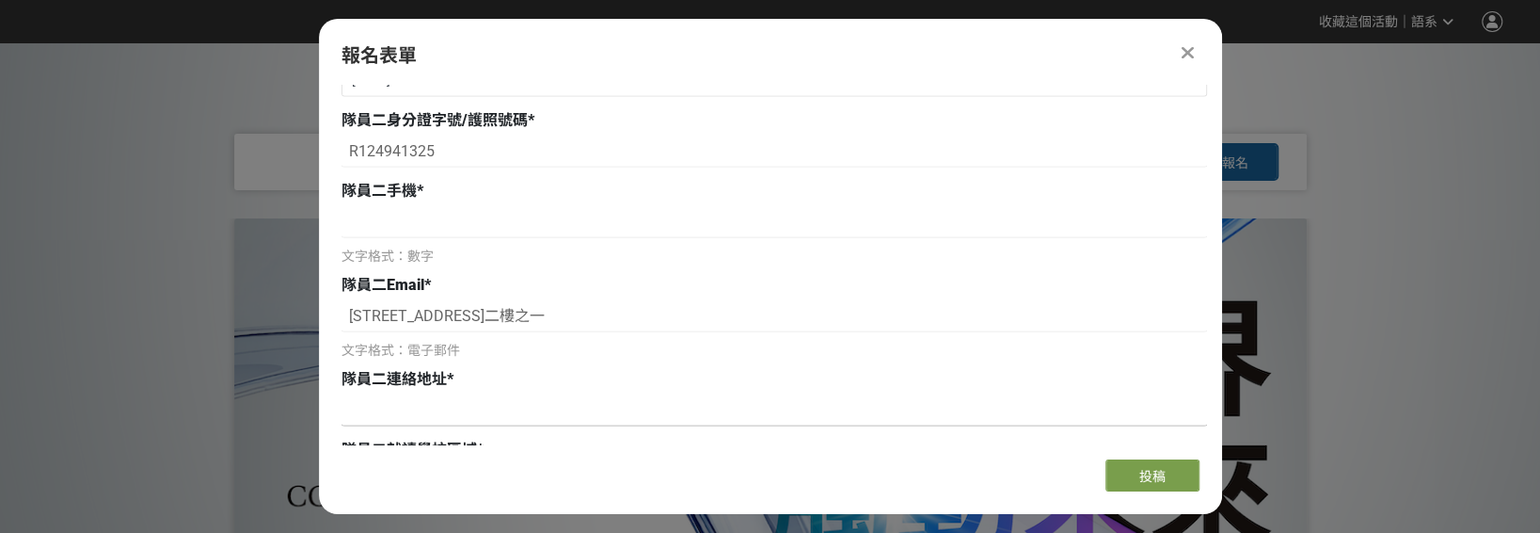
scroll to position [2864, 0]
drag, startPoint x: 618, startPoint y: 309, endPoint x: 349, endPoint y: 314, distance: 269.2
click at [415, 396] on input at bounding box center [775, 410] width 866 height 32
click at [368, 218] on input at bounding box center [775, 222] width 866 height 32
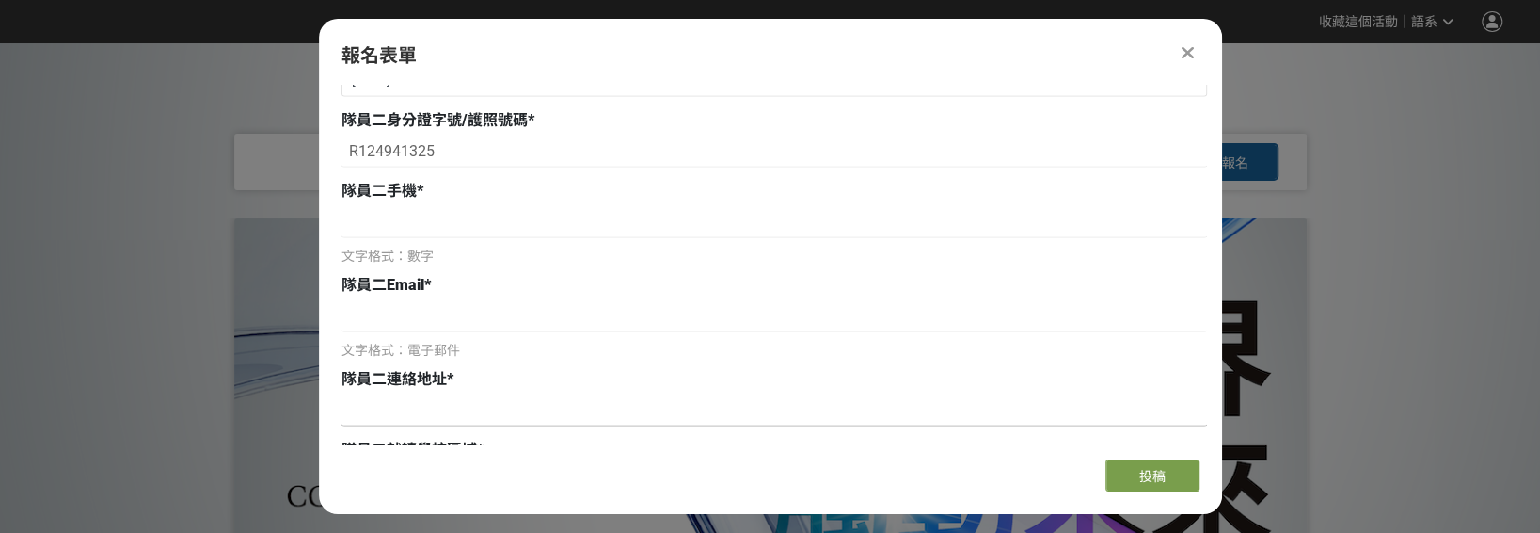
click at [456, 394] on input at bounding box center [775, 410] width 866 height 32
paste input "高雄市左營區重忠路152巷53號二樓之一"
type input "高雄市左營區重忠路152巷53號二樓之一"
click at [398, 214] on input at bounding box center [775, 222] width 866 height 32
paste input "曾旭彥 (Hsu-Yen Tseng) 0971708528 M11404325@mail.ntust.edu.tw shuyan900212@gmail.c…"
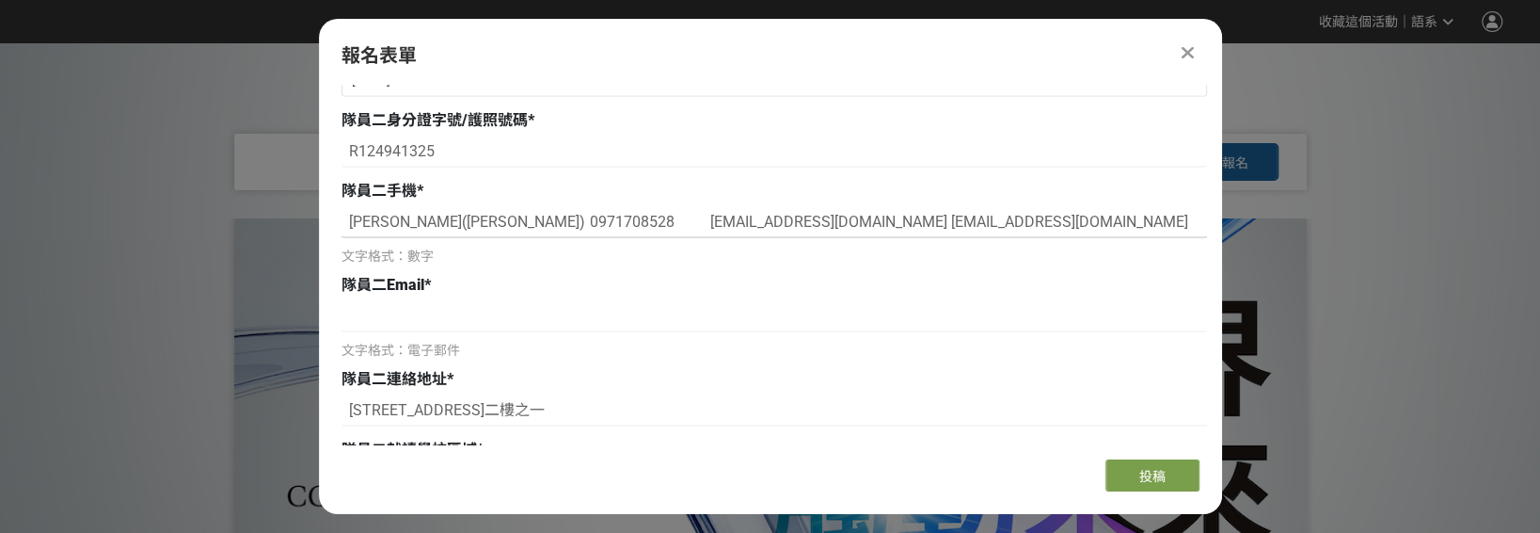
drag, startPoint x: 526, startPoint y: 216, endPoint x: 327, endPoint y: 226, distance: 199.7
click at [327, 226] on div "組別與階段選擇 創新應用競賽 網站報名 創新應用競賽 初賽提案書及切結書上傳 若您擁有獎金獵人帳號，且前有填寫過相關資料，系統將自動帶入。 建議您登入/註冊獎…" at bounding box center [770, 264] width 903 height 359
drag, startPoint x: 469, startPoint y: 211, endPoint x: 892, endPoint y: 220, distance: 423.6
click at [893, 220] on input "0971708528 M11404325@mail.ntust.edu.tw shuyan900212@gmail.com" at bounding box center [775, 222] width 866 height 32
click at [702, 222] on input "0971708528 M11404325@mail.ntust.edu.tw shuyan900212@gmail.com" at bounding box center [775, 222] width 866 height 32
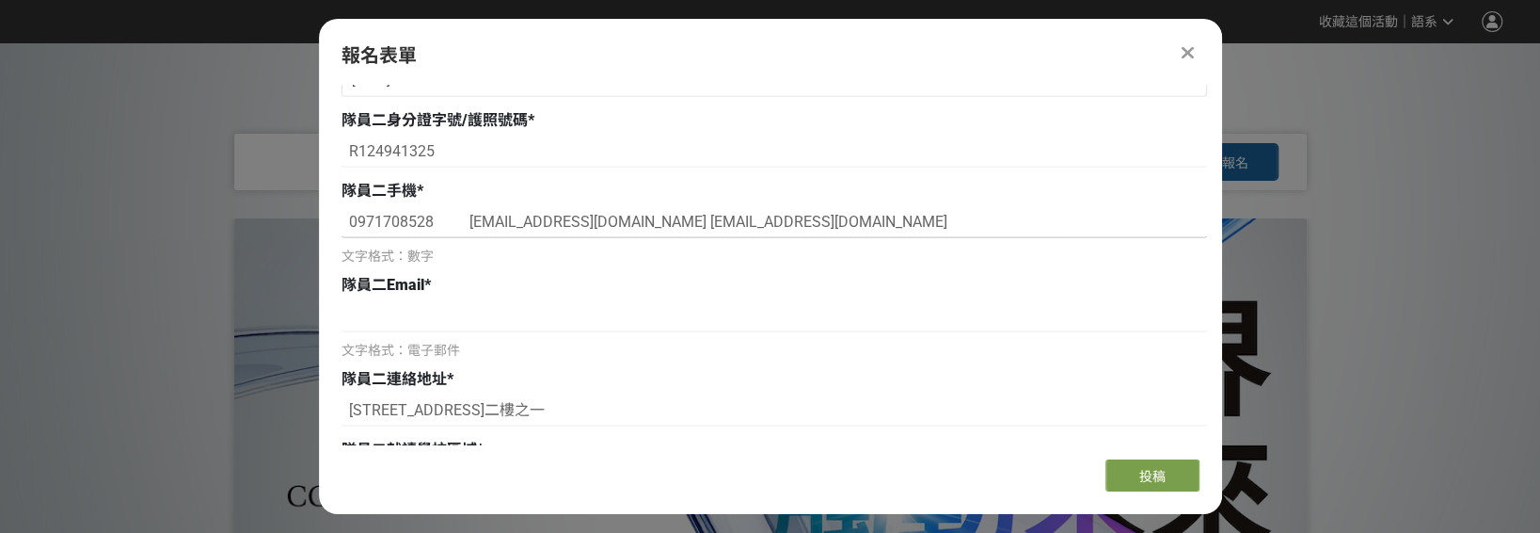
drag, startPoint x: 709, startPoint y: 226, endPoint x: 880, endPoint y: 211, distance: 171.9
click at [931, 213] on input "0971708528 M11404325@mail.ntust.edu.tw shuyan900212@gmail.com" at bounding box center [775, 222] width 866 height 32
click at [678, 217] on input "0971708528 M11404325@mail.ntust.edu.tw shuyan900212@gmail.com" at bounding box center [775, 222] width 866 height 32
drag, startPoint x: 683, startPoint y: 213, endPoint x: 905, endPoint y: 201, distance: 222.4
click at [905, 206] on input "0971708528 M11404325@mail.ntust.edu.tw shuyan900212@gmail.com" at bounding box center [775, 222] width 866 height 32
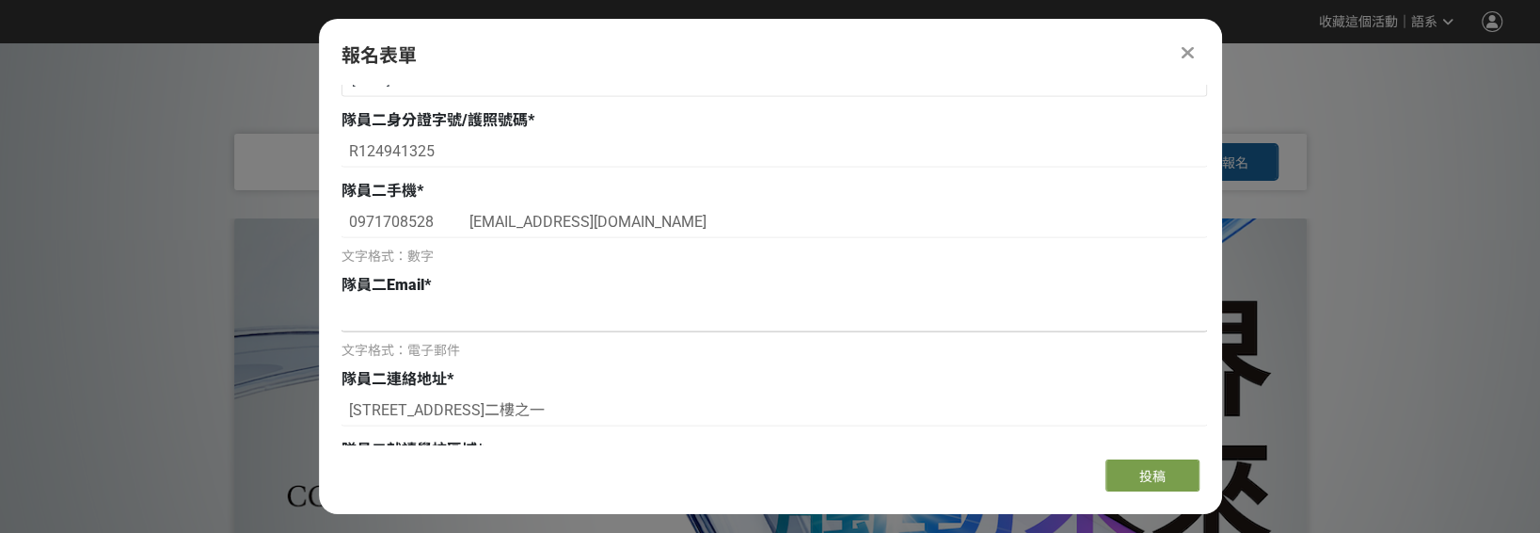
type input "0971708528 M11404325@mail.ntust.edu.tw"
click at [391, 309] on input at bounding box center [775, 316] width 866 height 32
paste input "shuyan900212@gmail.com"
type input "shuyan900212@gmail.com"
drag, startPoint x: 705, startPoint y: 217, endPoint x: 471, endPoint y: 222, distance: 234.4
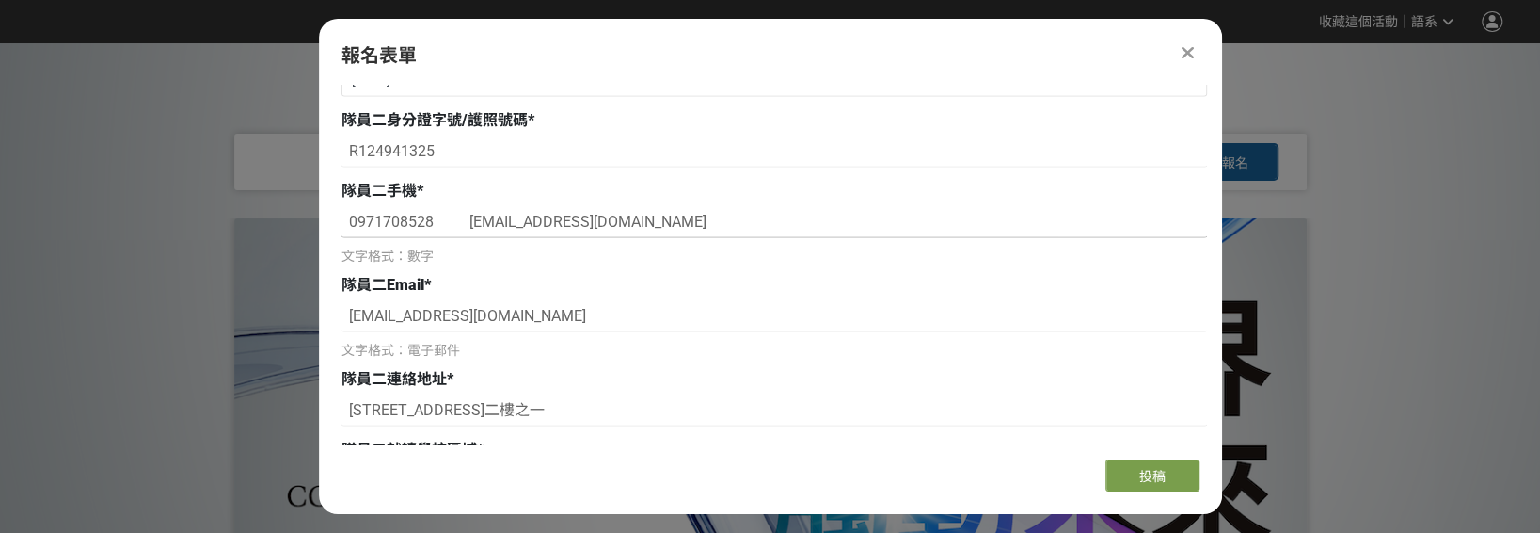
click at [471, 222] on input "0971708528 M11404325@mail.ntust.edu.tw" at bounding box center [775, 222] width 866 height 32
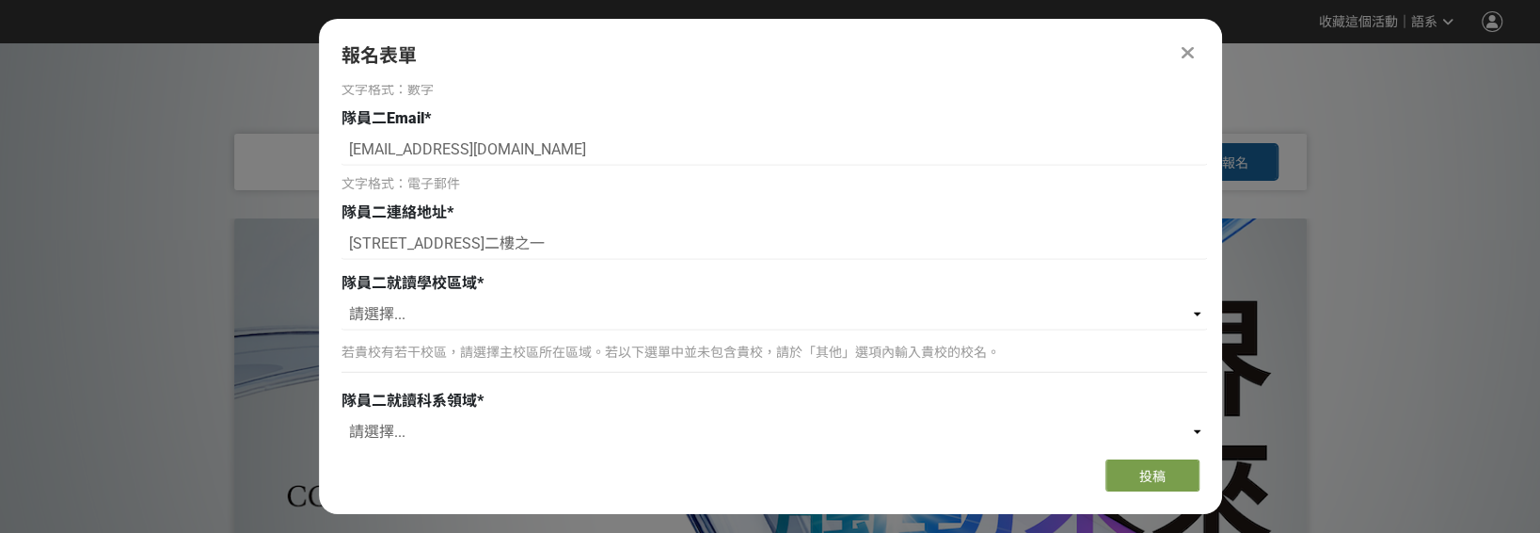
scroll to position [3053, 0]
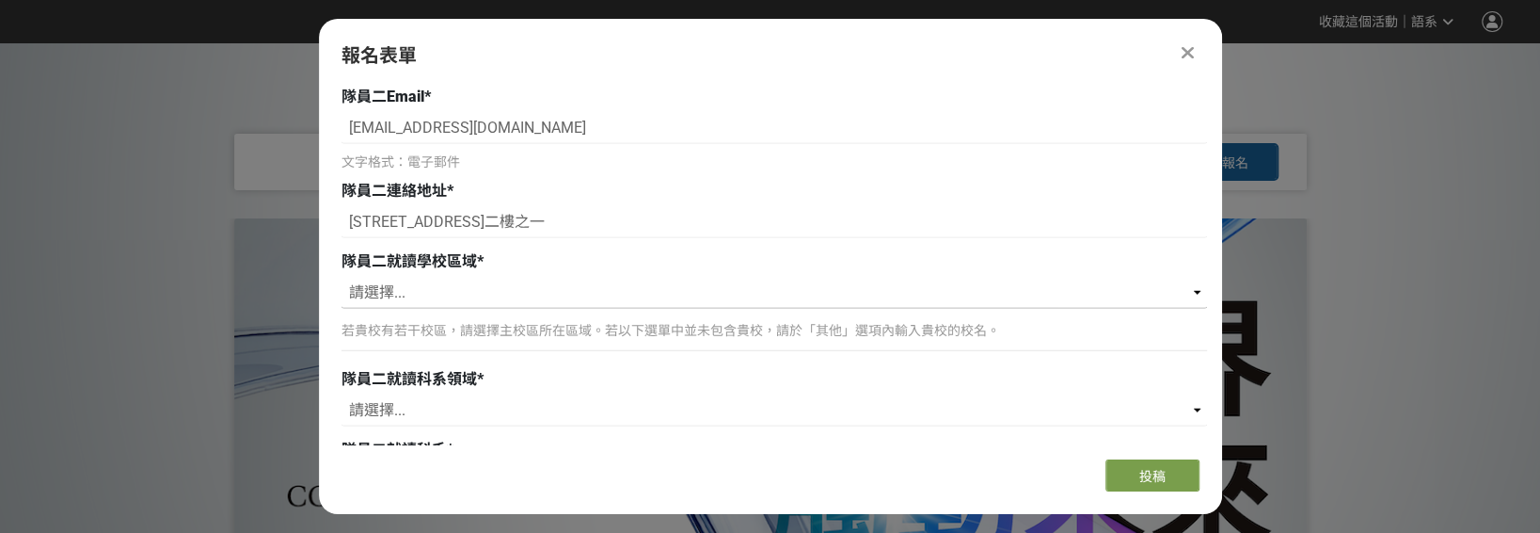
type input "0971708528"
click at [443, 282] on select "請選擇... 北（台北、基隆、桃園、新竹、苗栗） 中（台中、彰化、南投、雲林） 南（嘉義、台南、高雄、屏東） 東（宜蘭、花蓮、台東） 離島（澎湖、金門） 其他" at bounding box center [775, 293] width 866 height 32
select select "北（台北、基隆、桃園、新竹、苗栗）"
click at [342, 277] on select "請選擇... 北（台北、基隆、桃園、新竹、苗栗） 中（台中、彰化、南投、雲林） 南（嘉義、台南、高雄、屏東） 東（宜蘭、花蓮、台東） 離島（澎湖、金門） 其他" at bounding box center [775, 293] width 866 height 32
click at [517, 321] on p "若貴校有若干校區，請選擇主校區所在區域。若以下選單中並未包含貴校，請於「其他」選項內輸入貴校的校名。" at bounding box center [775, 331] width 866 height 20
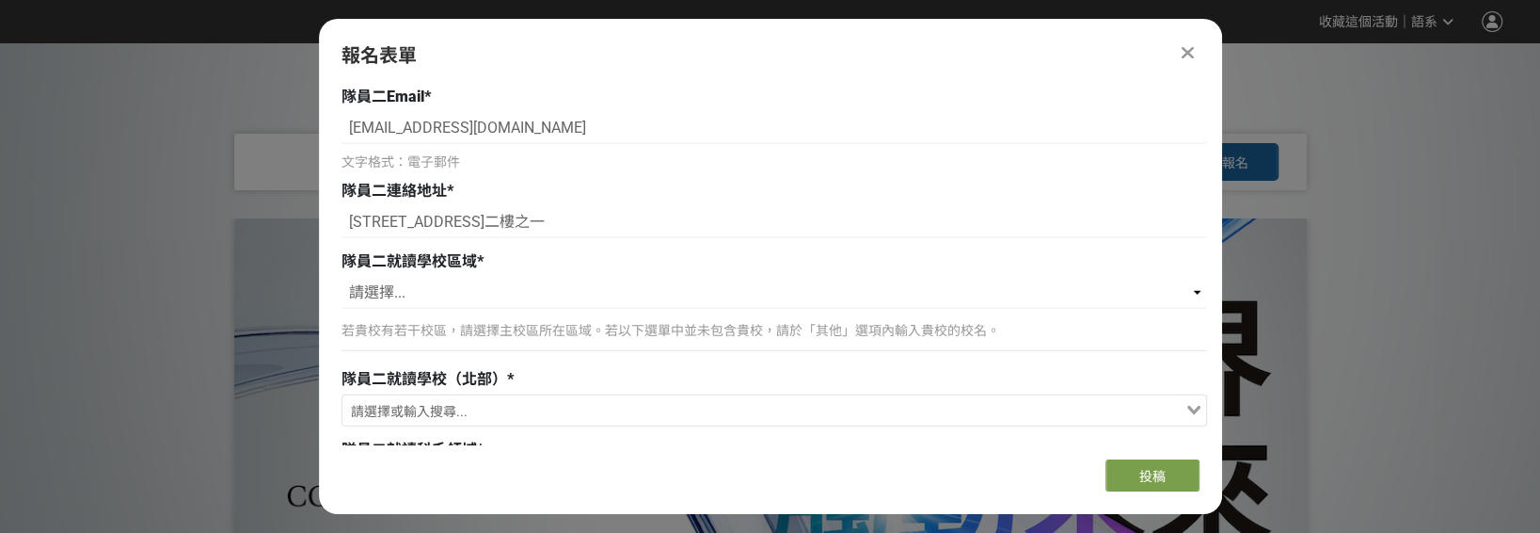
click at [480, 405] on input "Search for option" at bounding box center [763, 412] width 838 height 26
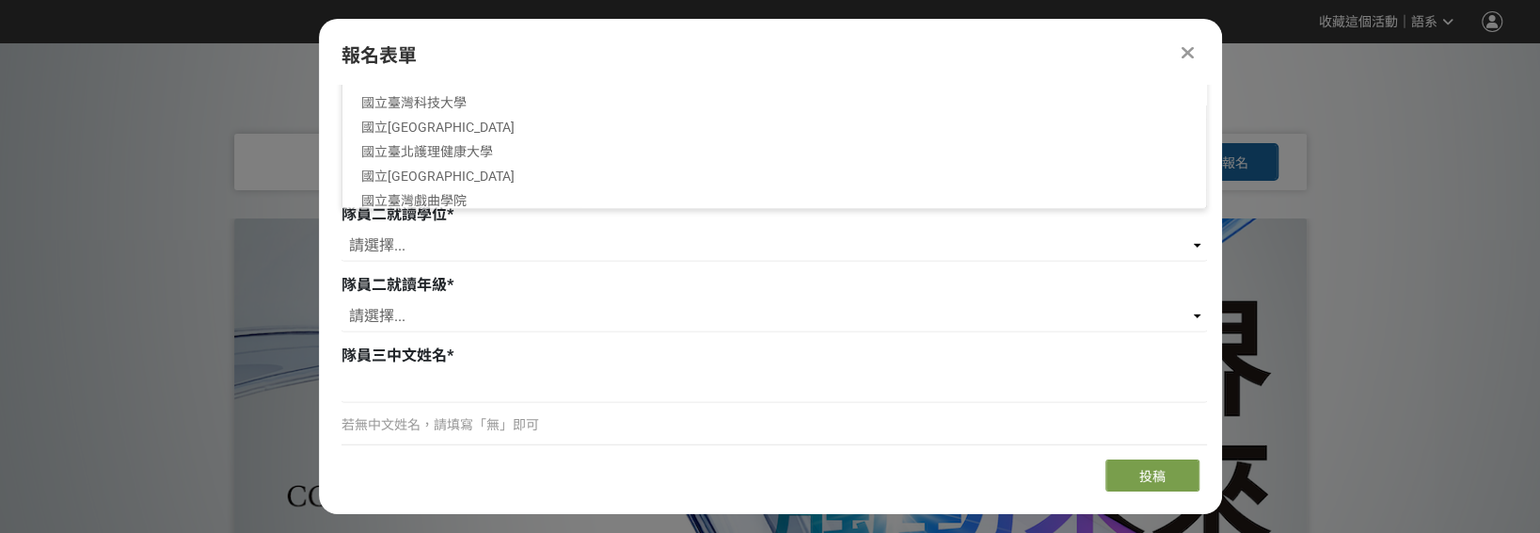
scroll to position [188, 0]
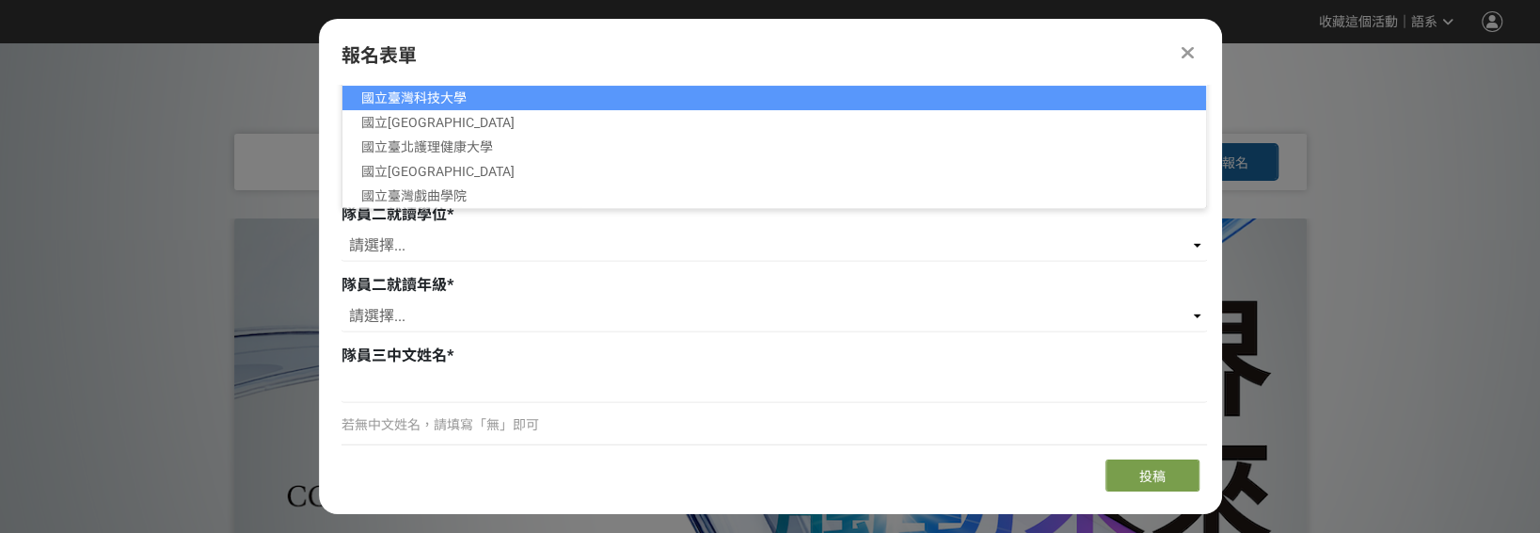
click at [494, 96] on li "國立臺灣科技大學" at bounding box center [775, 98] width 864 height 24
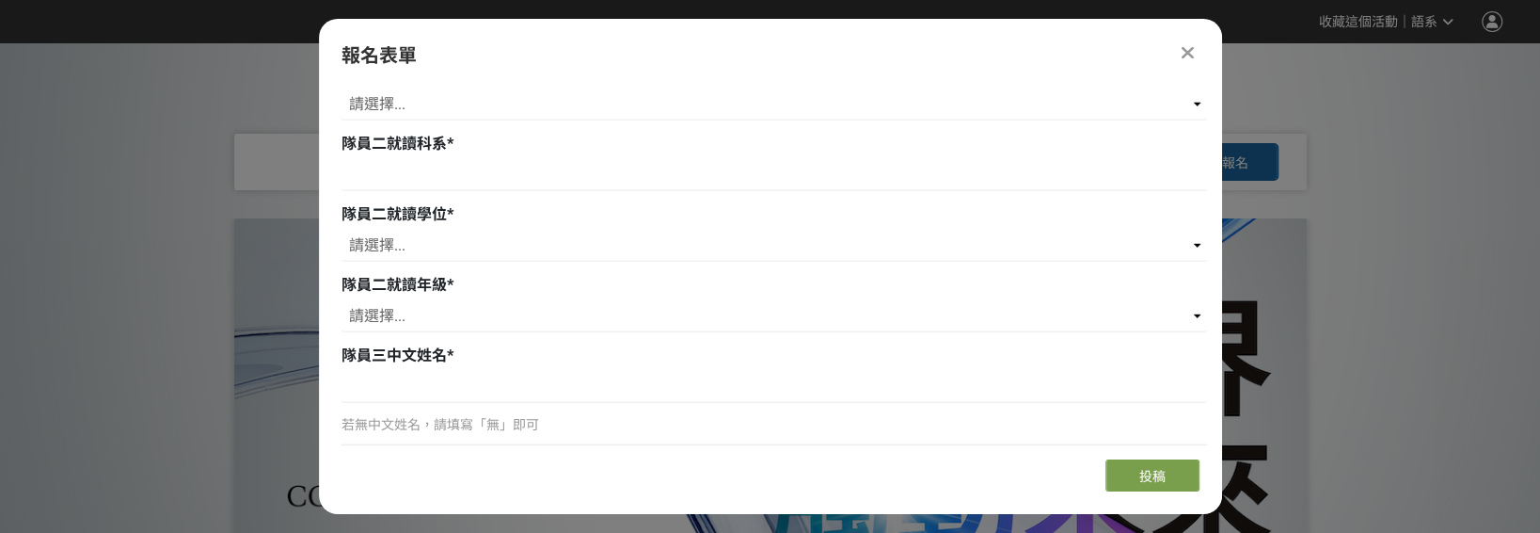
scroll to position [5, 0]
click at [478, 169] on input at bounding box center [775, 175] width 866 height 32
type input "材料科學與工程"
click at [444, 220] on div "隊員二就讀學位 * 請選擇... 學士 碩士 博士" at bounding box center [775, 234] width 866 height 63
click at [433, 237] on select "請選擇... 學士 碩士 博士" at bounding box center [775, 246] width 866 height 32
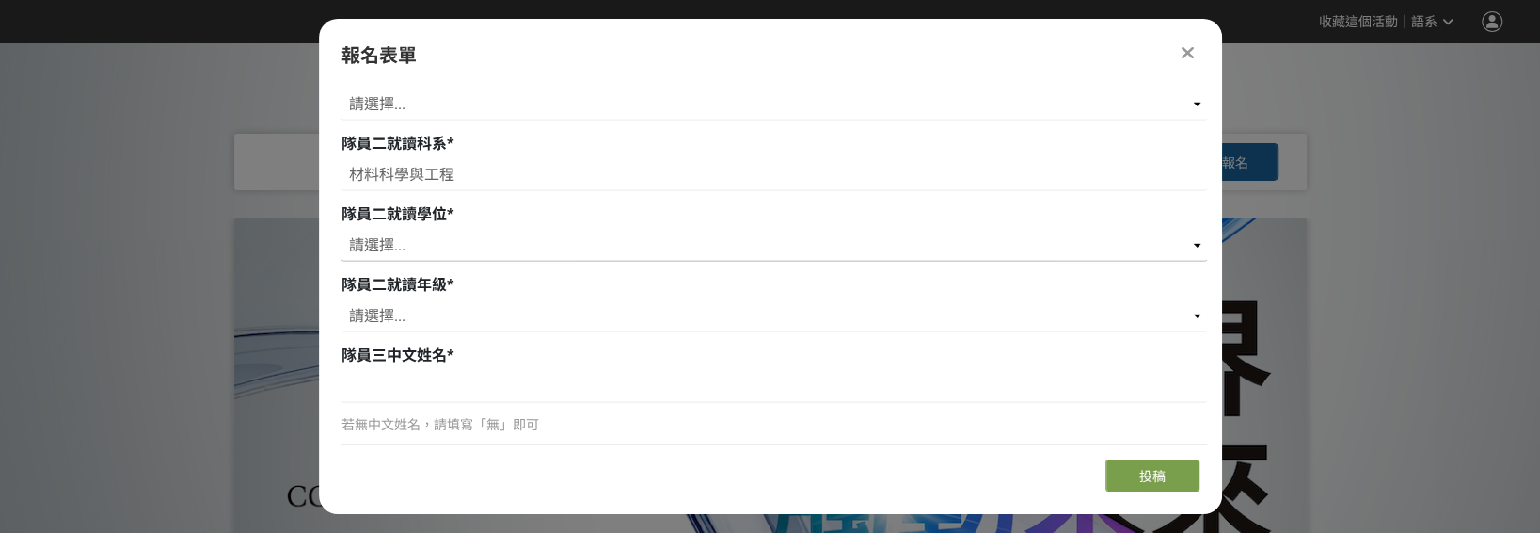
select select "碩士"
click at [342, 230] on select "請選擇... 學士 碩士 博士" at bounding box center [775, 246] width 866 height 32
click at [436, 314] on select "請選擇... 一年級 二年級 三年級 四年級 五年級 六年級 七年級" at bounding box center [775, 316] width 866 height 32
select select "一年級"
click at [342, 300] on select "請選擇... 一年級 二年級 三年級 四年級 五年級 六年級 七年級" at bounding box center [775, 316] width 866 height 32
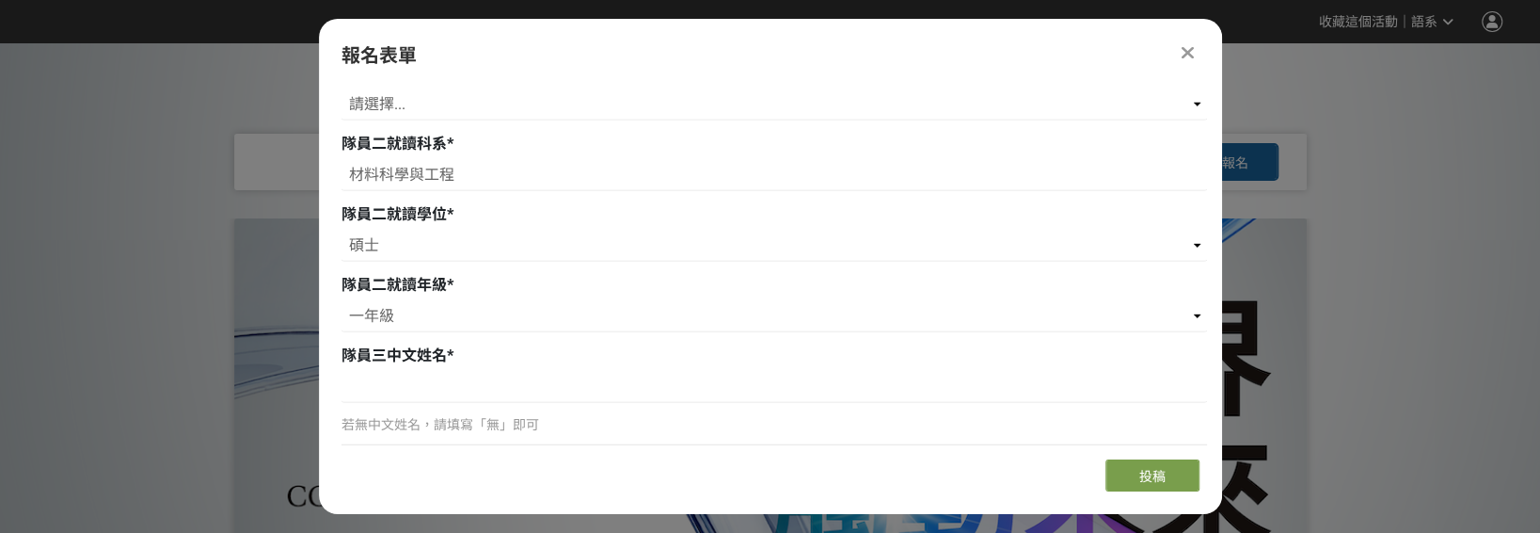
click at [415, 363] on div "隊員三中文姓名 * 若無中文姓名，請填寫「無」即可" at bounding box center [775, 399] width 866 height 110
click at [413, 373] on input at bounding box center [775, 387] width 866 height 32
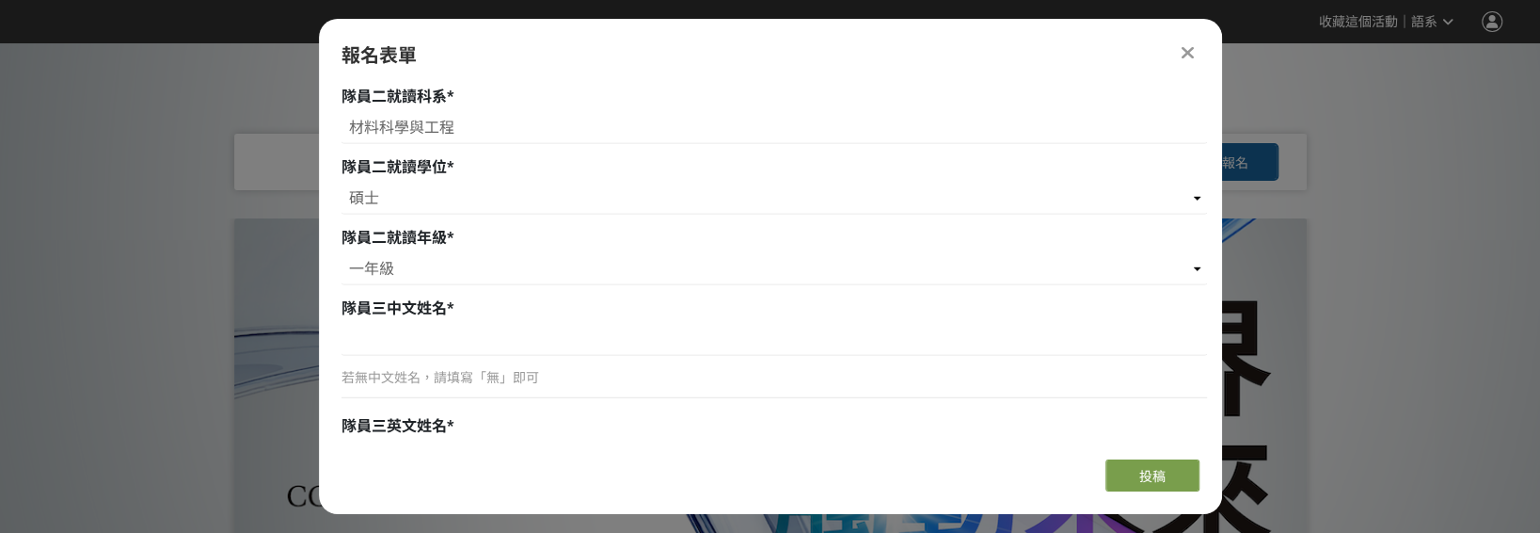
scroll to position [3523, 0]
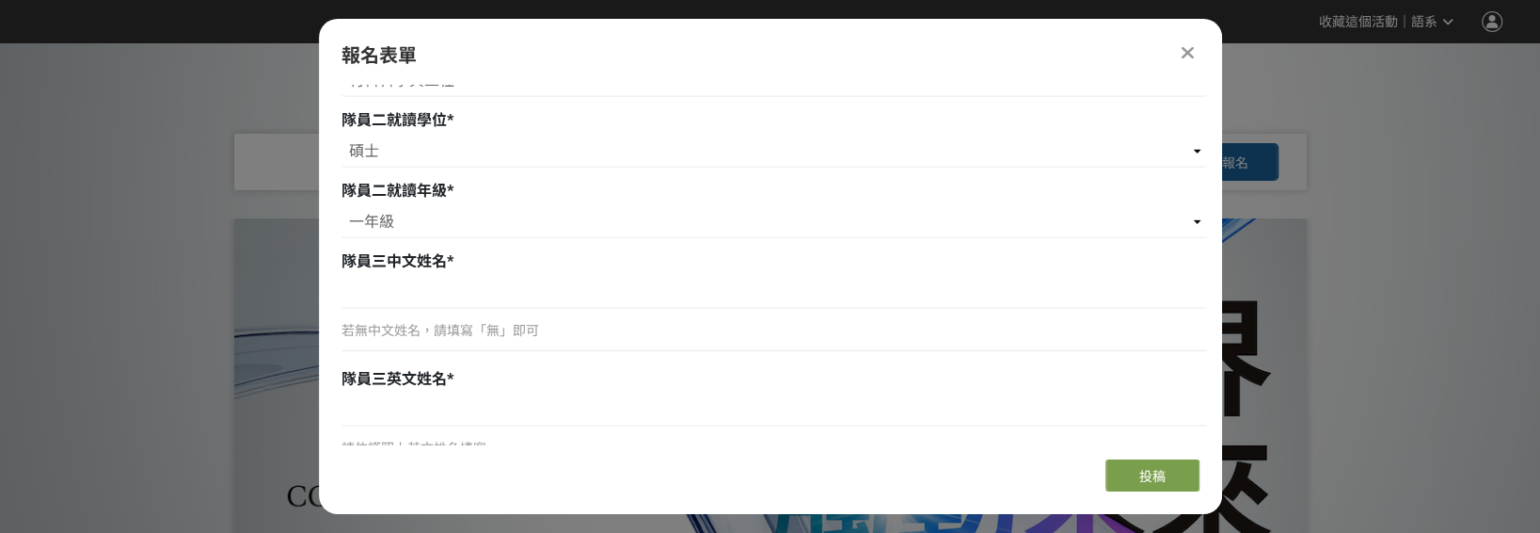
drag, startPoint x: 665, startPoint y: 70, endPoint x: 552, endPoint y: 106, distance: 118.7
click at [665, 70] on div "報名表單 組別與階段選擇 創新應用競賽 網站報名 創新應用競賽 初賽提案書及切結書上傳 若您擁有獎金獵人帳號，且前有填寫過相關資料，系統將自動帶入。 建議您登…" at bounding box center [770, 266] width 903 height 495
click at [388, 279] on input at bounding box center [775, 293] width 866 height 32
paste input "楊宇軒 Yu-Hsuan,Yang"
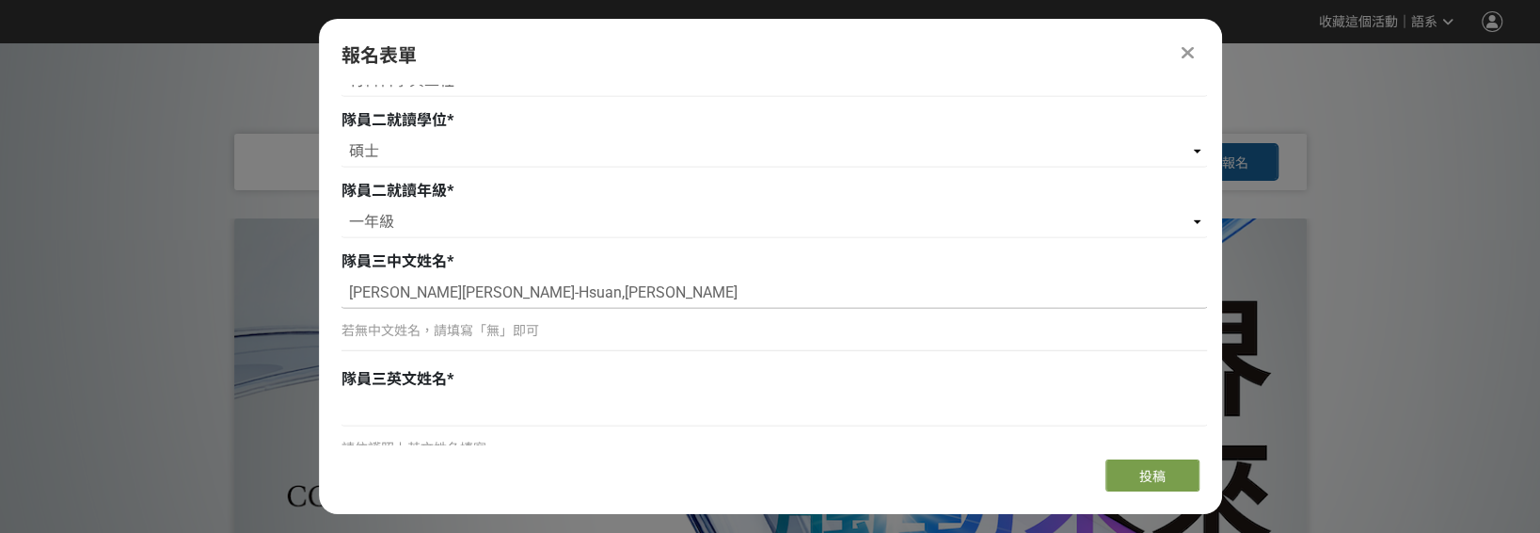
drag, startPoint x: 527, startPoint y: 282, endPoint x: 395, endPoint y: 280, distance: 131.8
click at [395, 280] on input "楊宇軒 Yu-Hsuan,Yang" at bounding box center [775, 293] width 866 height 32
type input "楊宇軒"
click at [375, 401] on input at bounding box center [775, 410] width 866 height 32
paste input "Yu-Hsuan,Yang"
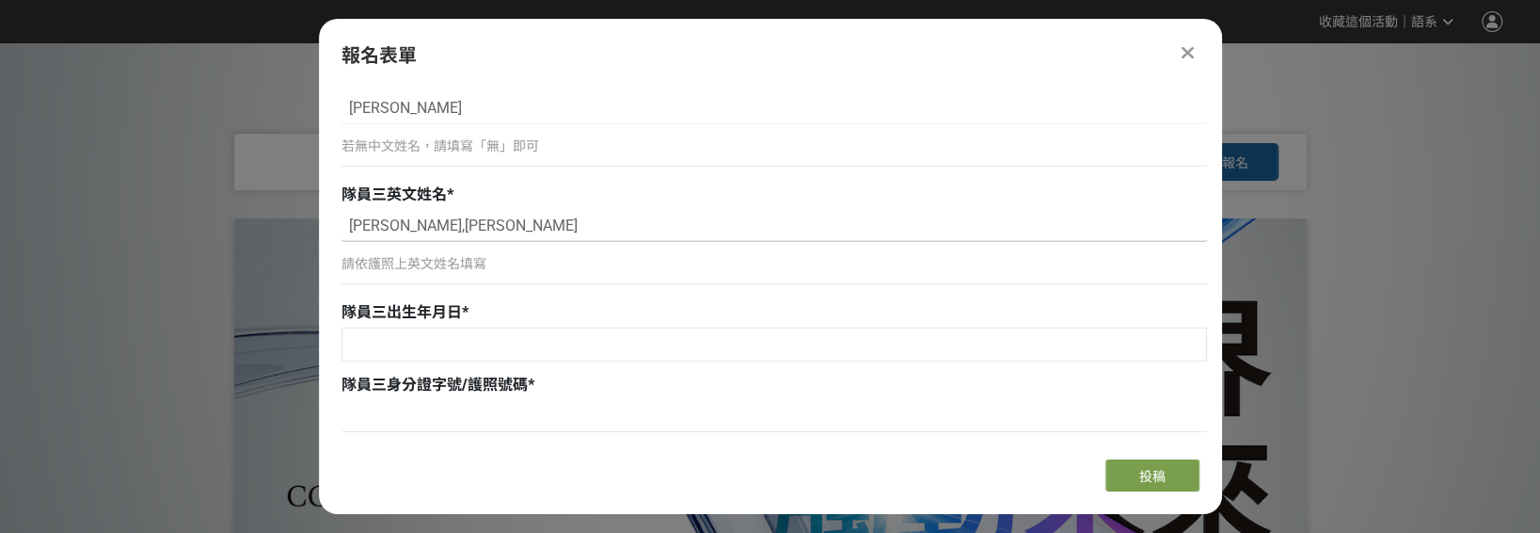
scroll to position [3711, 0]
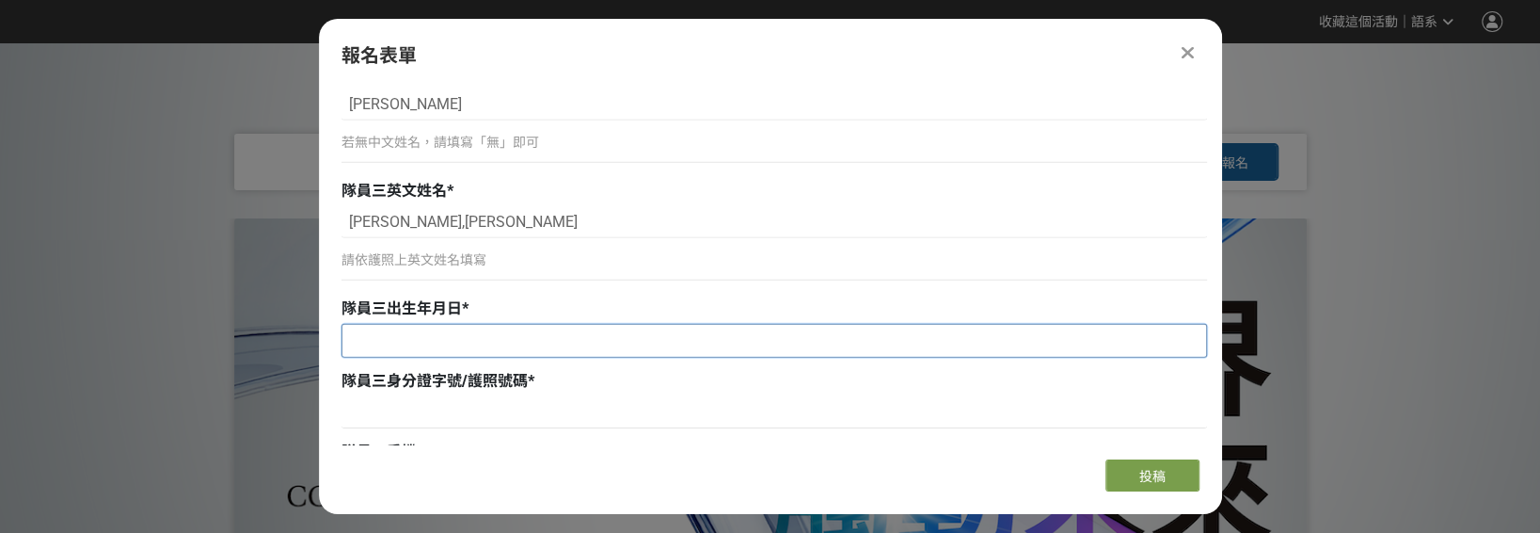
type input "Yu-Hsuan,Yang"
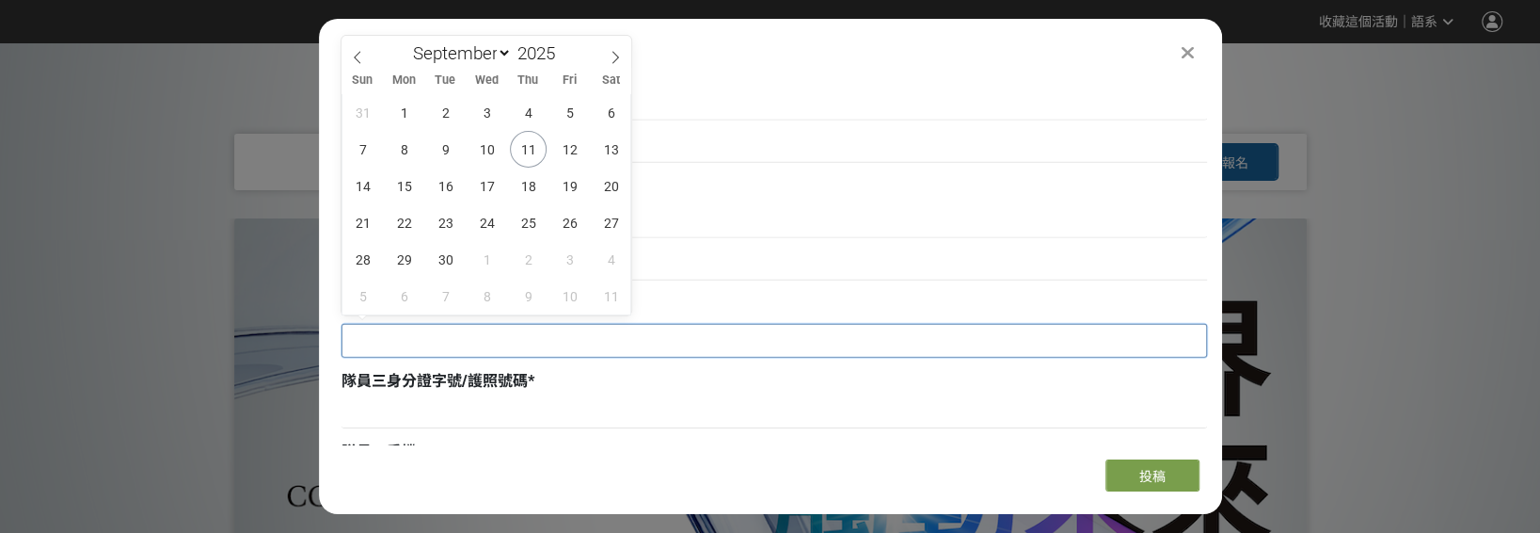
click at [457, 346] on input "text" at bounding box center [775, 341] width 864 height 32
click at [552, 51] on input "2025" at bounding box center [540, 53] width 56 height 22
type input "2001"
click at [354, 53] on icon at bounding box center [357, 57] width 13 height 13
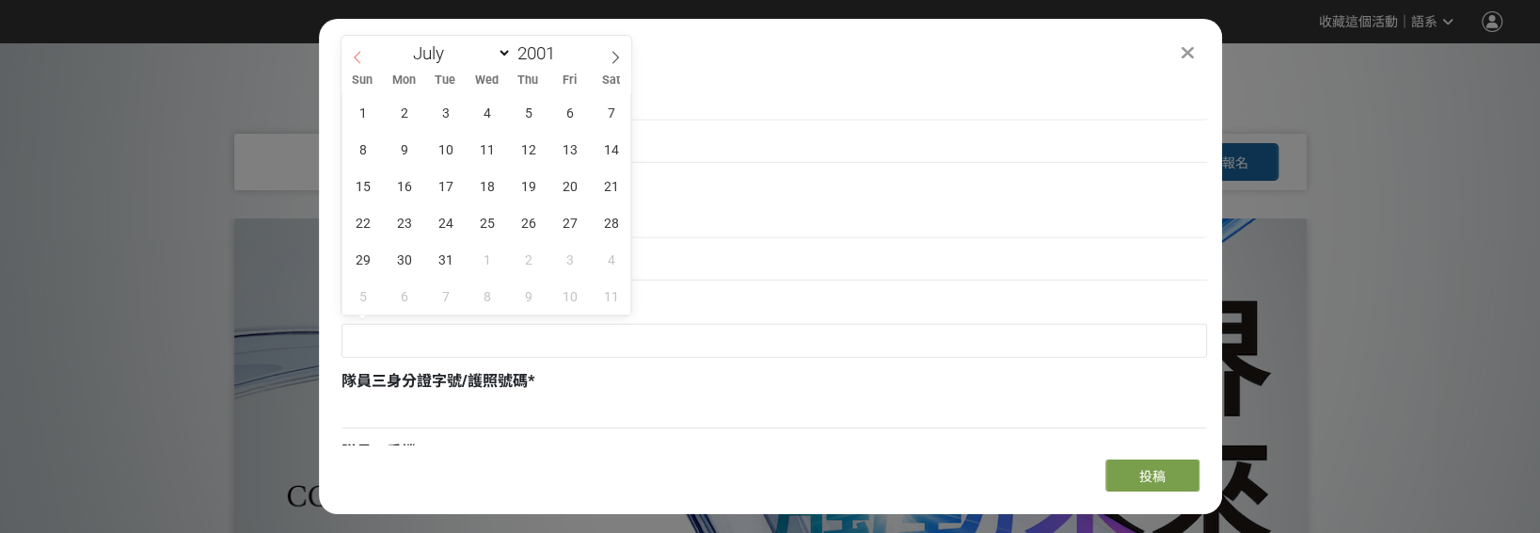
click at [354, 53] on icon at bounding box center [357, 57] width 13 height 13
select select "2"
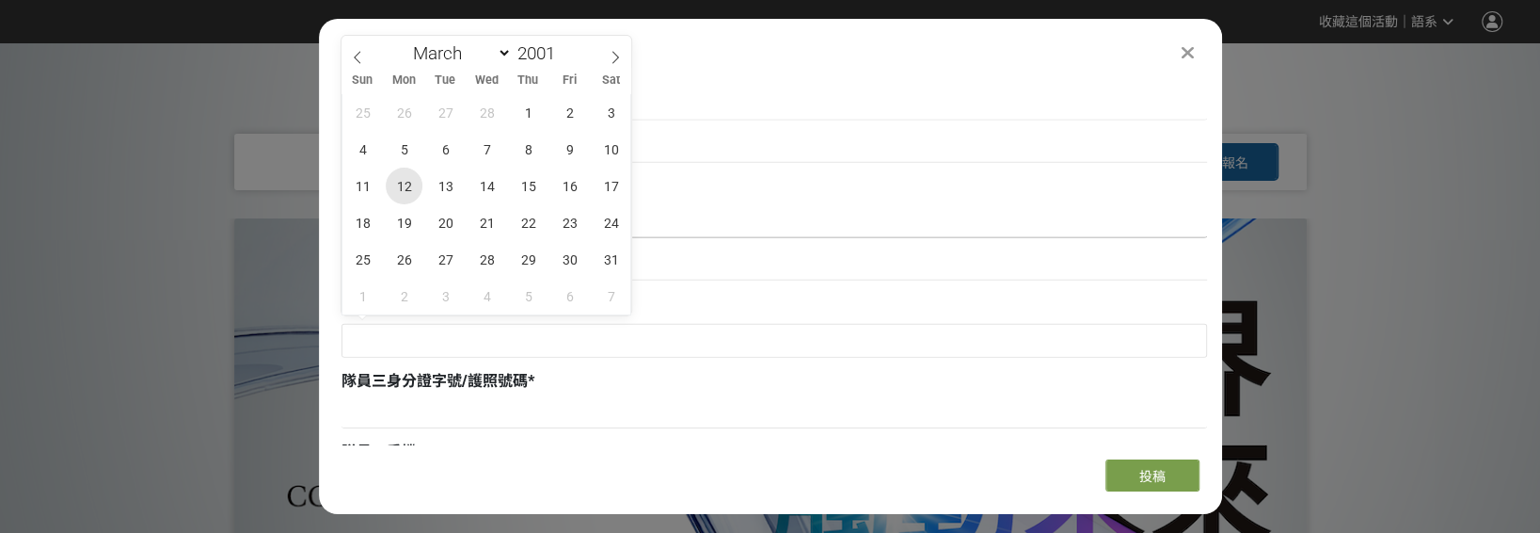
click at [407, 194] on span "12" at bounding box center [404, 185] width 37 height 37
type input "2001-03-12"
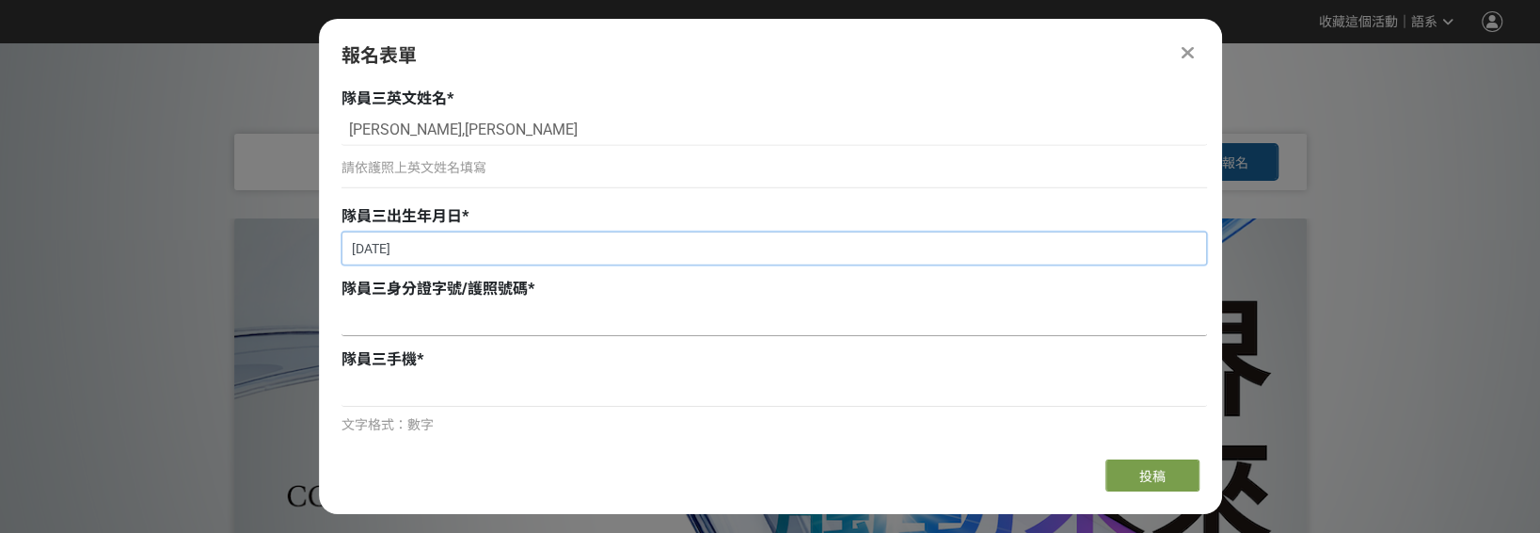
scroll to position [3805, 0]
click at [451, 314] on input at bounding box center [775, 318] width 866 height 32
click at [461, 308] on input at bounding box center [775, 318] width 866 height 32
paste input "F131254436"
type input "F131254436"
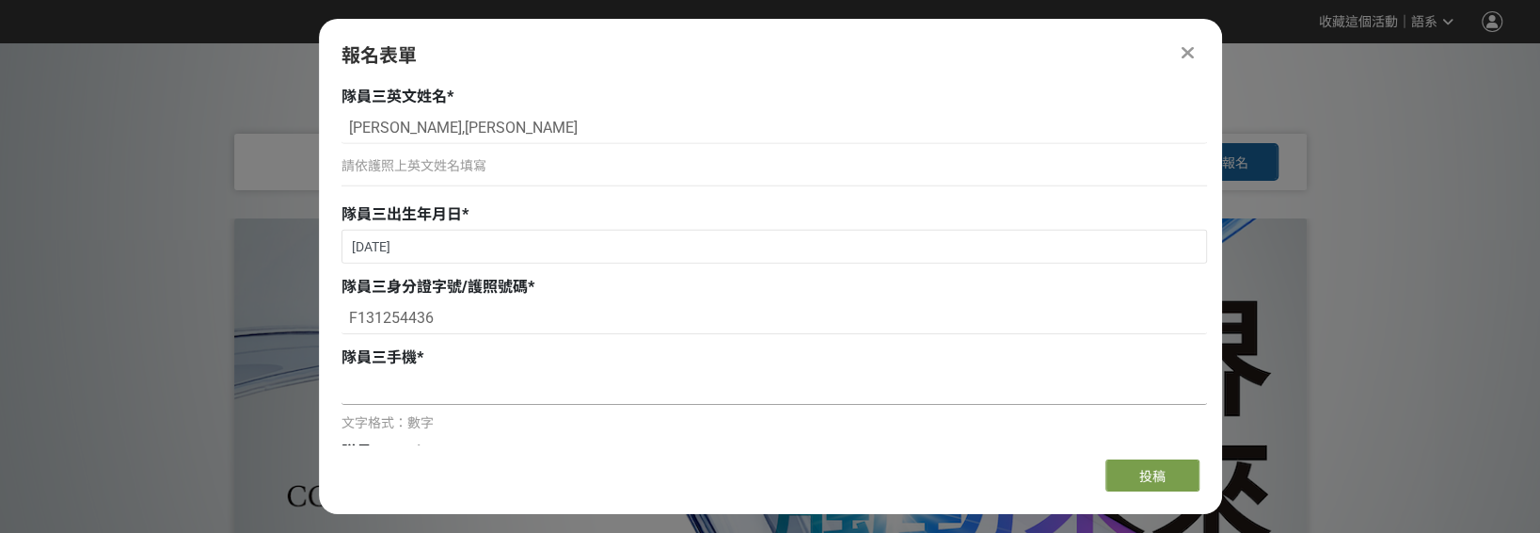
click at [419, 380] on input at bounding box center [775, 389] width 866 height 32
paste input "0928603947"
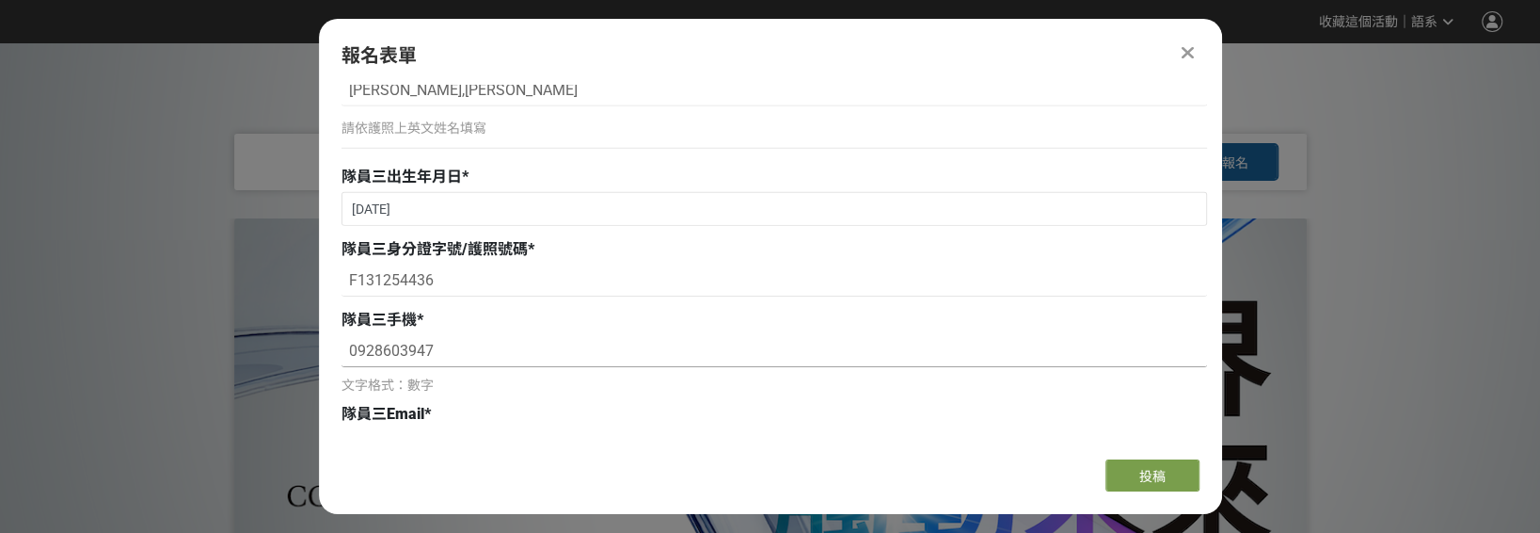
scroll to position [3900, 0]
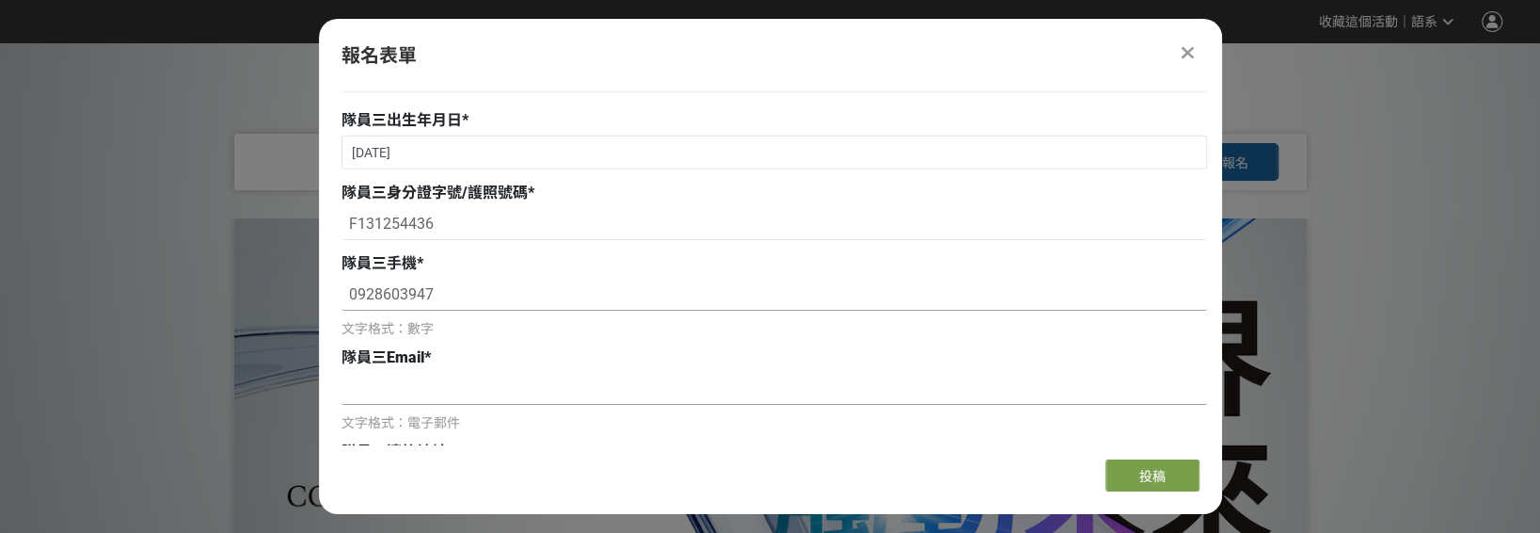
type input "0928603947"
click at [406, 388] on input at bounding box center [775, 389] width 866 height 32
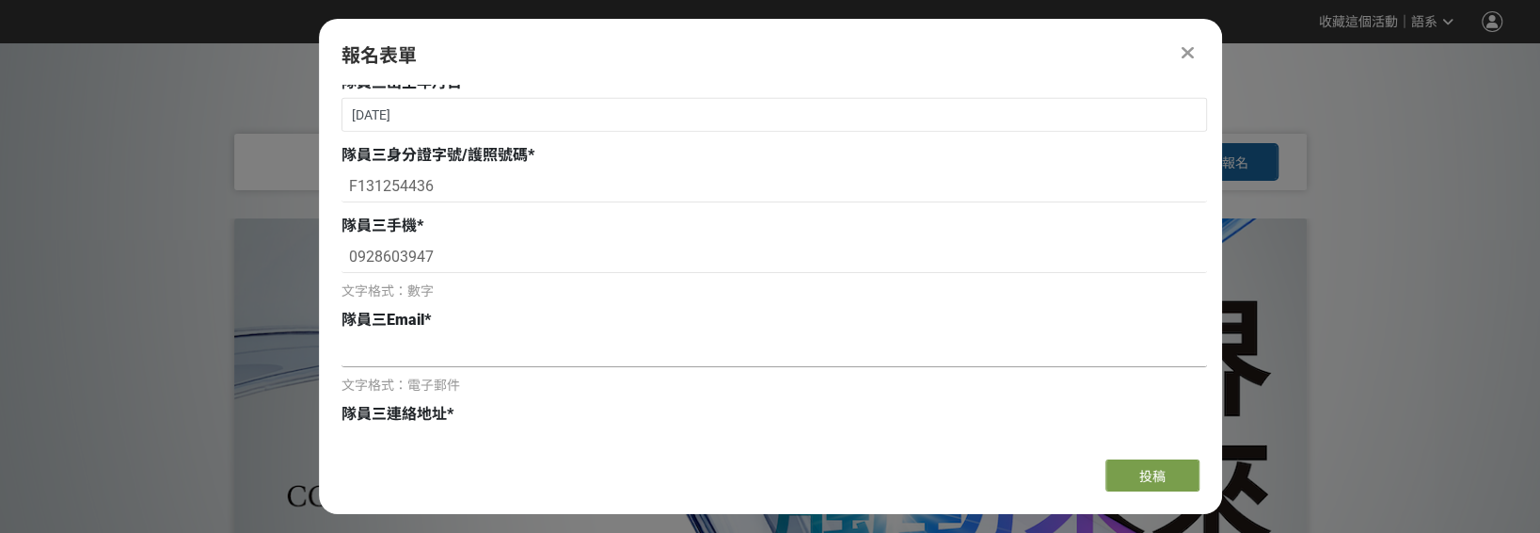
scroll to position [3994, 0]
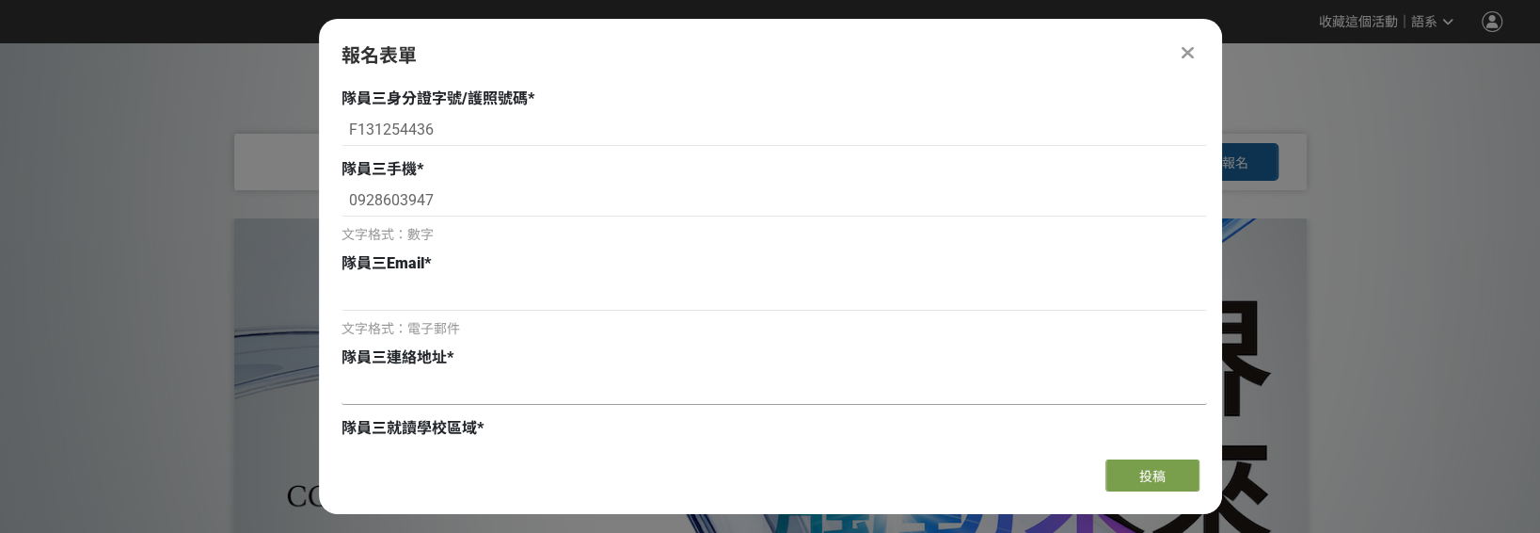
click at [455, 386] on input at bounding box center [775, 389] width 866 height 32
paste input "新北市板橋區重慶路274巷2號9樓"
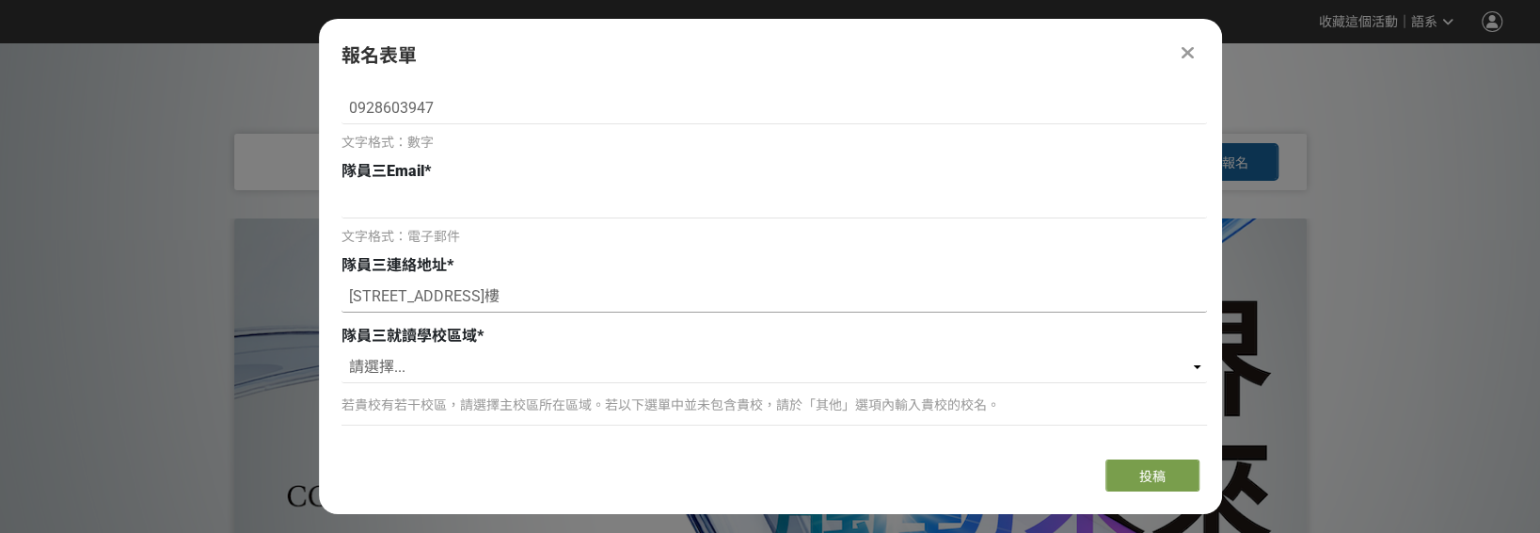
scroll to position [4088, 0]
type input "新北市板橋區重慶路274巷2號9樓"
drag, startPoint x: 509, startPoint y: 359, endPoint x: 482, endPoint y: 359, distance: 27.3
click at [509, 359] on select "請選擇... 北（台北、基隆、桃園、新竹、苗栗） 中（台中、彰化、南投、雲林） 南（嘉義、台南、高雄、屏東） 東（宜蘭、花蓮、台東） 離島（澎湖、金門） 其他" at bounding box center [775, 365] width 866 height 32
select select "北（台北、基隆、桃園、新竹、苗栗）"
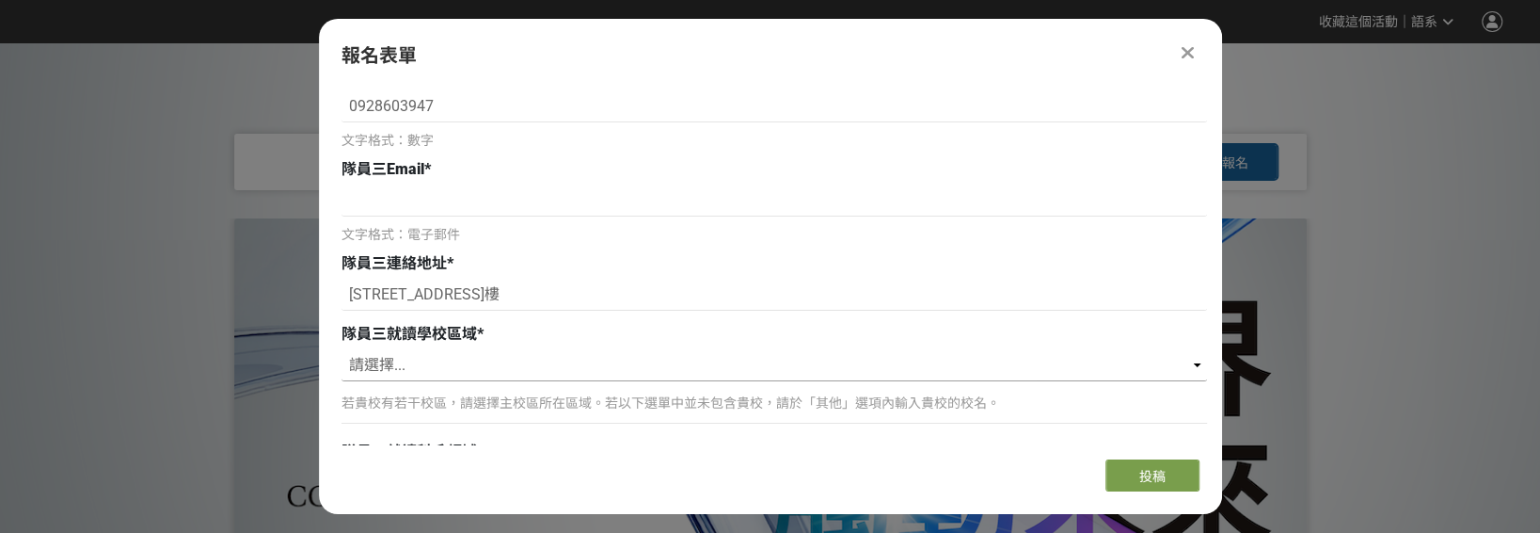
click at [342, 349] on select "請選擇... 北（台北、基隆、桃園、新竹、苗栗） 中（台中、彰化、南投、雲林） 南（嘉義、台南、高雄、屏東） 東（宜蘭、花蓮、台東） 離島（澎湖、金門） 其他" at bounding box center [775, 365] width 866 height 32
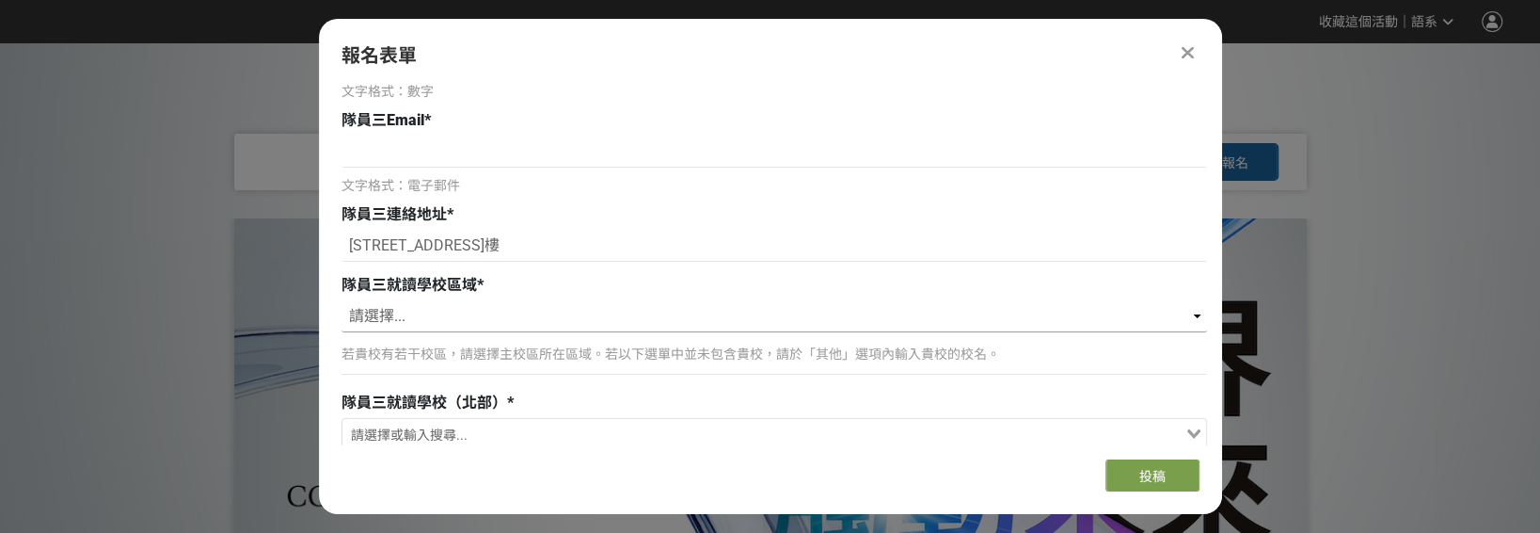
scroll to position [4182, 0]
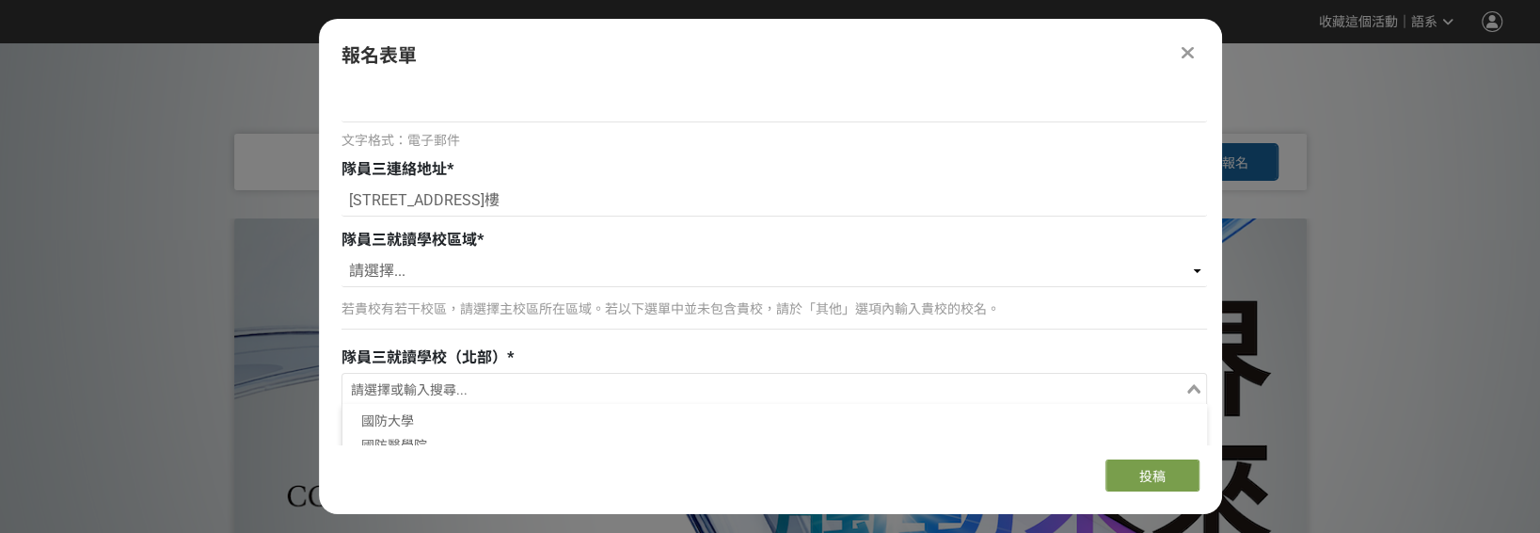
click at [458, 390] on input "Search for option" at bounding box center [763, 390] width 838 height 26
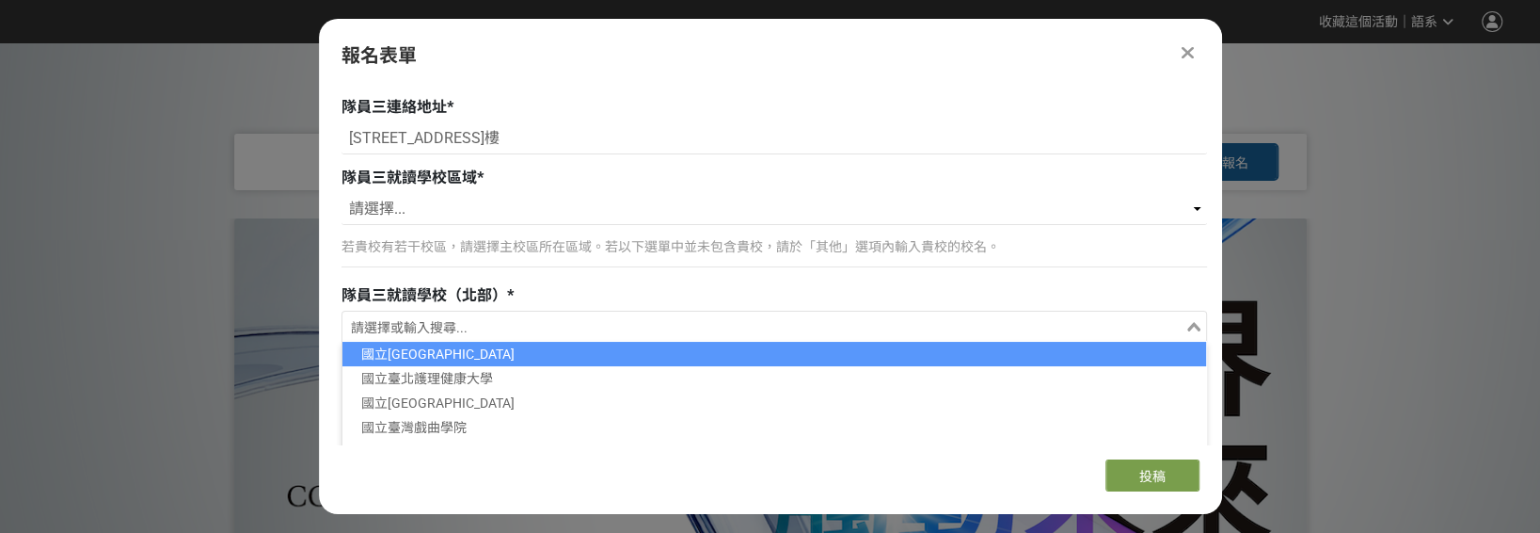
scroll to position [4370, 0]
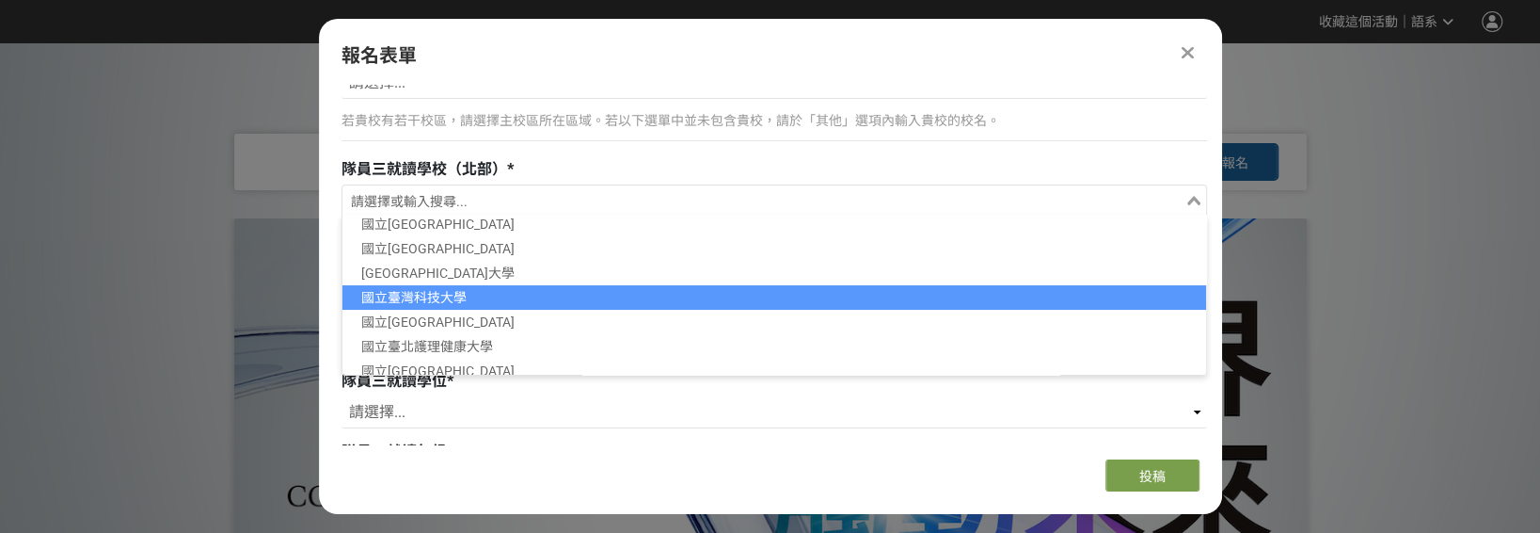
click at [501, 297] on li "國立臺灣科技大學" at bounding box center [775, 297] width 864 height 24
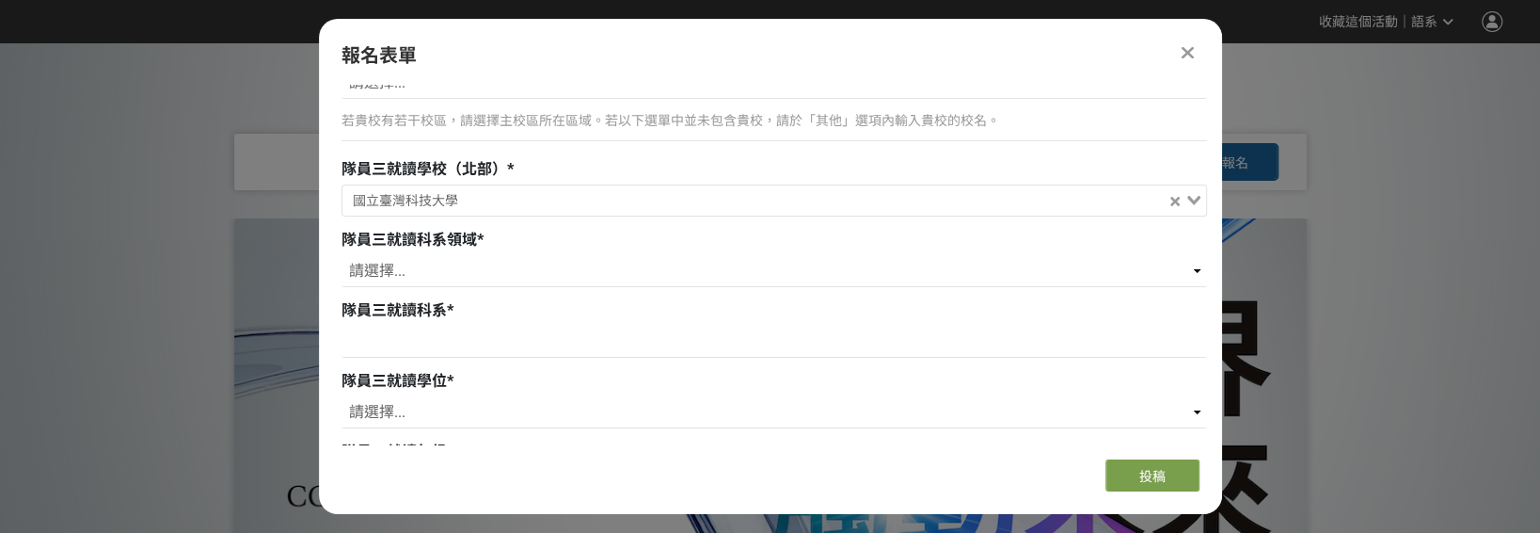
click at [432, 278] on div "請選擇... 藝術 / 設計 人文 / 社會 / 教育 商管 / 法律 / 大眾傳播 理工 / 電機 / 資訊 農林 / 生科 / 醫藥衛生 其他 / 跨域" at bounding box center [775, 273] width 866 height 37
click at [432, 262] on select "請選擇... 藝術 / 設計 人文 / 社會 / 教育 商管 / 法律 / 大眾傳播 理工 / 電機 / 資訊 農林 / 生科 / 醫藥衛生 其他 / 跨域" at bounding box center [775, 271] width 866 height 32
select select "理工 / 電機 / 資訊"
click at [342, 255] on select "請選擇... 藝術 / 設計 人文 / 社會 / 教育 商管 / 法律 / 大眾傳播 理工 / 電機 / 資訊 農林 / 生科 / 醫藥衛生 其他 / 跨域" at bounding box center [775, 271] width 866 height 32
click at [451, 331] on input at bounding box center [775, 342] width 866 height 32
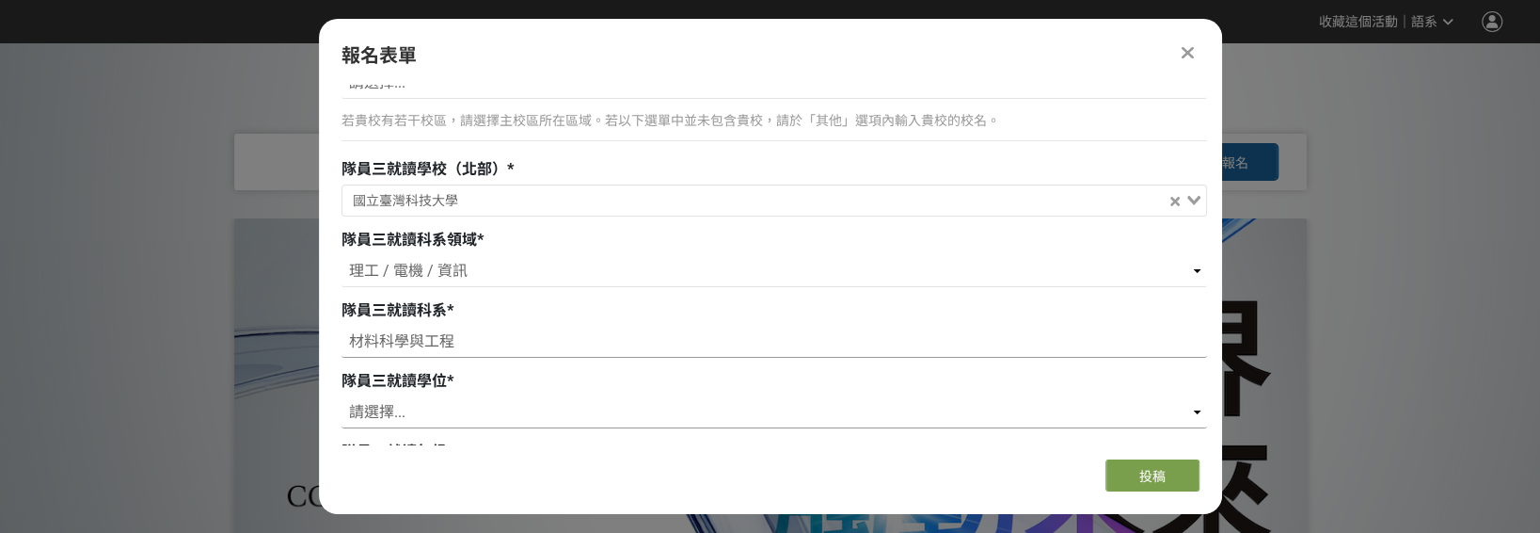
type input "材料科學與工程"
drag, startPoint x: 416, startPoint y: 408, endPoint x: 360, endPoint y: 391, distance: 58.3
click at [416, 408] on select "請選擇... 學士 碩士 博士" at bounding box center [775, 412] width 866 height 32
select select "碩士"
click at [342, 396] on select "請選擇... 學士 碩士 博士" at bounding box center [775, 412] width 866 height 32
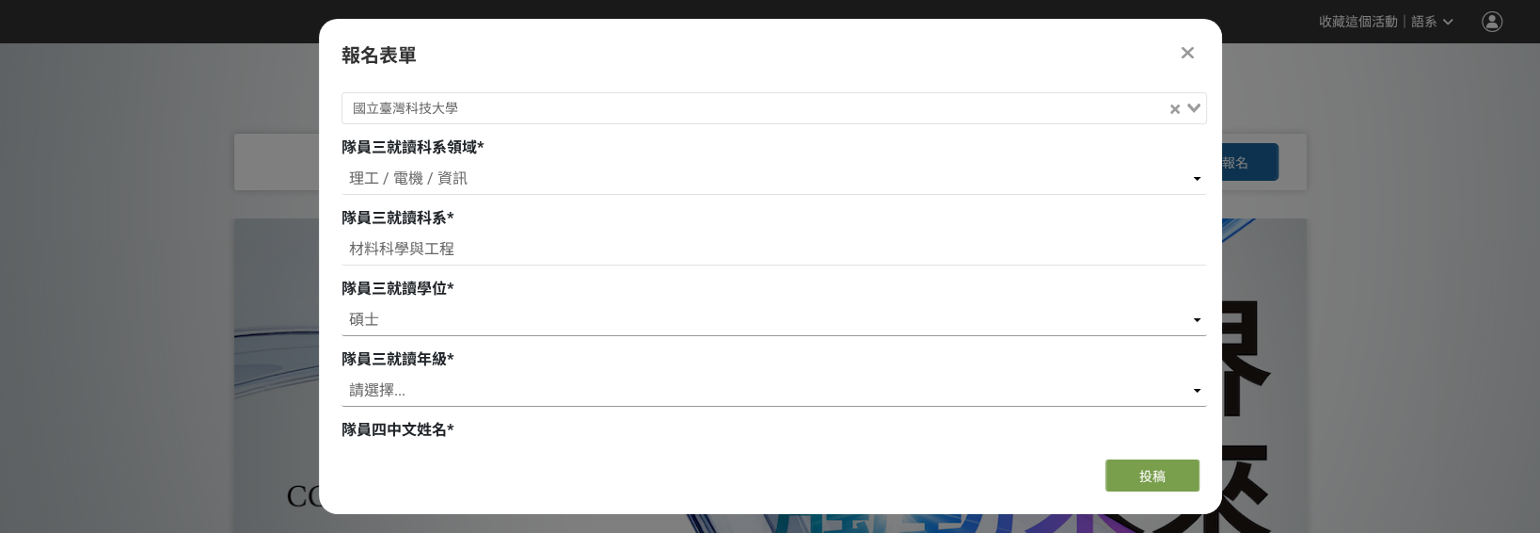
scroll to position [4464, 0]
click at [387, 378] on select "請選擇... 一年級 二年級 三年級 四年級 五年級 六年級 七年級" at bounding box center [775, 389] width 866 height 32
click at [342, 373] on select "請選擇... 一年級 二年級 三年級 四年級 五年級 六年級 七年級" at bounding box center [775, 389] width 866 height 32
drag, startPoint x: 441, startPoint y: 374, endPoint x: 434, endPoint y: 359, distance: 16.0
click at [441, 374] on select "請選擇... 一年級 二年級 三年級 四年級 五年級 六年級 七年級" at bounding box center [775, 389] width 866 height 32
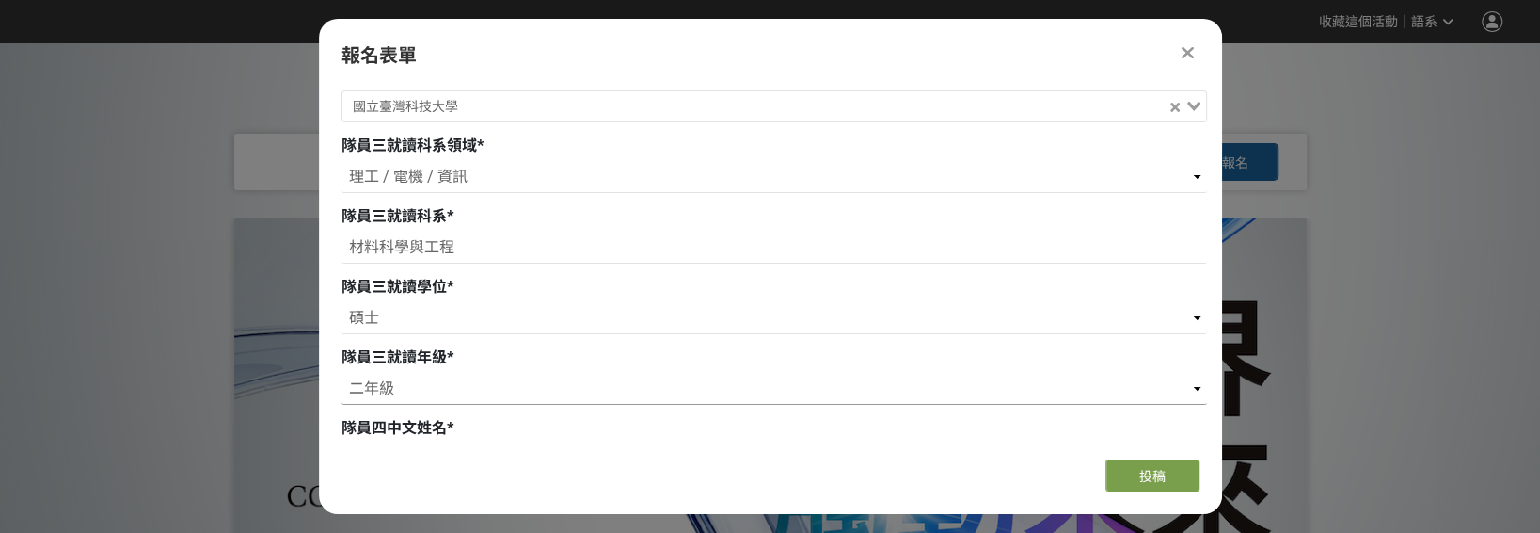
select select "一年級"
click at [342, 373] on select "請選擇... 一年級 二年級 三年級 四年級 五年級 六年級 七年級" at bounding box center [775, 389] width 866 height 32
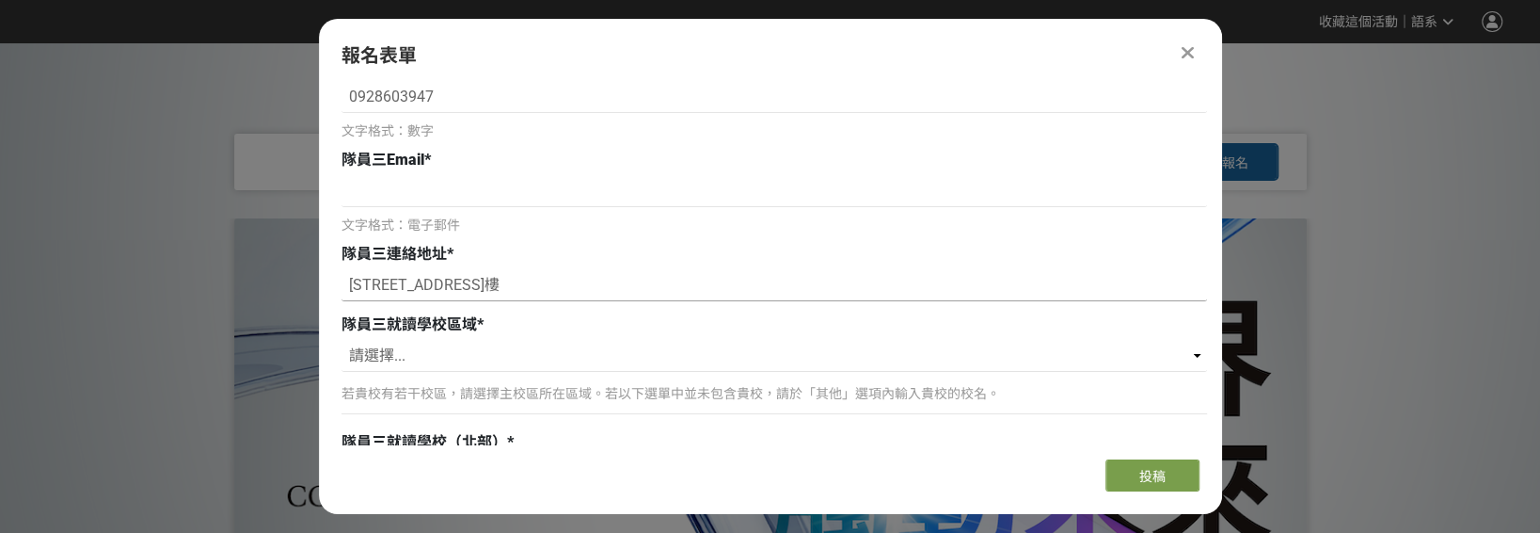
scroll to position [3994, 0]
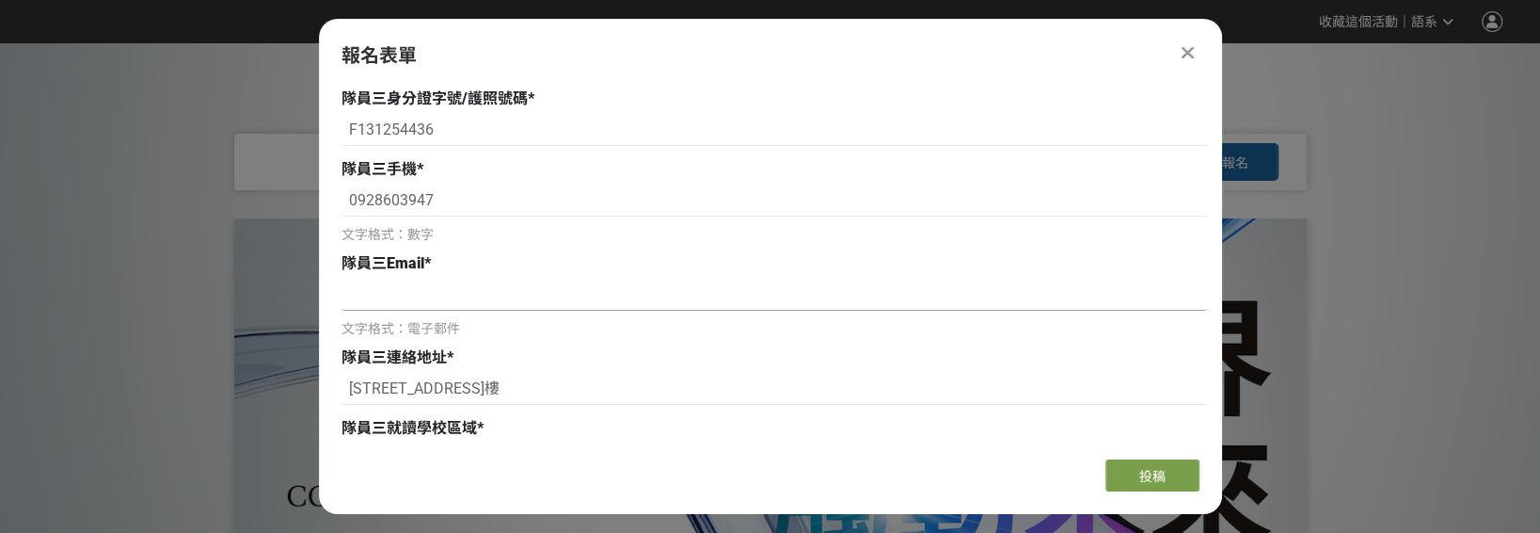
click at [392, 284] on input at bounding box center [775, 295] width 866 height 32
paste input "eric4031120@gmail.com"
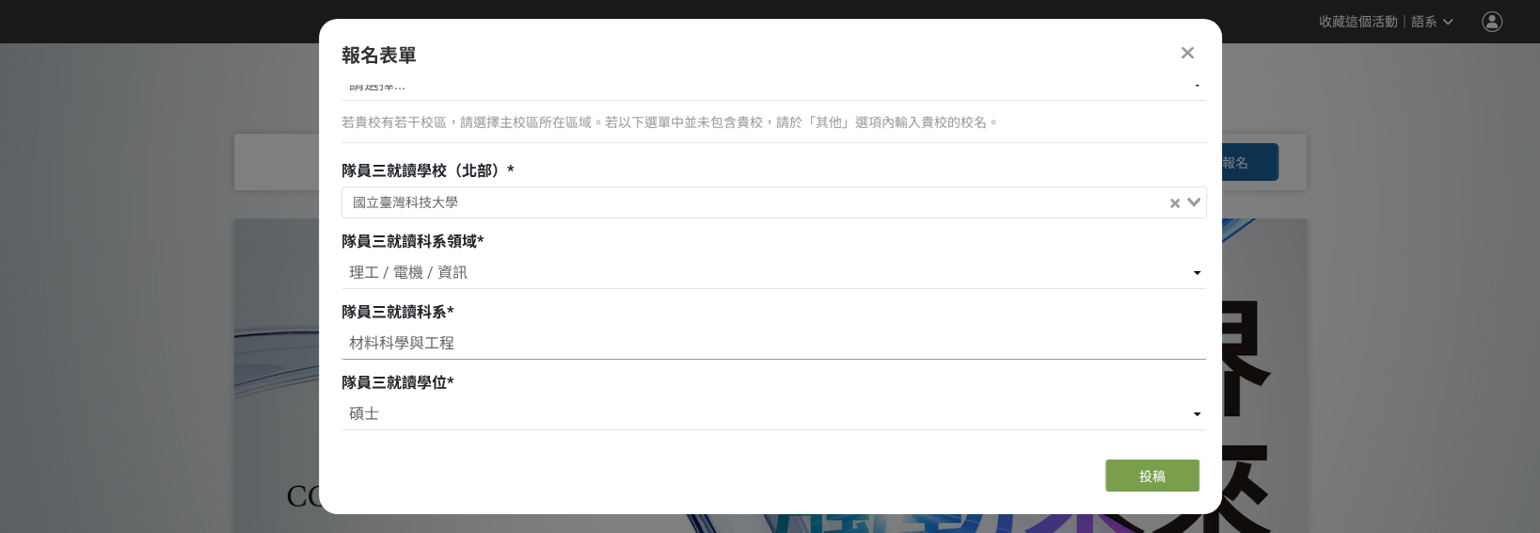
scroll to position [4370, 0]
type input "eric4031120@gmail.com"
click at [424, 260] on select "請選擇... 藝術 / 設計 人文 / 社會 / 教育 商管 / 法律 / 大眾傳播 理工 / 電機 / 資訊 農林 / 生科 / 醫藥衛生 其他 / 跨域" at bounding box center [775, 271] width 866 height 32
click at [342, 255] on select "請選擇... 藝術 / 設計 人文 / 社會 / 教育 商管 / 法律 / 大眾傳播 理工 / 電機 / 資訊 農林 / 生科 / 醫藥衛生 其他 / 跨域" at bounding box center [775, 271] width 866 height 32
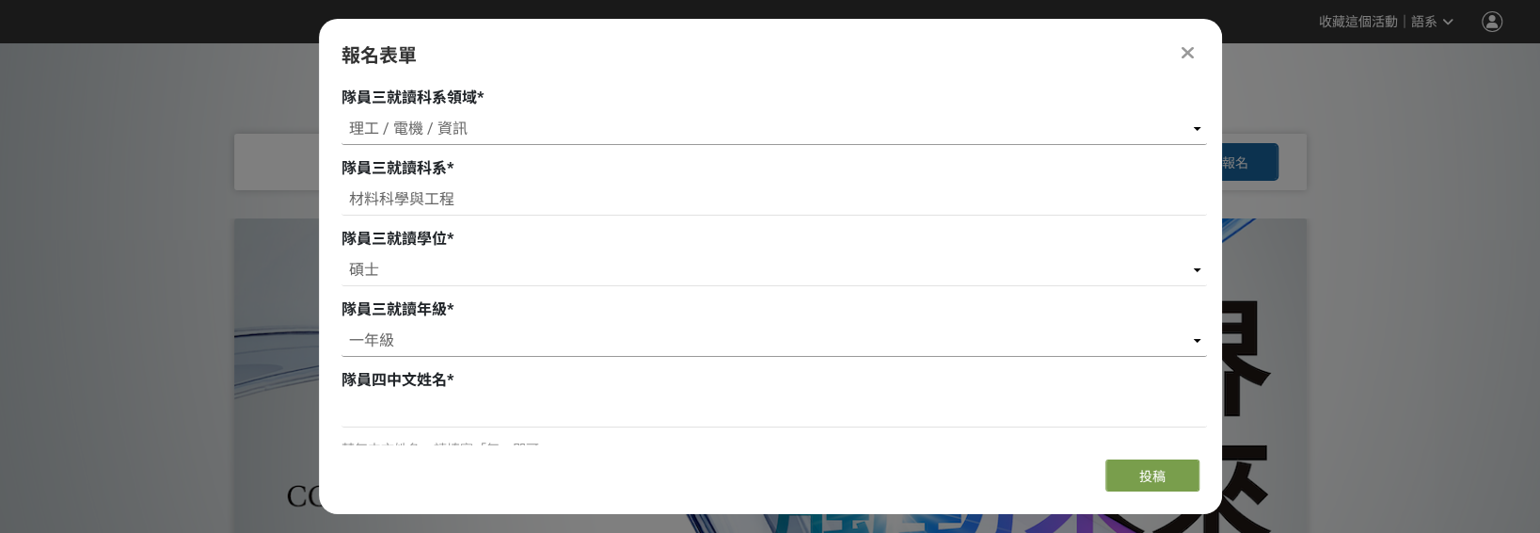
scroll to position [4652, 0]
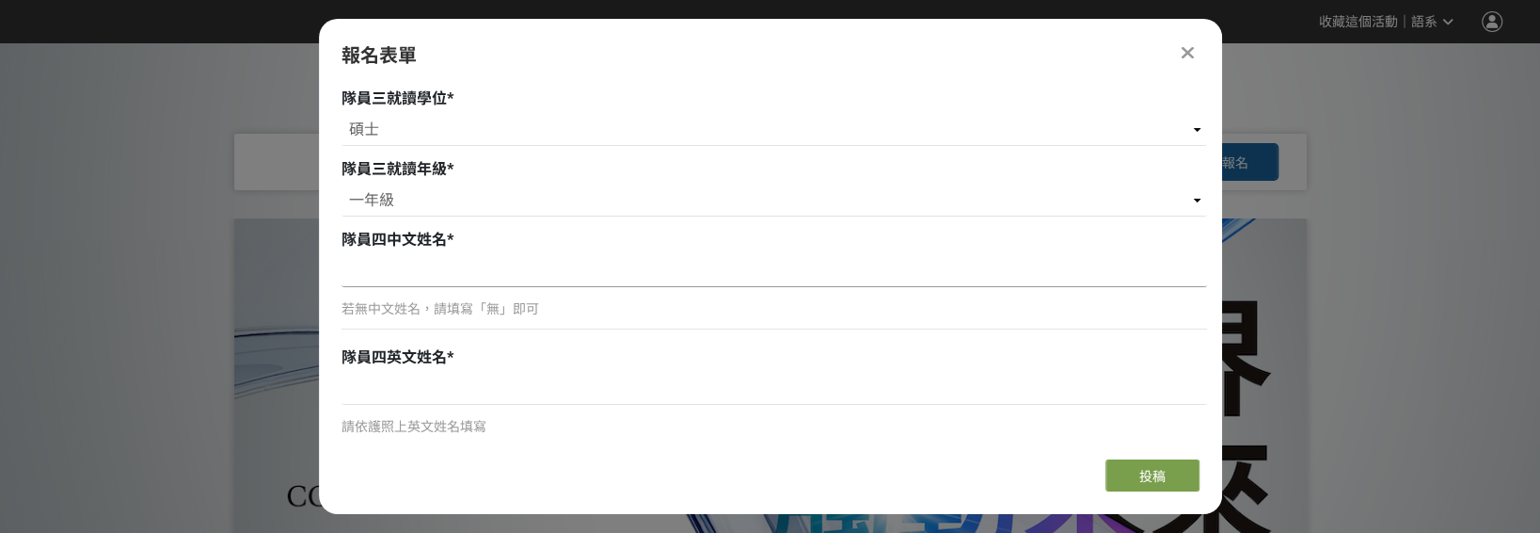
click at [453, 259] on input at bounding box center [775, 271] width 866 height 32
click at [323, 311] on div "組別與階段選擇 創新應用競賽 網站報名 創新應用競賽 初賽提案書及切結書上傳 若您擁有獎金獵人帳號，且前有填寫過相關資料，系統將自動帶入。 建議您登入/註冊獎…" at bounding box center [770, 264] width 903 height 359
click at [430, 270] on input at bounding box center [775, 271] width 866 height 32
paste input "宋采珊 SUNG, CAI-SHAN"
drag, startPoint x: 530, startPoint y: 260, endPoint x: 393, endPoint y: 267, distance: 136.7
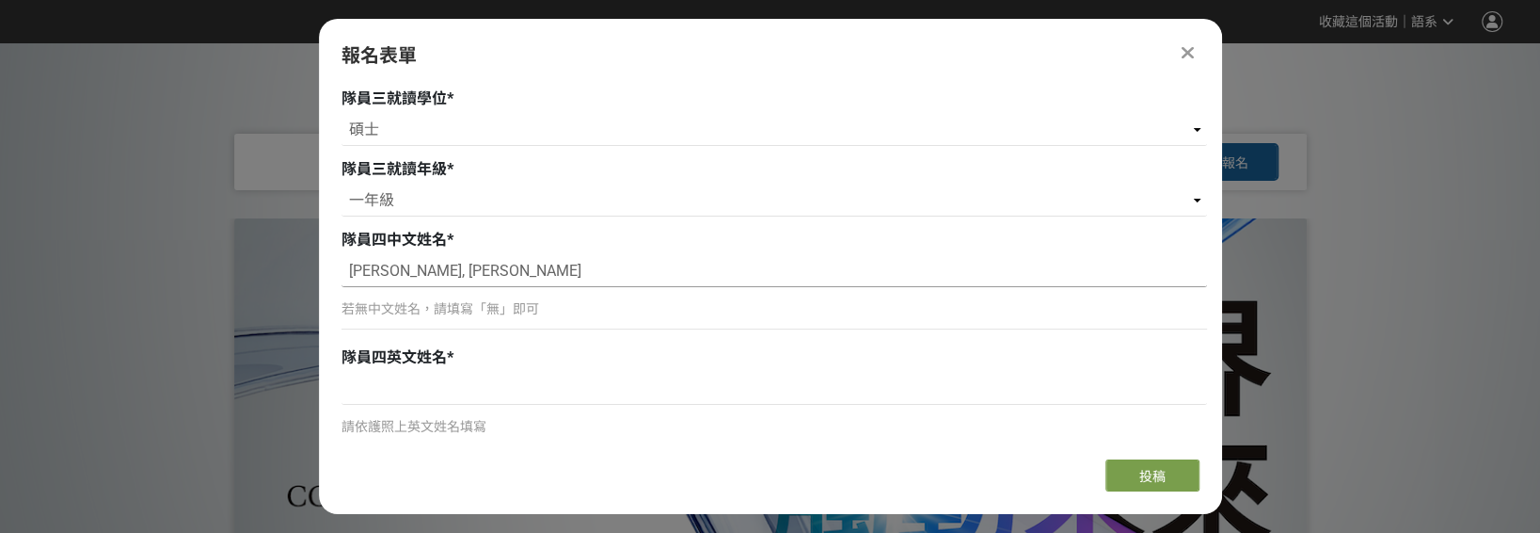
click at [393, 267] on input "宋采珊 SUNG, CAI-SHAN" at bounding box center [775, 271] width 866 height 32
type input "宋采珊"
click at [386, 379] on input at bounding box center [775, 389] width 866 height 32
paste input "SUNG, CAI-SHAN"
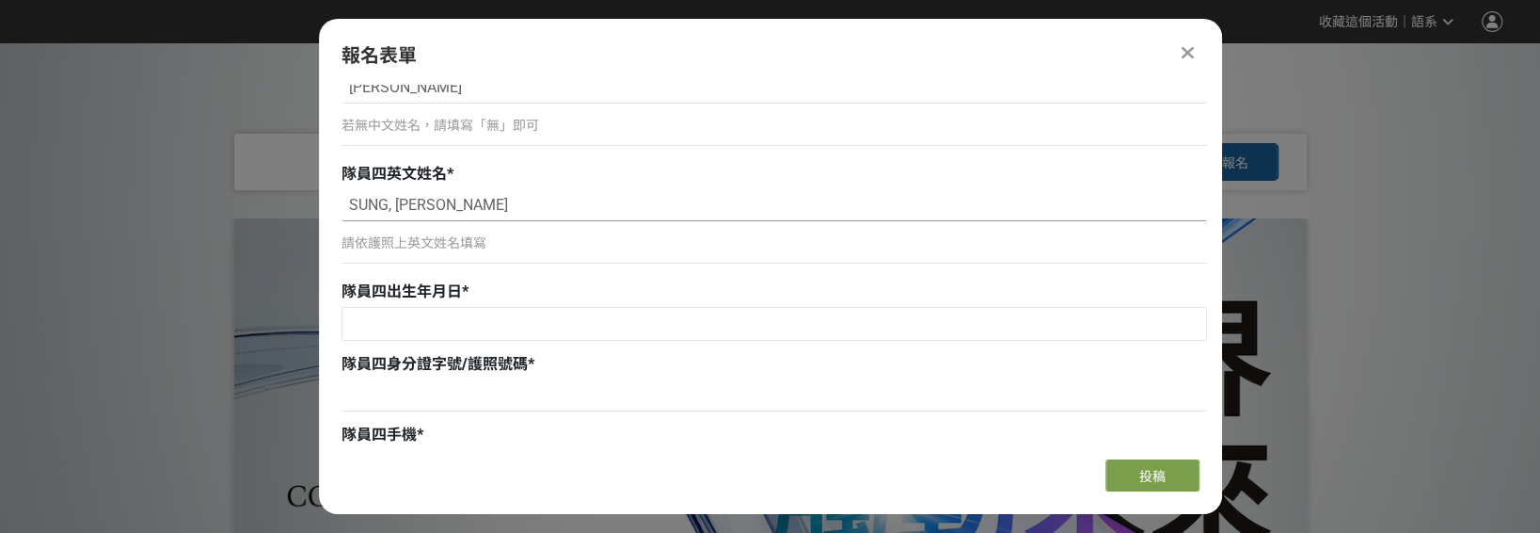
scroll to position [4841, 0]
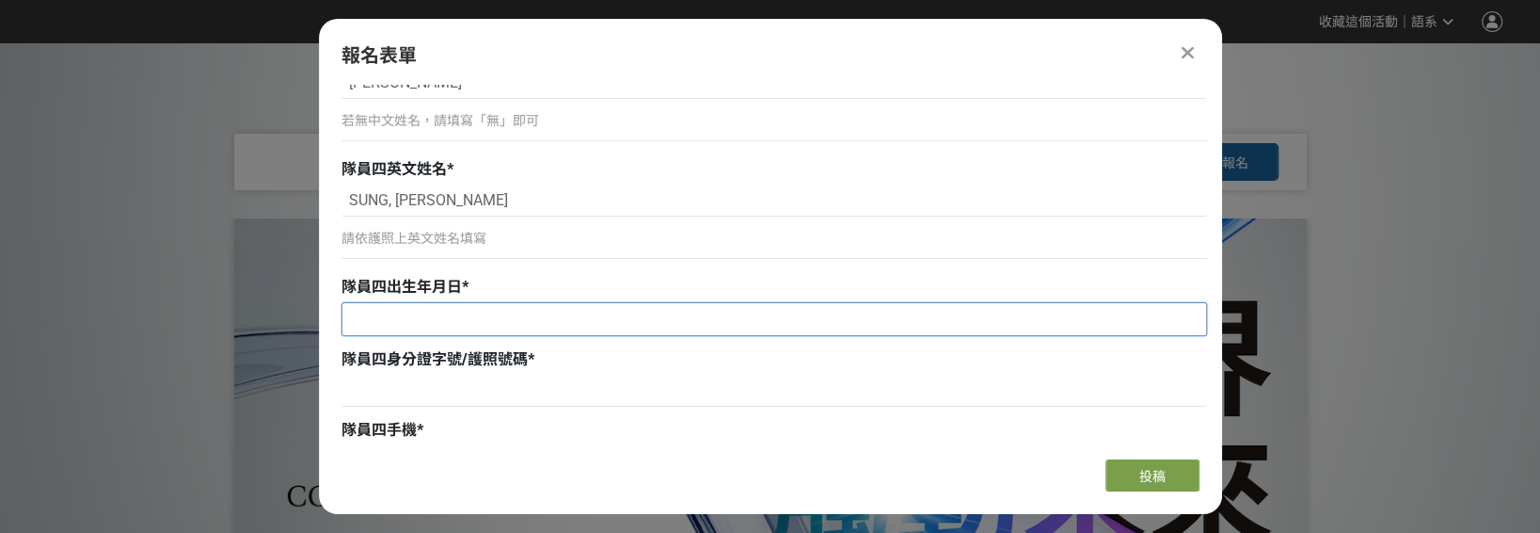
type input "SUNG, CAI-SHAN"
click at [439, 308] on input "text" at bounding box center [775, 319] width 864 height 32
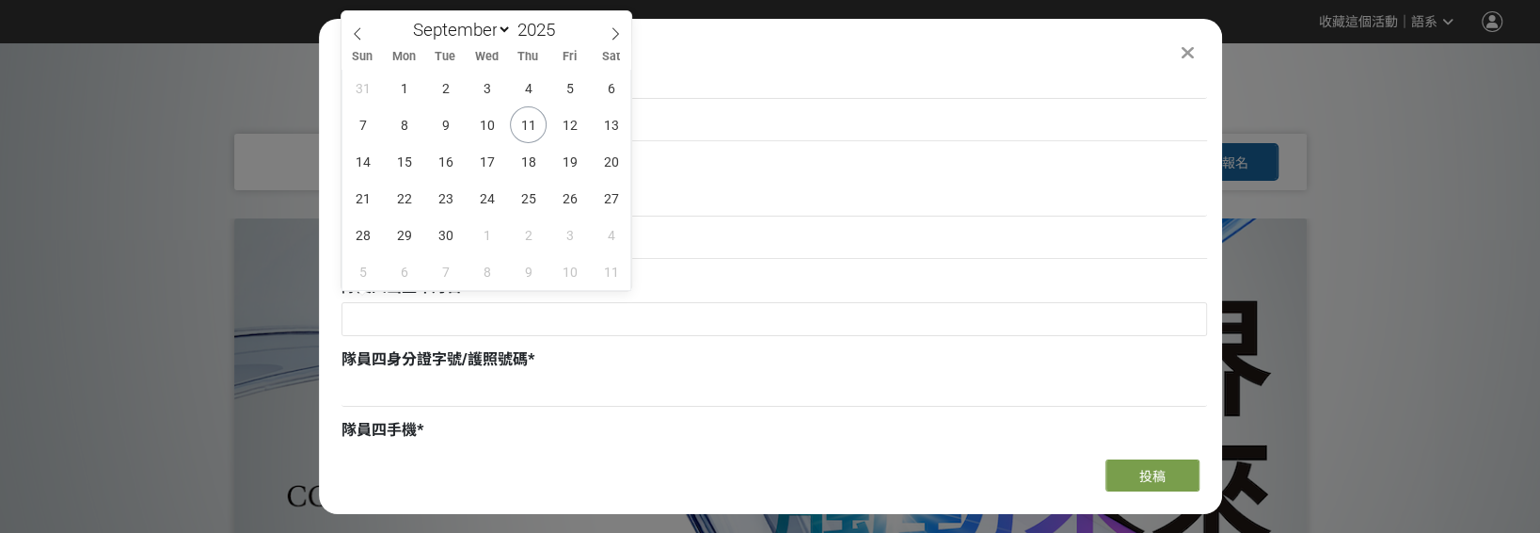
click at [718, 250] on div "請依護照上英文姓名填寫" at bounding box center [775, 246] width 866 height 43
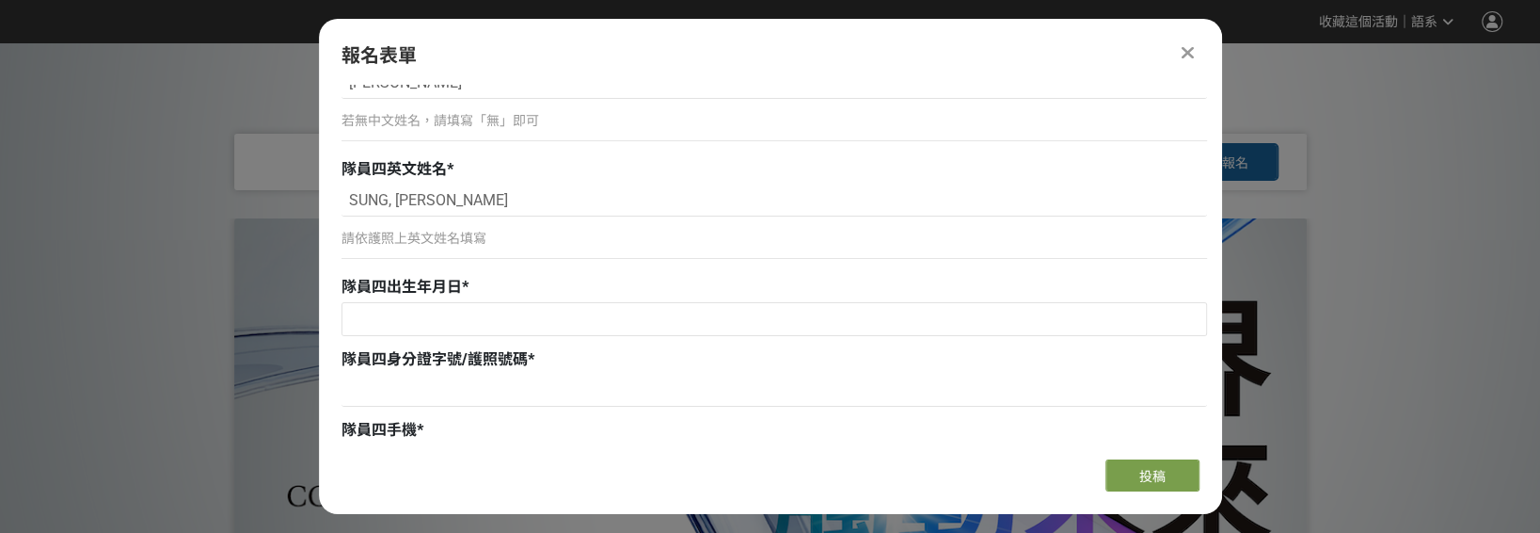
click at [465, 237] on div "請依護照上英文姓名填寫" at bounding box center [775, 239] width 866 height 20
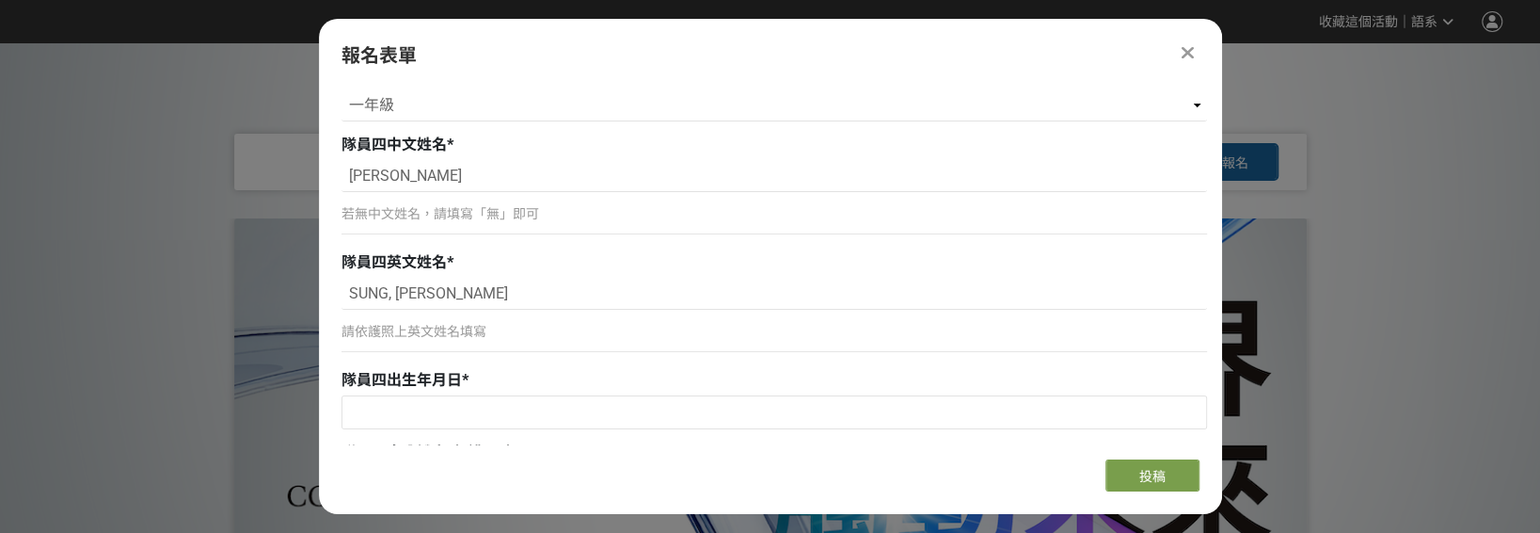
scroll to position [4746, 0]
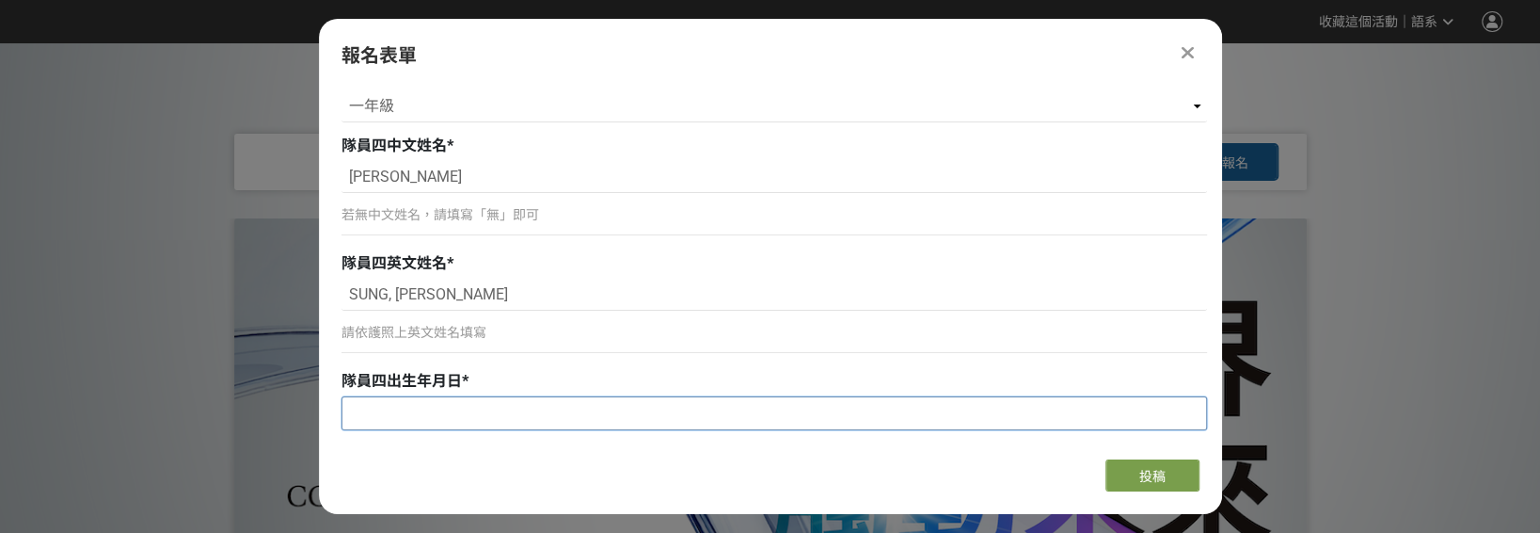
click at [400, 397] on input "text" at bounding box center [775, 413] width 864 height 32
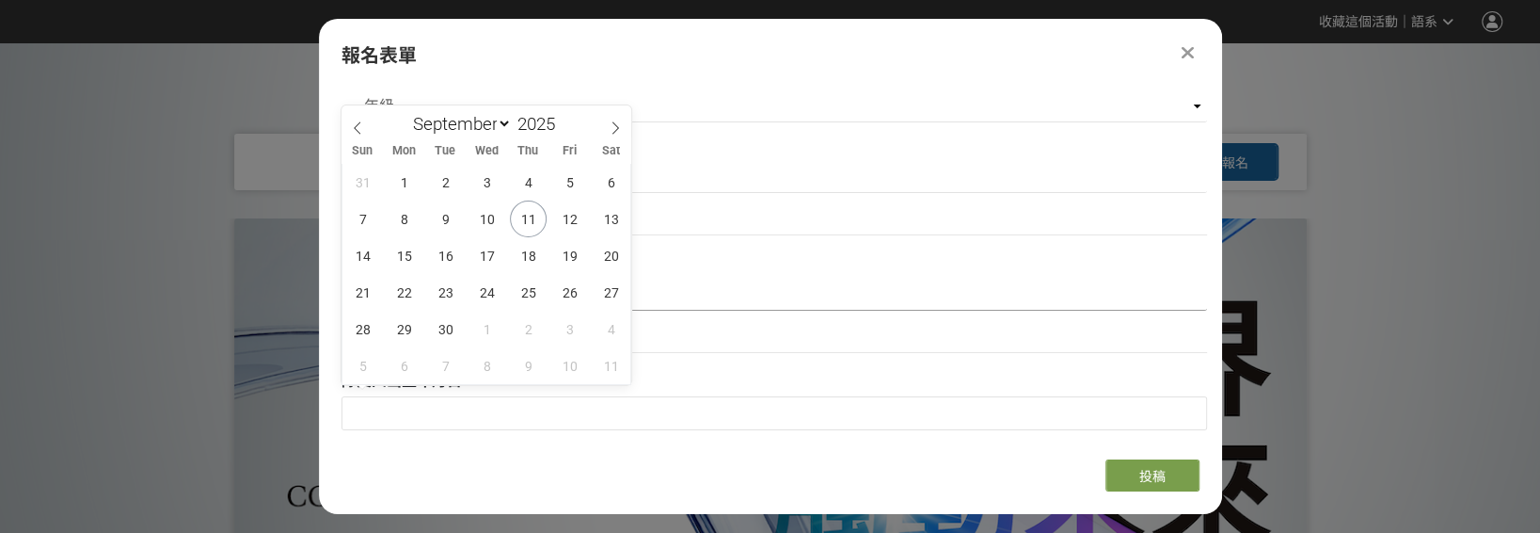
click at [791, 288] on input "SUNG, CAI-SHAN" at bounding box center [775, 295] width 866 height 32
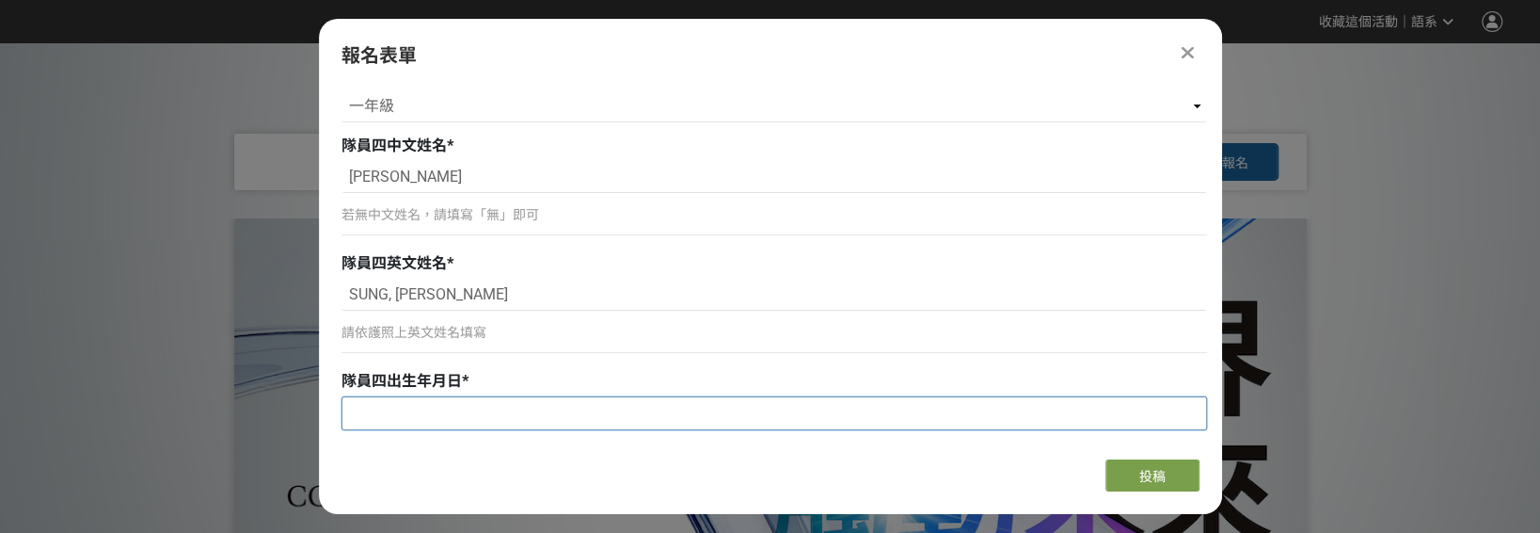
click at [454, 405] on input "text" at bounding box center [775, 413] width 864 height 32
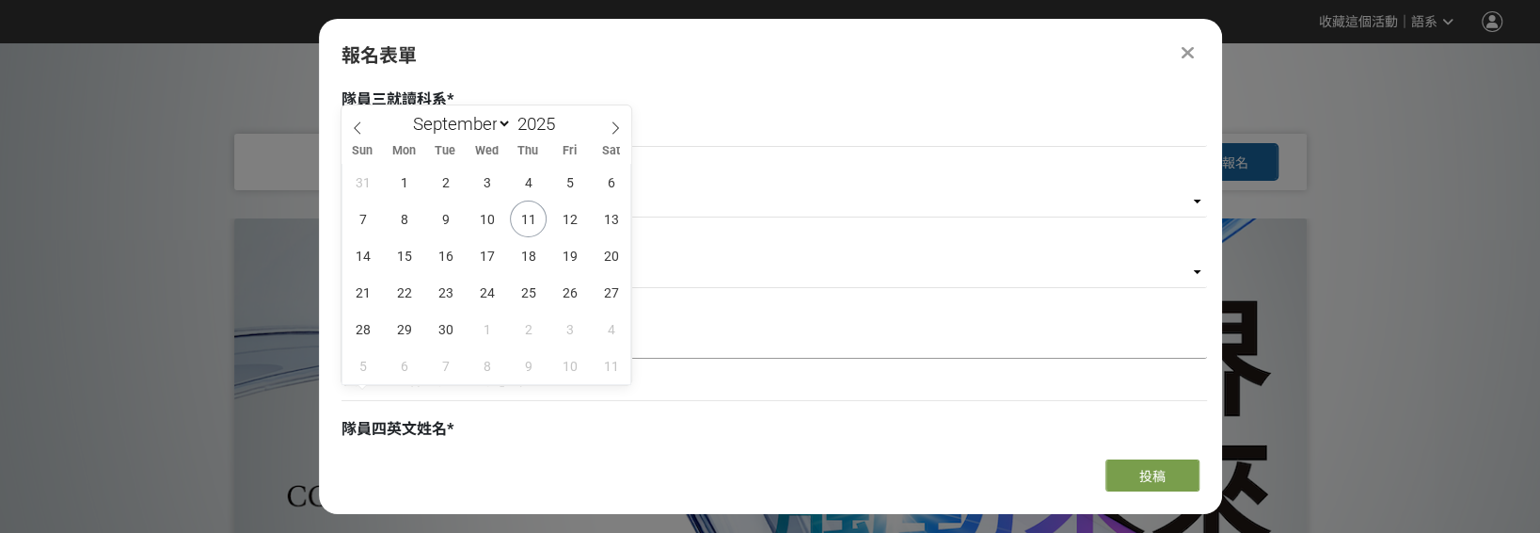
scroll to position [4558, 0]
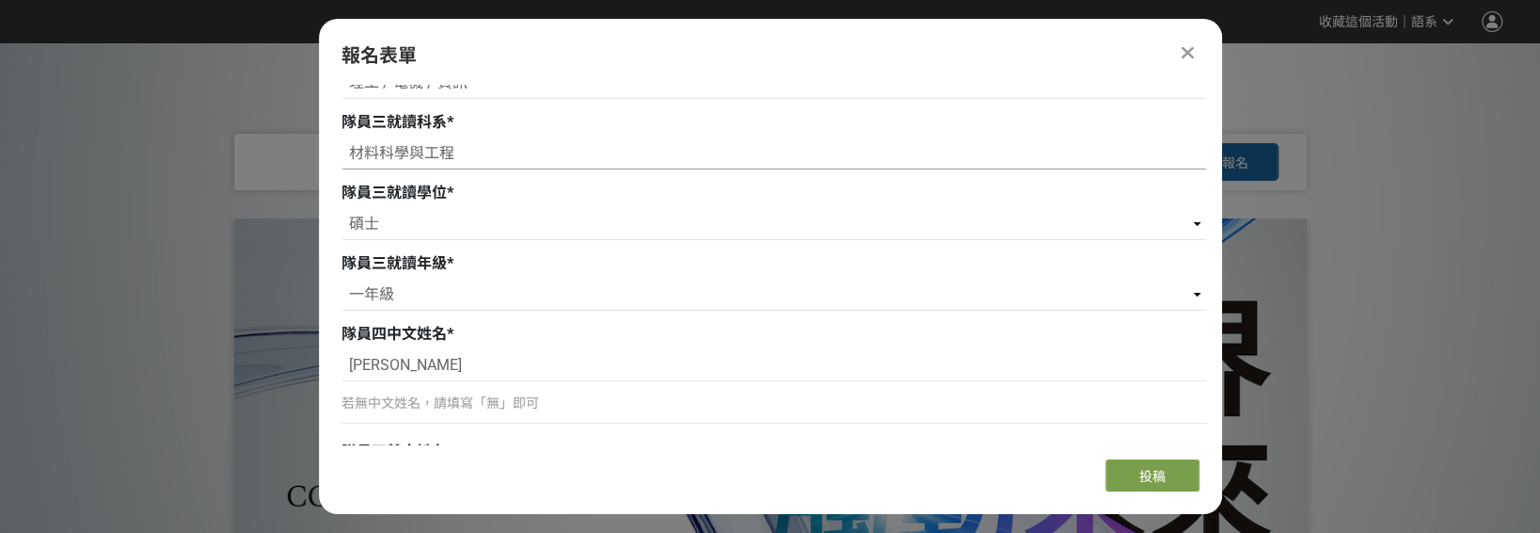
click at [690, 137] on input "材料科學與工程" at bounding box center [775, 153] width 866 height 32
click at [439, 218] on select "請選擇... 學士 碩士 博士" at bounding box center [775, 224] width 866 height 32
click at [342, 208] on select "請選擇... 學士 碩士 博士" at bounding box center [775, 224] width 866 height 32
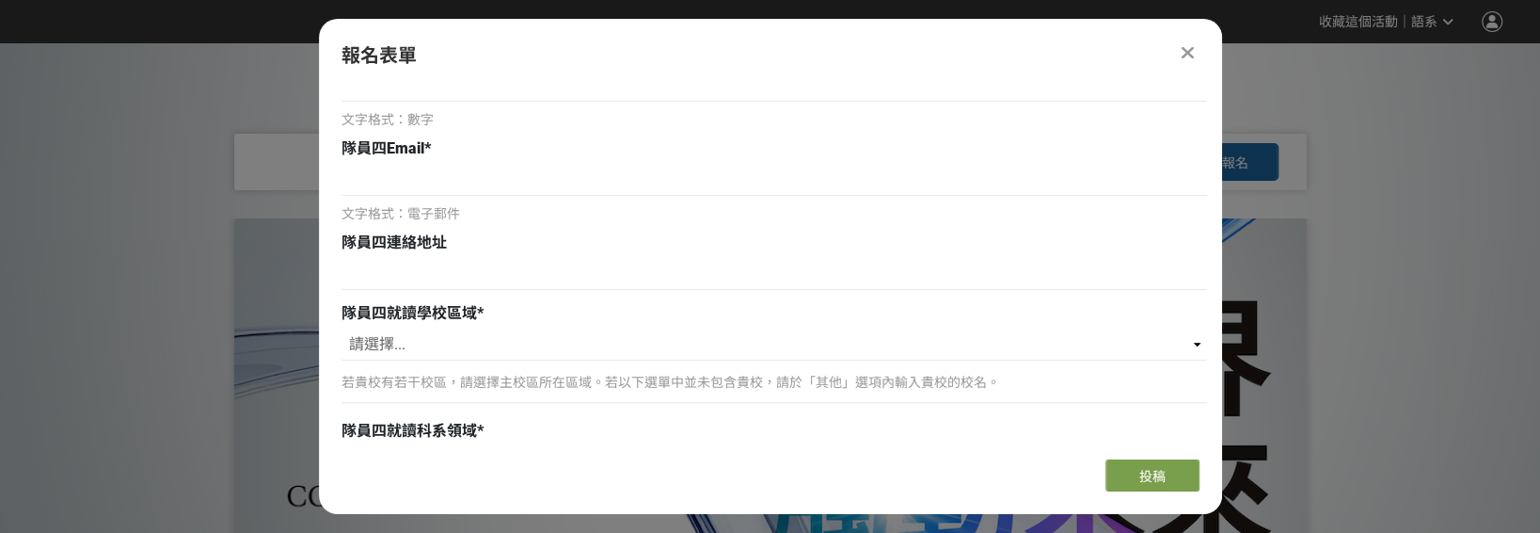
scroll to position [5217, 0]
click at [420, 169] on input at bounding box center [775, 179] width 866 height 32
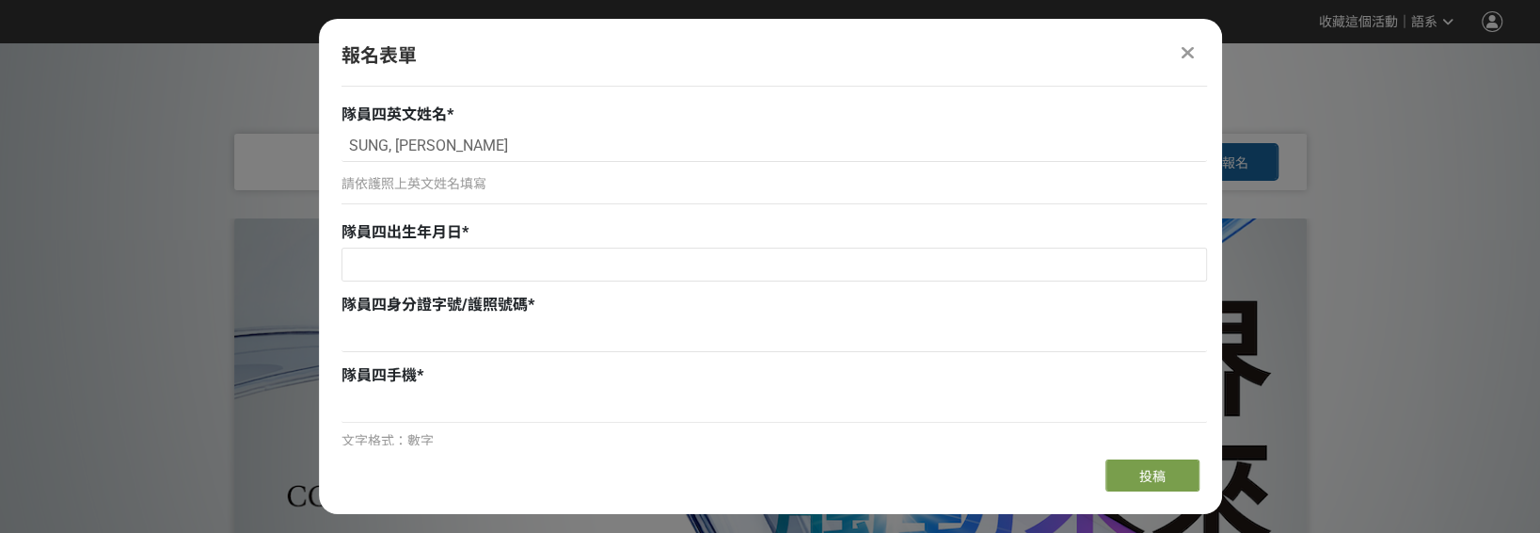
scroll to position [4841, 0]
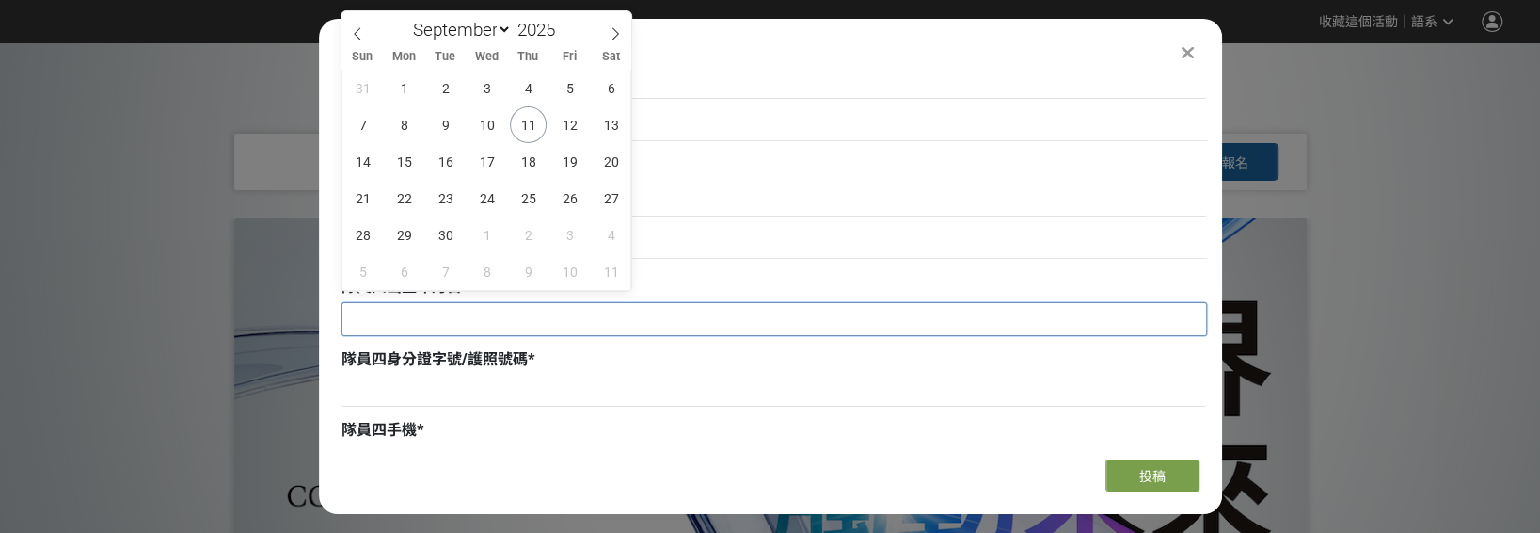
click at [359, 318] on input "text" at bounding box center [775, 319] width 864 height 32
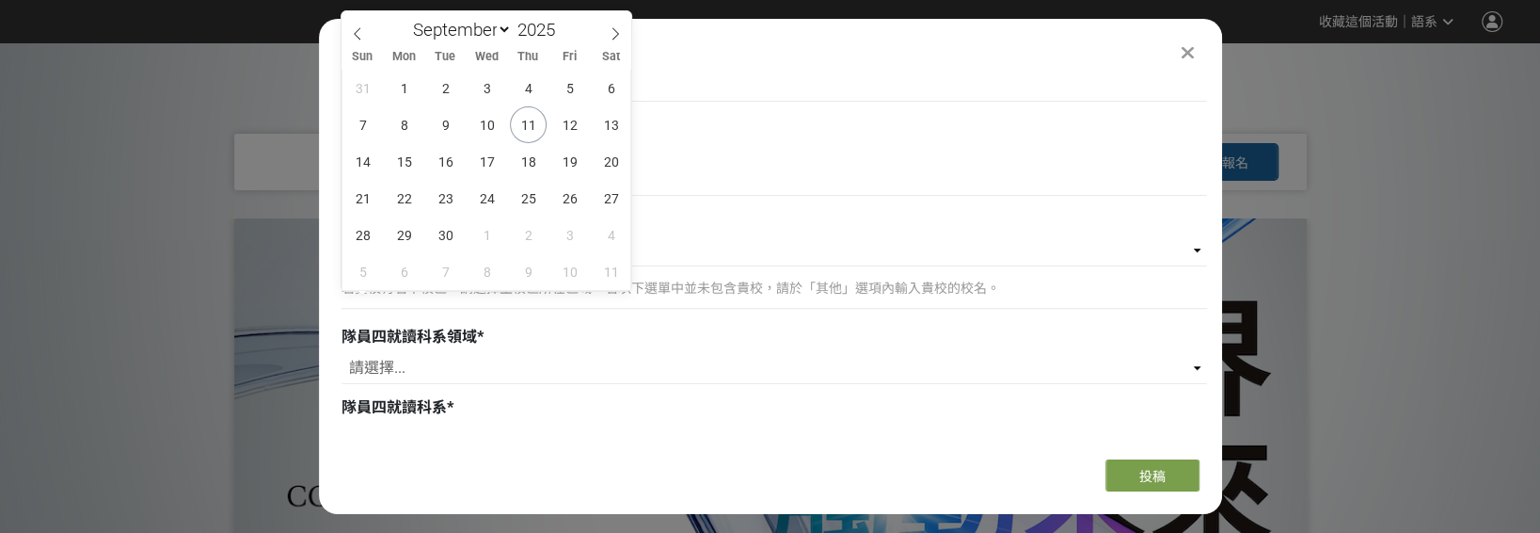
scroll to position [5311, 0]
click at [822, 305] on div "若貴校有若干校區，請選擇主校區所在區域。若以下選單中並未包含貴校，請於「其他」選項內輸入貴校的校名。" at bounding box center [775, 295] width 866 height 43
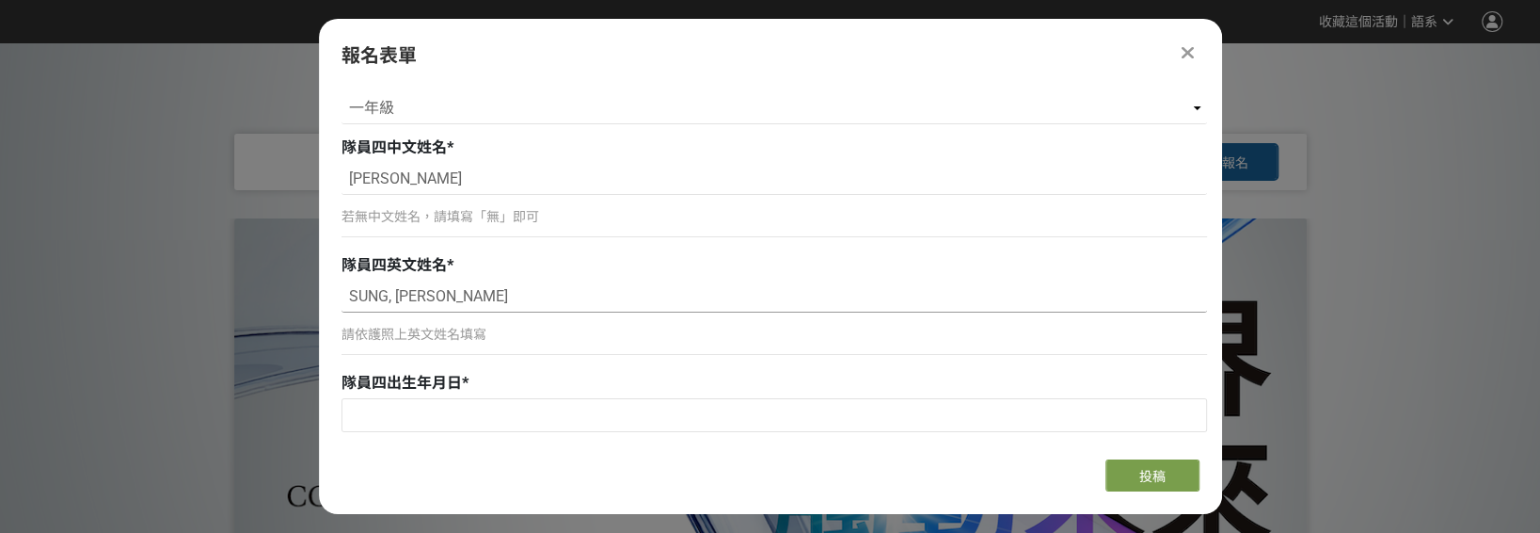
scroll to position [4746, 0]
